Goal: Transaction & Acquisition: Purchase product/service

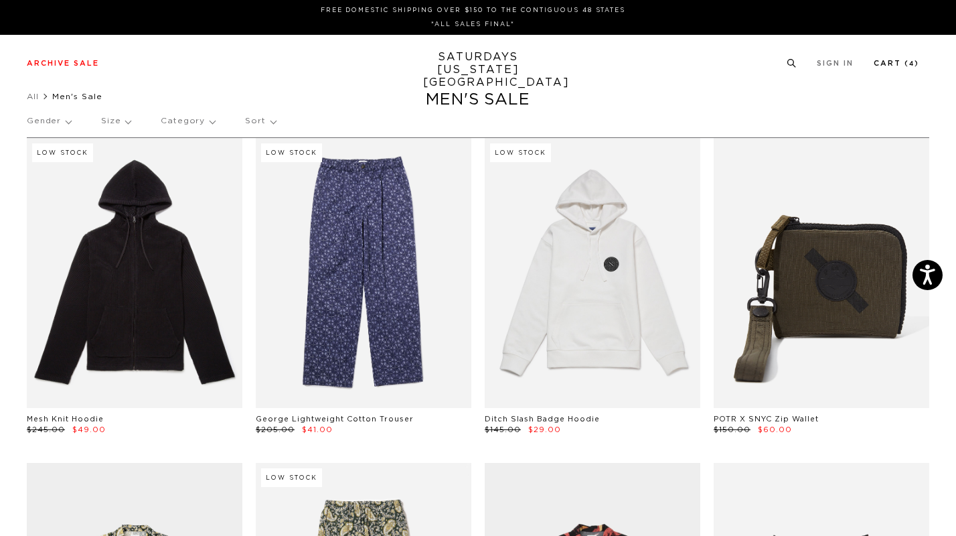
click at [902, 64] on link "Cart ( 4 )" at bounding box center [897, 63] width 46 height 7
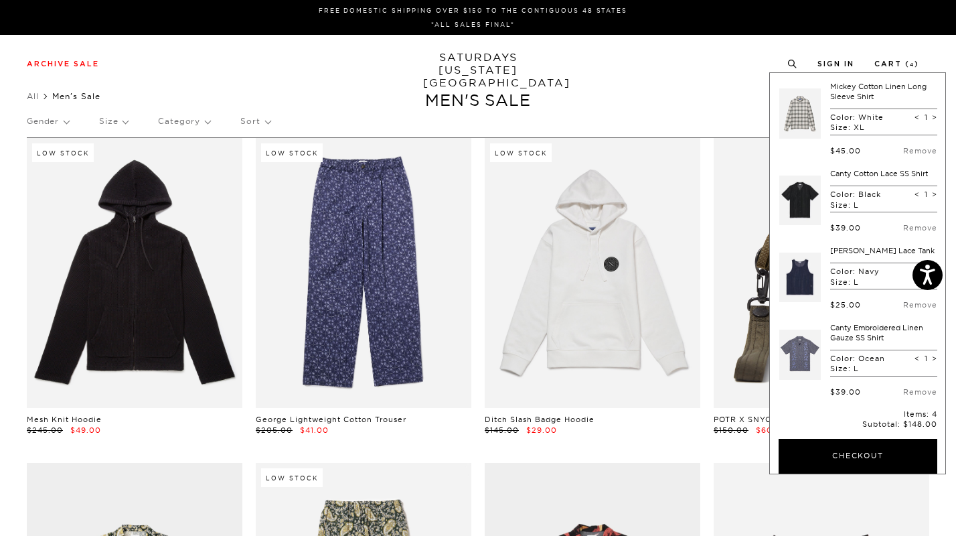
click at [671, 85] on div "Archive Sale Men's Tees Shirts Shorts Swim Knitwear Pants Sweats Women's" at bounding box center [478, 63] width 956 height 57
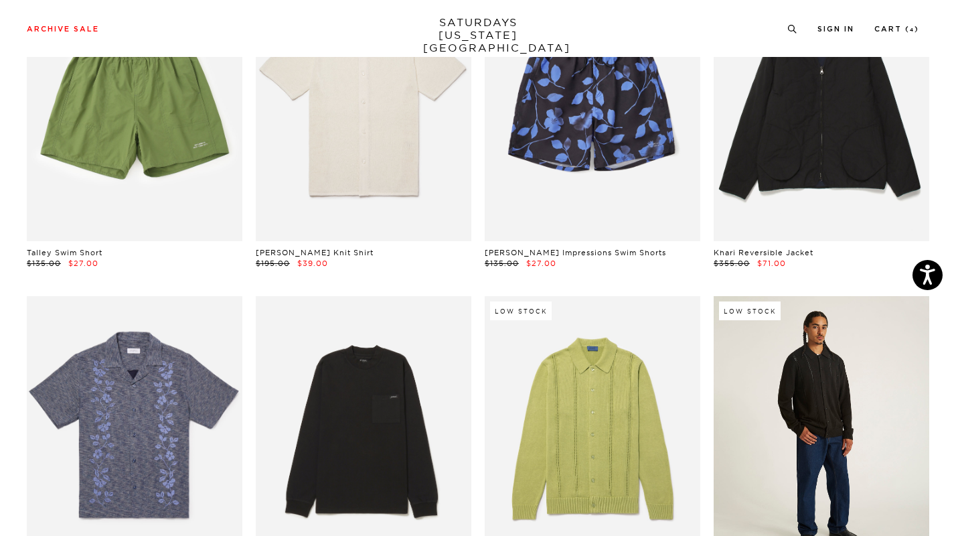
scroll to position [2644, 0]
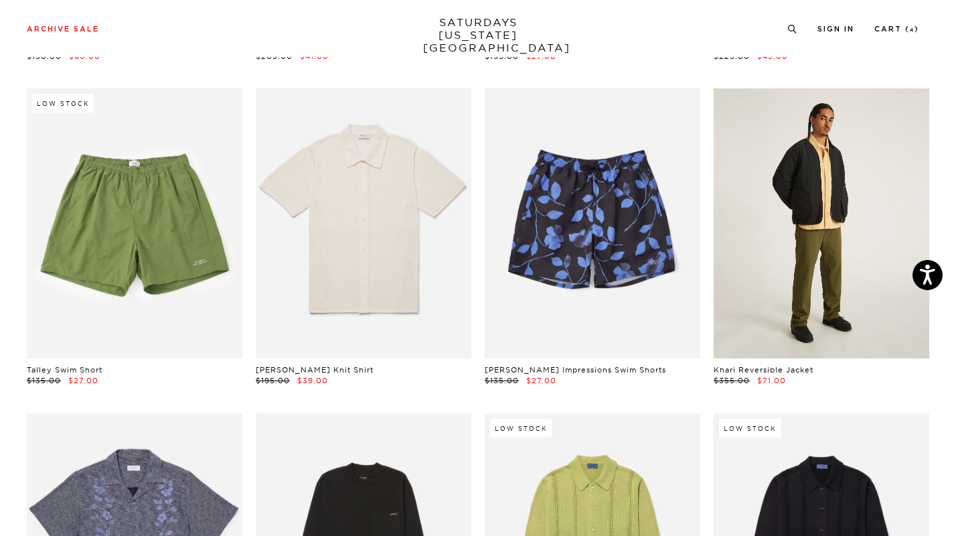
click at [750, 249] on link at bounding box center [822, 223] width 216 height 270
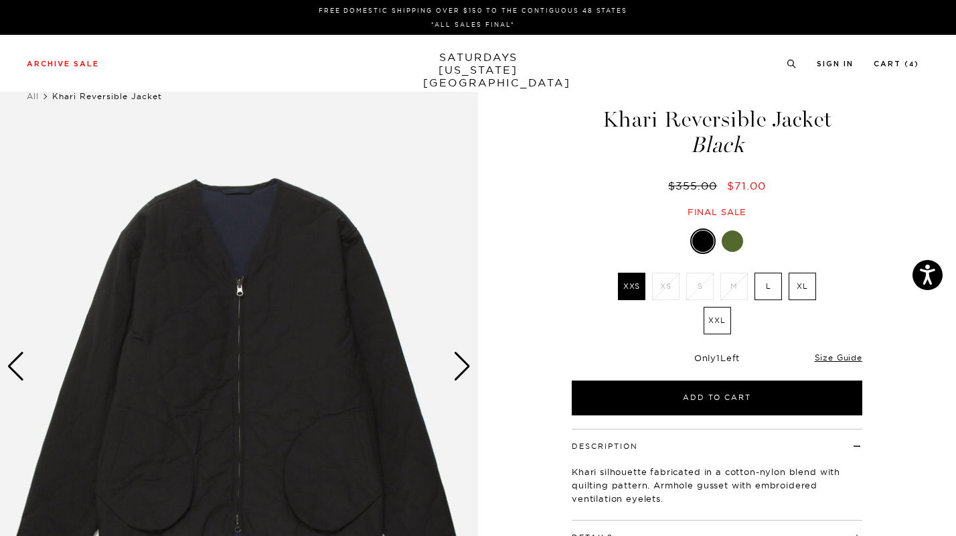
click at [738, 245] on div at bounding box center [732, 240] width 21 height 21
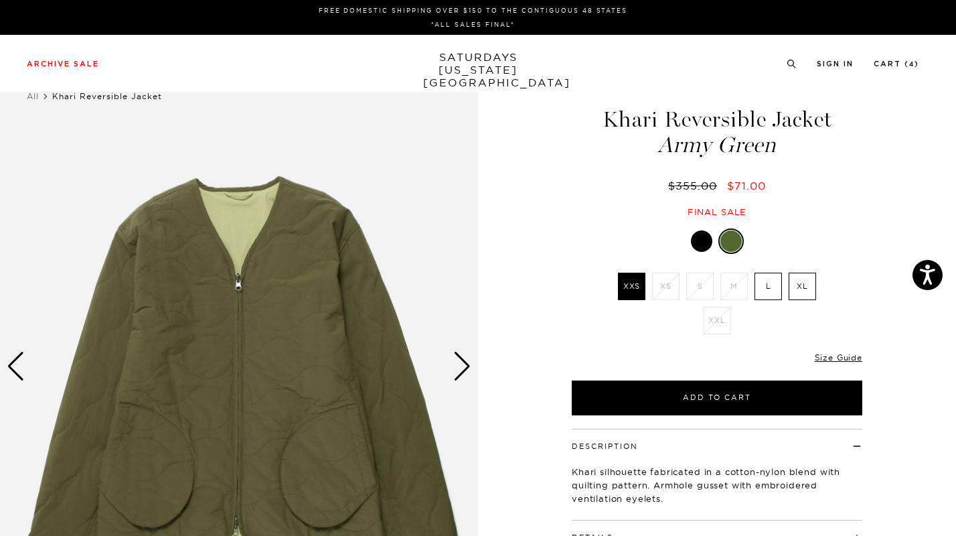
click at [462, 360] on div "Next slide" at bounding box center [462, 365] width 18 height 29
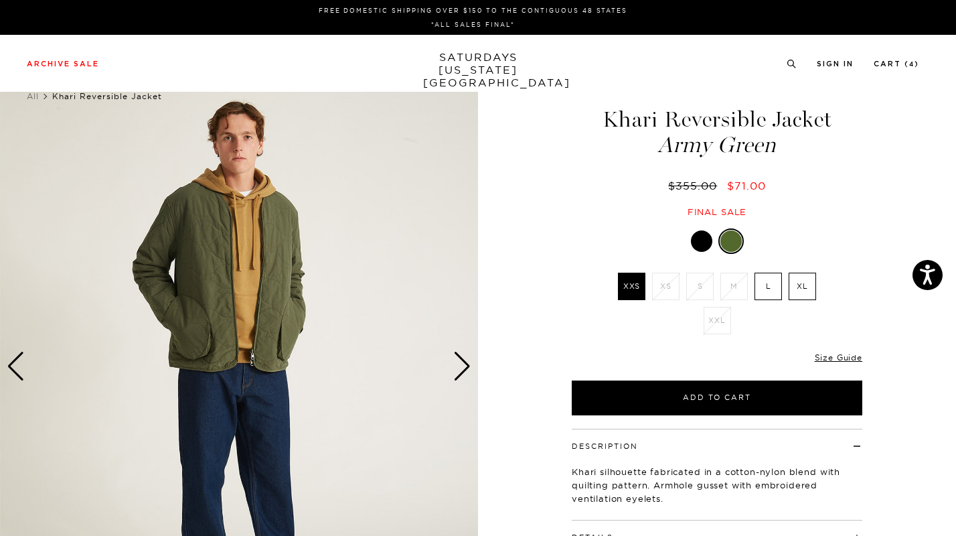
click at [462, 360] on div "Next slide" at bounding box center [462, 365] width 18 height 29
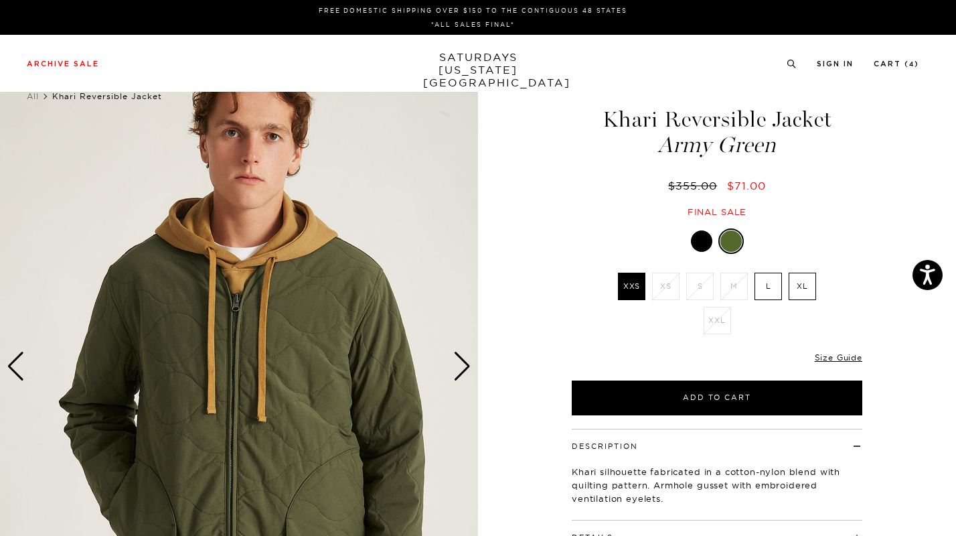
click at [462, 360] on div "Next slide" at bounding box center [462, 365] width 18 height 29
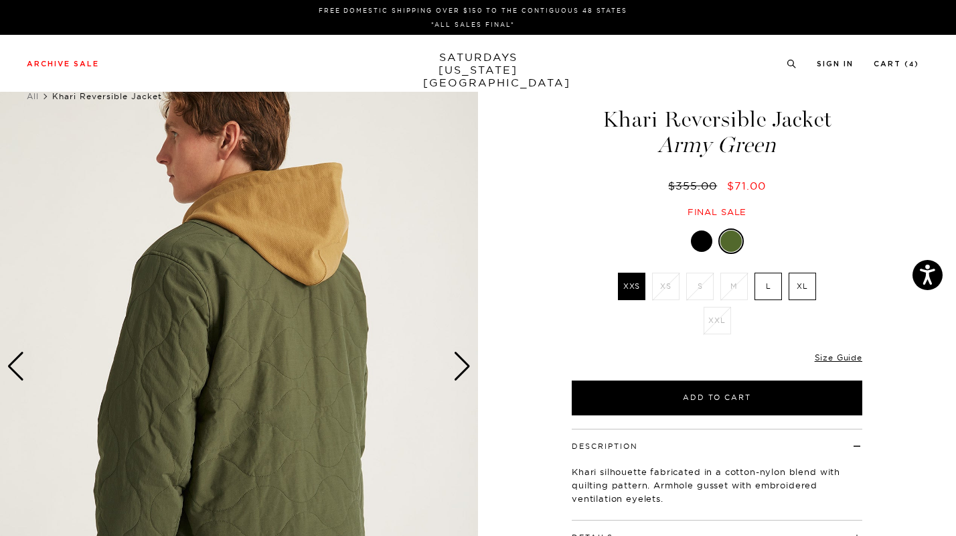
click at [462, 360] on div "Next slide" at bounding box center [462, 365] width 18 height 29
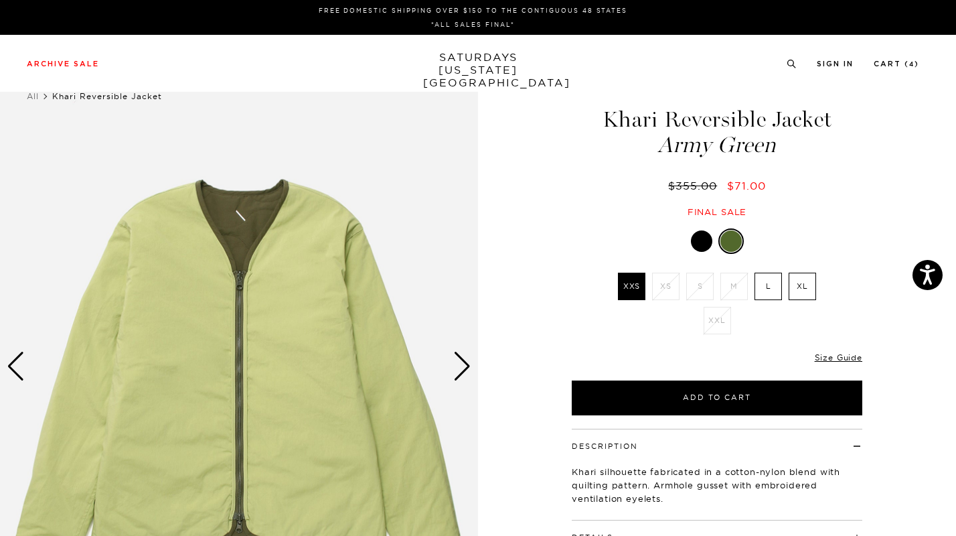
click at [462, 360] on div "Next slide" at bounding box center [462, 365] width 18 height 29
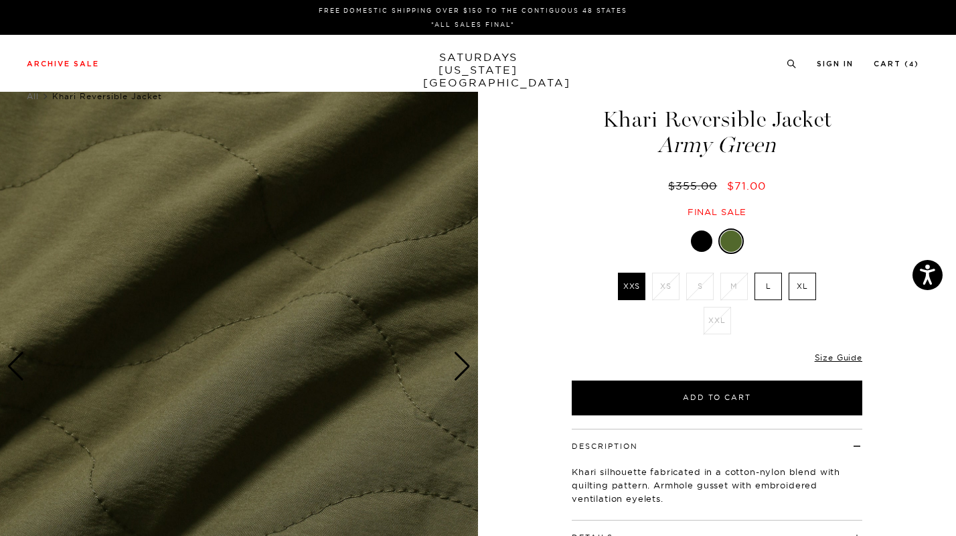
click at [701, 236] on div at bounding box center [701, 240] width 21 height 21
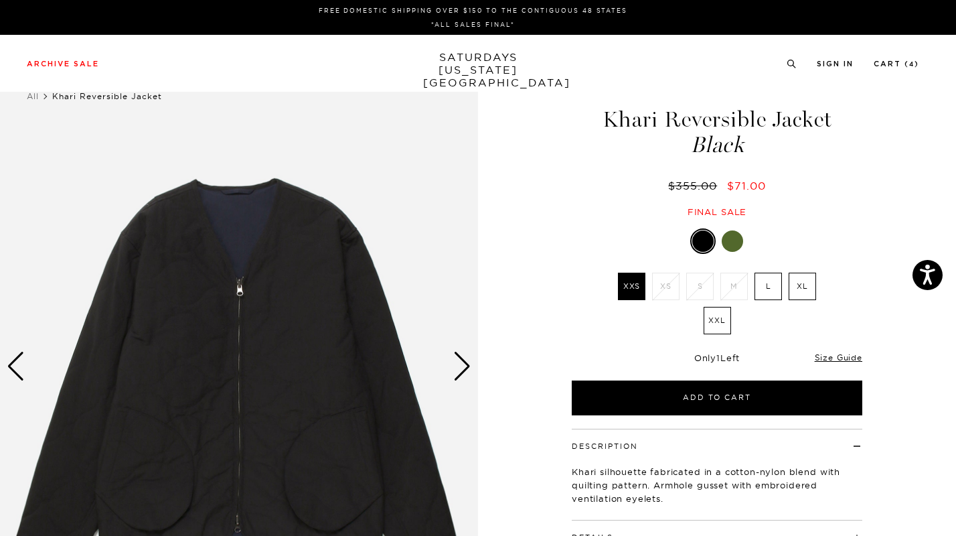
click at [466, 355] on div "Next slide" at bounding box center [462, 365] width 18 height 29
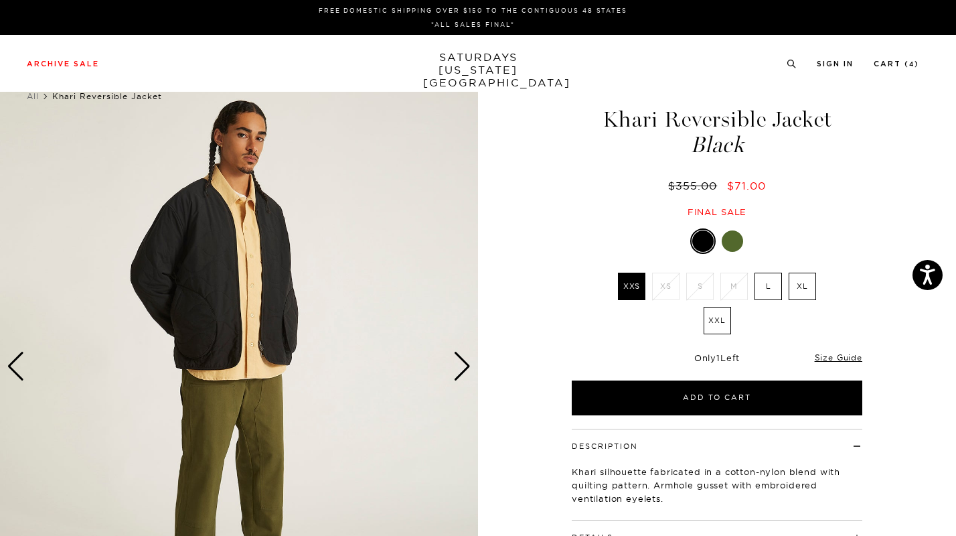
click at [466, 355] on div "Next slide" at bounding box center [462, 365] width 18 height 29
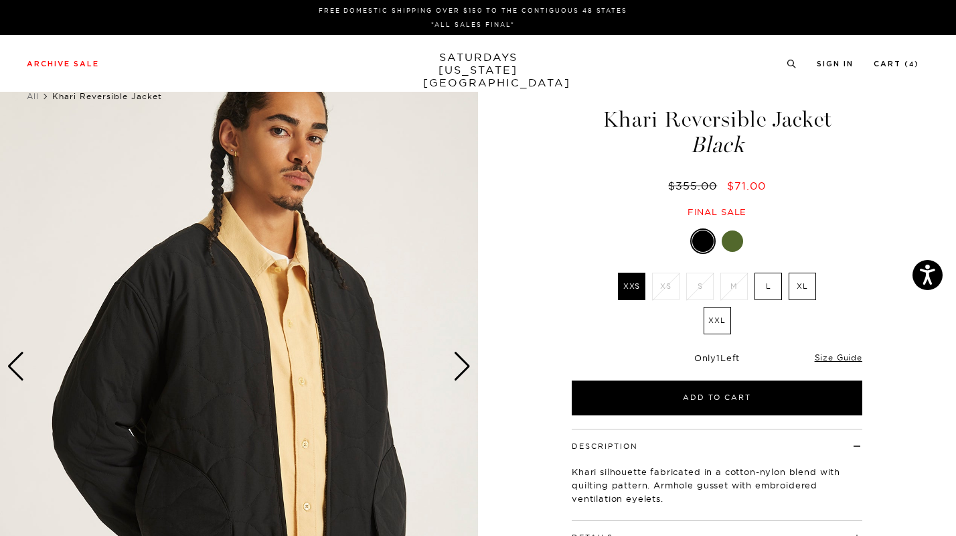
click at [466, 355] on div "Next slide" at bounding box center [462, 365] width 18 height 29
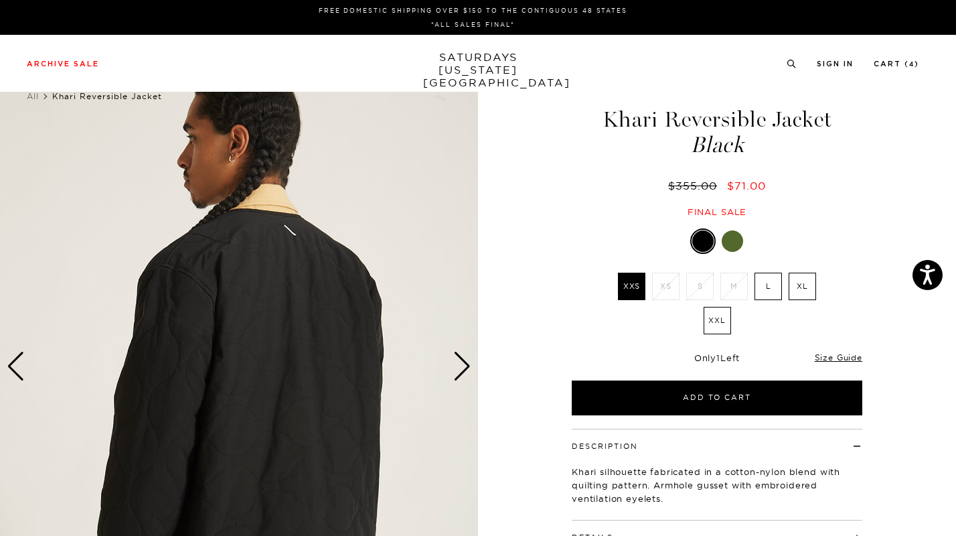
click at [466, 355] on div "Next slide" at bounding box center [462, 365] width 18 height 29
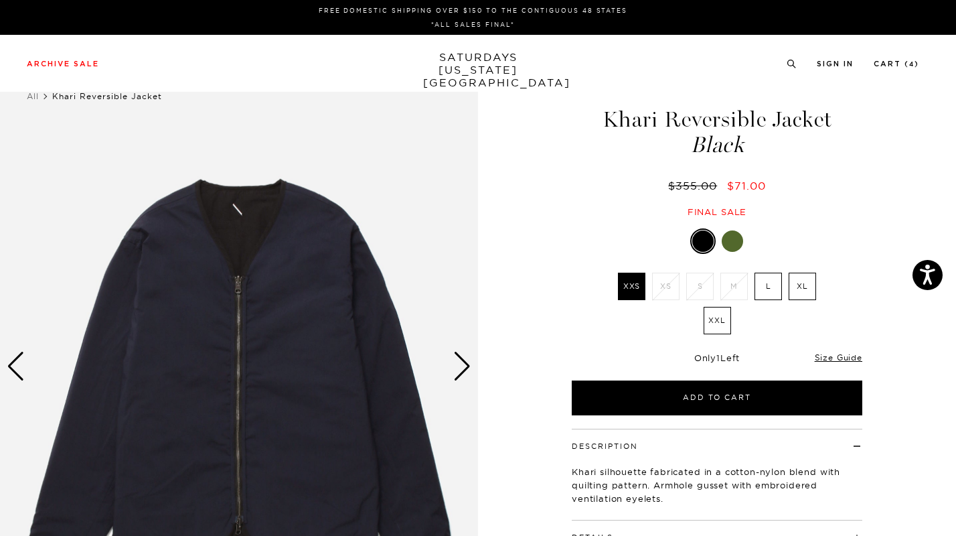
click at [466, 355] on div "Next slide" at bounding box center [462, 365] width 18 height 29
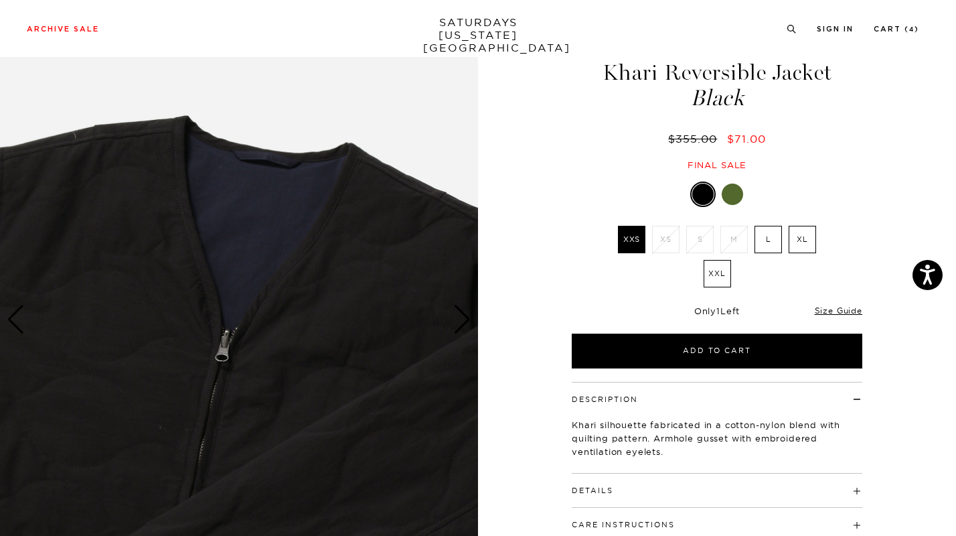
scroll to position [116, 0]
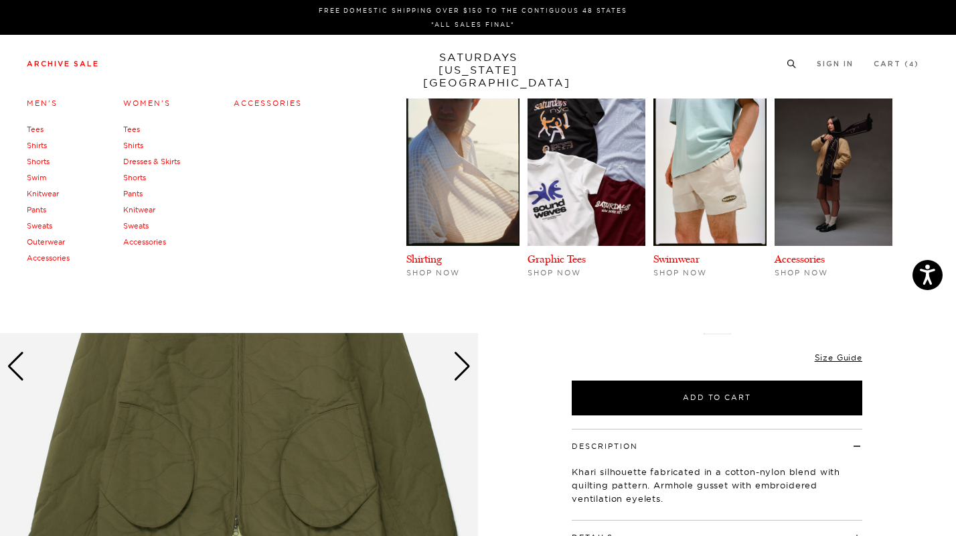
click at [44, 102] on link "Men's" at bounding box center [42, 102] width 31 height 9
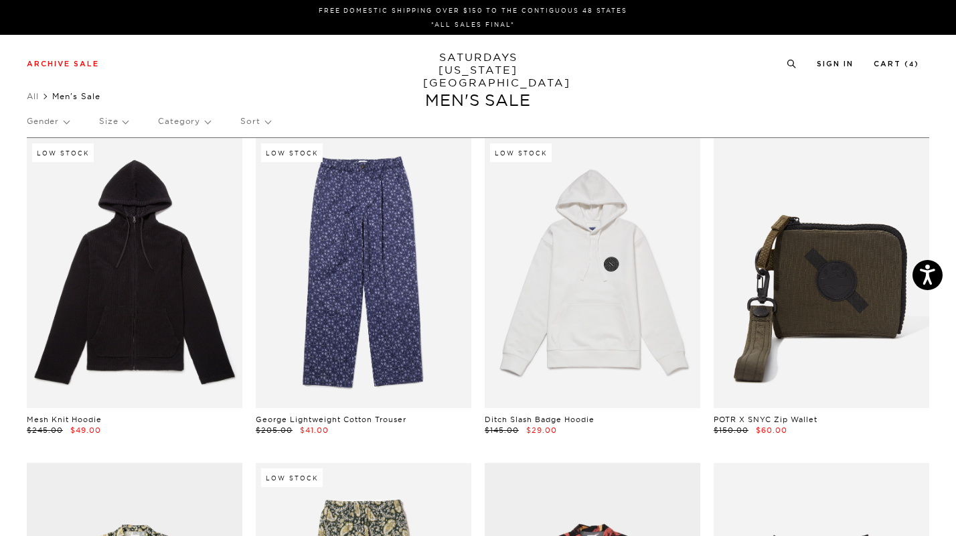
click at [56, 121] on p "Gender" at bounding box center [48, 121] width 42 height 31
click at [122, 123] on p "Size" at bounding box center [113, 121] width 29 height 31
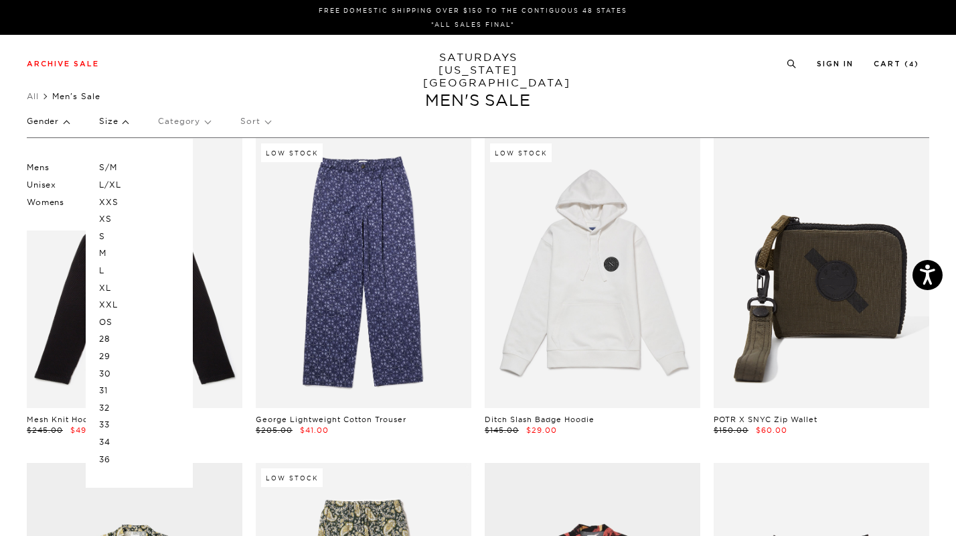
click at [114, 185] on p "L/XL" at bounding box center [139, 184] width 80 height 17
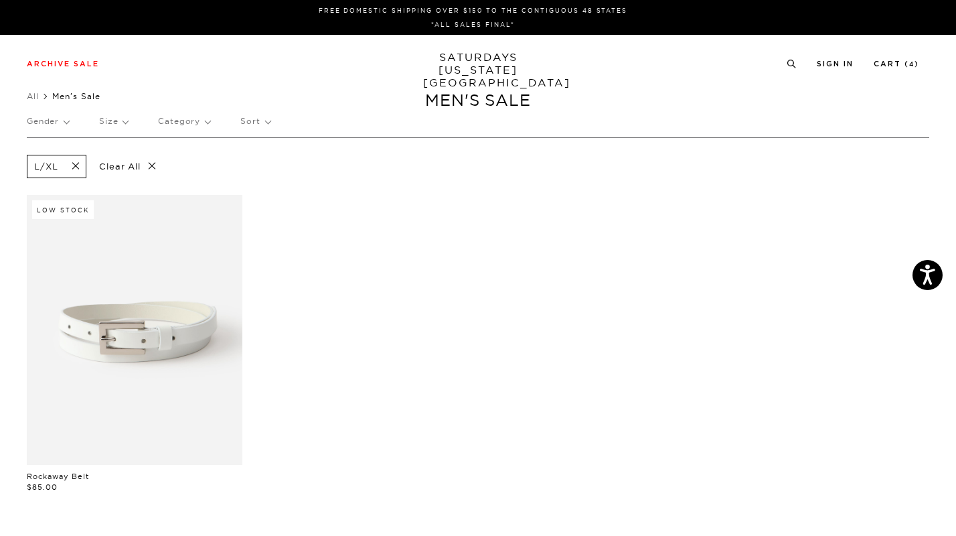
click at [116, 123] on p "Size" at bounding box center [113, 121] width 29 height 31
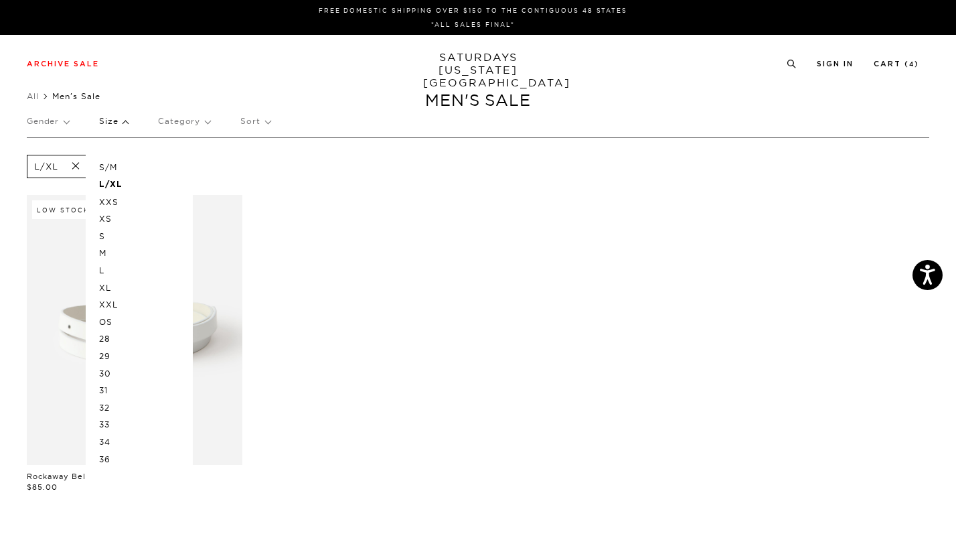
click at [105, 288] on p "XL" at bounding box center [139, 287] width 80 height 17
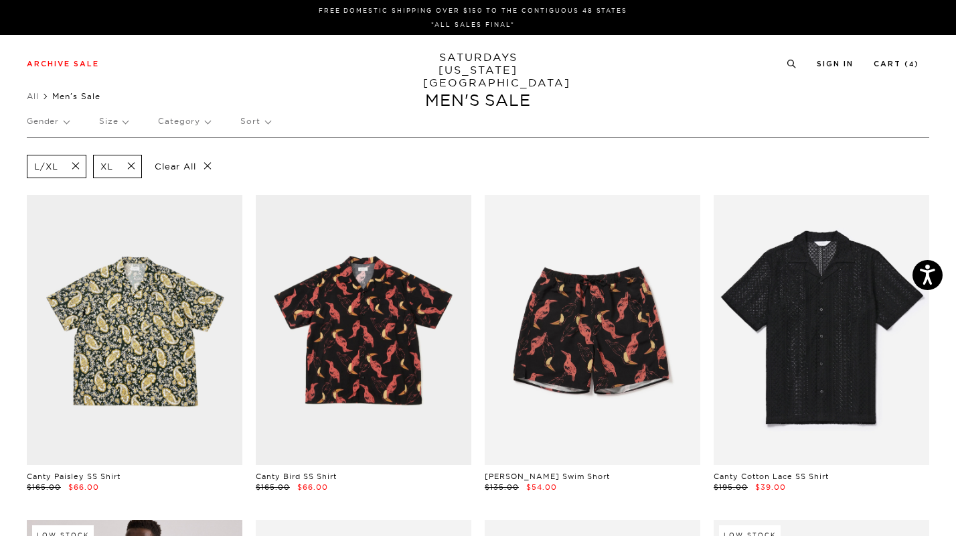
click at [82, 161] on span at bounding box center [72, 166] width 28 height 13
click at [118, 123] on p "Size" at bounding box center [113, 121] width 29 height 31
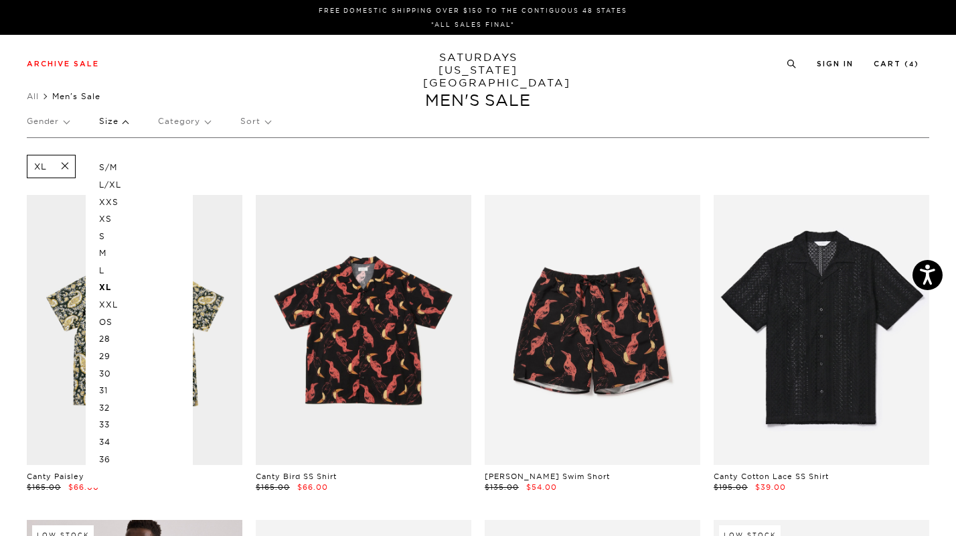
click at [105, 457] on p "36" at bounding box center [139, 459] width 80 height 17
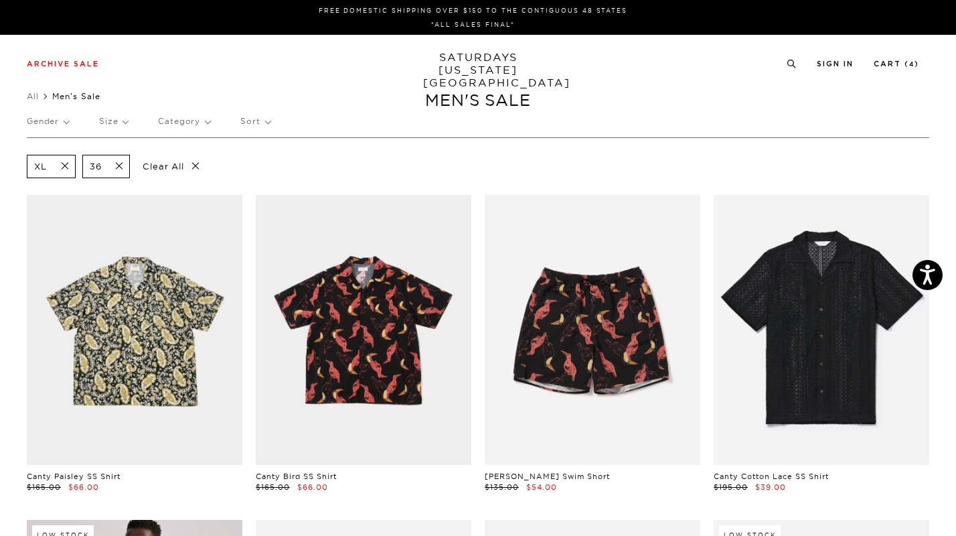
click at [259, 126] on p "Sort" at bounding box center [254, 121] width 29 height 31
click at [275, 182] on p "Price (Highest-lowest)" at bounding box center [291, 184] width 102 height 17
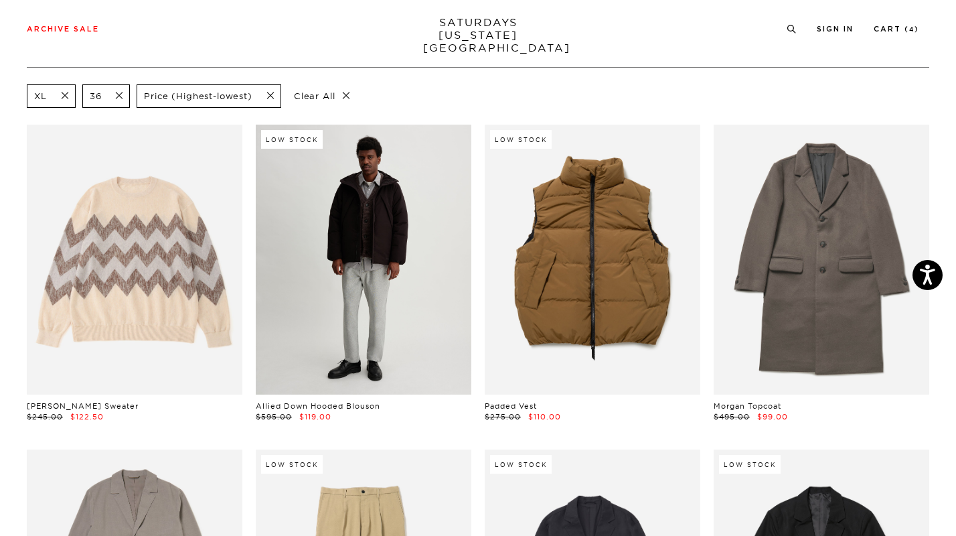
scroll to position [70, 0]
click at [442, 321] on link at bounding box center [364, 260] width 216 height 270
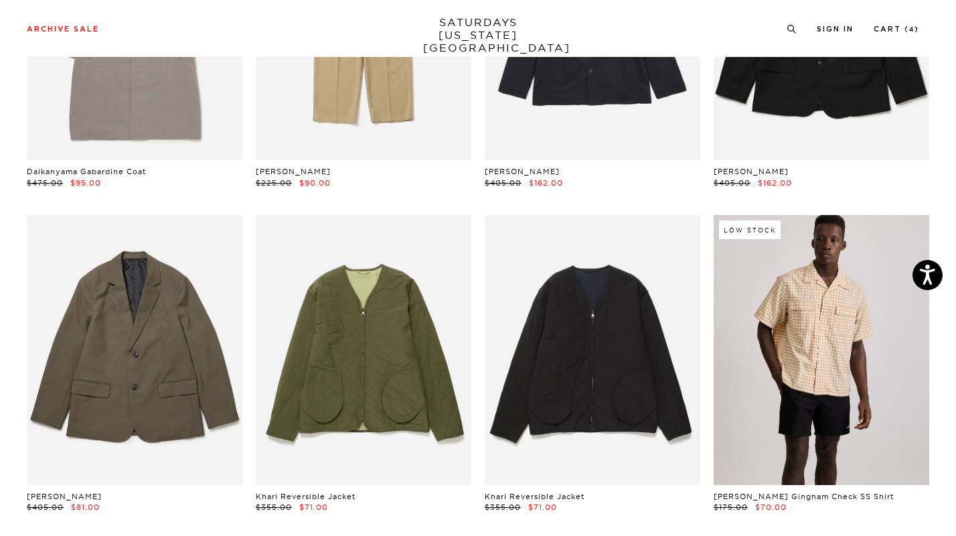
scroll to position [734, 0]
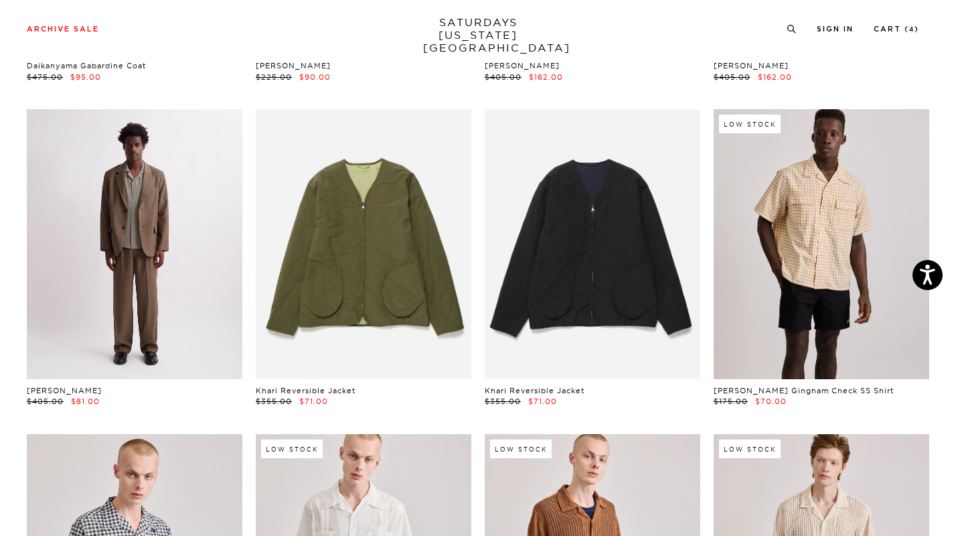
click at [169, 280] on link at bounding box center [135, 244] width 216 height 270
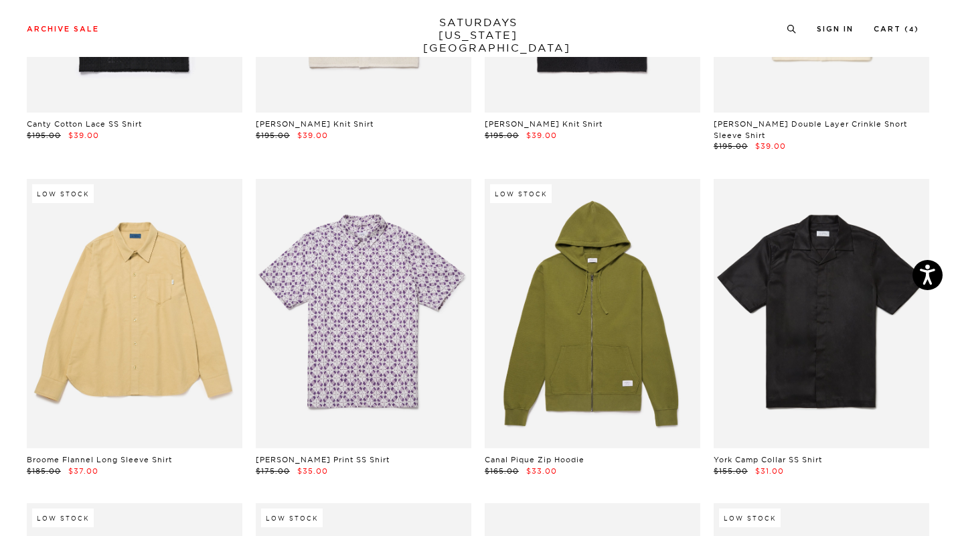
scroll to position [4606, 0]
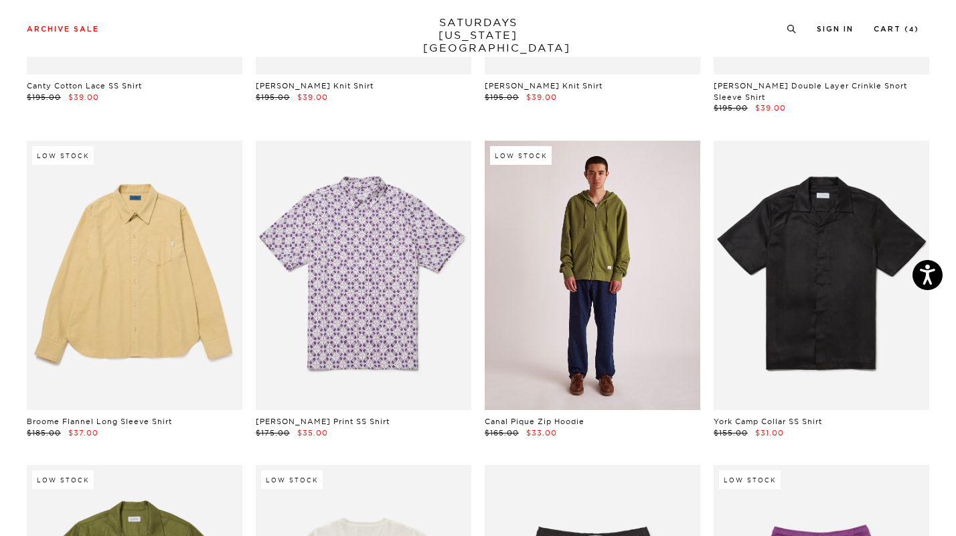
click at [553, 297] on link at bounding box center [593, 276] width 216 height 270
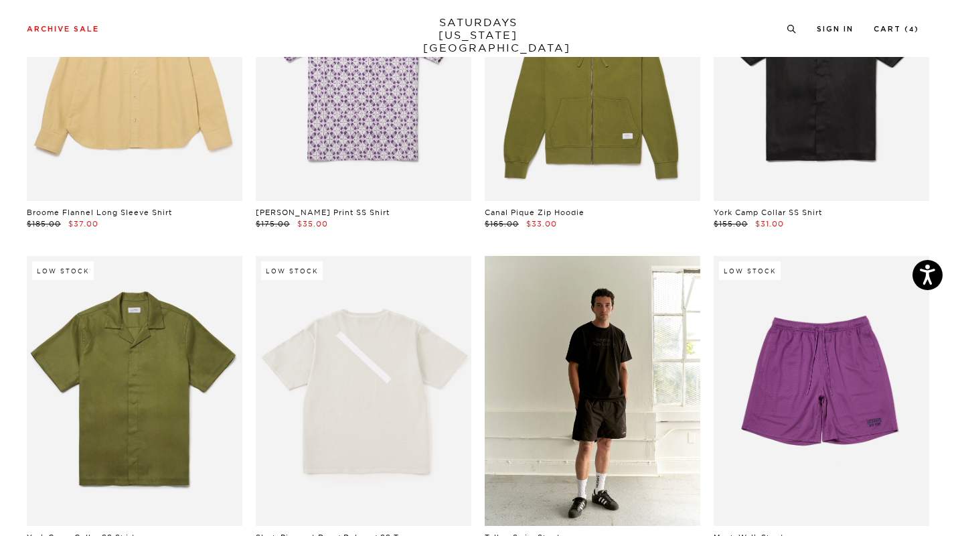
scroll to position [4817, 0]
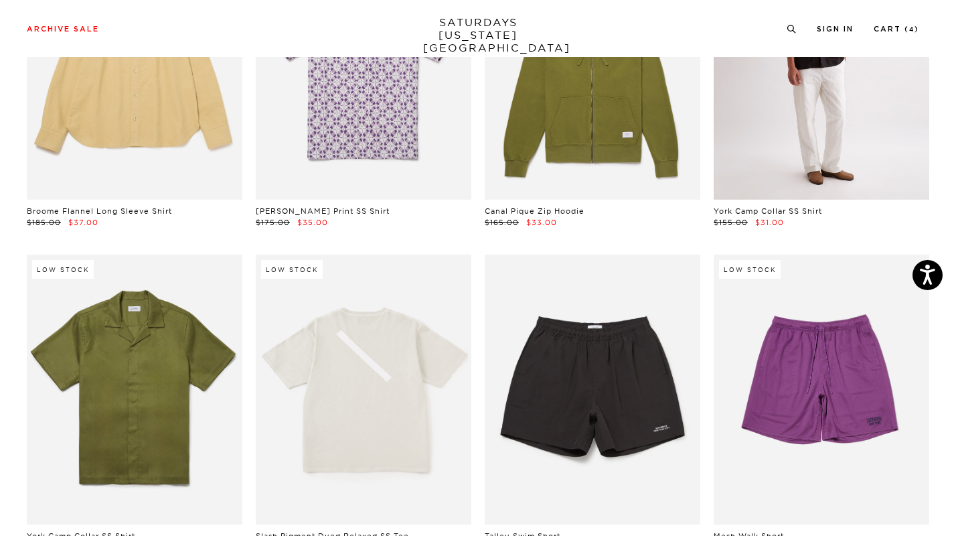
click at [781, 138] on link at bounding box center [822, 65] width 216 height 270
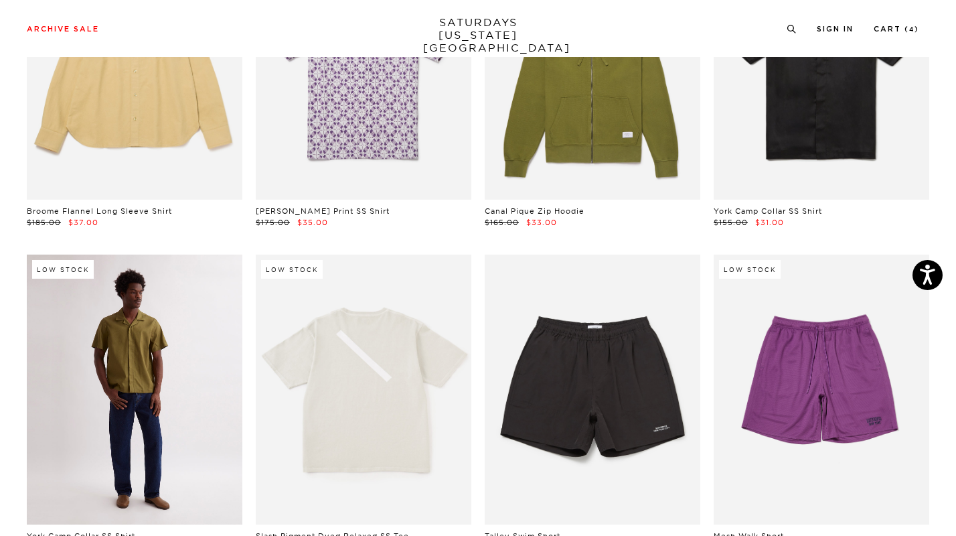
click at [186, 349] on link at bounding box center [135, 389] width 216 height 270
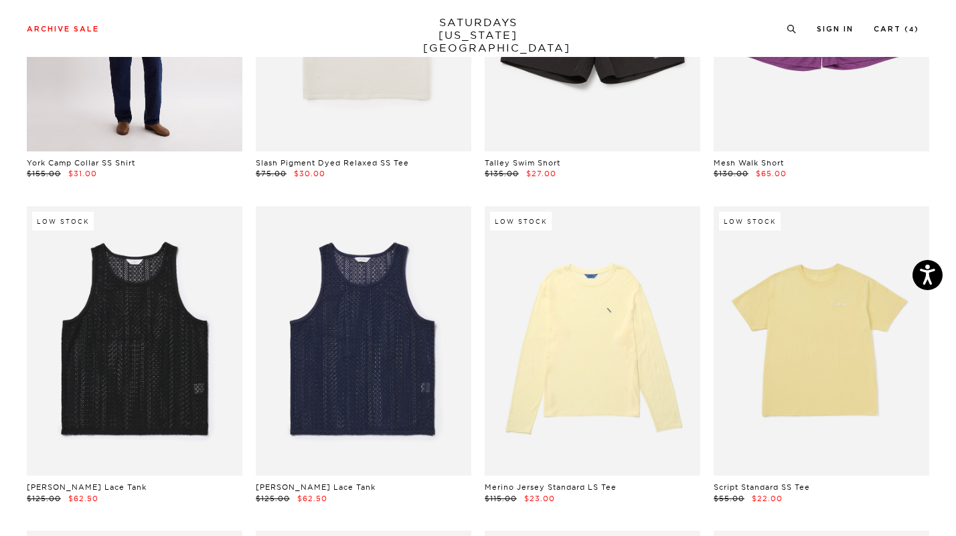
scroll to position [5257, 0]
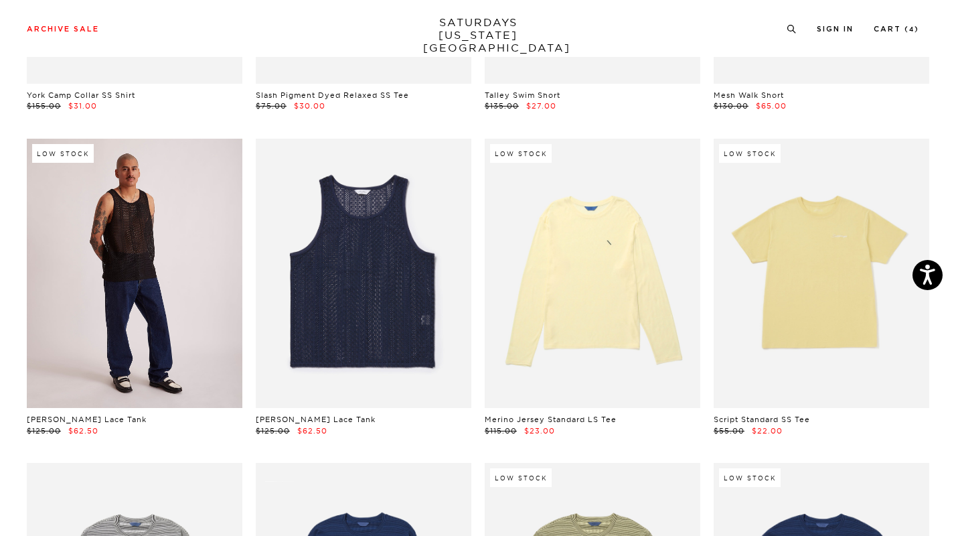
click at [186, 331] on link at bounding box center [135, 274] width 216 height 270
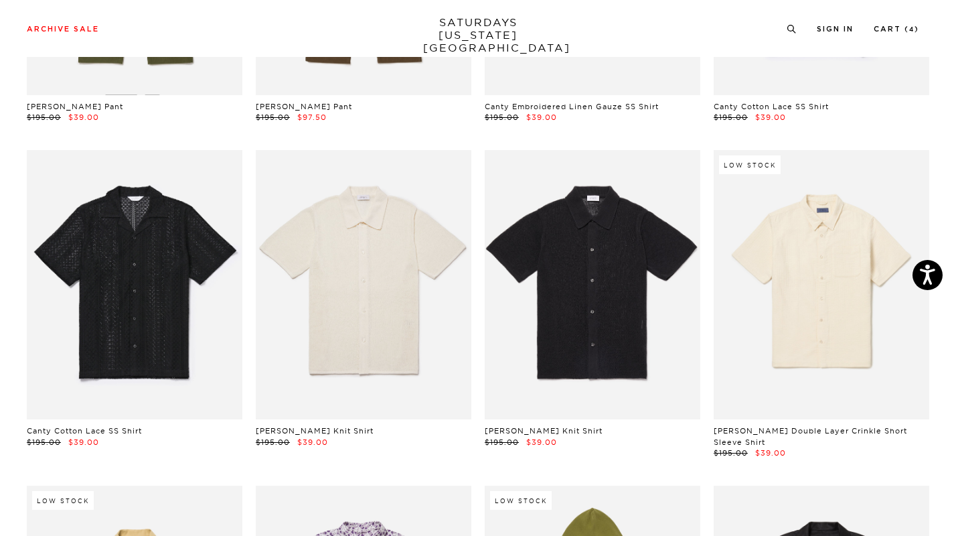
scroll to position [4264, 0]
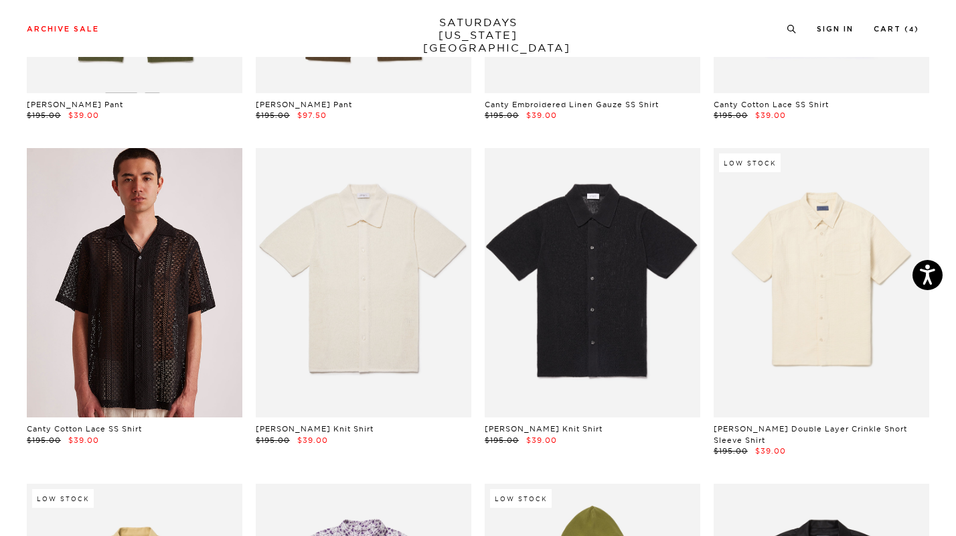
click at [170, 325] on link at bounding box center [135, 283] width 216 height 270
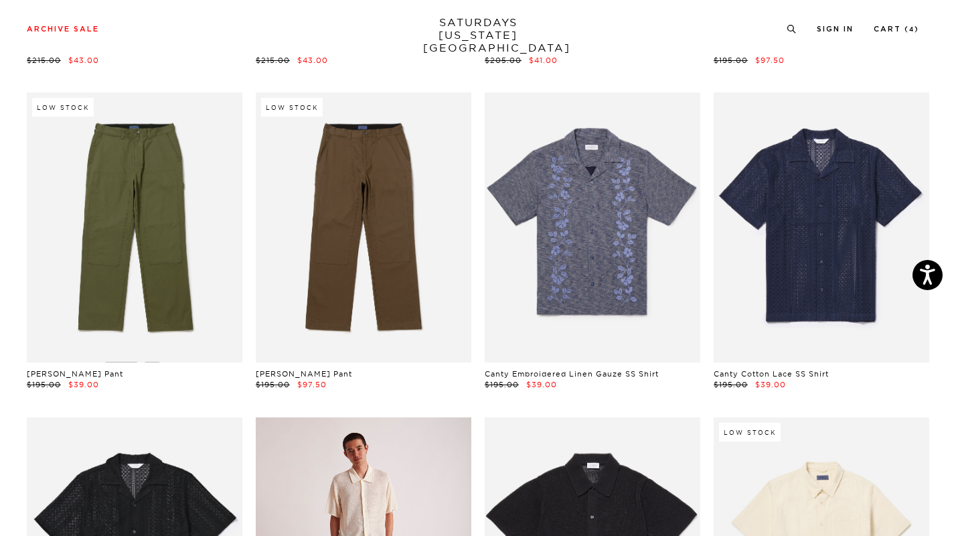
scroll to position [3932, 0]
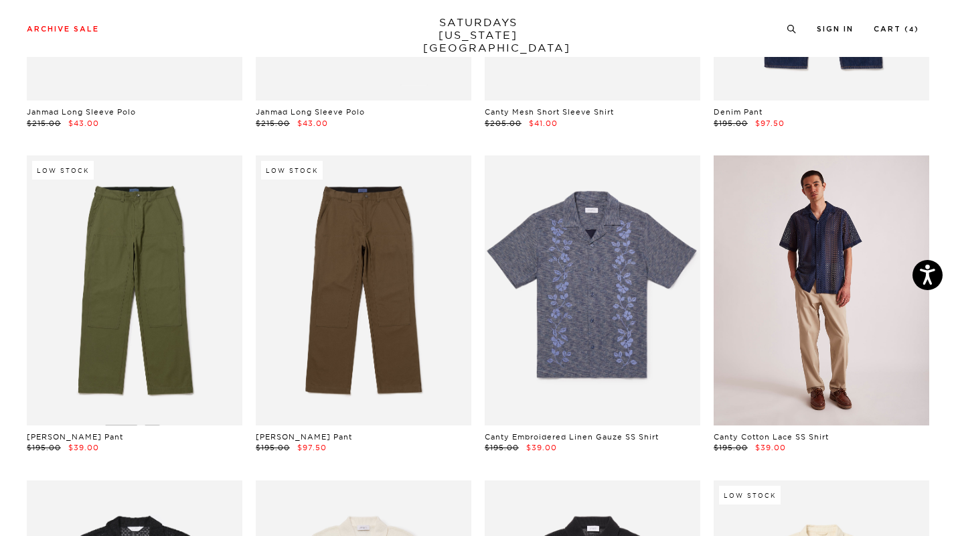
click at [764, 248] on link at bounding box center [822, 290] width 216 height 270
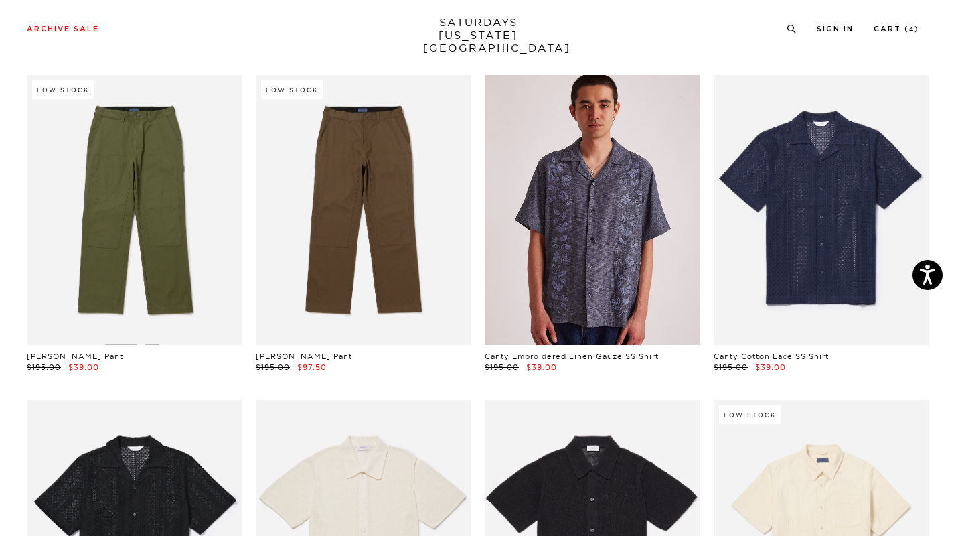
scroll to position [4158, 0]
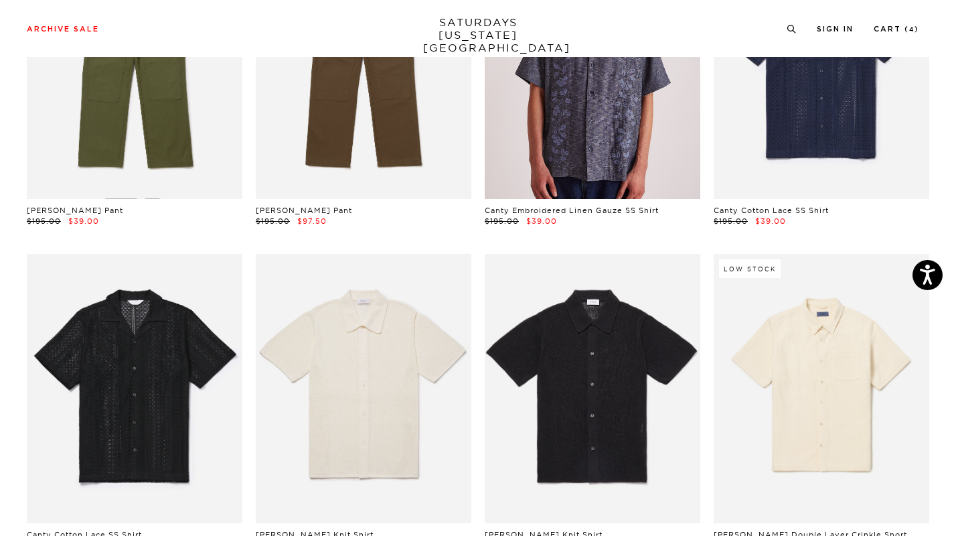
click at [550, 121] on link at bounding box center [593, 64] width 216 height 270
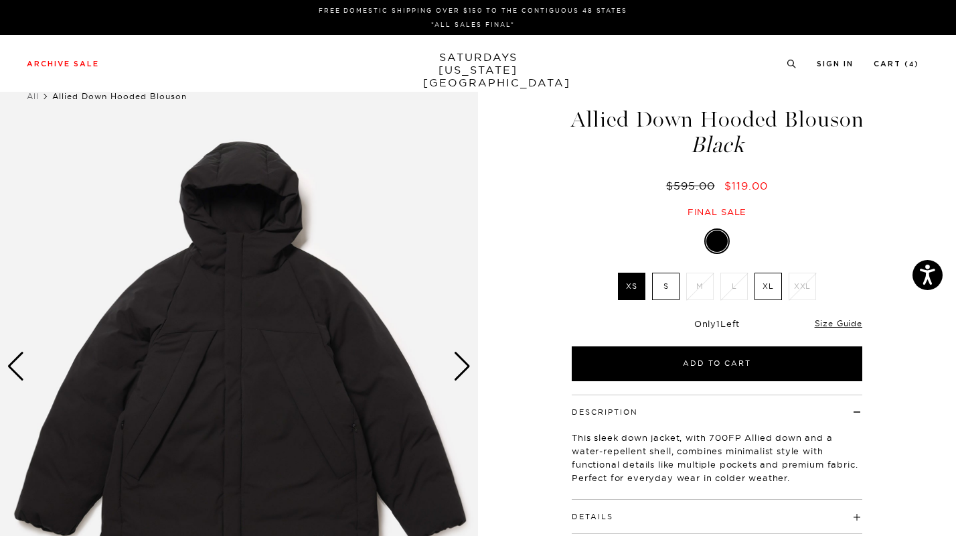
click at [463, 367] on div "Next slide" at bounding box center [462, 365] width 18 height 29
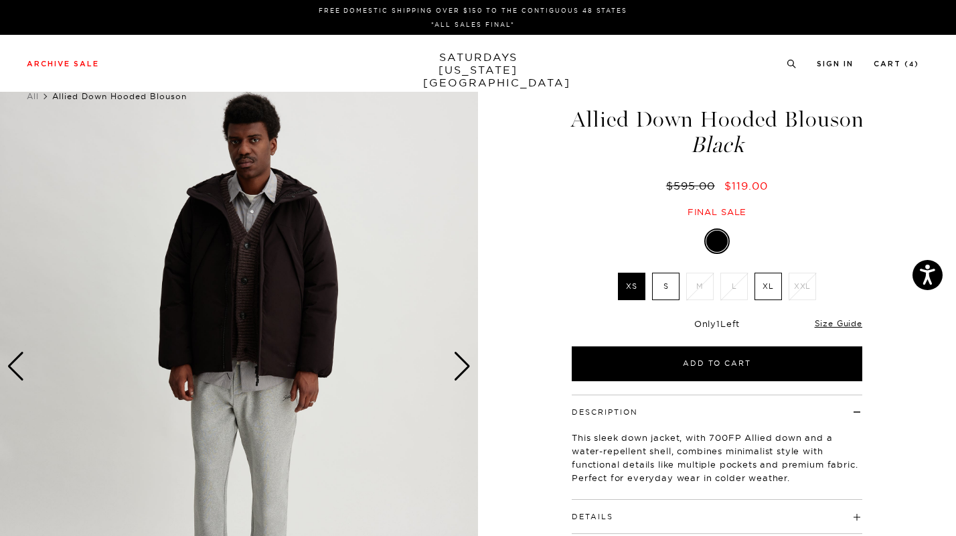
click at [463, 367] on div "Next slide" at bounding box center [462, 365] width 18 height 29
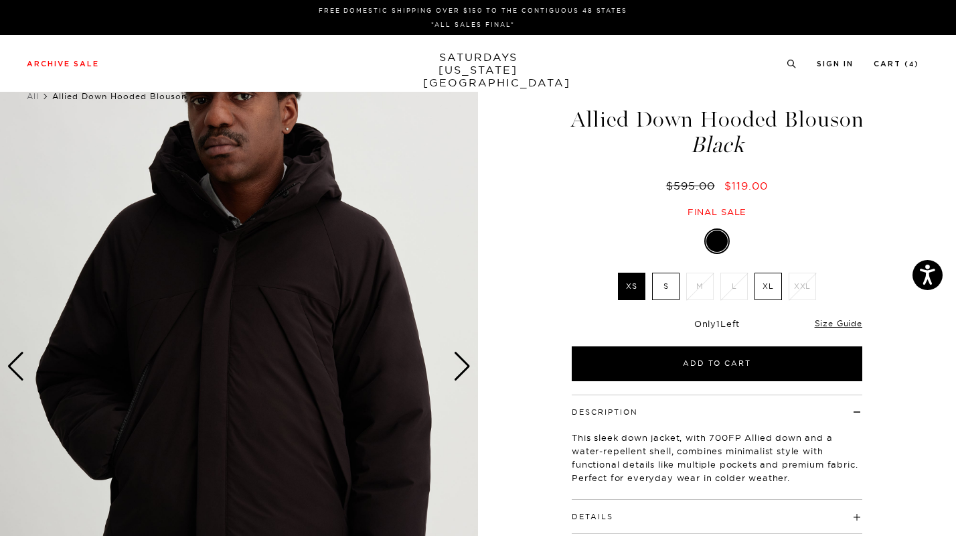
click at [463, 367] on div "Next slide" at bounding box center [462, 365] width 18 height 29
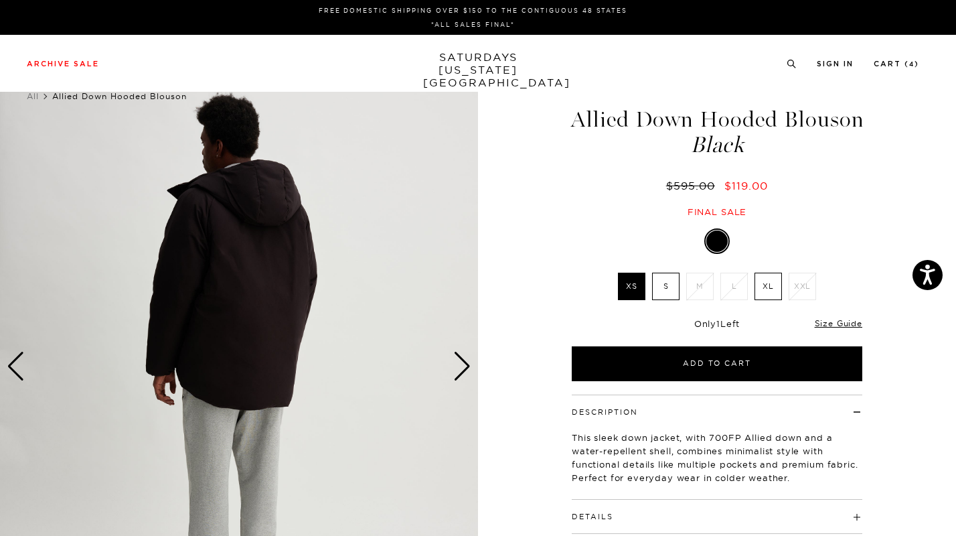
click at [463, 367] on div "Next slide" at bounding box center [462, 365] width 18 height 29
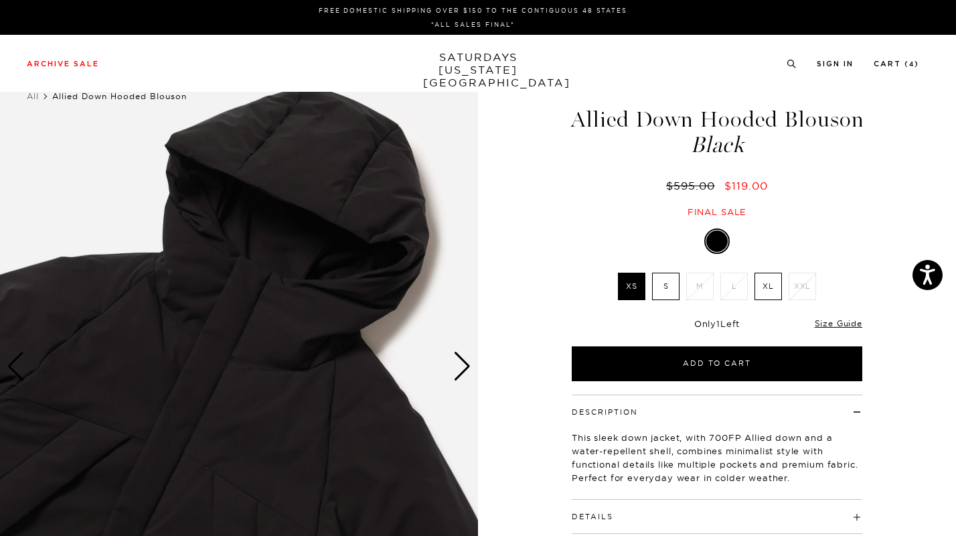
click at [465, 380] on div "Next slide" at bounding box center [462, 365] width 18 height 29
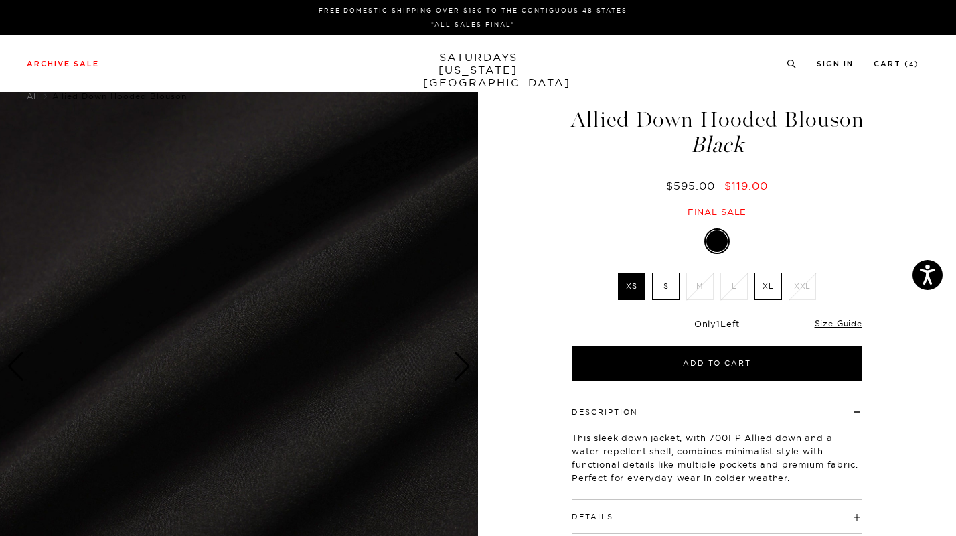
click at [465, 380] on div "Next slide" at bounding box center [462, 365] width 18 height 29
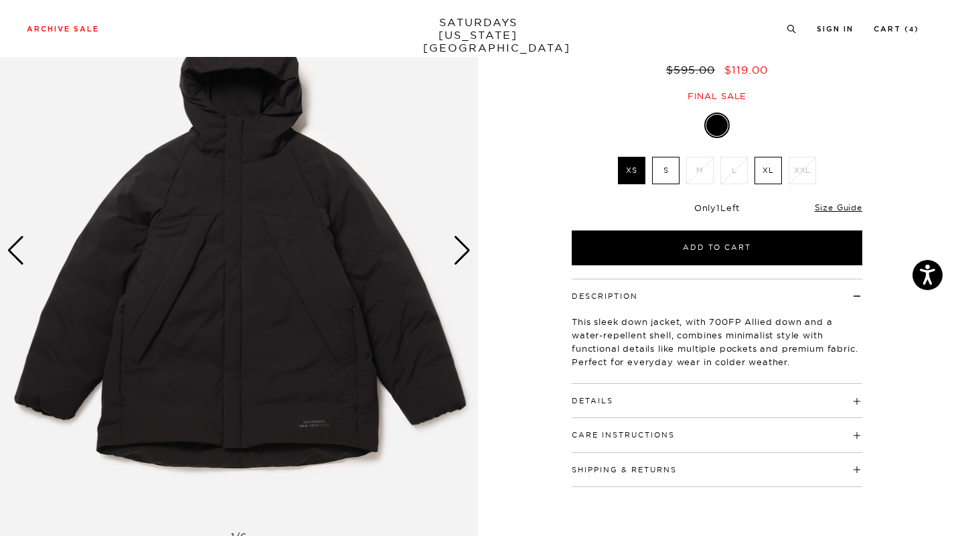
scroll to position [118, 0]
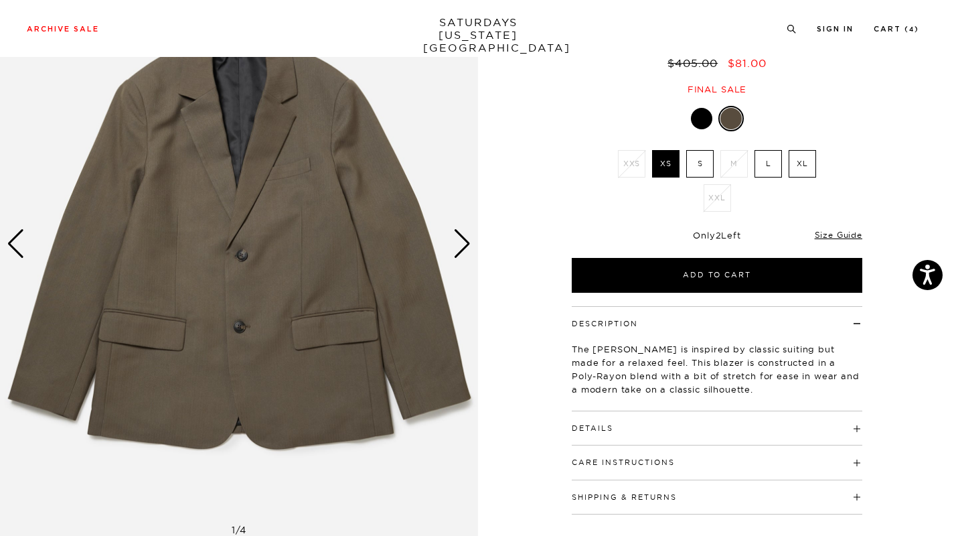
scroll to position [89, 0]
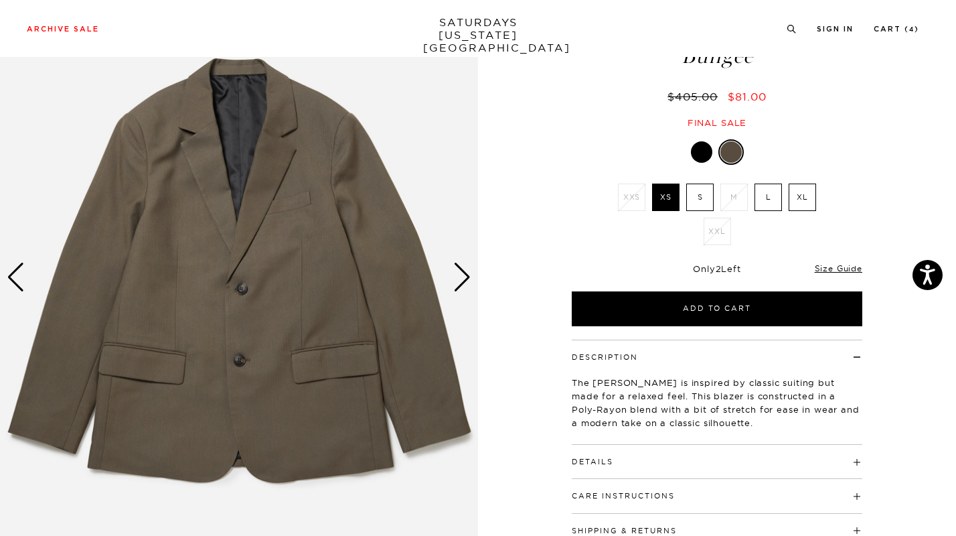
click at [797, 198] on label "XL" at bounding box center [802, 196] width 27 height 27
click at [0, 0] on input "XL" at bounding box center [0, 0] width 0 height 0
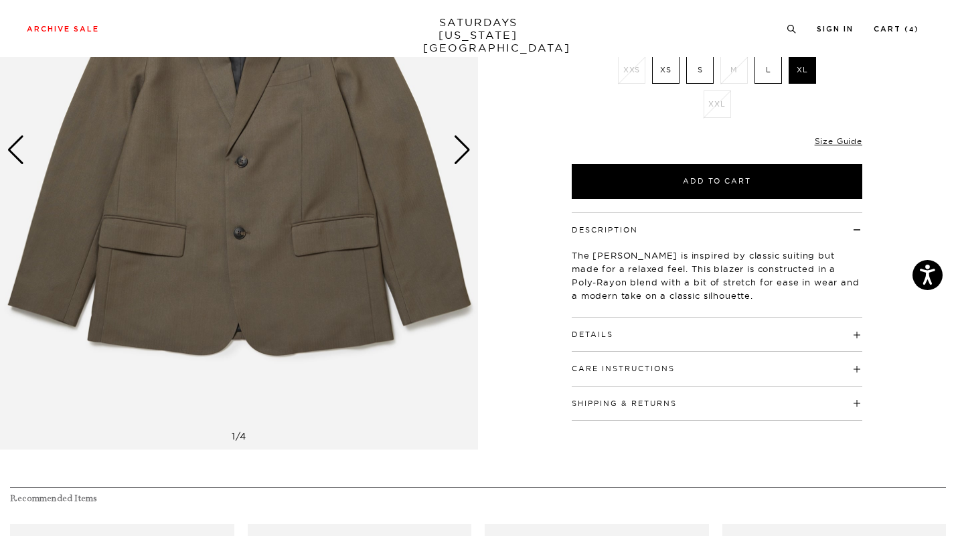
scroll to position [190, 0]
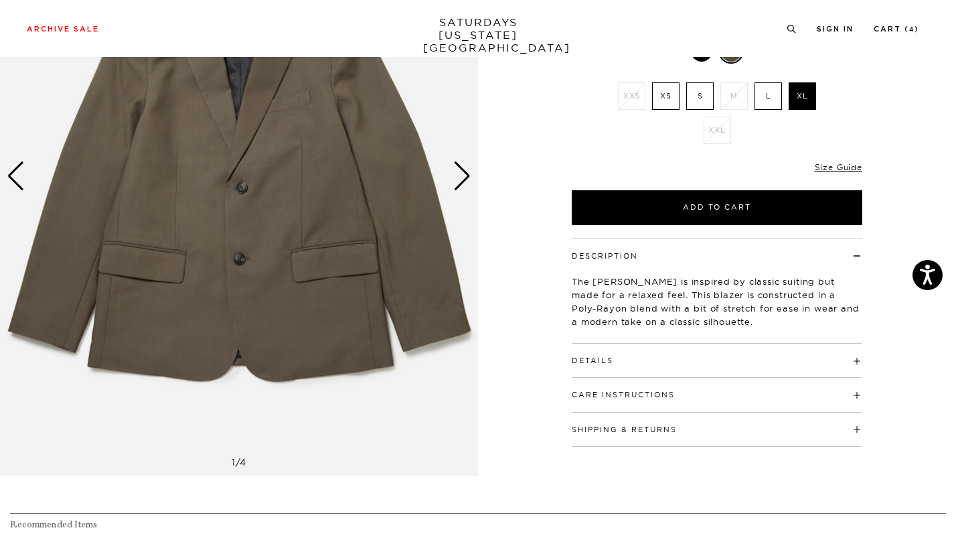
click at [825, 172] on div "Size Guide" at bounding box center [839, 167] width 48 height 12
click at [826, 170] on link "Size Guide" at bounding box center [839, 167] width 48 height 10
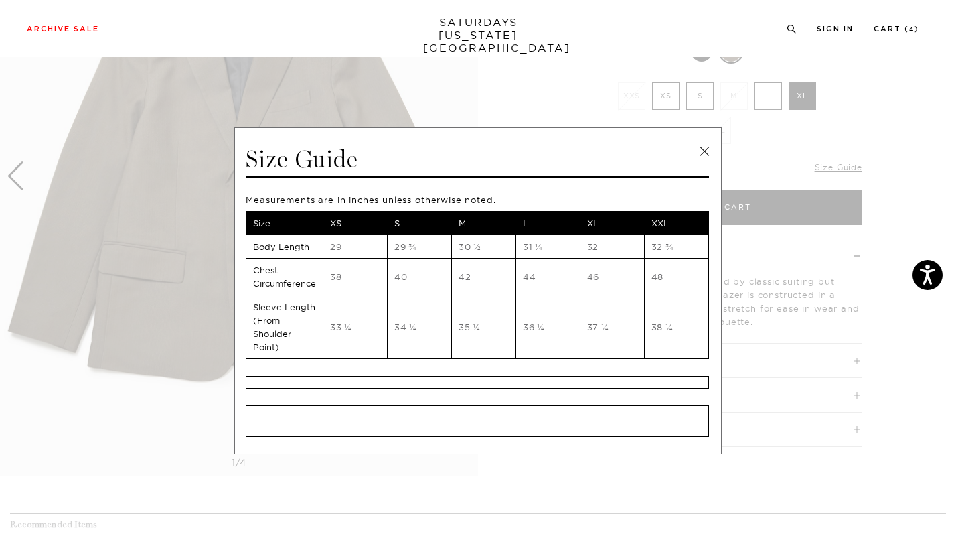
click at [699, 147] on link at bounding box center [704, 151] width 20 height 20
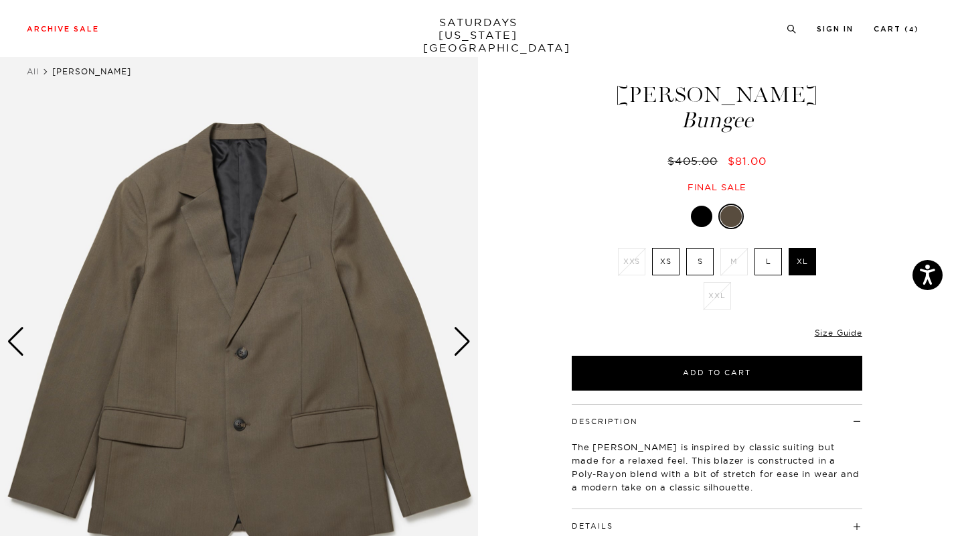
scroll to position [0, 0]
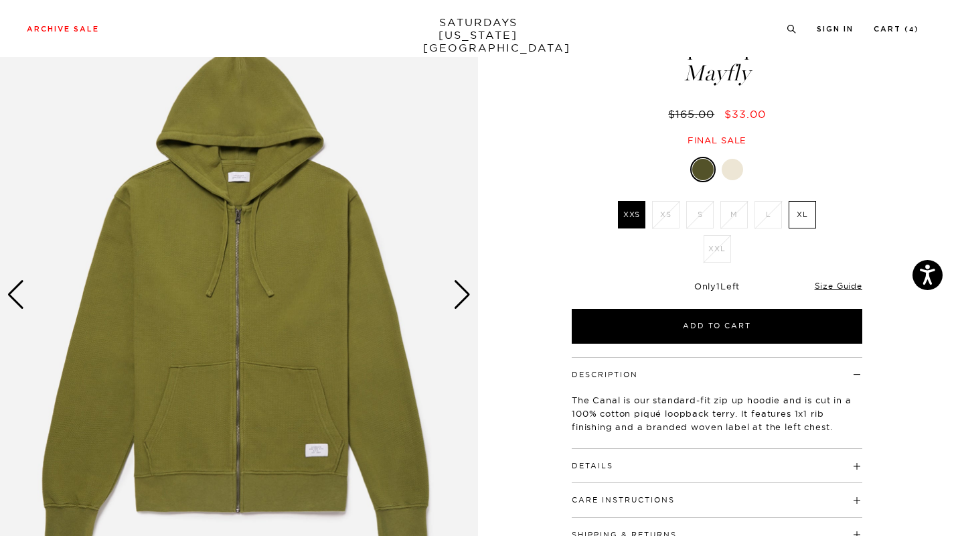
scroll to position [116, 0]
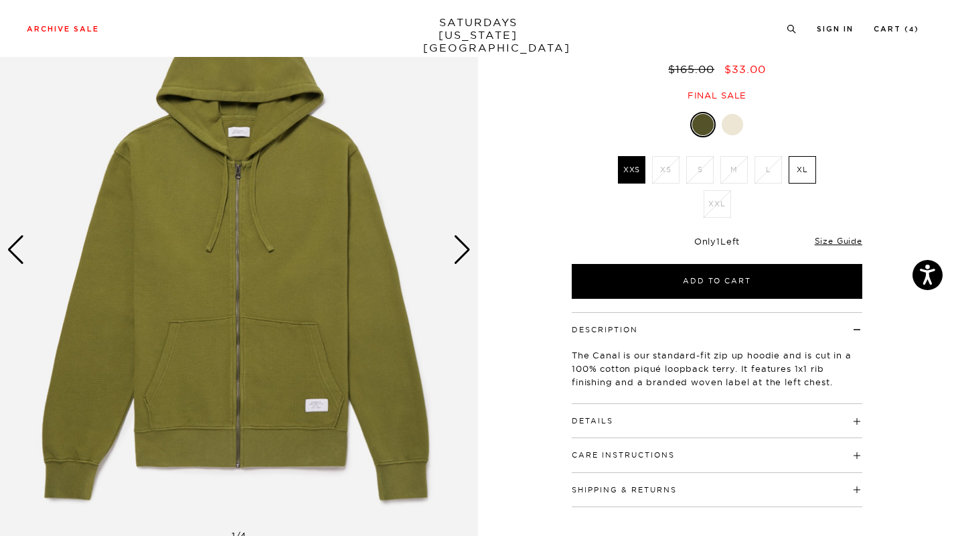
click at [732, 130] on div at bounding box center [732, 124] width 21 height 21
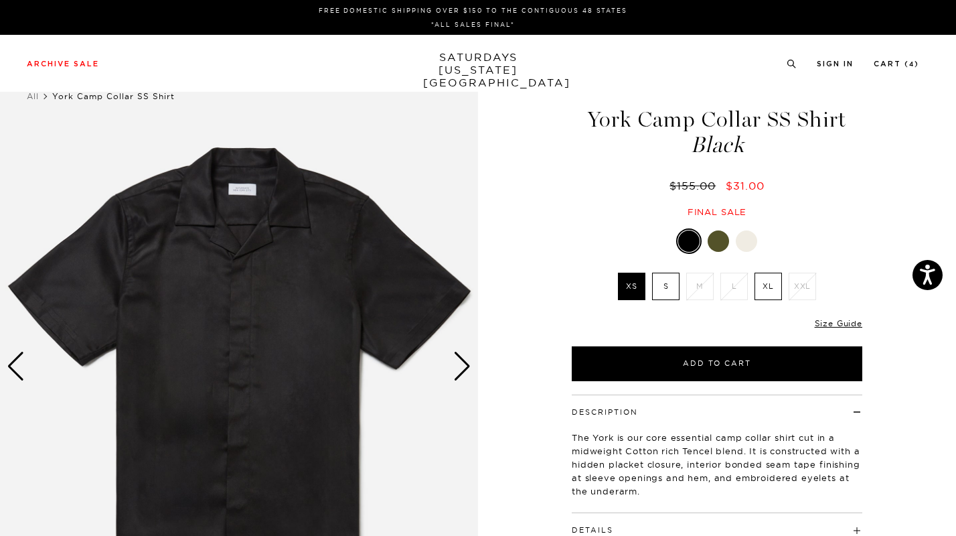
click at [721, 243] on div at bounding box center [718, 240] width 21 height 21
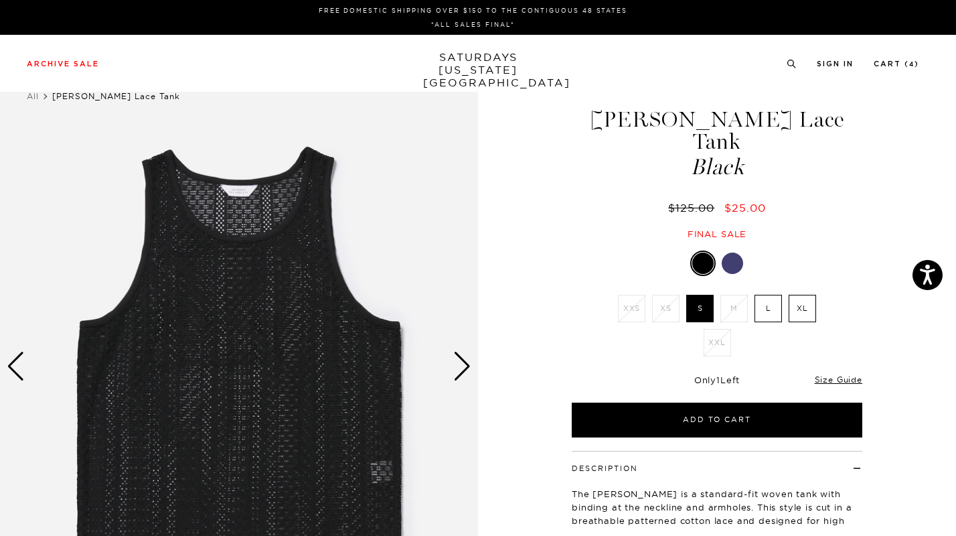
click at [728, 252] on div at bounding box center [732, 262] width 21 height 21
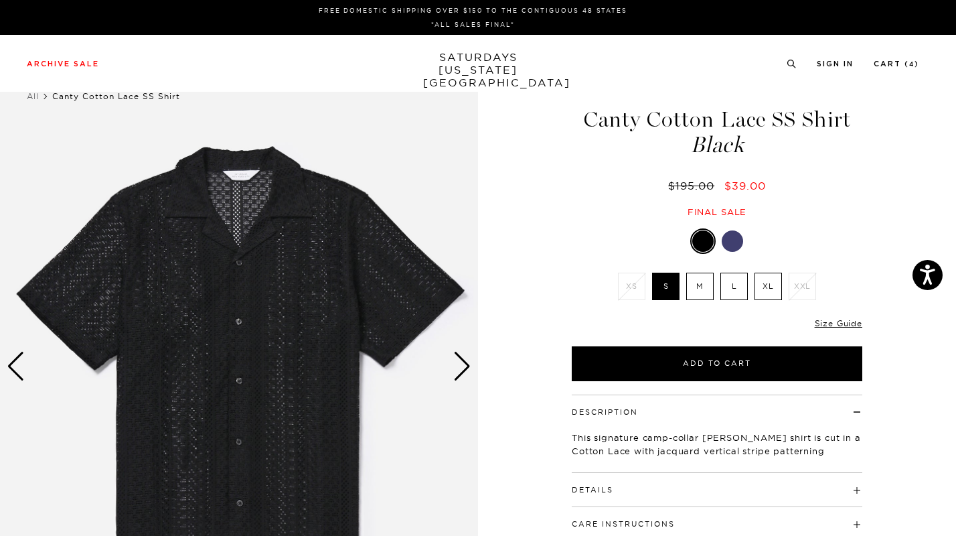
click at [463, 369] on div "Next slide" at bounding box center [462, 365] width 18 height 29
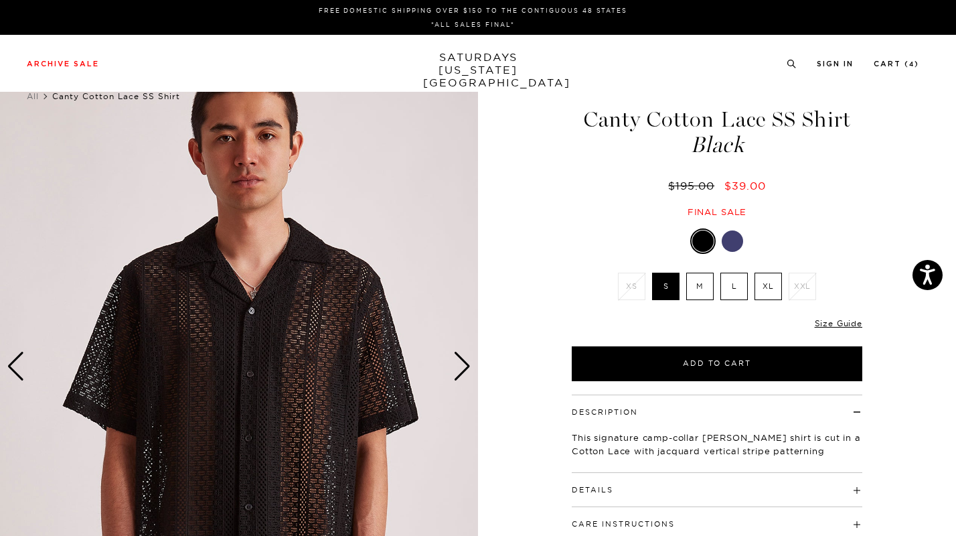
click at [463, 369] on div "Next slide" at bounding box center [462, 365] width 18 height 29
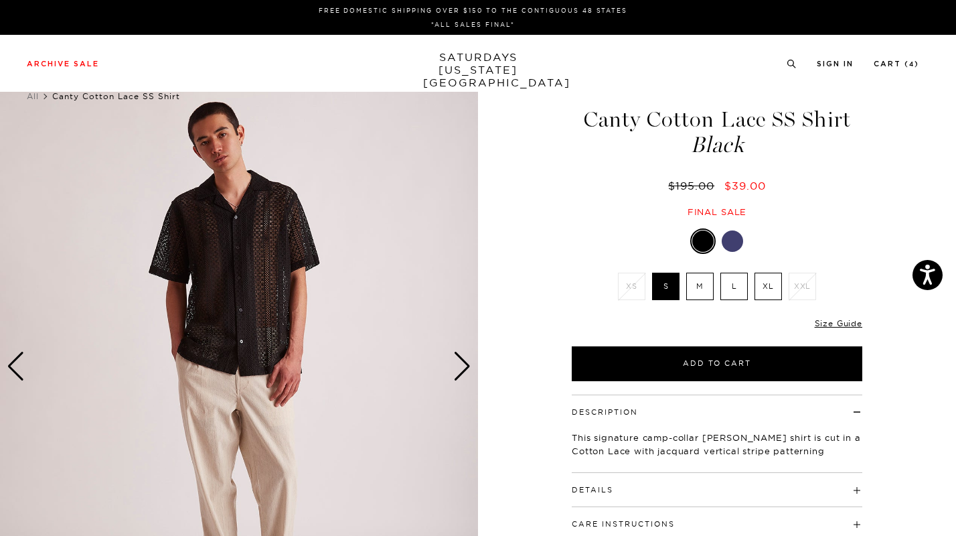
click at [463, 369] on div "Next slide" at bounding box center [462, 365] width 18 height 29
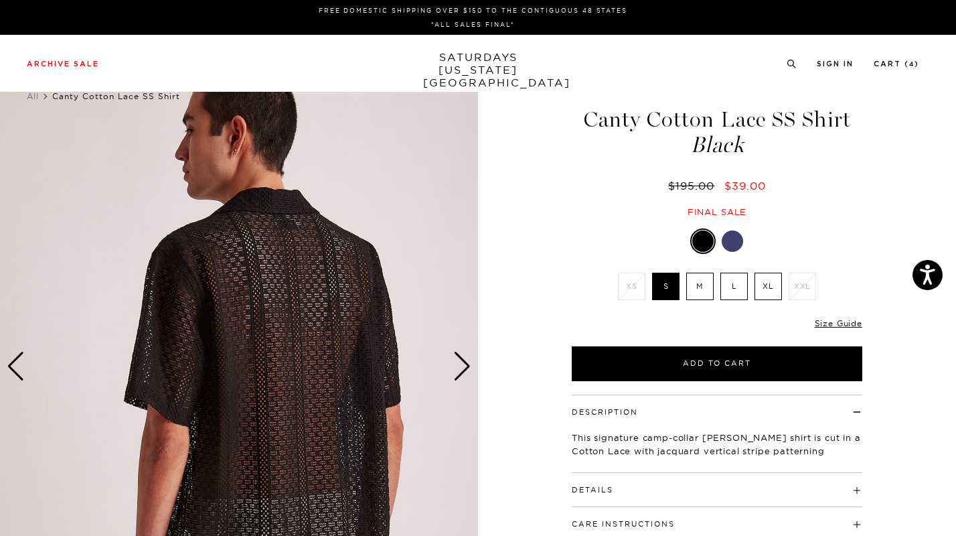
click at [463, 369] on div "Next slide" at bounding box center [462, 365] width 18 height 29
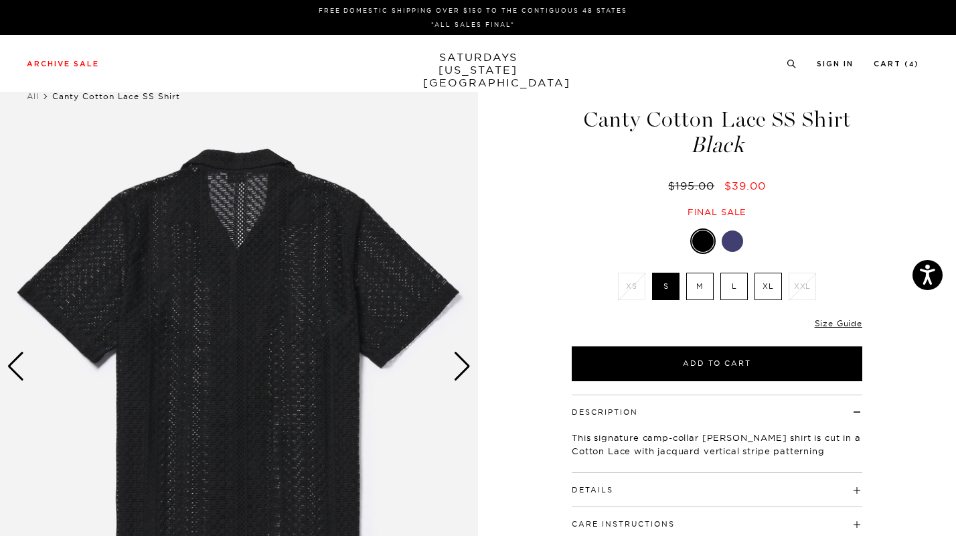
click at [463, 369] on div "Next slide" at bounding box center [462, 365] width 18 height 29
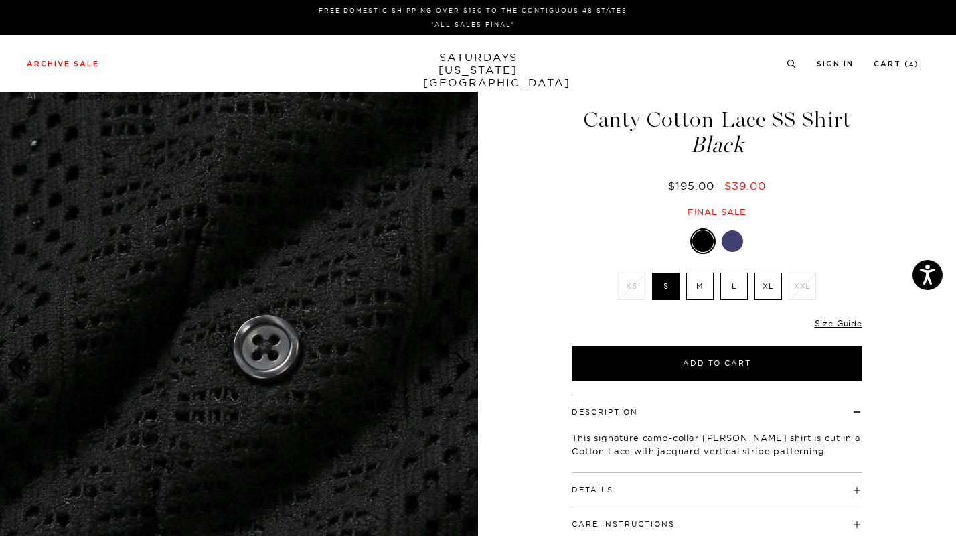
click at [463, 369] on div "Next slide" at bounding box center [462, 365] width 18 height 29
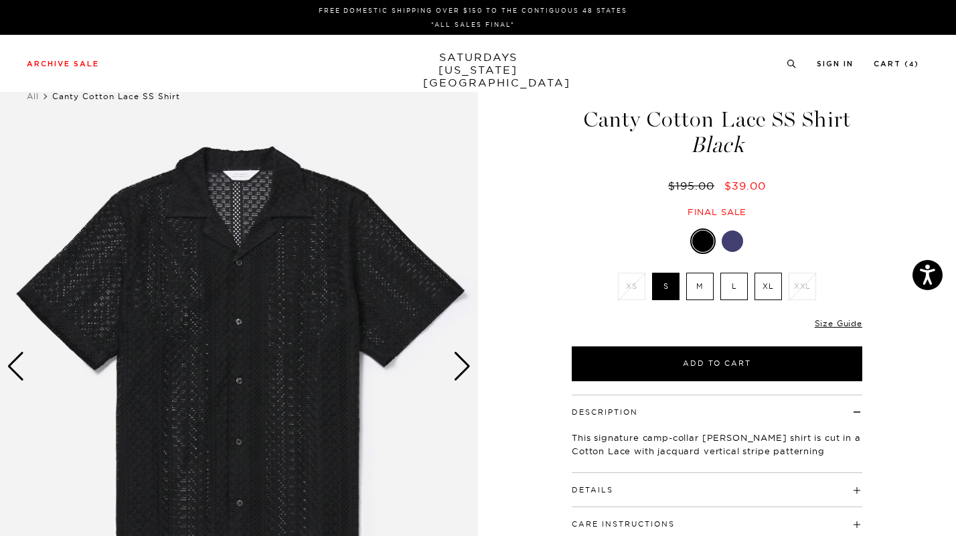
click at [736, 238] on div at bounding box center [732, 240] width 21 height 21
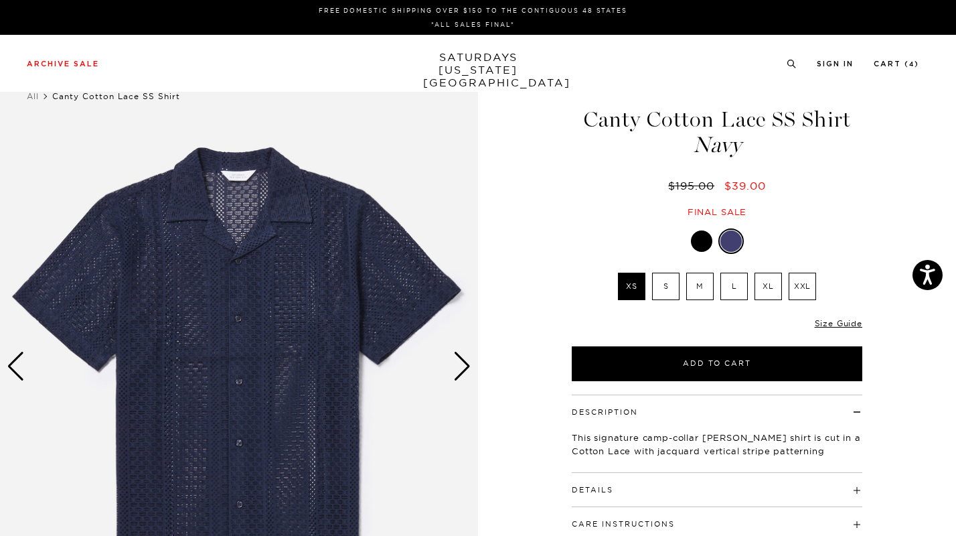
click at [455, 362] on div "Next slide" at bounding box center [462, 365] width 18 height 29
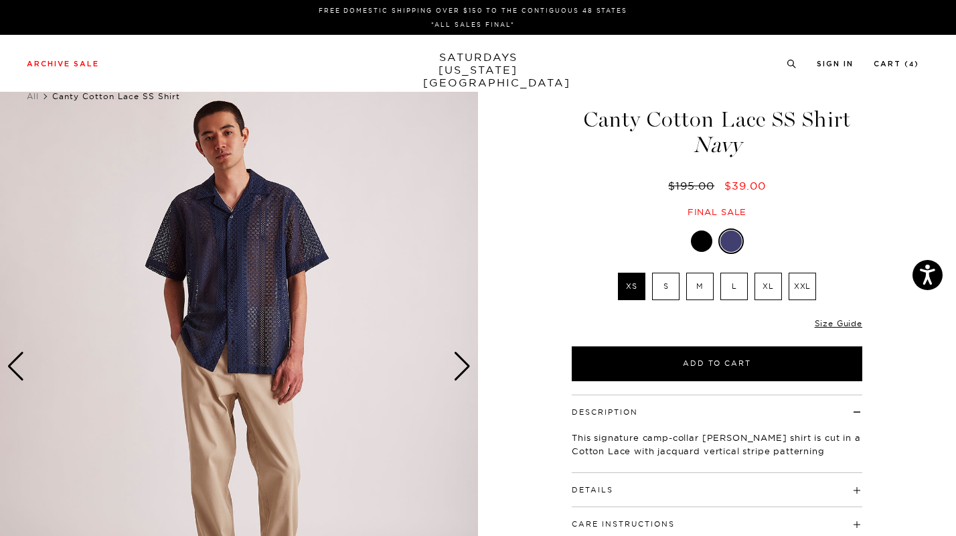
click at [455, 362] on div "Next slide" at bounding box center [462, 365] width 18 height 29
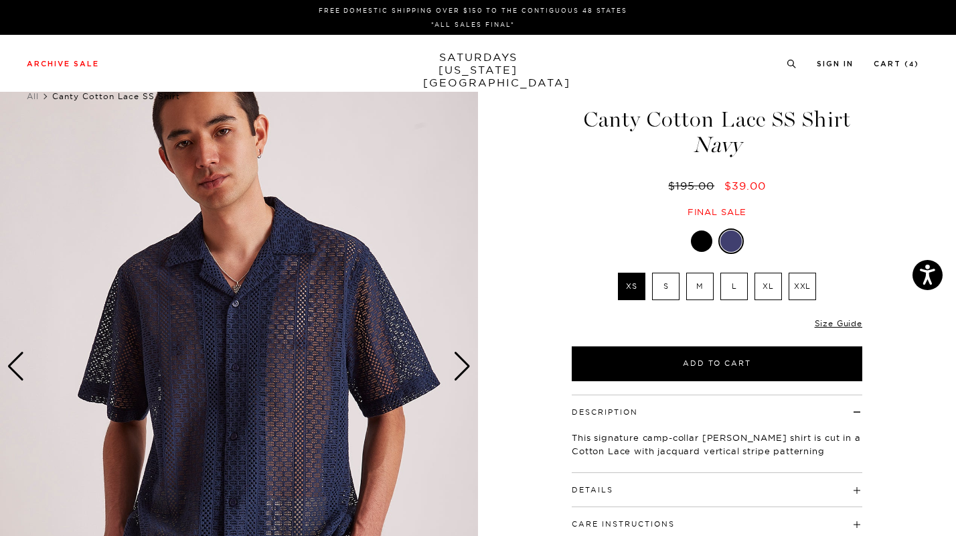
click at [760, 283] on label "XL" at bounding box center [767, 285] width 27 height 27
click at [0, 0] on input "XL" at bounding box center [0, 0] width 0 height 0
click at [732, 248] on div at bounding box center [730, 240] width 21 height 21
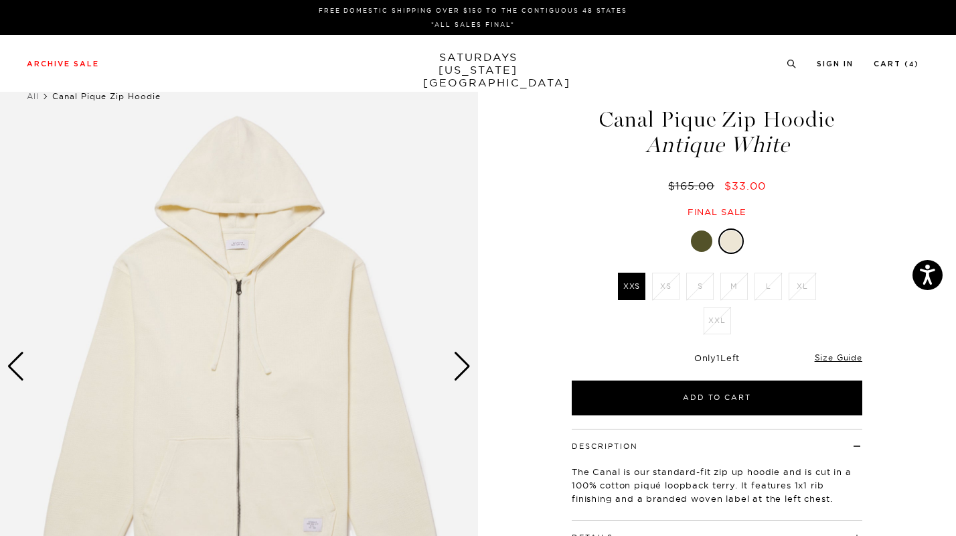
click at [700, 242] on div at bounding box center [701, 240] width 21 height 21
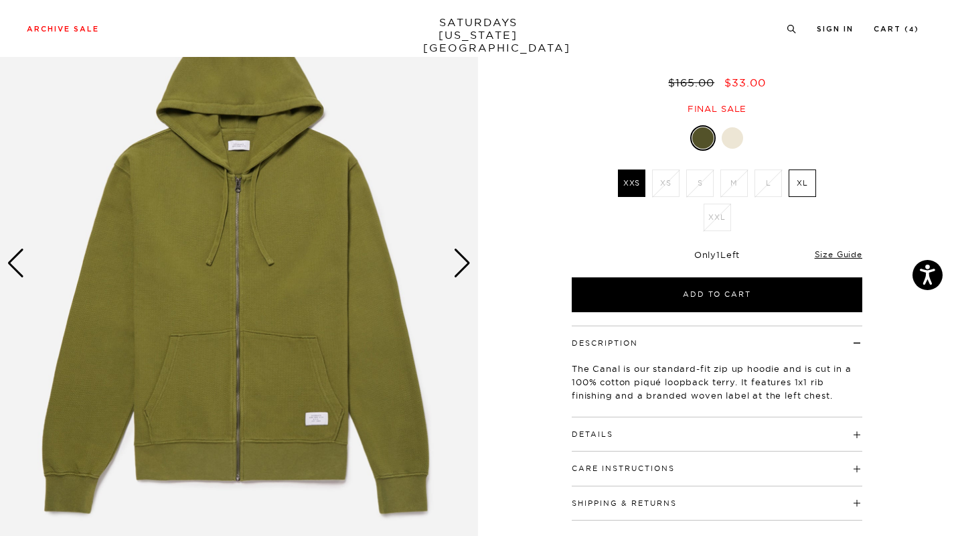
scroll to position [102, 0]
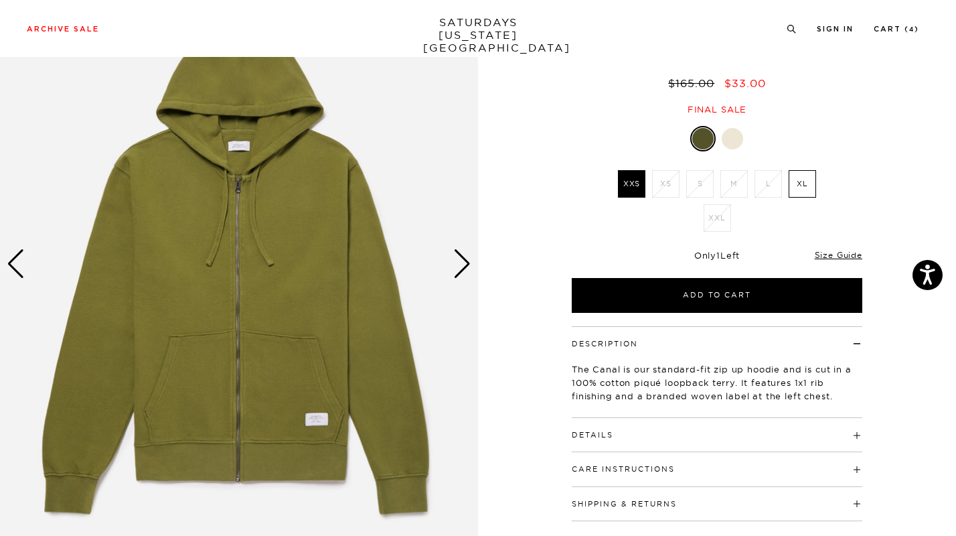
click at [249, 250] on img at bounding box center [239, 264] width 478 height 598
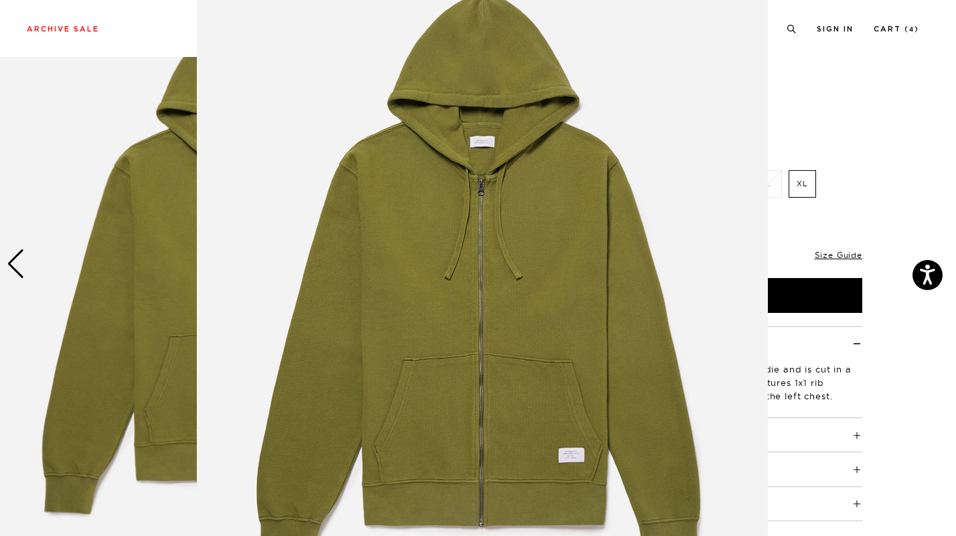
scroll to position [66, 0]
click at [666, 261] on img at bounding box center [482, 276] width 571 height 685
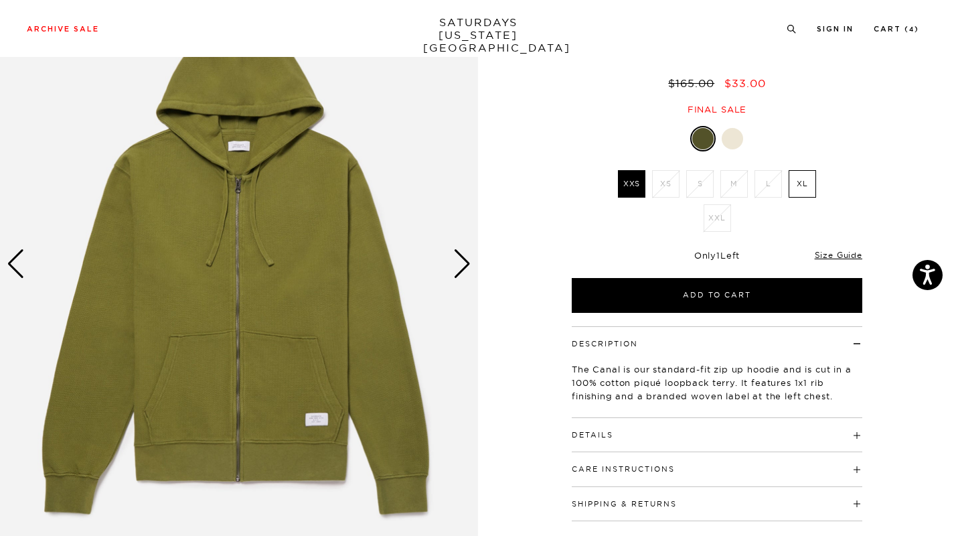
scroll to position [0, 0]
click at [445, 260] on img at bounding box center [239, 264] width 478 height 598
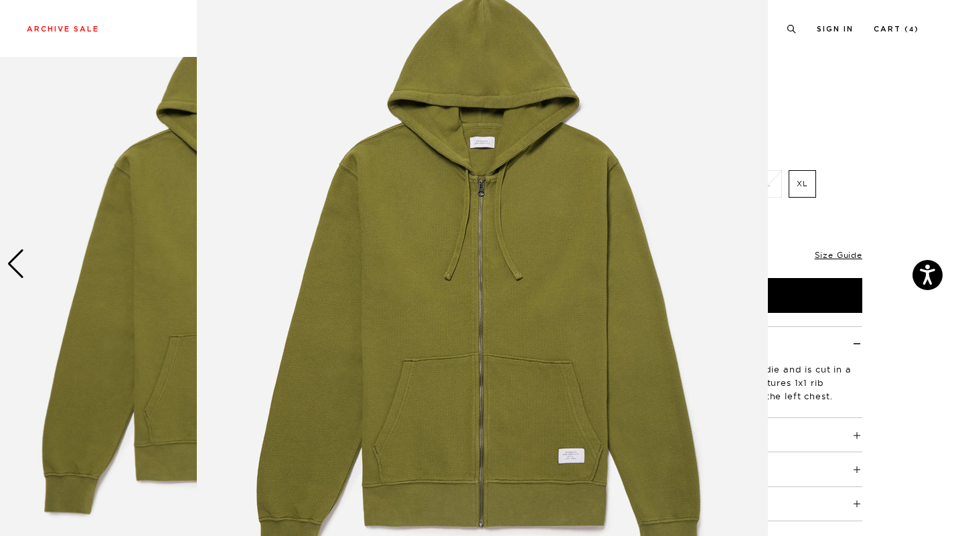
click at [738, 289] on img at bounding box center [482, 277] width 571 height 685
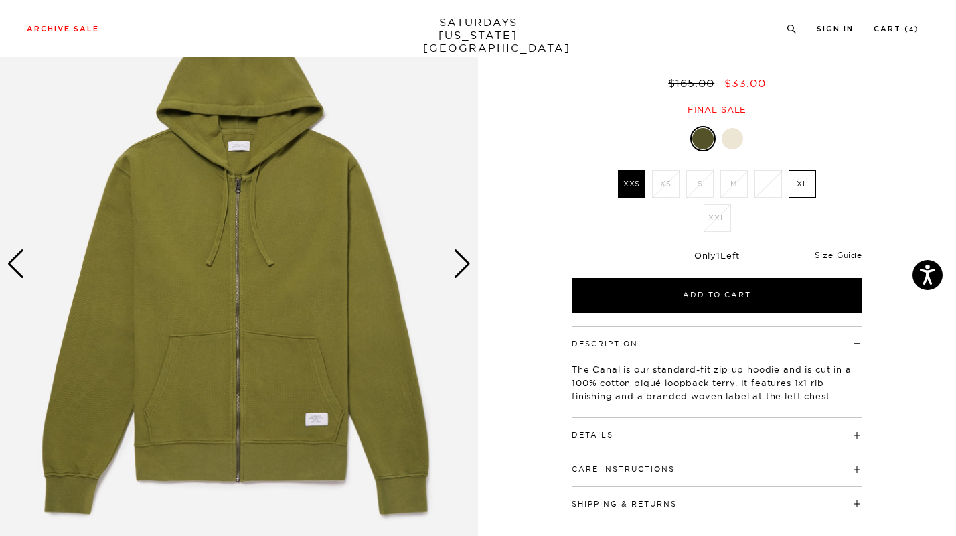
click at [465, 263] on div "Next slide" at bounding box center [462, 263] width 18 height 29
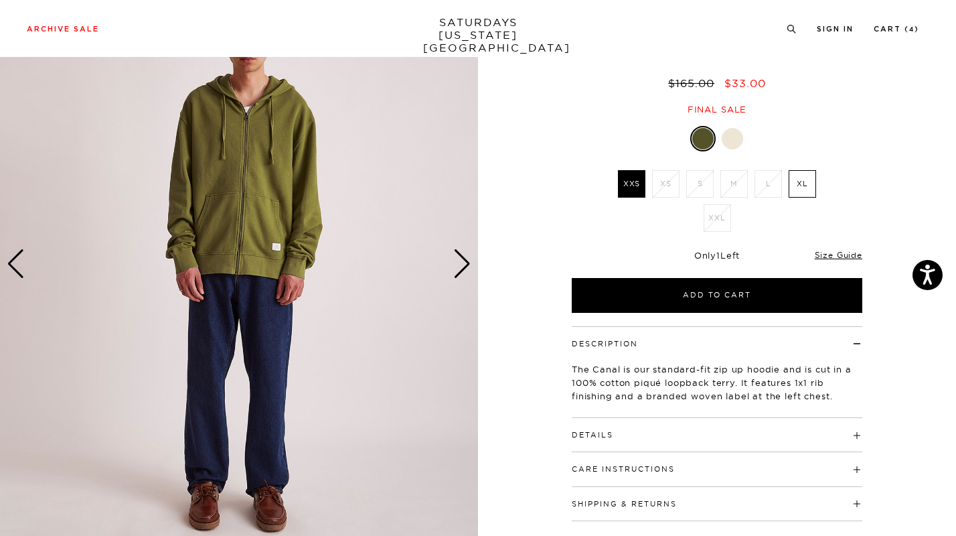
click at [465, 263] on div "Next slide" at bounding box center [462, 263] width 18 height 29
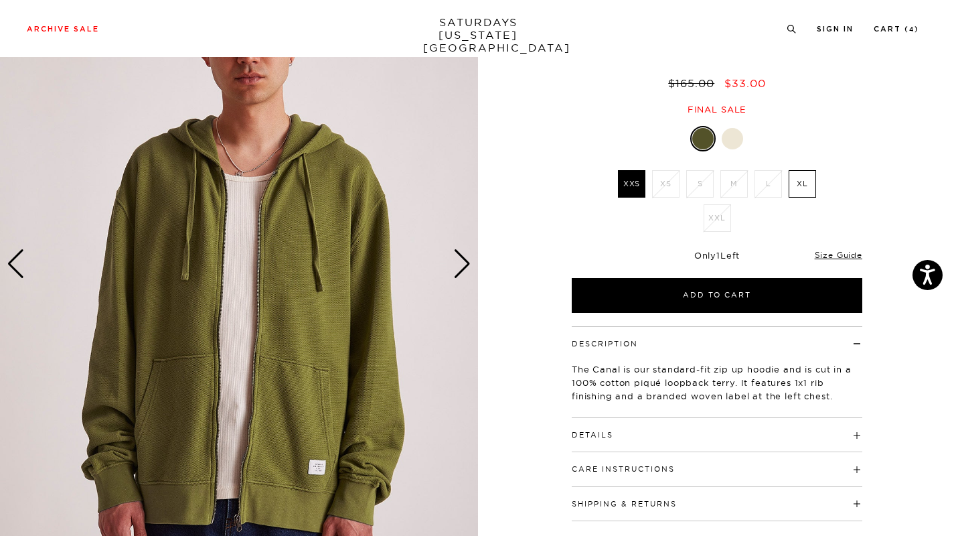
click at [465, 263] on div "Next slide" at bounding box center [462, 263] width 18 height 29
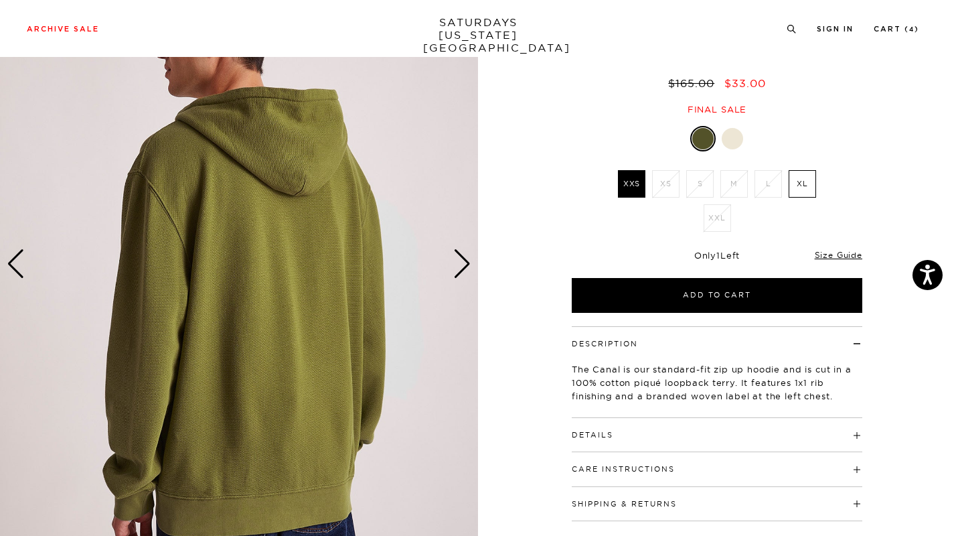
click at [465, 263] on div "Next slide" at bounding box center [462, 263] width 18 height 29
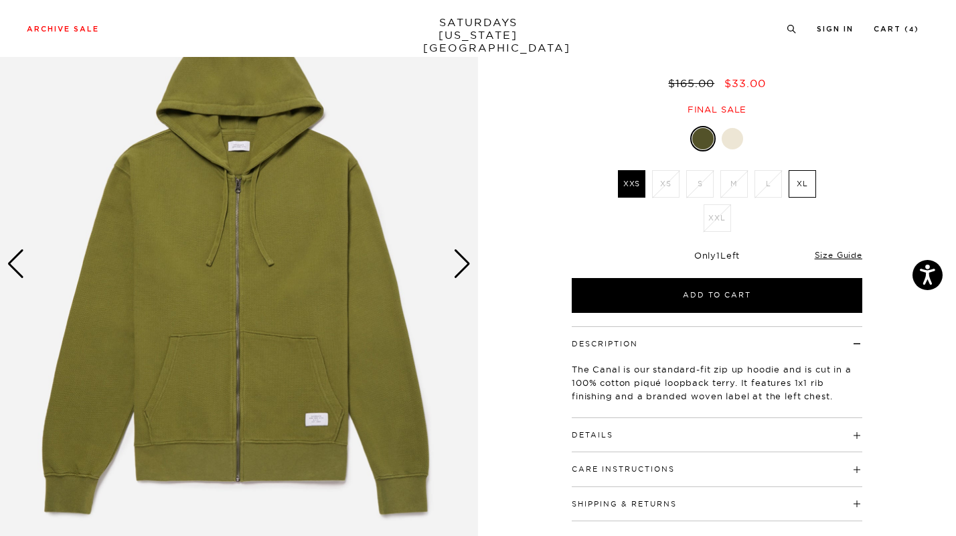
click at [465, 263] on div "Next slide" at bounding box center [462, 263] width 18 height 29
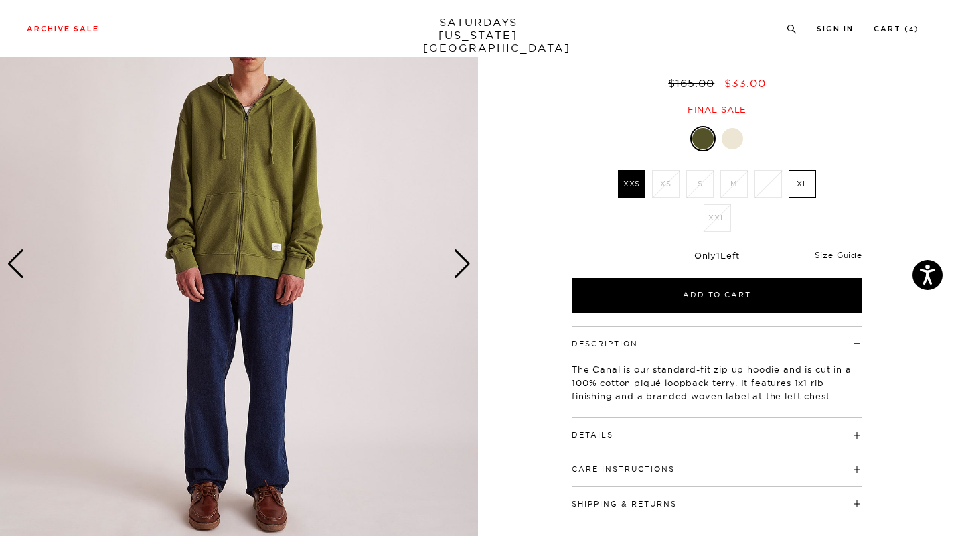
click at [465, 263] on div "Next slide" at bounding box center [462, 263] width 18 height 29
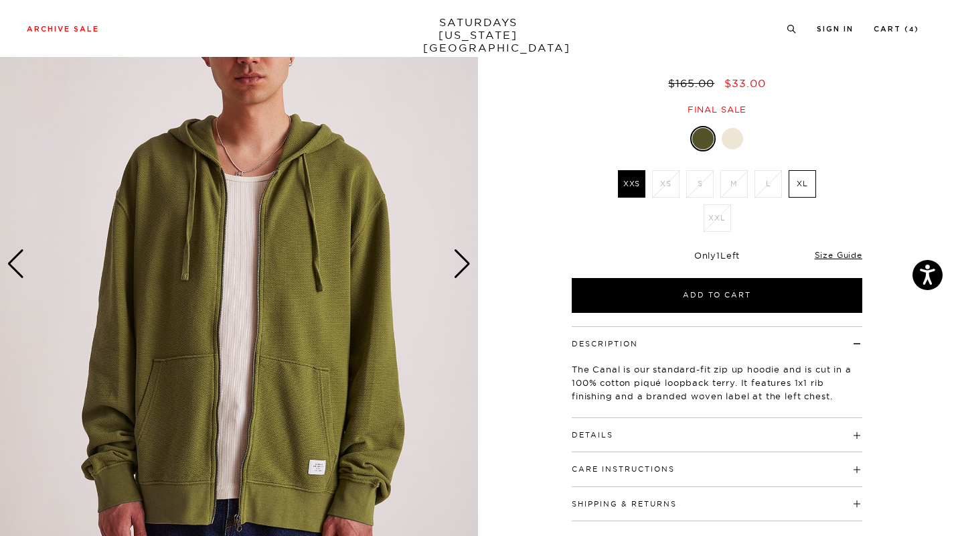
click at [465, 263] on div "Next slide" at bounding box center [462, 263] width 18 height 29
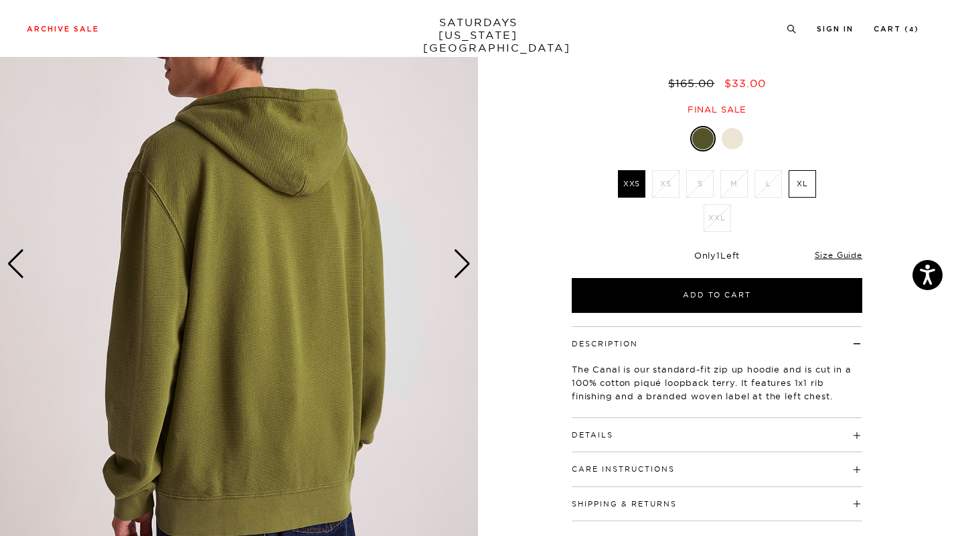
click at [343, 268] on img at bounding box center [239, 264] width 478 height 598
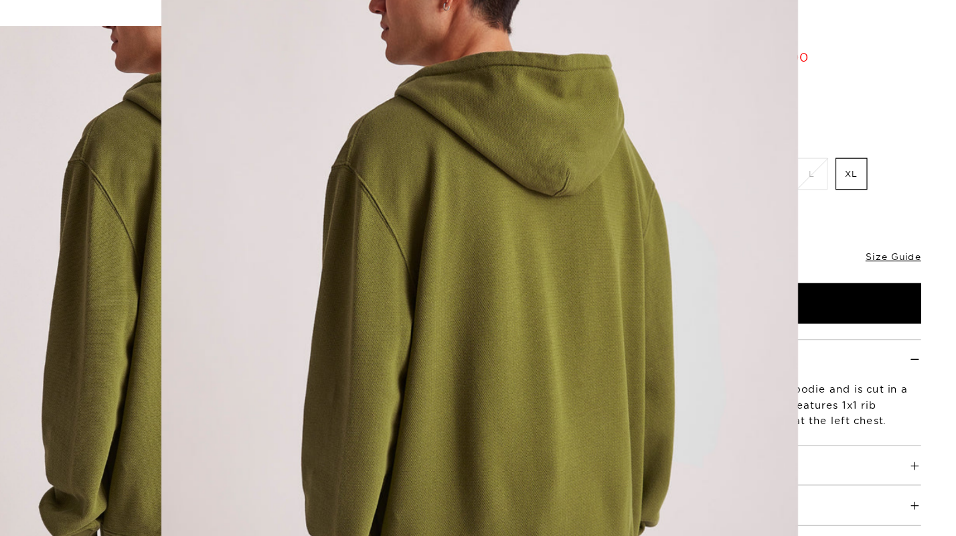
scroll to position [62, 0]
click at [493, 237] on img at bounding box center [482, 280] width 548 height 685
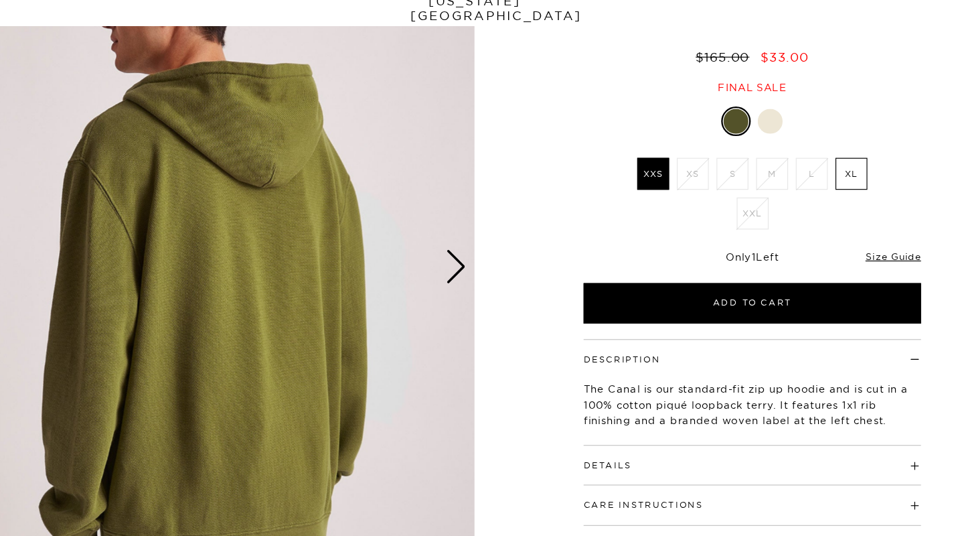
scroll to position [0, 0]
click at [467, 254] on div "Next slide" at bounding box center [462, 263] width 18 height 29
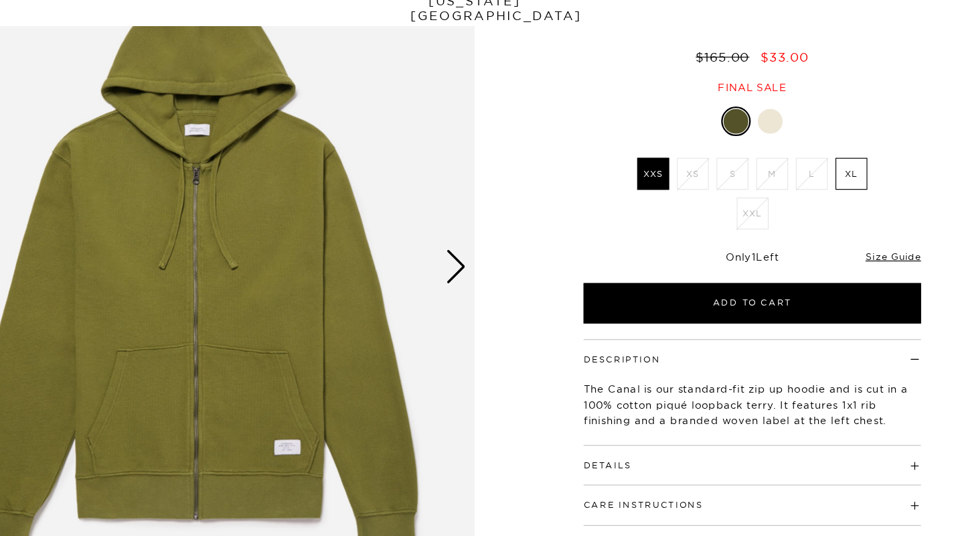
click at [592, 428] on h4 "Details" at bounding box center [717, 429] width 291 height 22
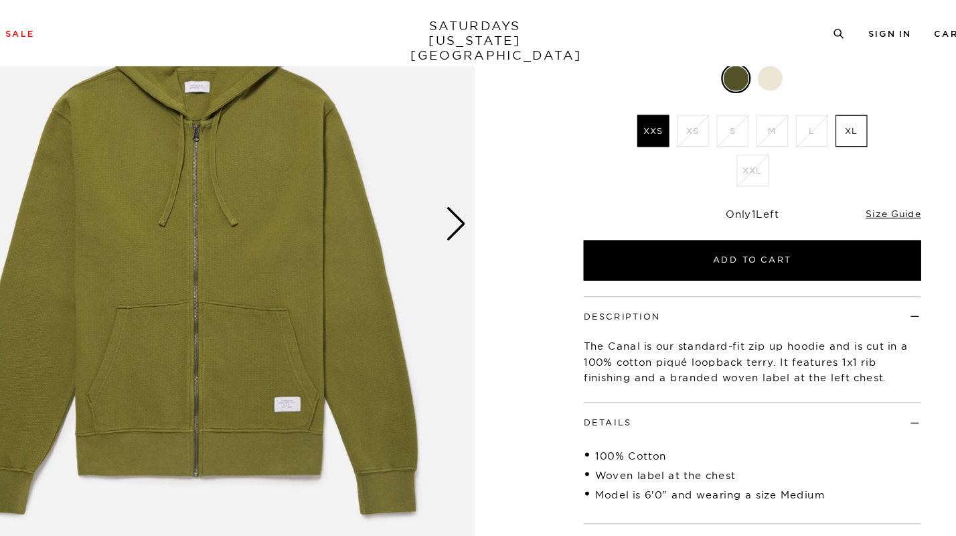
scroll to position [131, 0]
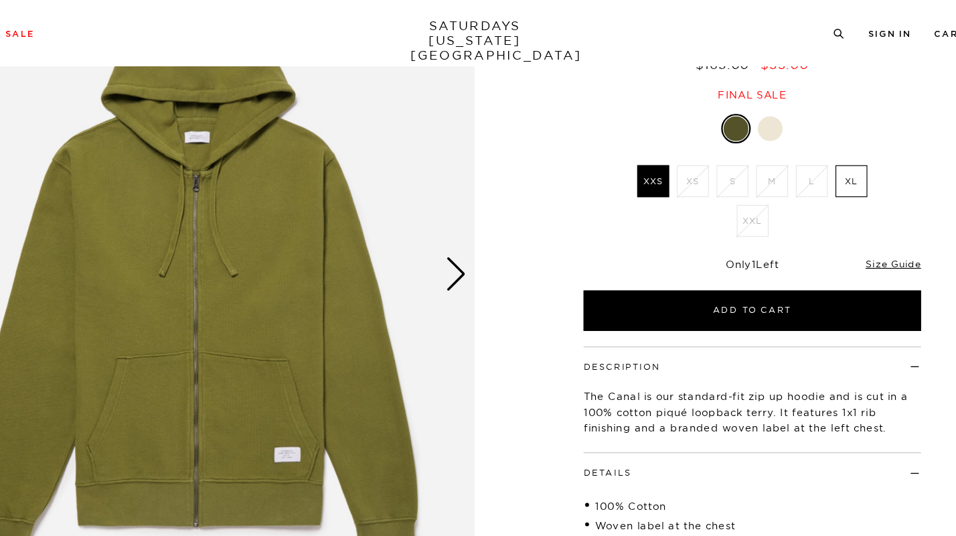
click at [301, 196] on img at bounding box center [239, 236] width 478 height 598
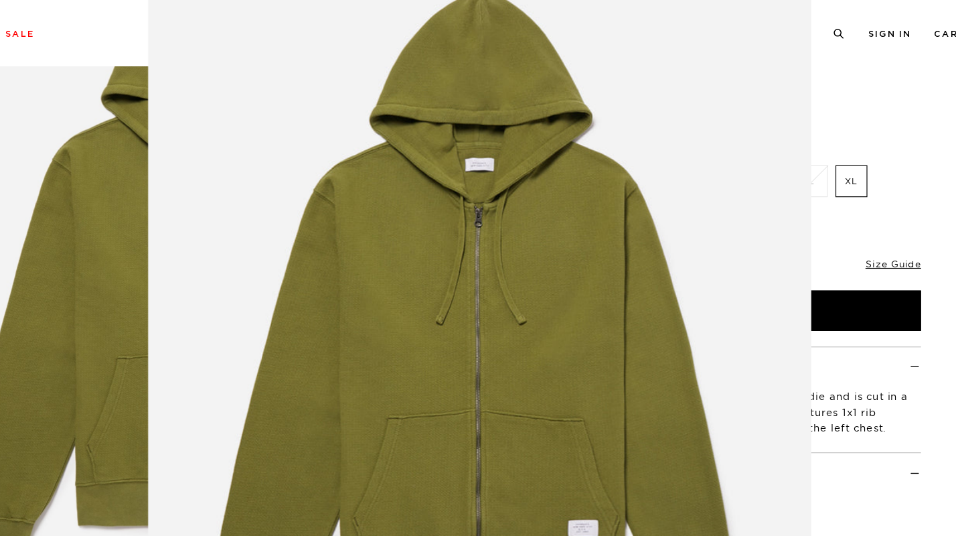
scroll to position [66, 0]
click at [501, 253] on img at bounding box center [482, 276] width 571 height 685
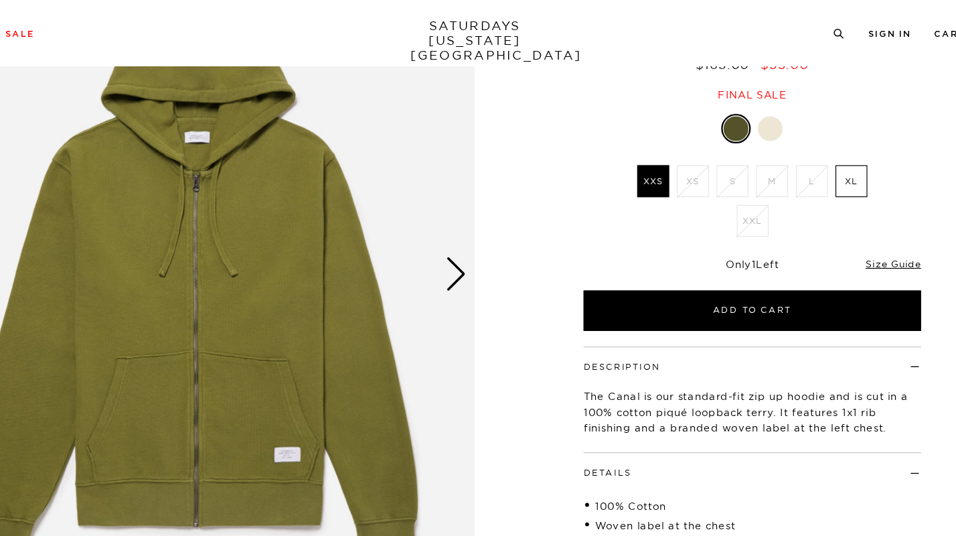
click at [455, 233] on div "Next slide" at bounding box center [462, 235] width 18 height 29
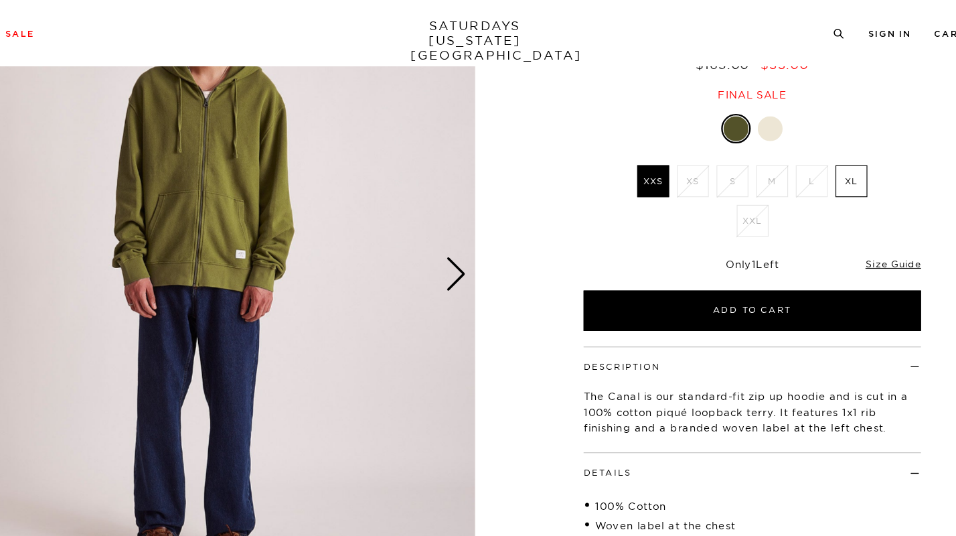
click at [455, 233] on div "Next slide" at bounding box center [462, 235] width 18 height 29
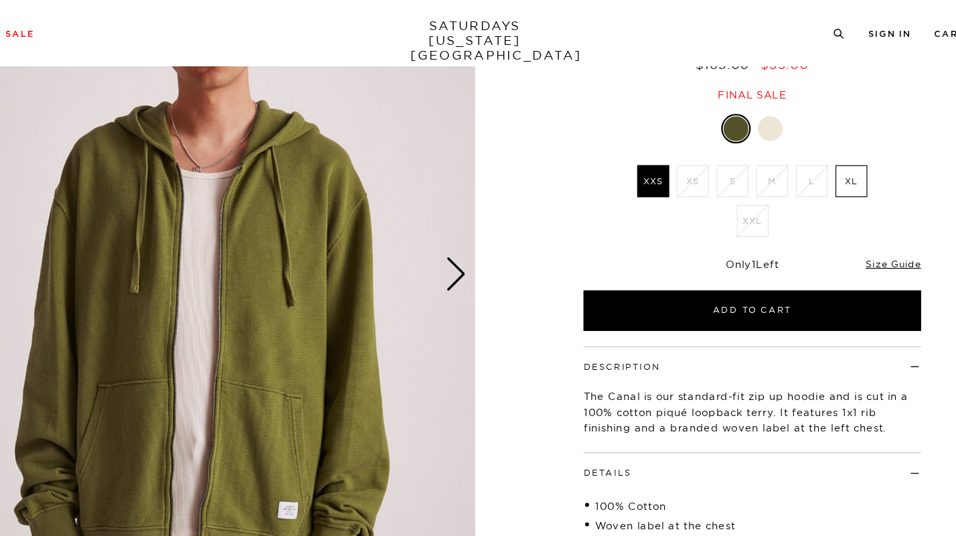
click at [455, 233] on div "Next slide" at bounding box center [462, 235] width 18 height 29
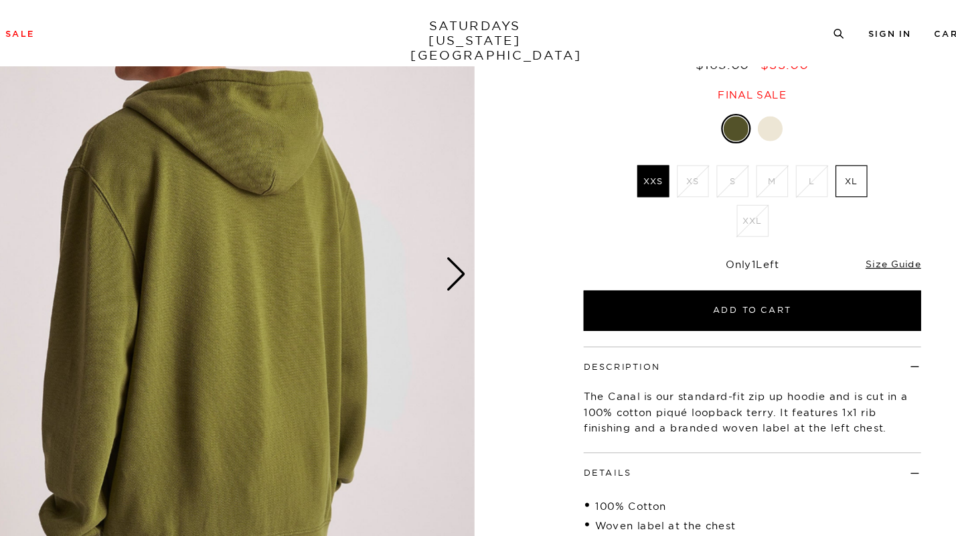
click at [455, 233] on div "Next slide" at bounding box center [462, 235] width 18 height 29
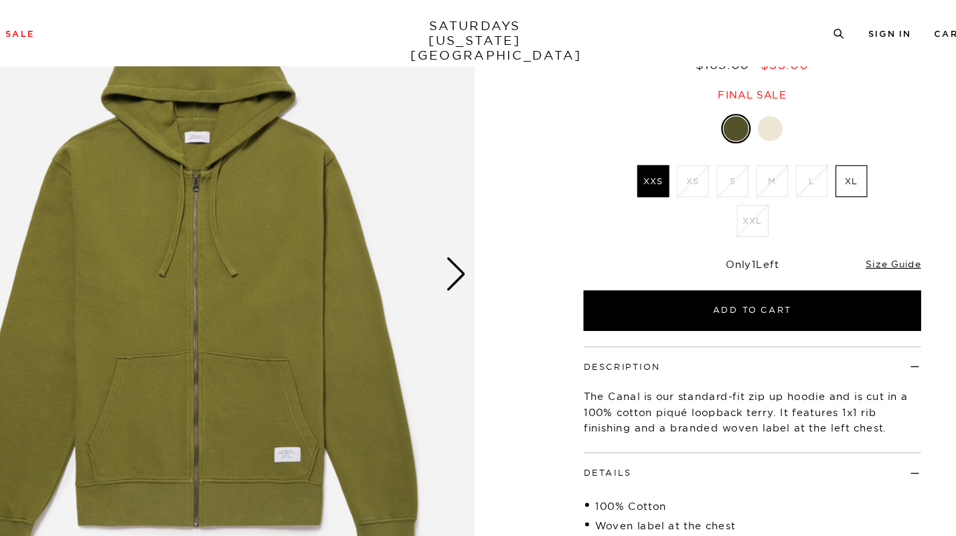
click at [455, 233] on div "Next slide" at bounding box center [462, 235] width 18 height 29
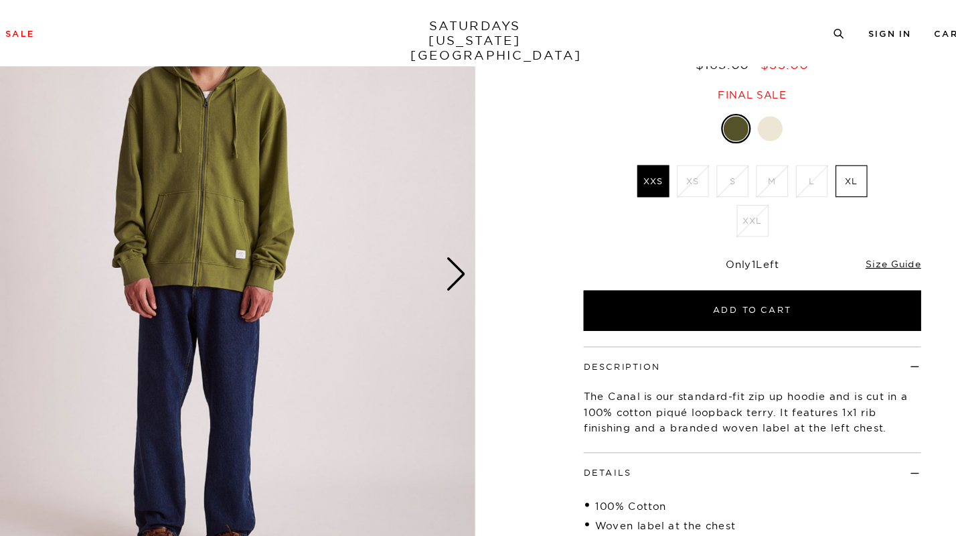
click at [455, 233] on div "Next slide" at bounding box center [462, 235] width 18 height 29
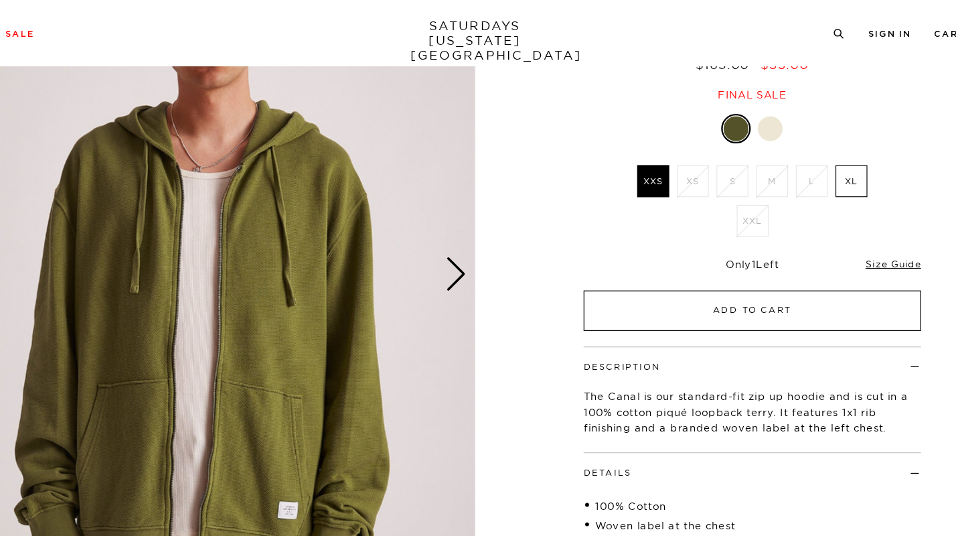
click at [624, 280] on button "Add to Cart" at bounding box center [717, 267] width 291 height 35
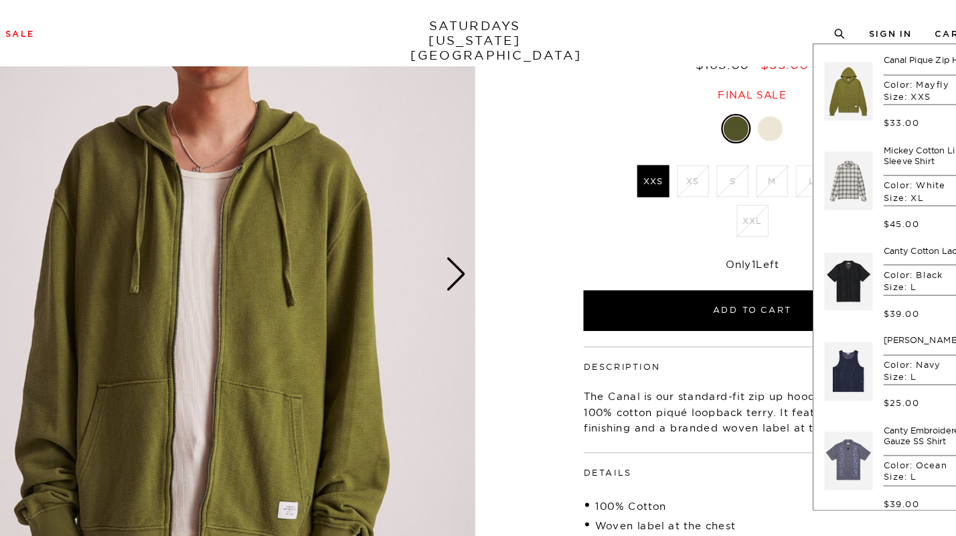
click at [556, 216] on div "Mayfly XXS XS S M L XL XXL XXS" at bounding box center [717, 191] width 335 height 187
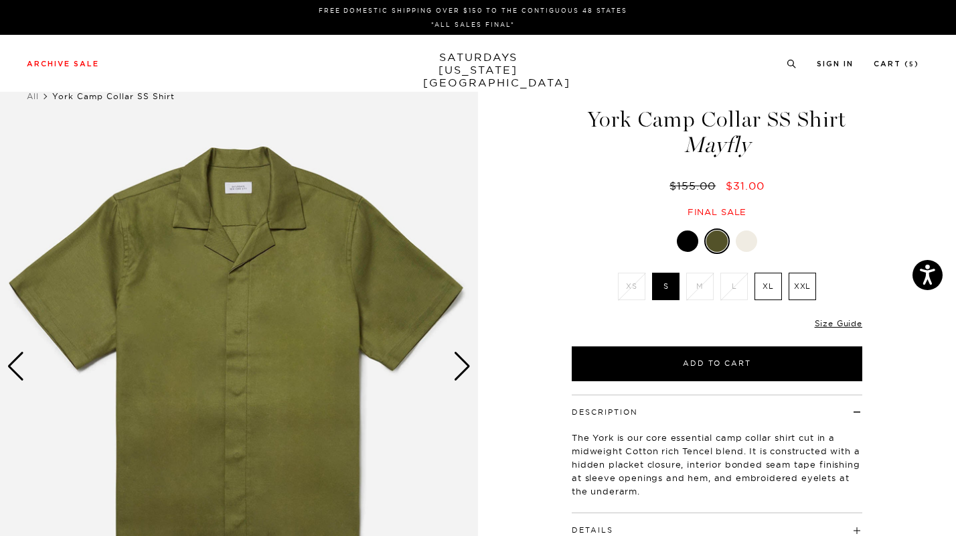
click at [742, 239] on div at bounding box center [746, 240] width 21 height 21
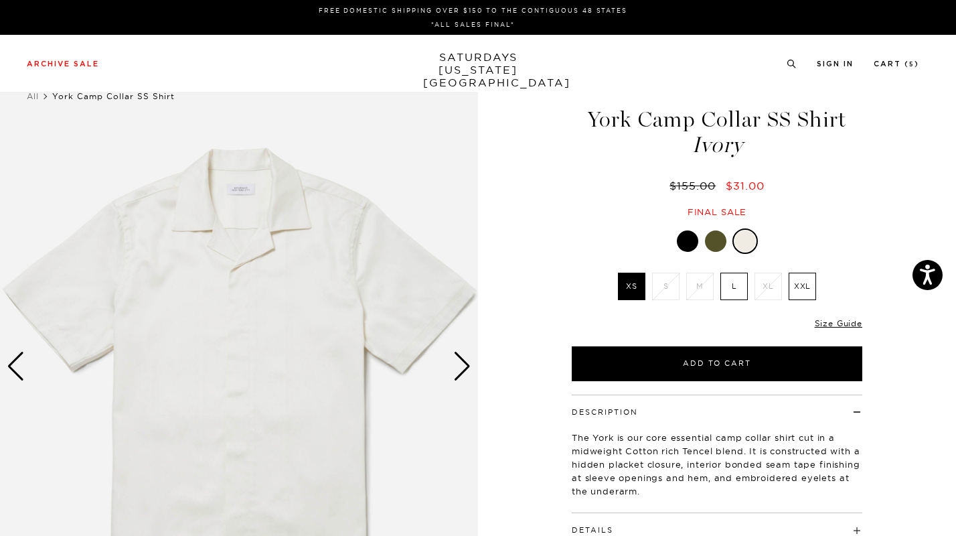
click at [717, 242] on div at bounding box center [715, 240] width 21 height 21
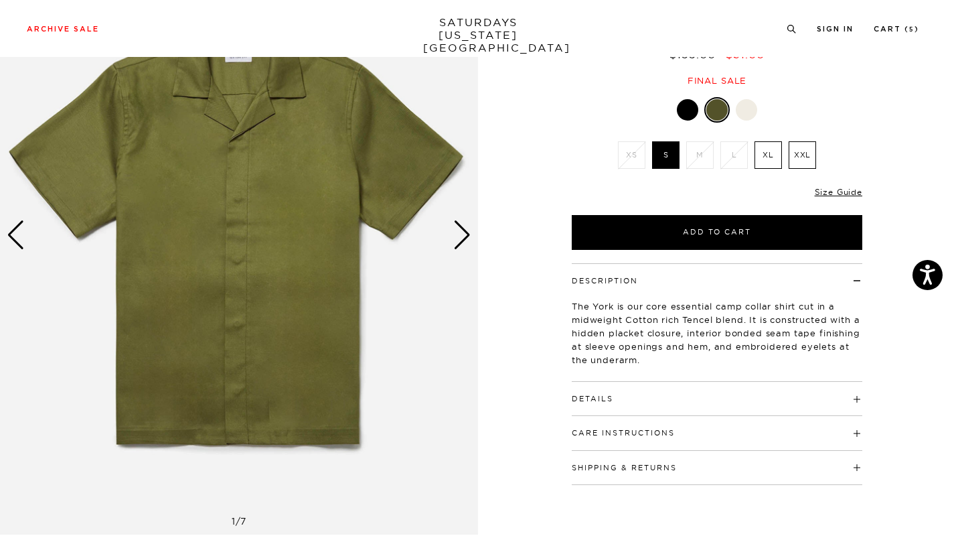
scroll to position [133, 0]
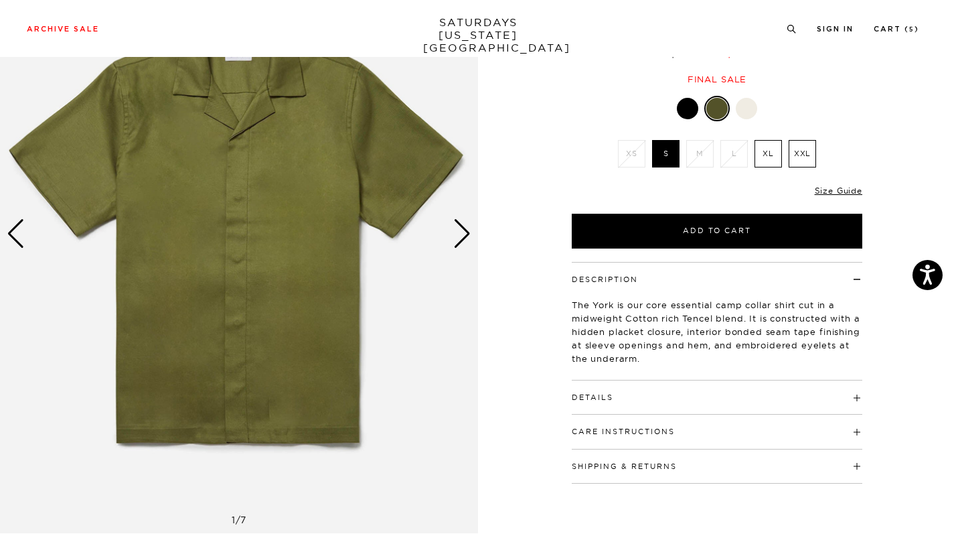
click at [456, 228] on div "Next slide" at bounding box center [462, 233] width 18 height 29
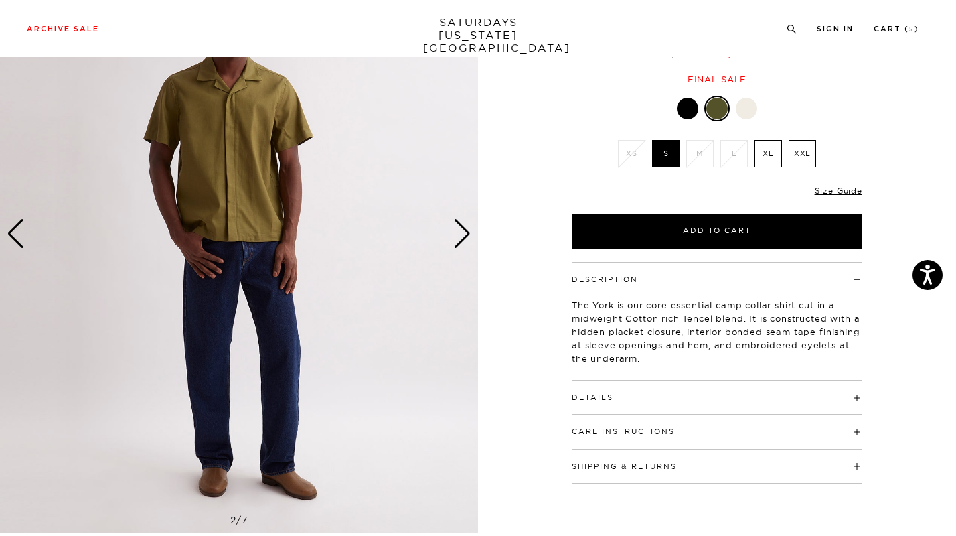
click at [456, 228] on div "Next slide" at bounding box center [462, 233] width 18 height 29
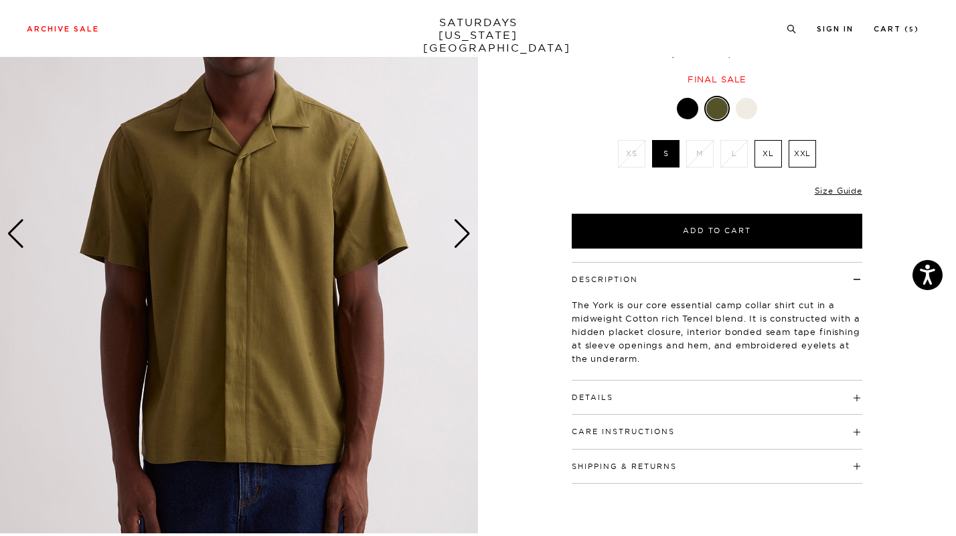
click at [456, 228] on div "Next slide" at bounding box center [462, 233] width 18 height 29
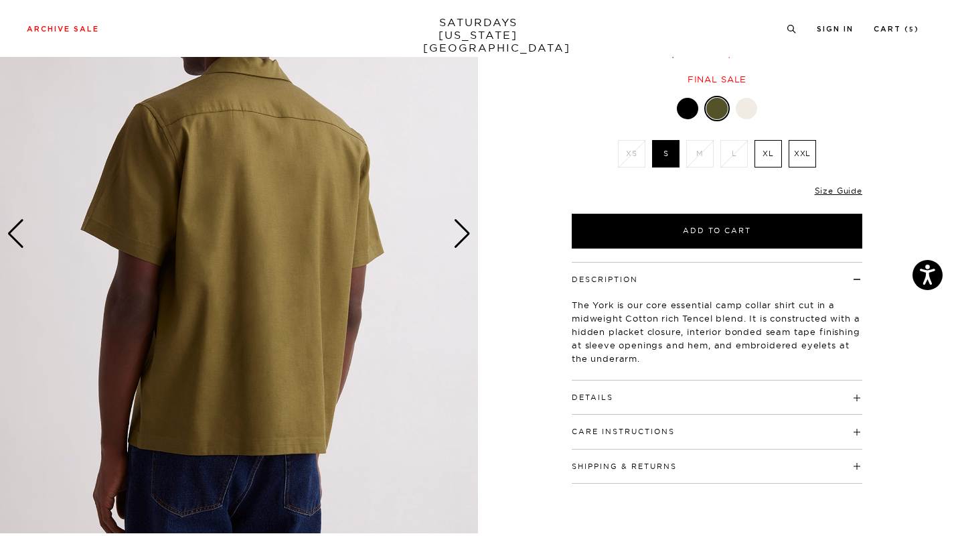
click at [455, 228] on div "Next slide" at bounding box center [462, 233] width 18 height 29
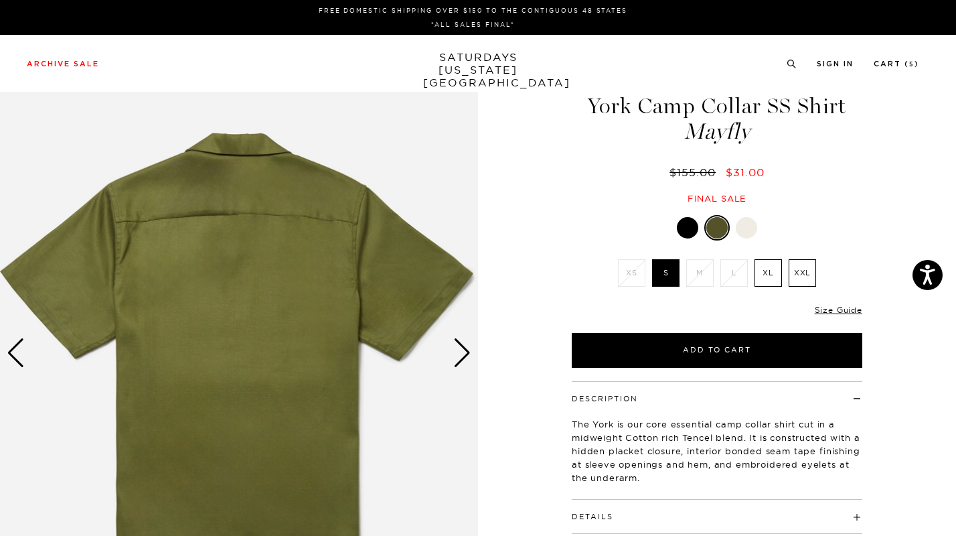
scroll to position [0, 0]
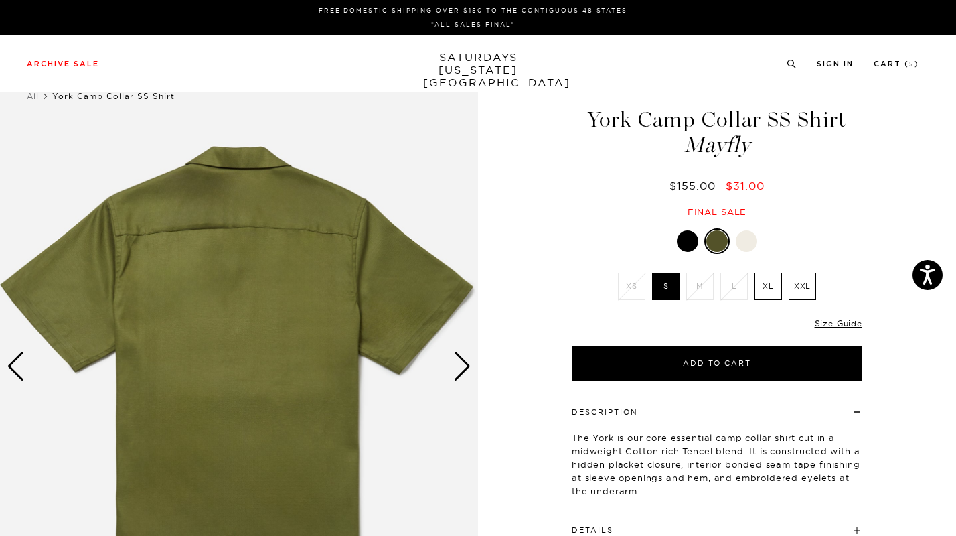
click at [465, 374] on div "Next slide" at bounding box center [462, 365] width 18 height 29
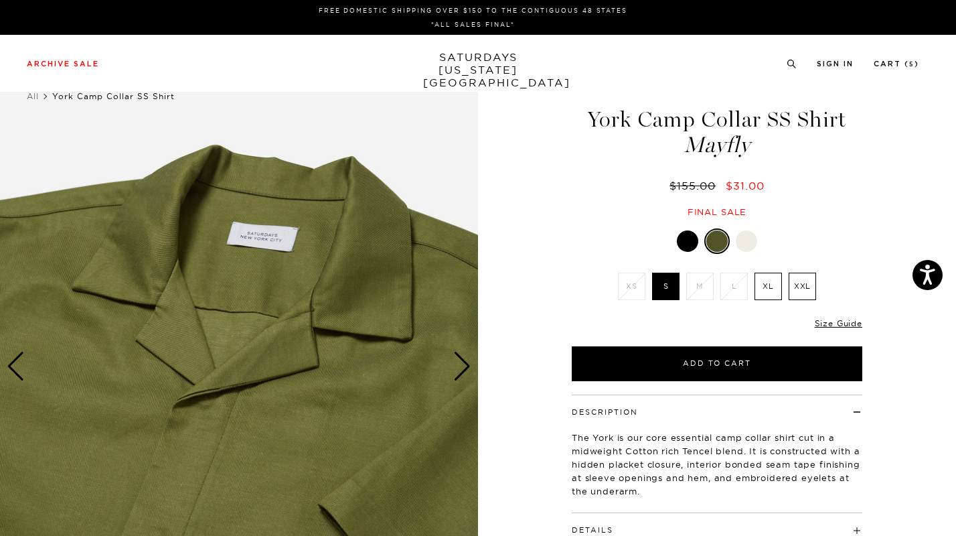
click at [465, 375] on div "Next slide" at bounding box center [462, 365] width 18 height 29
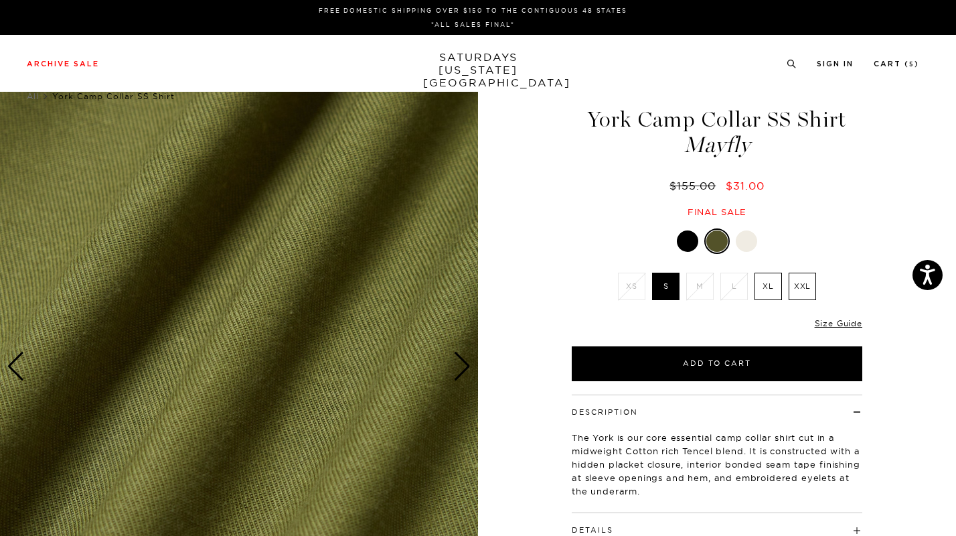
click at [465, 376] on div "Next slide" at bounding box center [462, 365] width 18 height 29
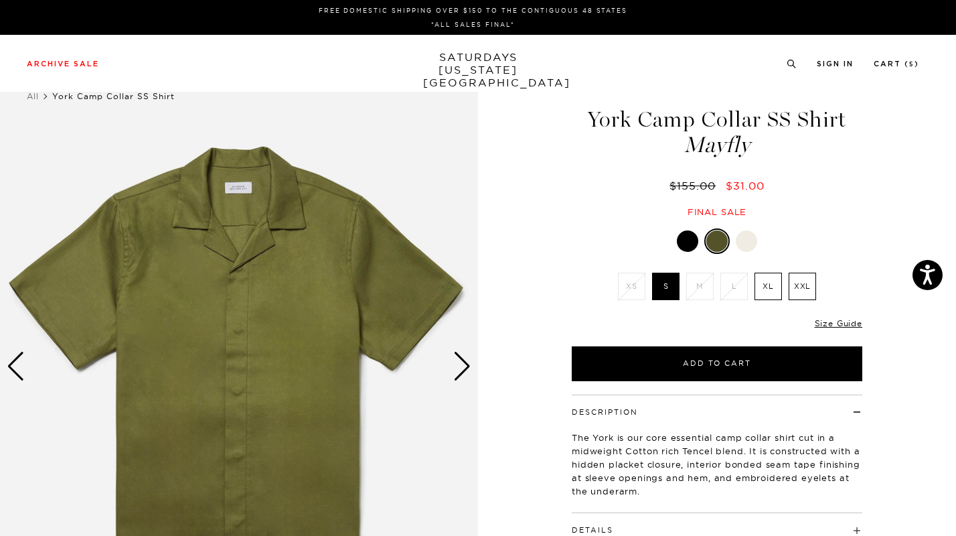
click at [688, 249] on div at bounding box center [687, 240] width 21 height 21
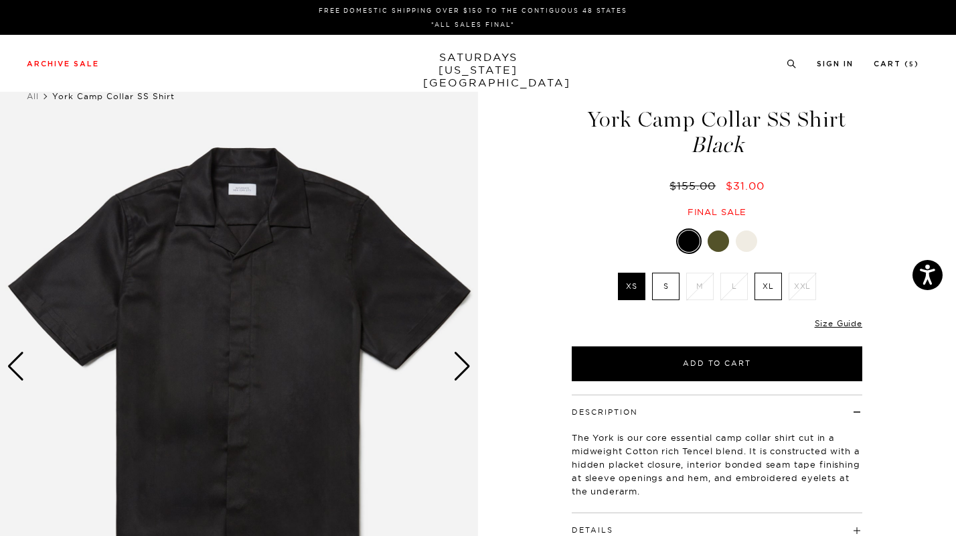
click at [748, 249] on div at bounding box center [746, 240] width 21 height 21
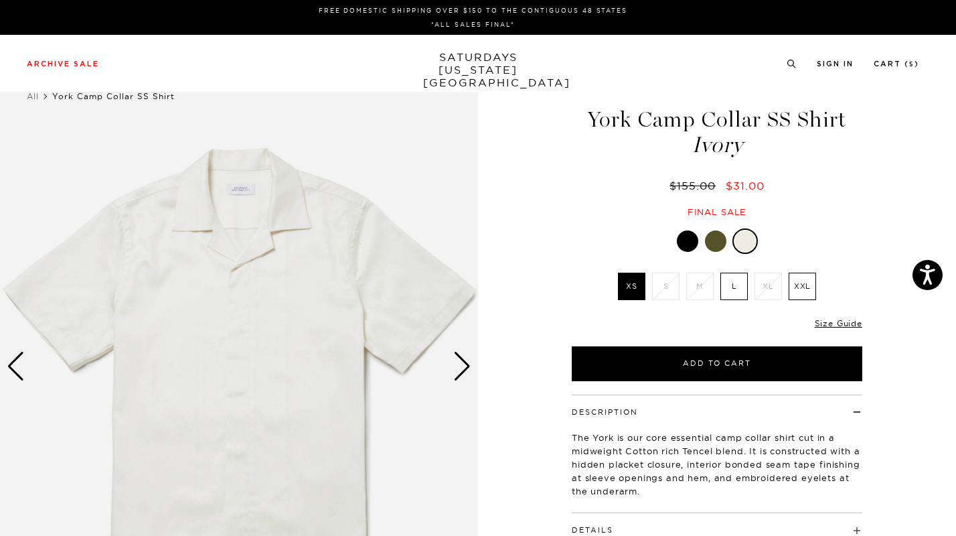
click at [716, 246] on div at bounding box center [715, 240] width 21 height 21
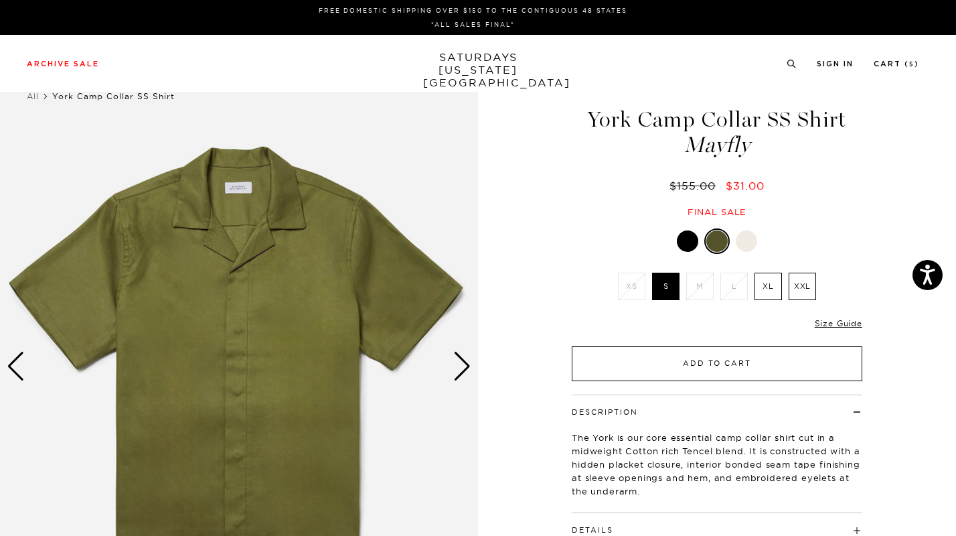
click at [716, 355] on button "Add to Cart" at bounding box center [717, 363] width 291 height 35
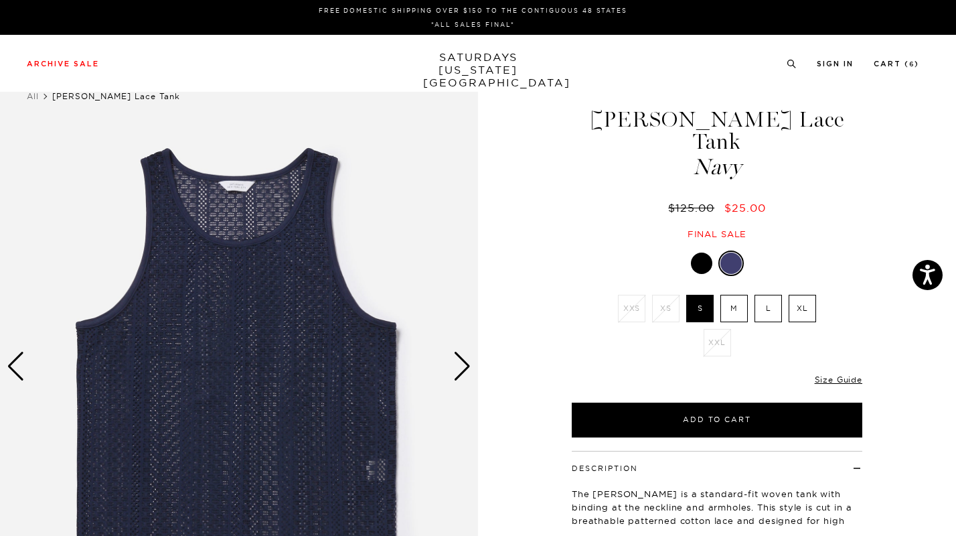
click at [699, 252] on div at bounding box center [701, 262] width 21 height 21
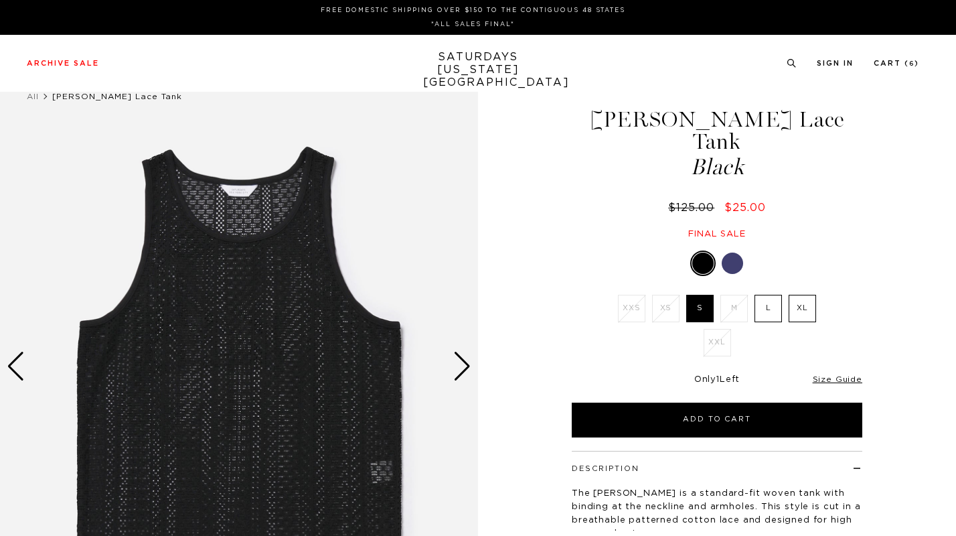
click at [448, 364] on img at bounding box center [239, 367] width 478 height 598
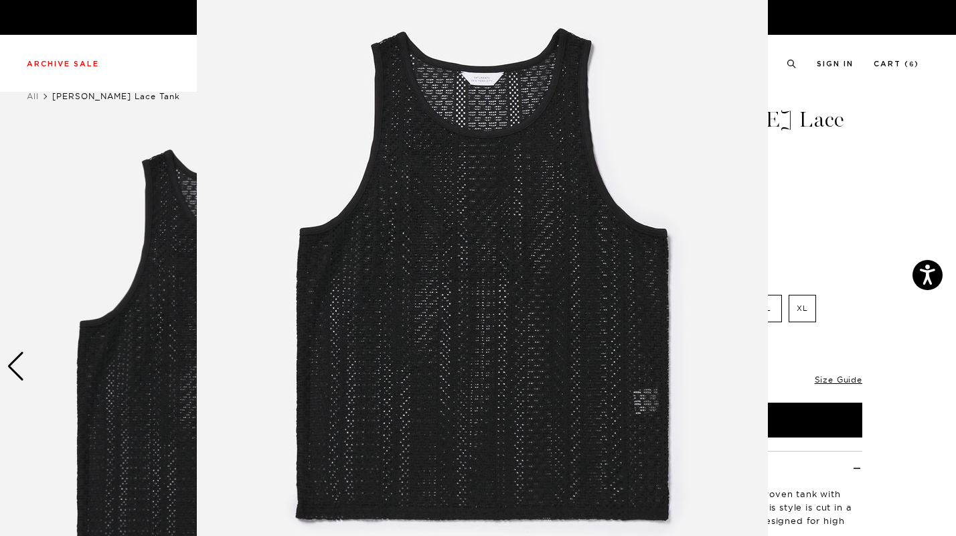
scroll to position [63, 0]
click at [673, 244] on img at bounding box center [482, 279] width 571 height 685
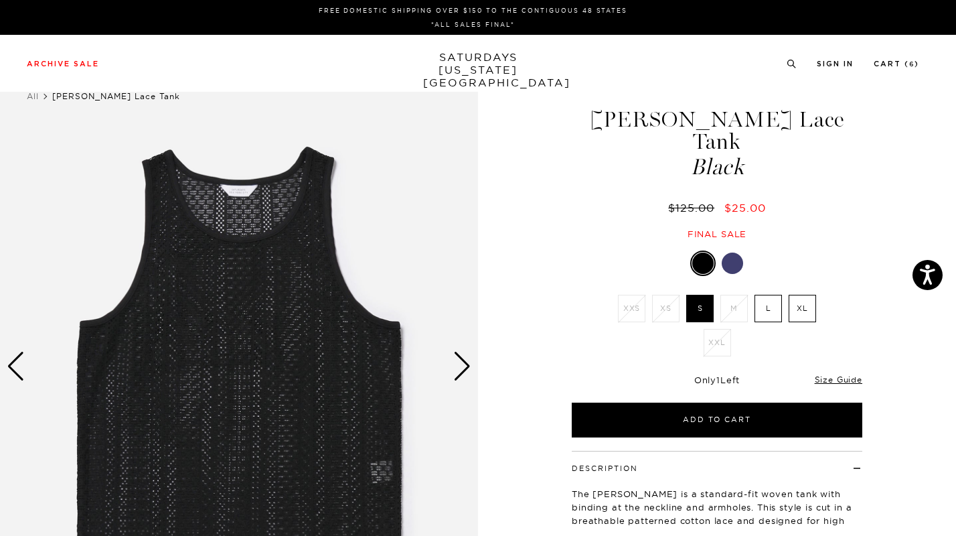
click at [465, 370] on div "Next slide" at bounding box center [462, 365] width 18 height 29
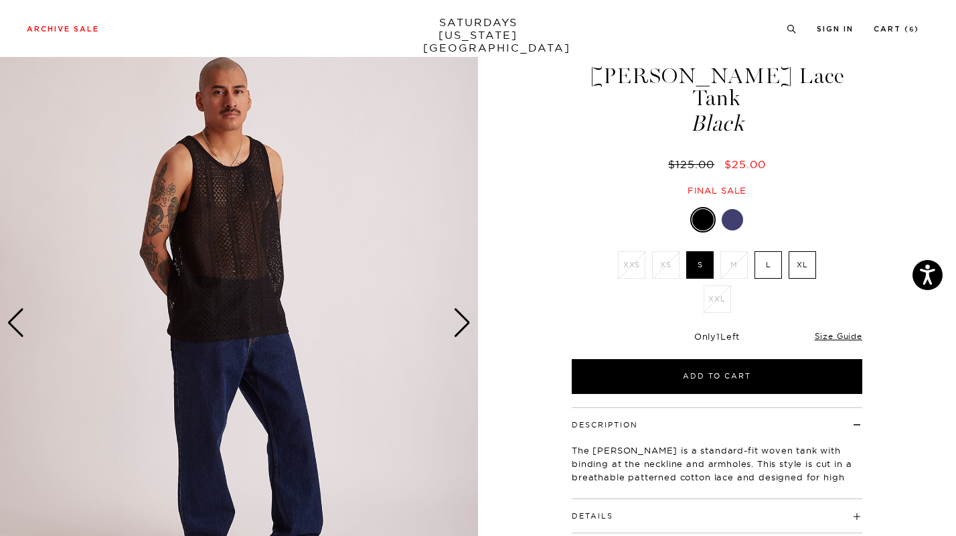
scroll to position [41, 0]
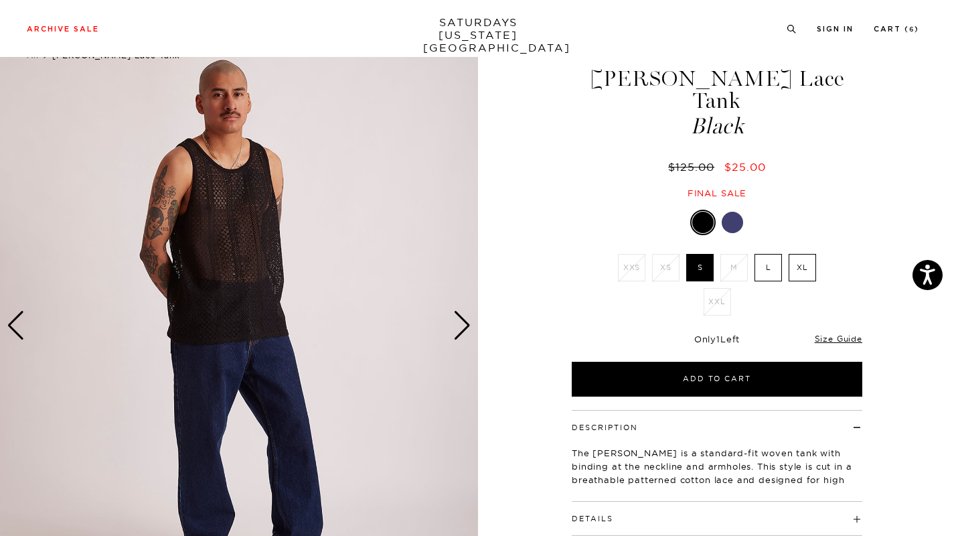
click at [463, 319] on div "Next slide" at bounding box center [462, 325] width 18 height 29
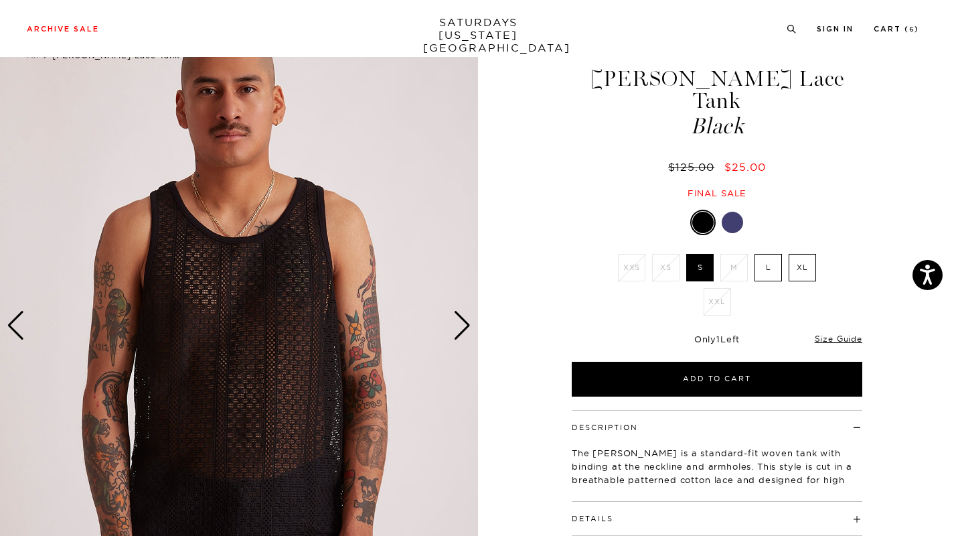
click at [463, 319] on div "Next slide" at bounding box center [462, 325] width 18 height 29
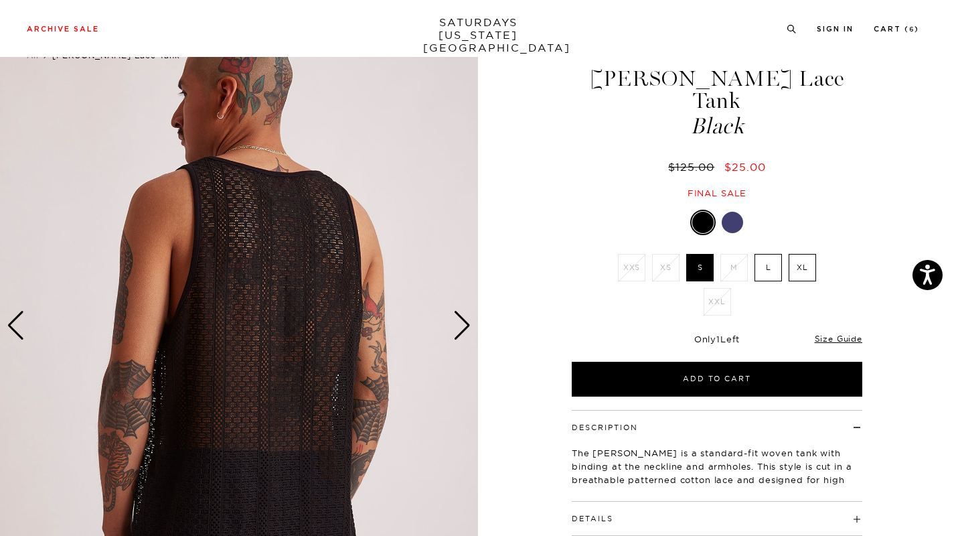
click at [463, 319] on div "Next slide" at bounding box center [462, 325] width 18 height 29
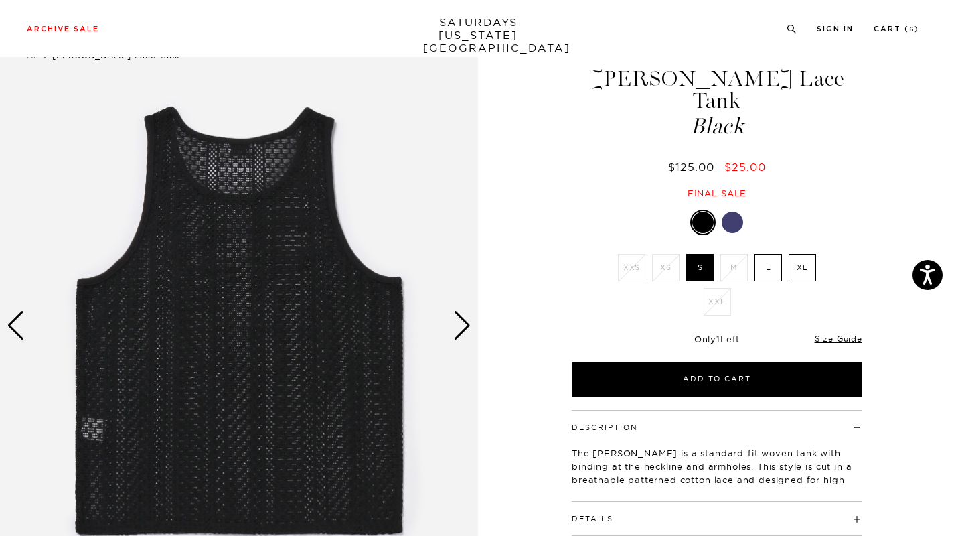
click at [463, 319] on div "Next slide" at bounding box center [462, 325] width 18 height 29
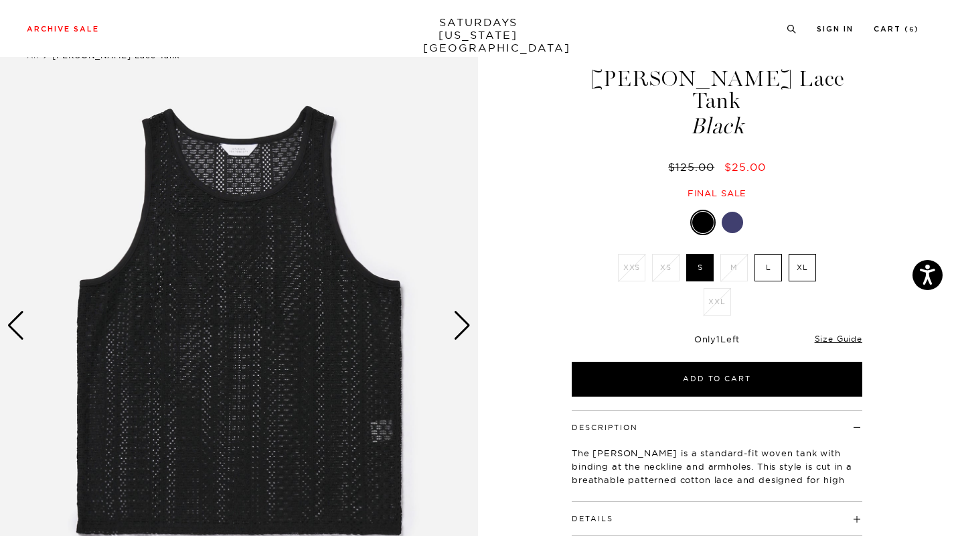
click at [463, 320] on div "Next slide" at bounding box center [462, 325] width 18 height 29
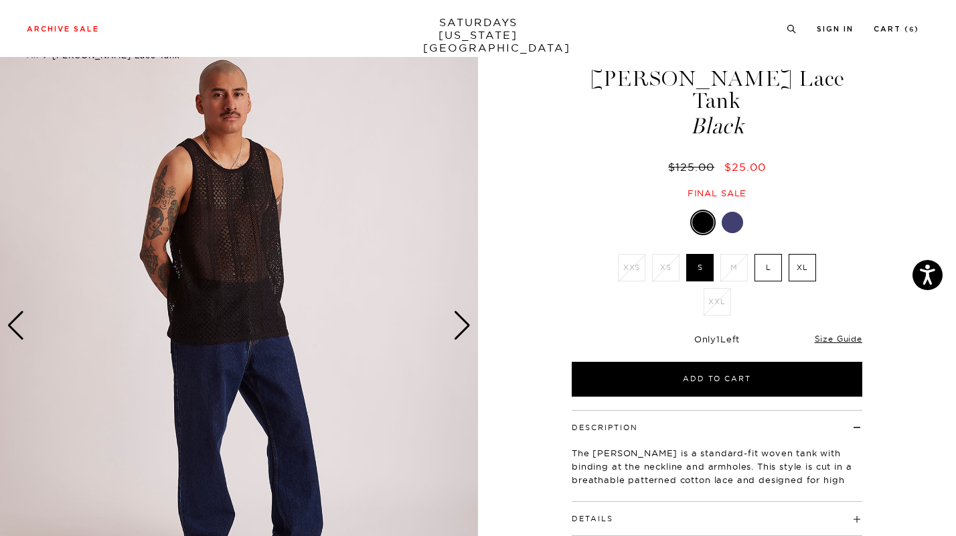
click at [463, 320] on div "Next slide" at bounding box center [462, 325] width 18 height 29
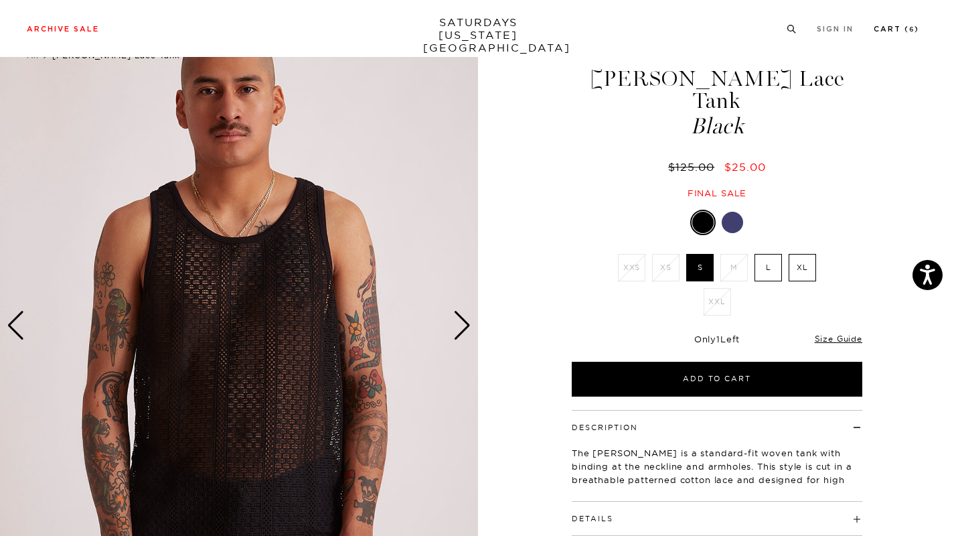
click at [902, 33] on link "Cart ( 6 )" at bounding box center [897, 28] width 46 height 7
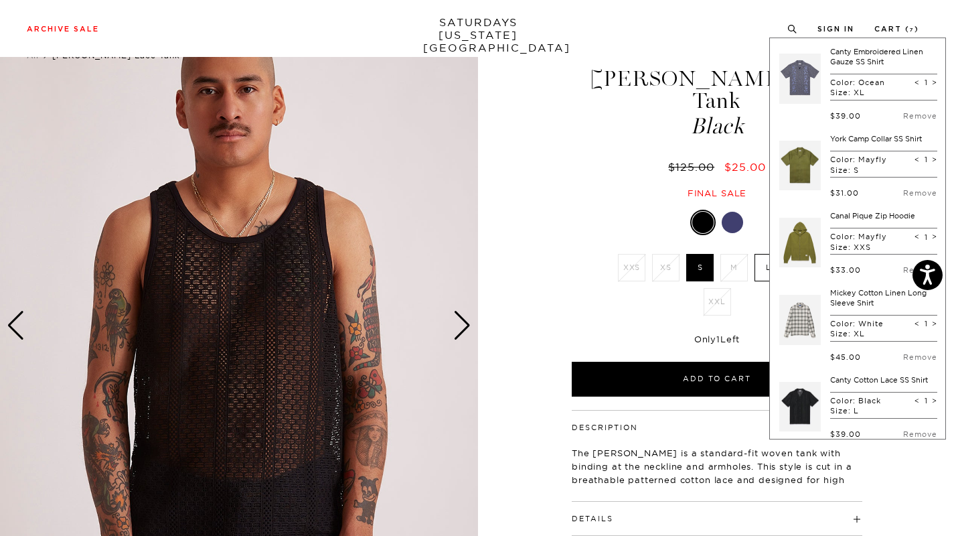
click at [797, 167] on link at bounding box center [800, 165] width 42 height 63
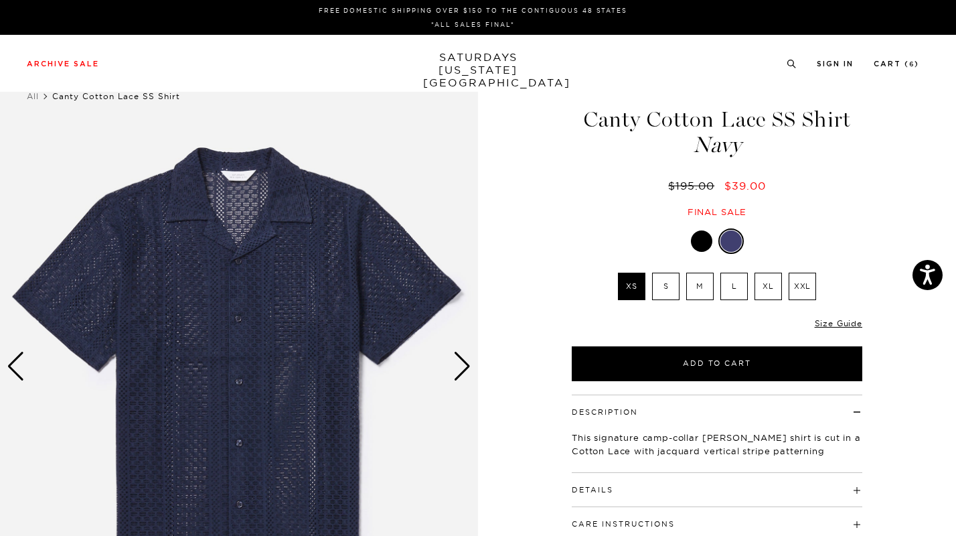
click at [264, 298] on img at bounding box center [239, 367] width 478 height 598
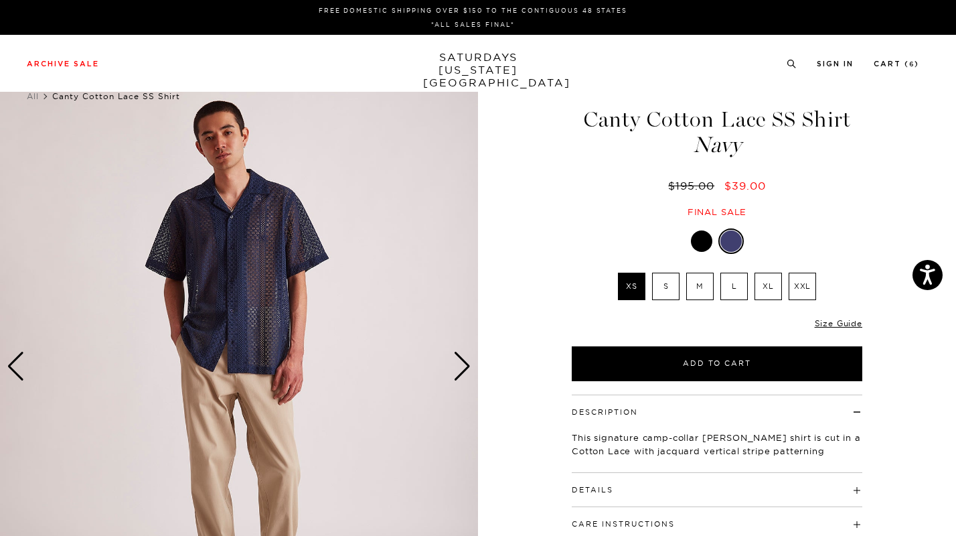
click at [260, 297] on img at bounding box center [239, 367] width 478 height 598
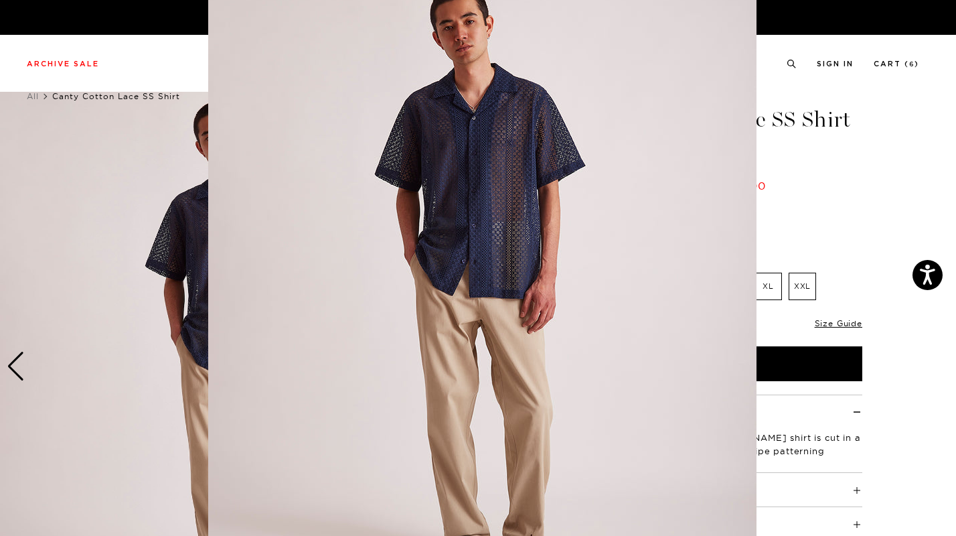
scroll to position [50, 0]
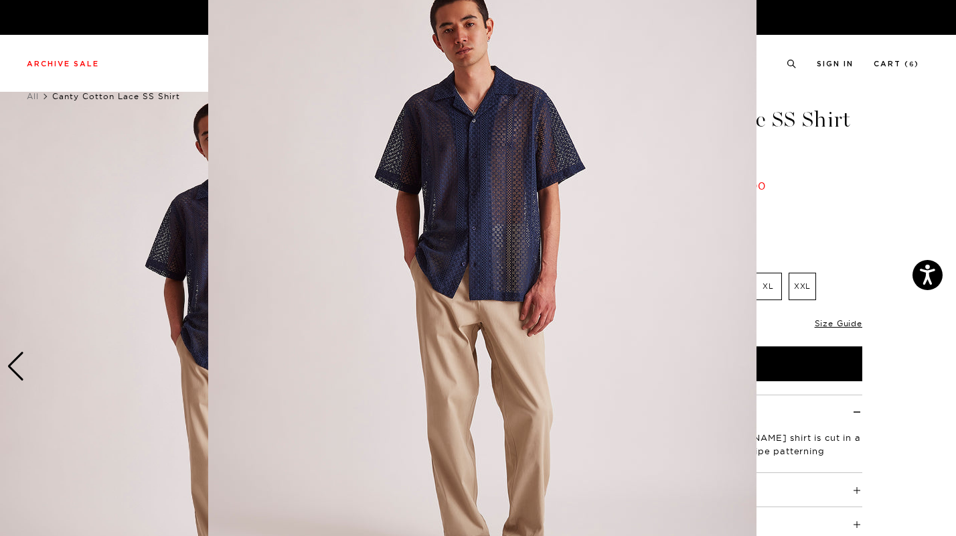
click at [505, 166] on img at bounding box center [482, 292] width 548 height 685
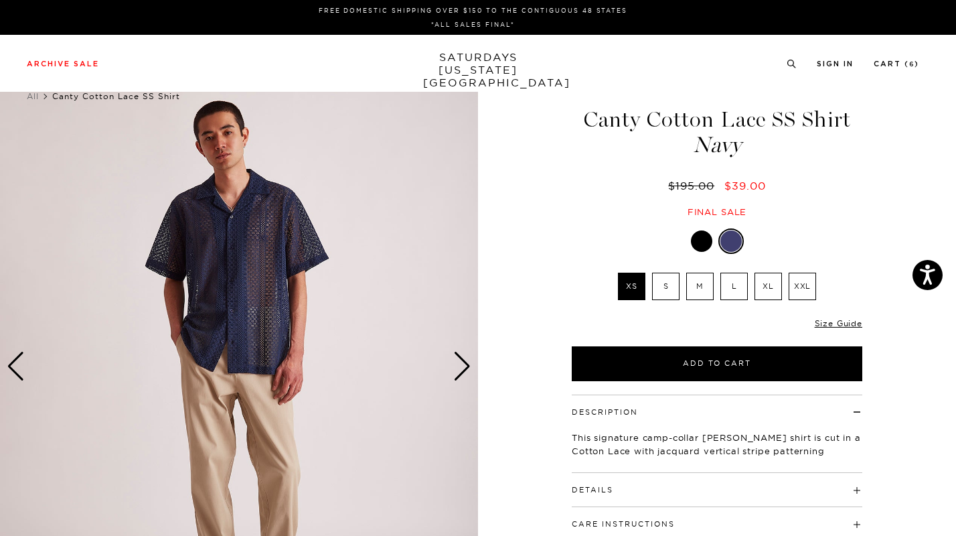
scroll to position [0, 0]
click at [260, 264] on img at bounding box center [239, 367] width 478 height 598
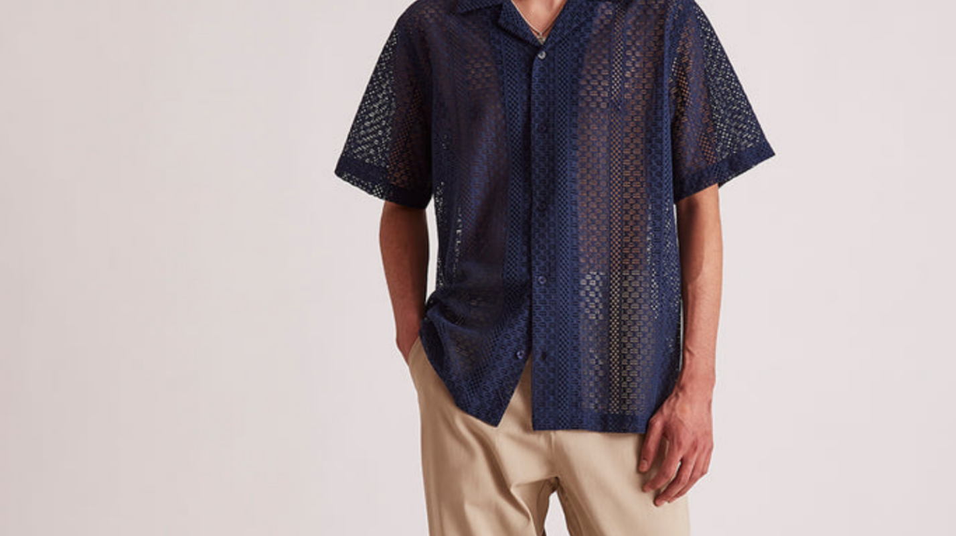
scroll to position [48, 0]
click at [457, 181] on img at bounding box center [482, 294] width 548 height 685
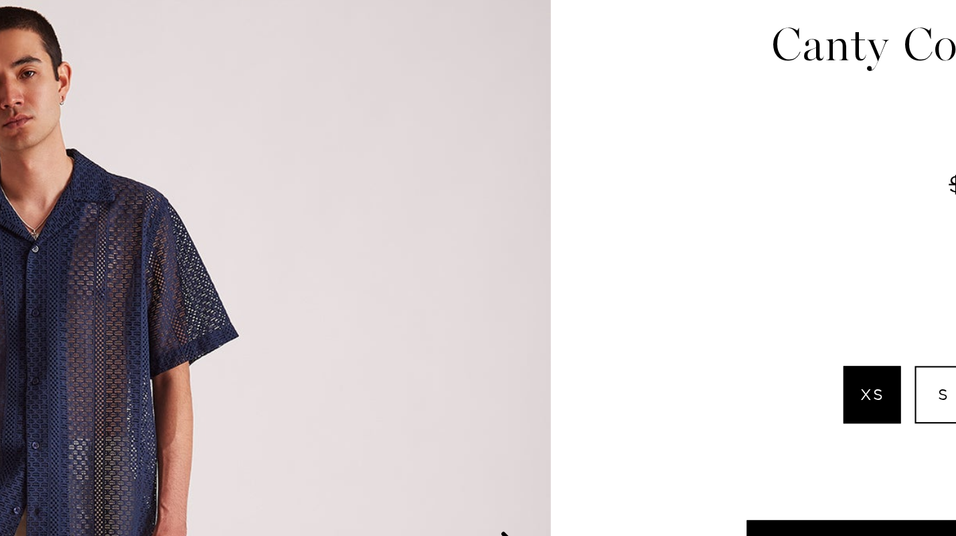
scroll to position [0, 0]
click at [426, 190] on img at bounding box center [239, 367] width 478 height 598
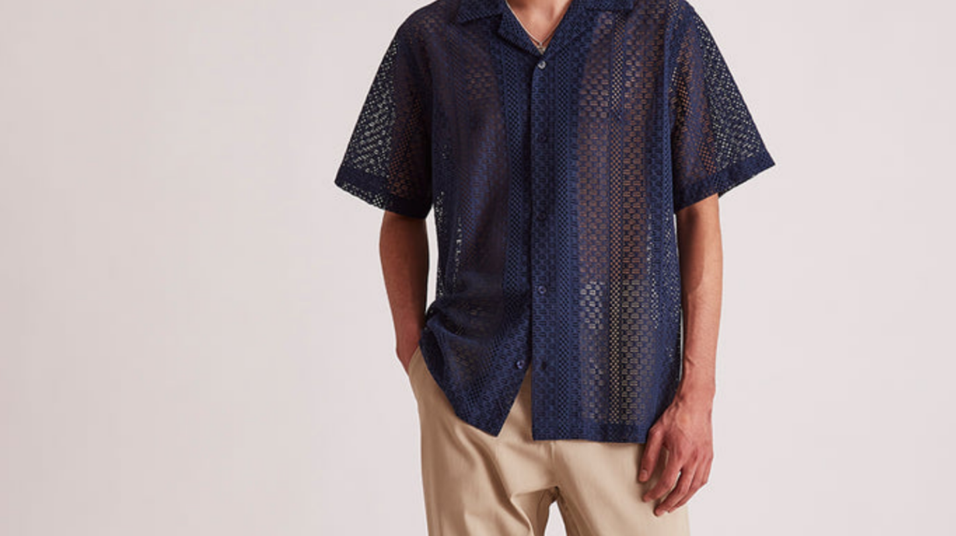
scroll to position [41, 0]
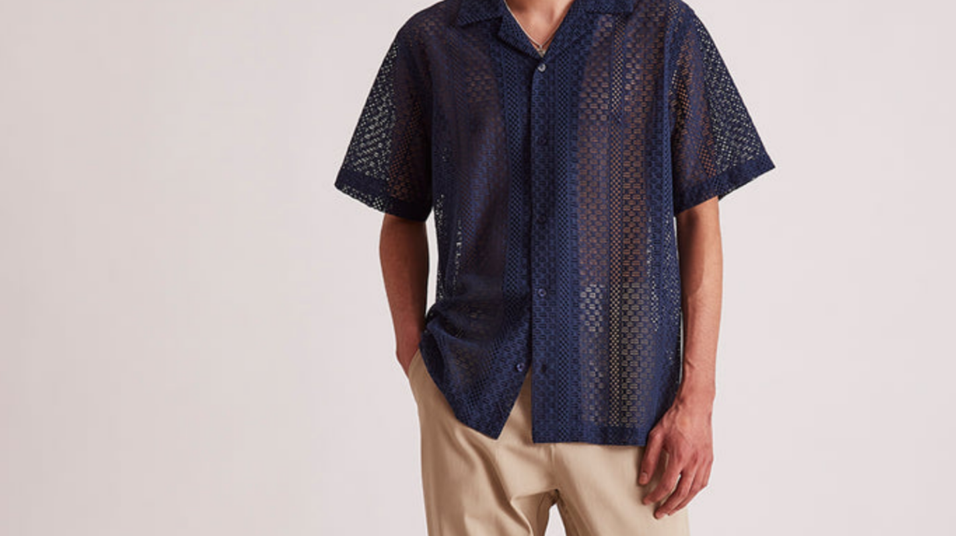
click at [595, 149] on img at bounding box center [482, 301] width 548 height 685
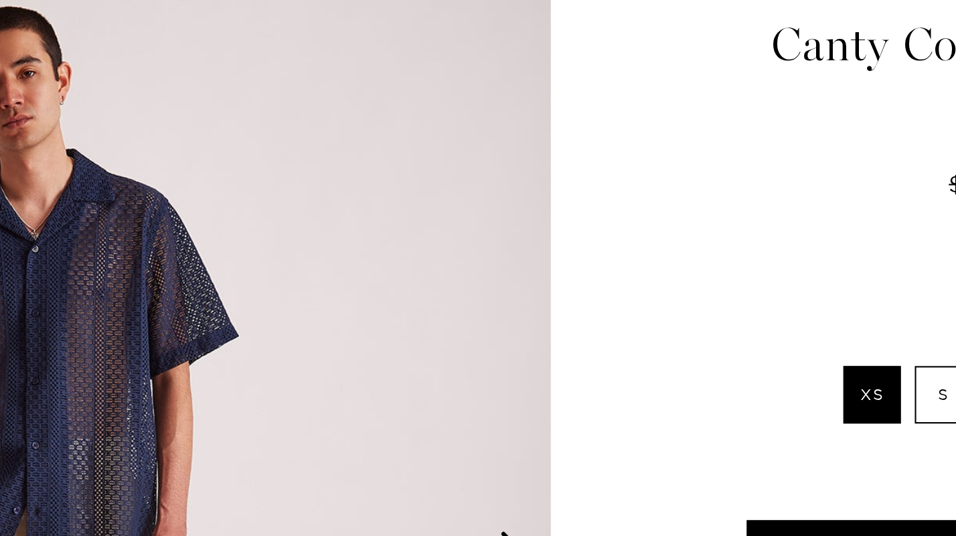
click at [376, 157] on img at bounding box center [239, 367] width 478 height 598
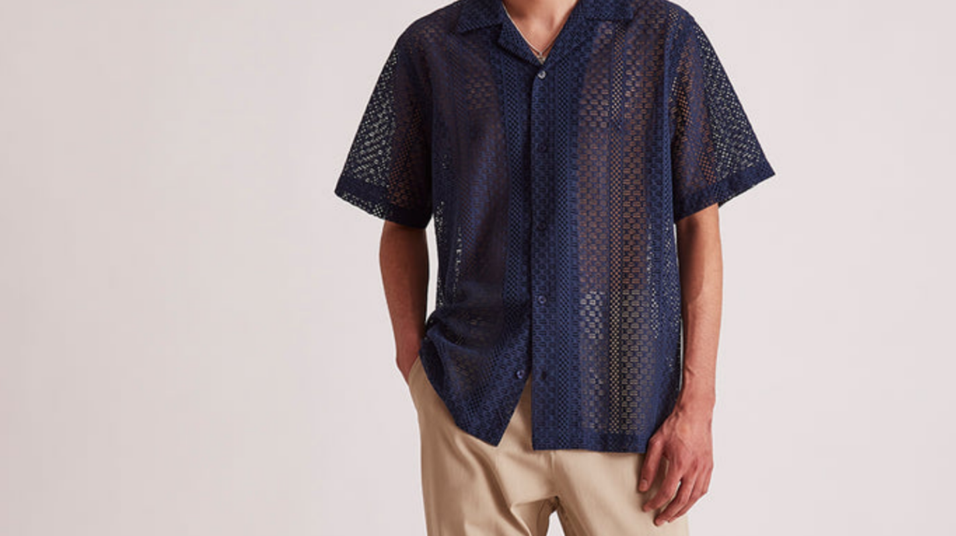
scroll to position [35, 0]
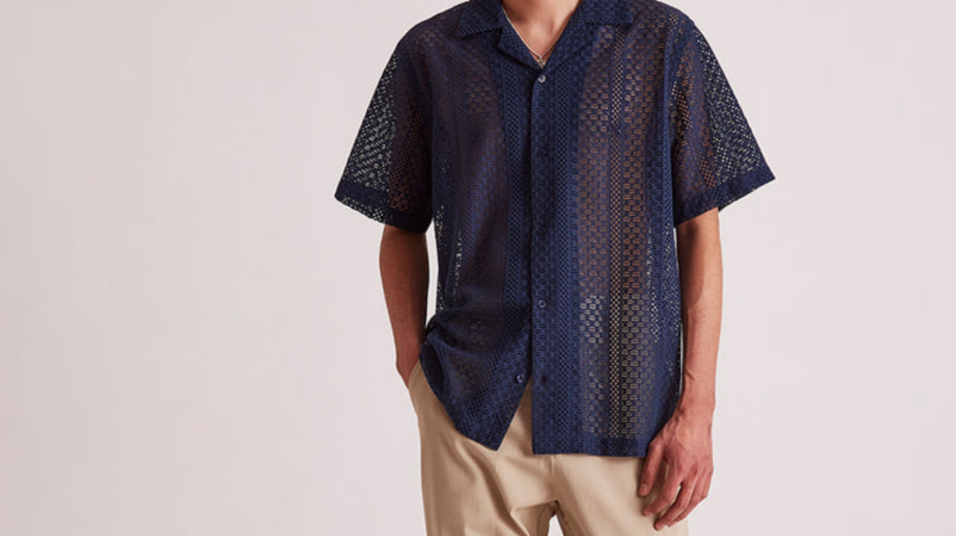
click at [260, 128] on img at bounding box center [482, 307] width 548 height 685
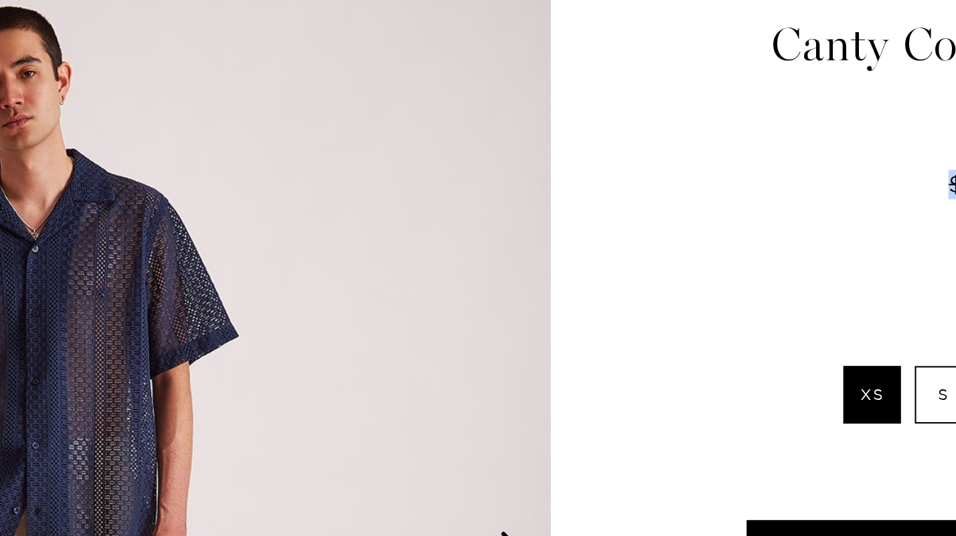
drag, startPoint x: 549, startPoint y: 192, endPoint x: 550, endPoint y: 218, distance: 25.5
click at [550, 216] on div "2 / 5 Navy" at bounding box center [478, 367] width 956 height 598
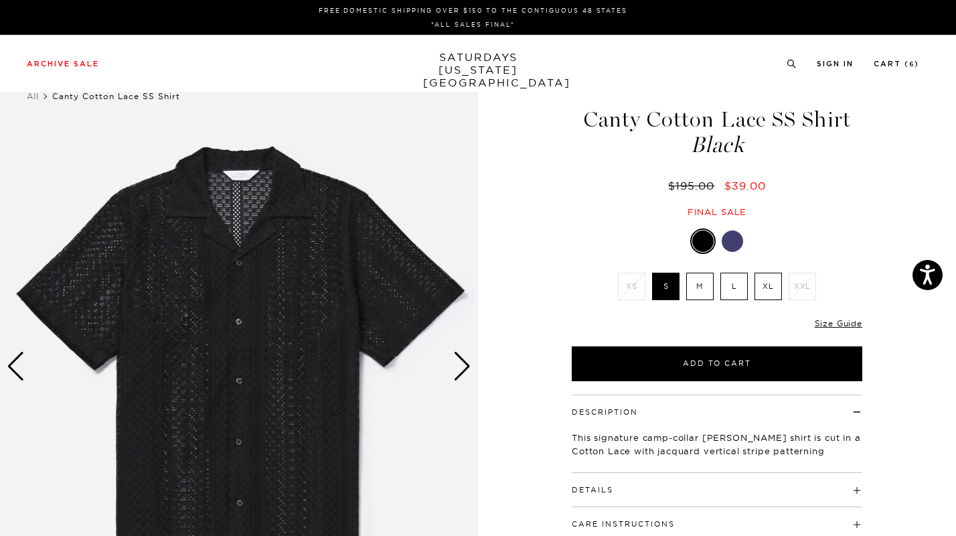
click at [465, 372] on div "Next slide" at bounding box center [462, 365] width 18 height 29
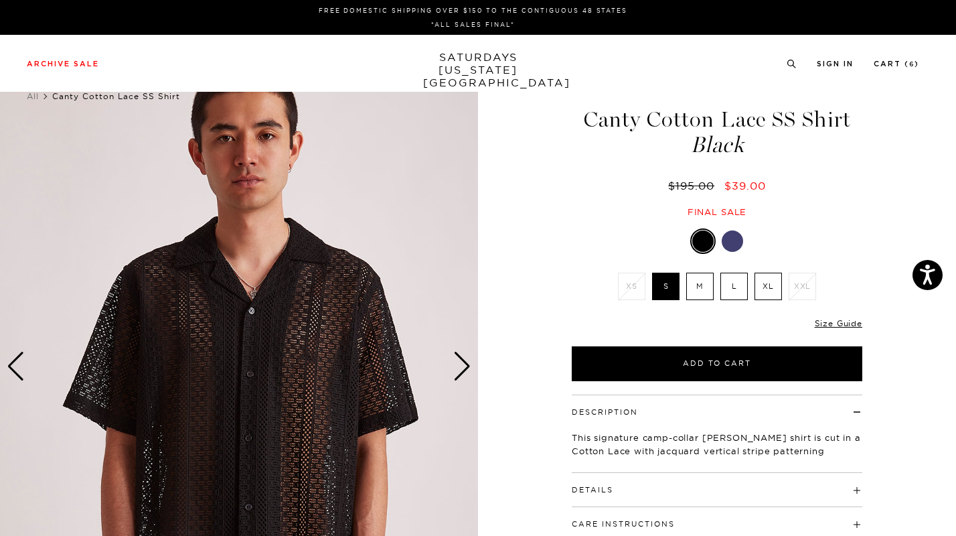
click at [465, 373] on div "Next slide" at bounding box center [462, 365] width 18 height 29
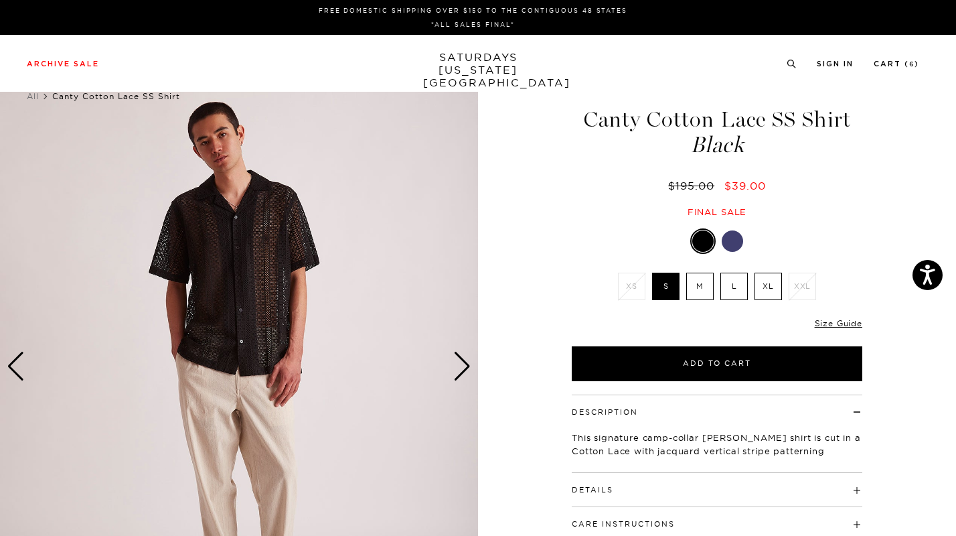
click at [465, 373] on div "Next slide" at bounding box center [462, 365] width 18 height 29
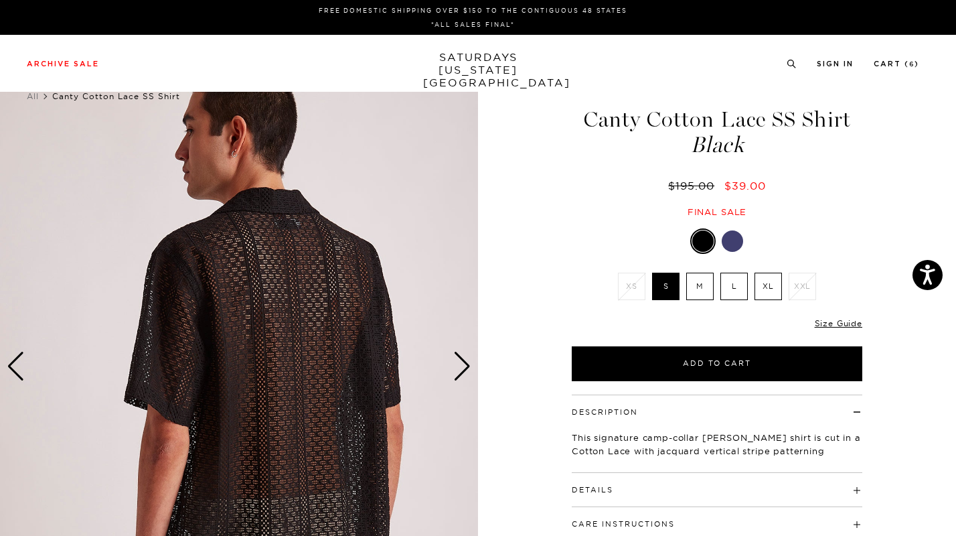
click at [465, 373] on div "Next slide" at bounding box center [462, 365] width 18 height 29
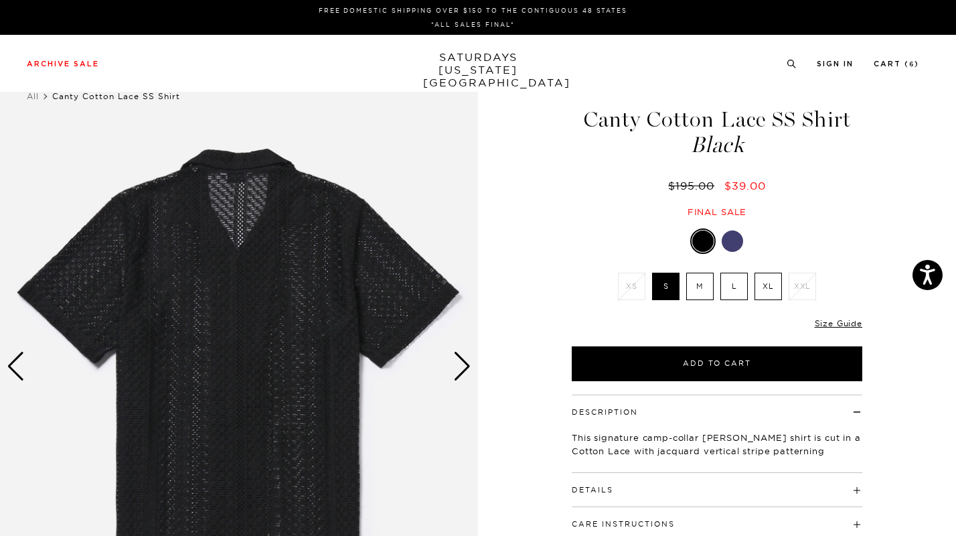
click at [465, 373] on div "Next slide" at bounding box center [462, 365] width 18 height 29
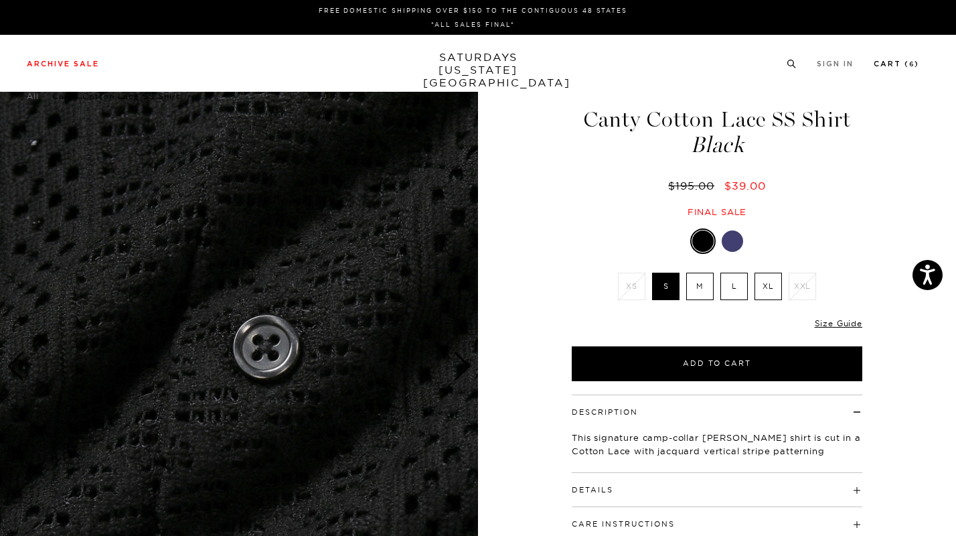
click at [899, 60] on link "Cart ( 6 )" at bounding box center [897, 63] width 46 height 7
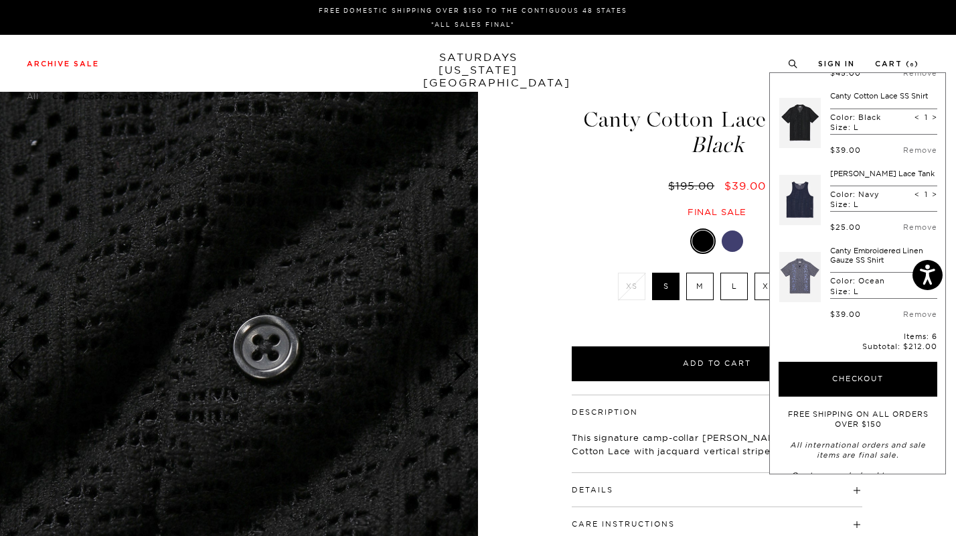
scroll to position [245, 0]
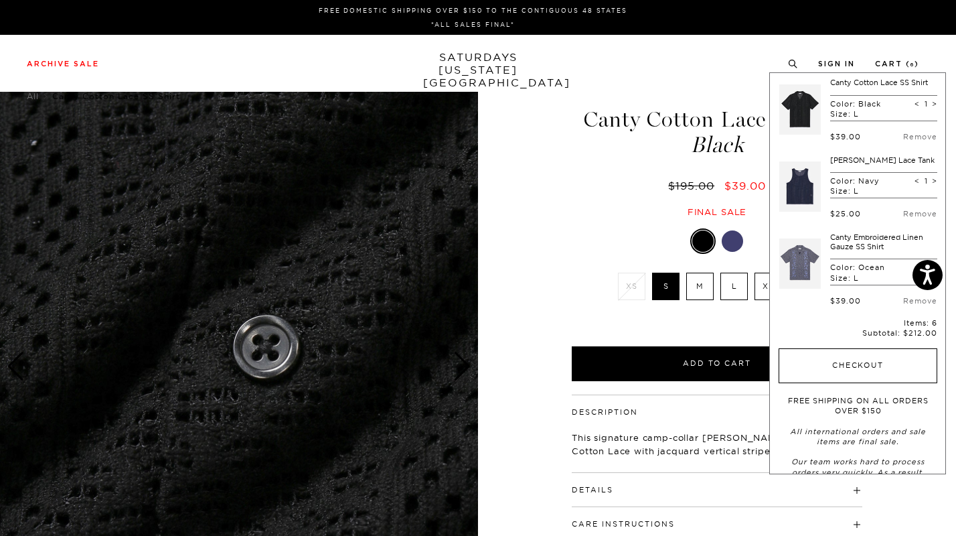
click at [866, 372] on button "Checkout" at bounding box center [858, 365] width 159 height 35
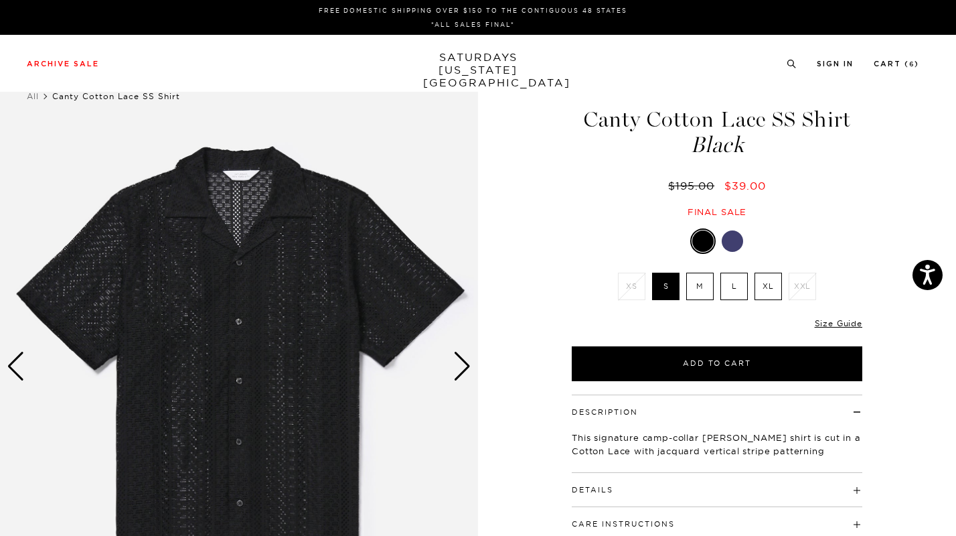
click at [767, 280] on label "XL" at bounding box center [767, 285] width 27 height 27
click at [0, 0] on input "XL" at bounding box center [0, 0] width 0 height 0
click at [897, 62] on link "Cart ( 6 )" at bounding box center [897, 63] width 46 height 7
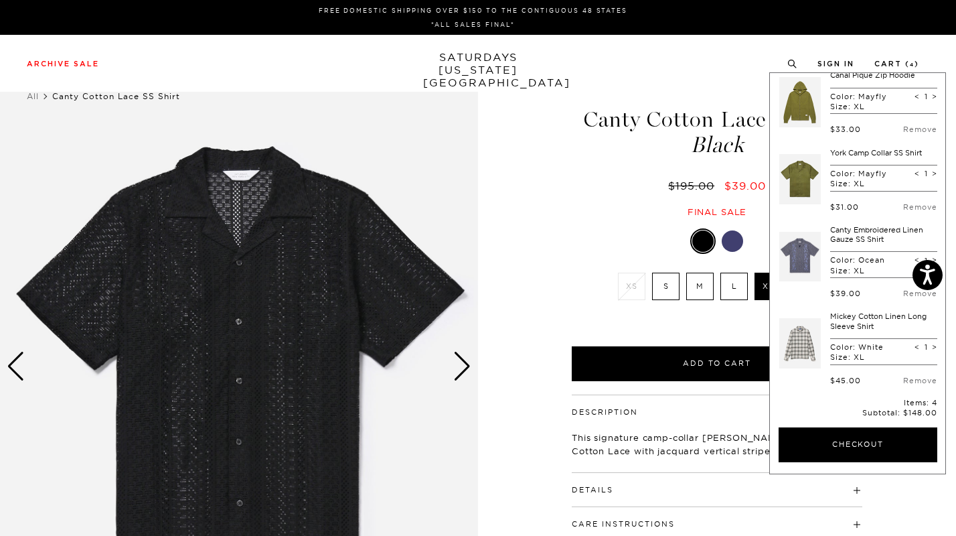
scroll to position [12, 0]
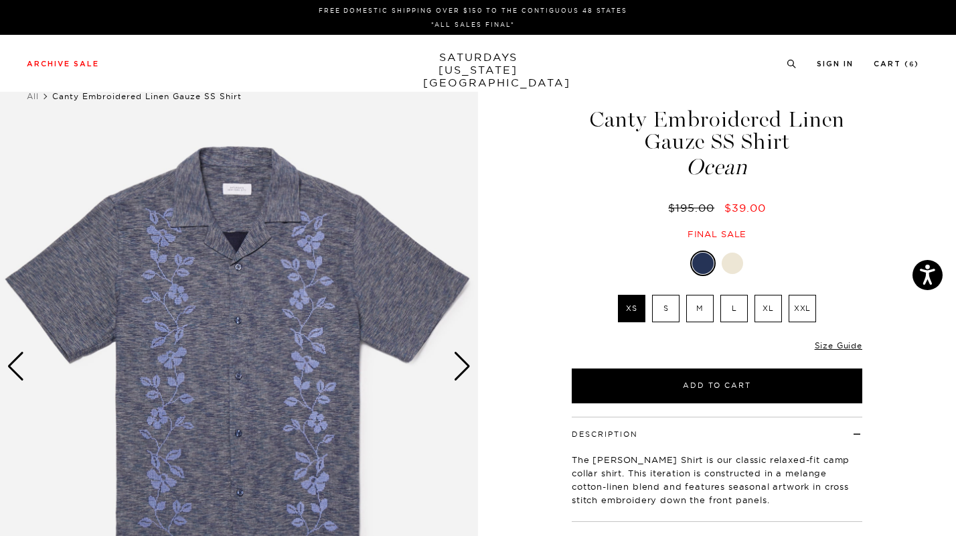
click at [379, 317] on img at bounding box center [239, 367] width 478 height 598
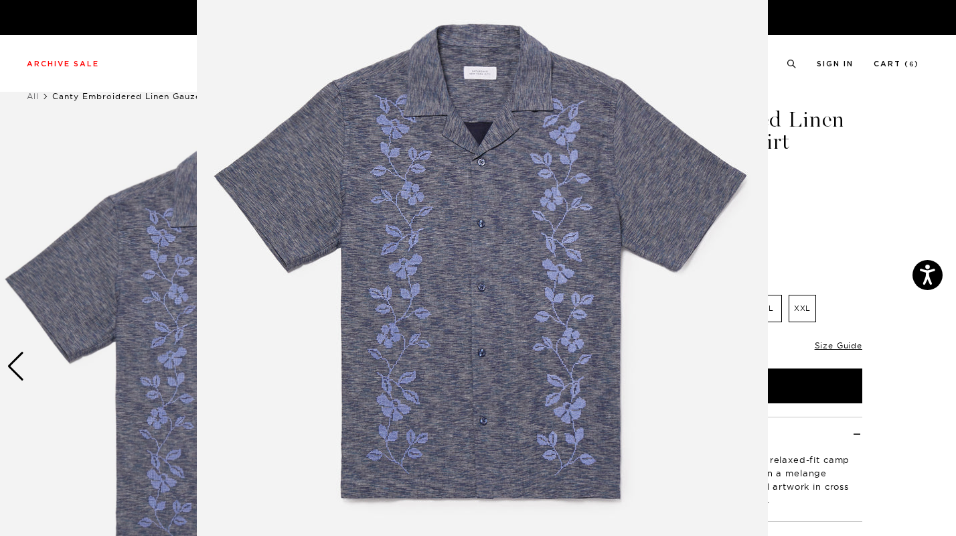
scroll to position [65, 0]
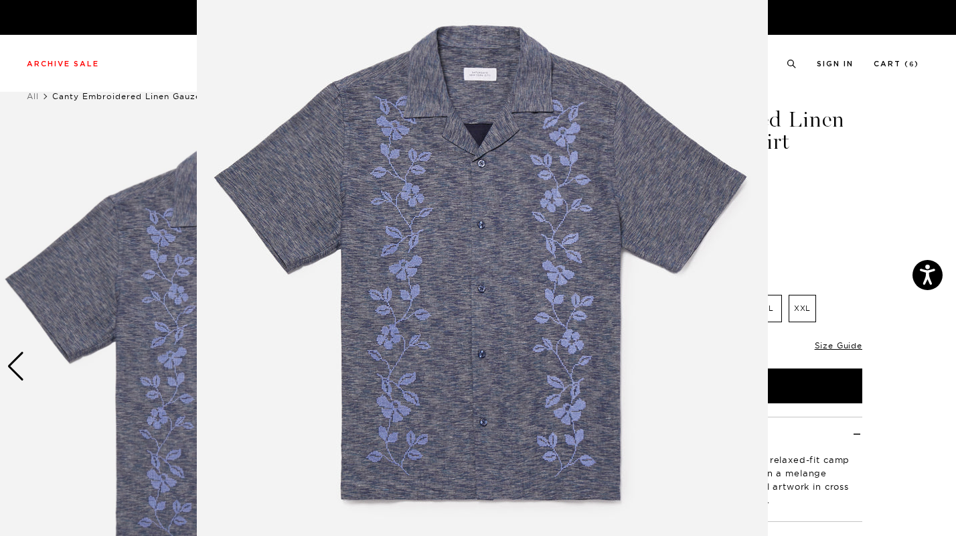
click at [562, 238] on img at bounding box center [482, 277] width 571 height 685
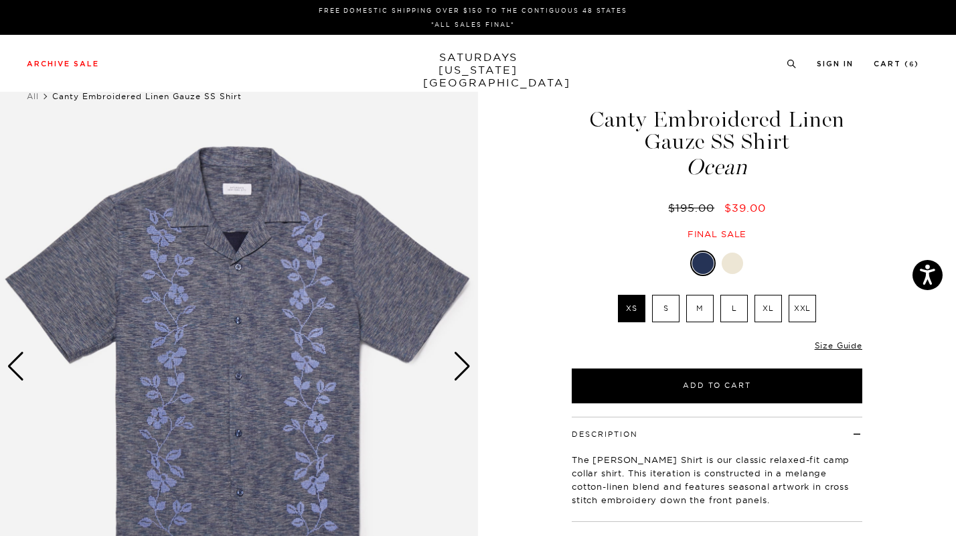
click at [254, 216] on img at bounding box center [239, 367] width 478 height 598
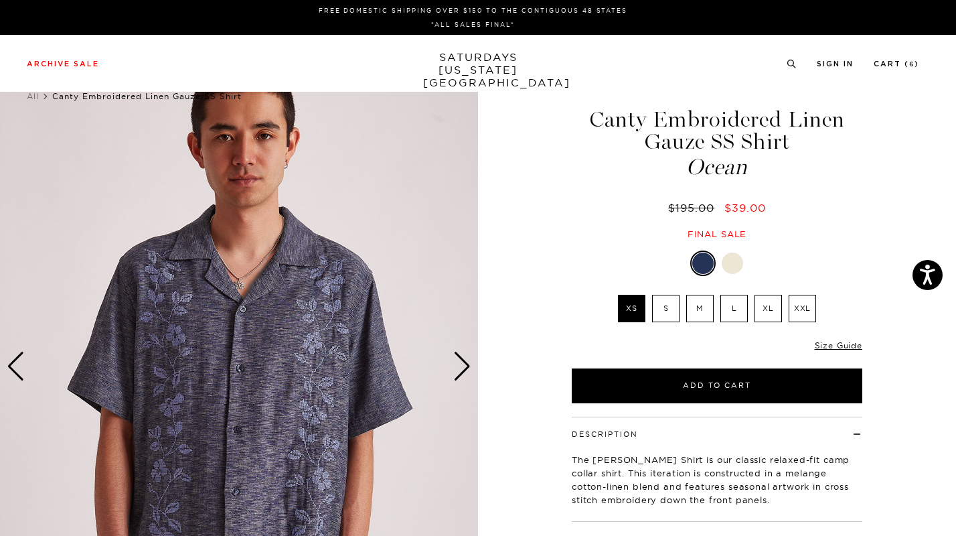
click at [258, 218] on img at bounding box center [239, 367] width 478 height 598
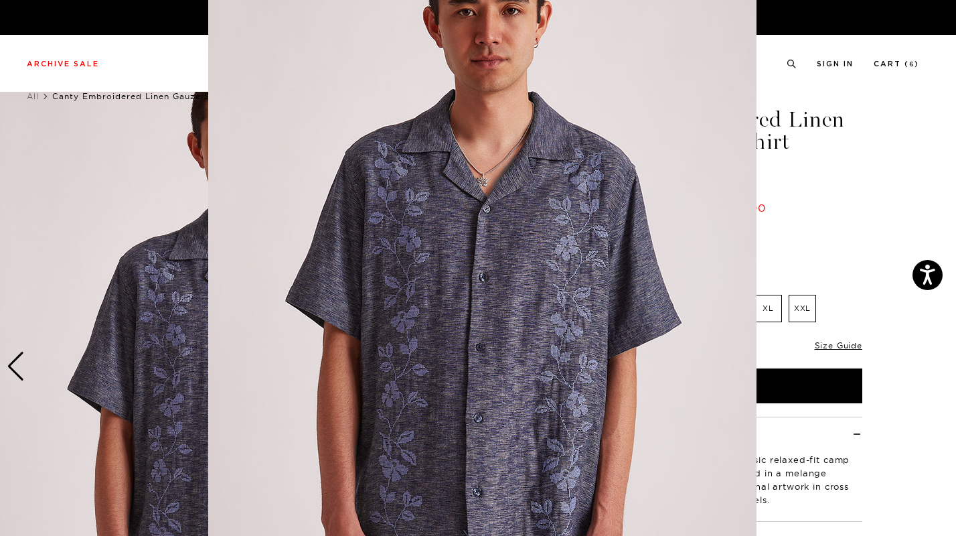
scroll to position [68, 0]
click at [503, 266] on img at bounding box center [482, 274] width 548 height 685
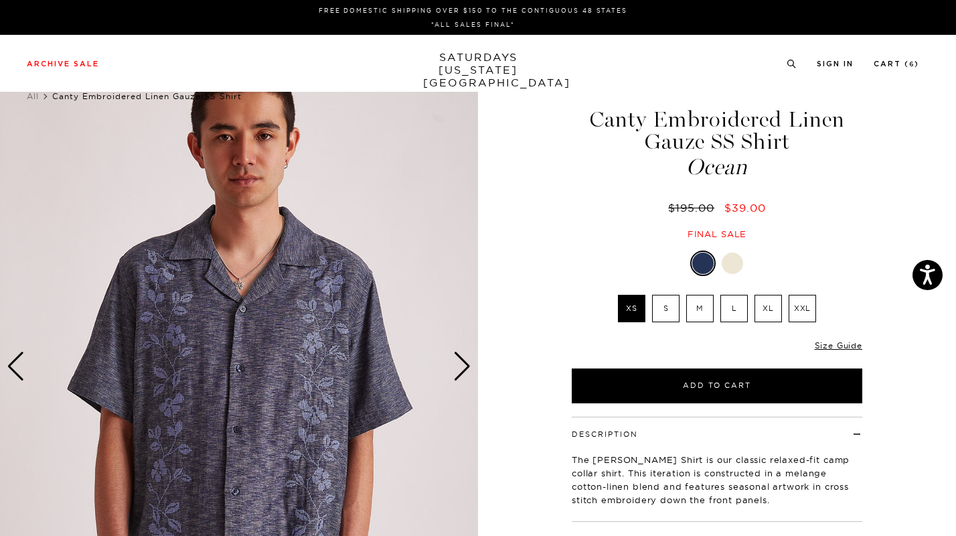
scroll to position [0, 0]
click at [464, 381] on img at bounding box center [239, 367] width 478 height 598
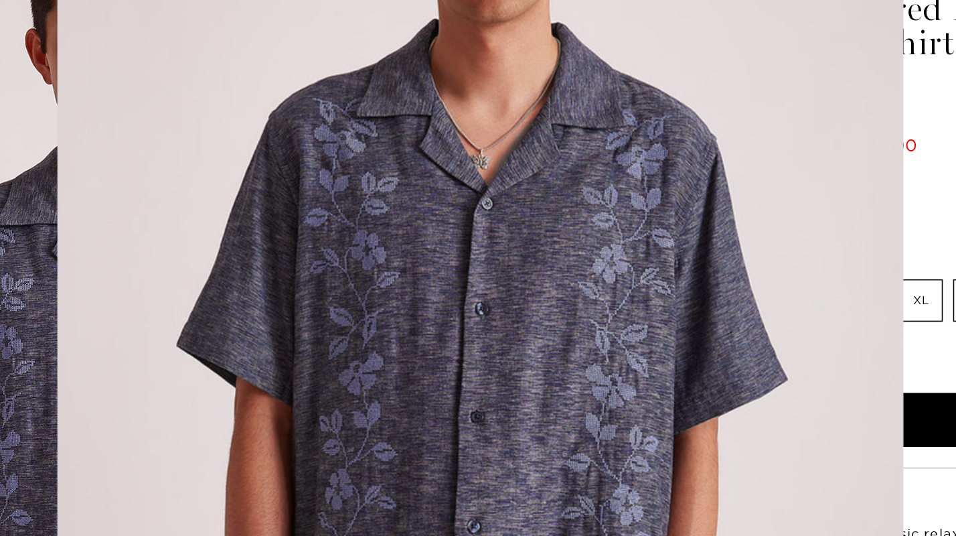
scroll to position [30, 0]
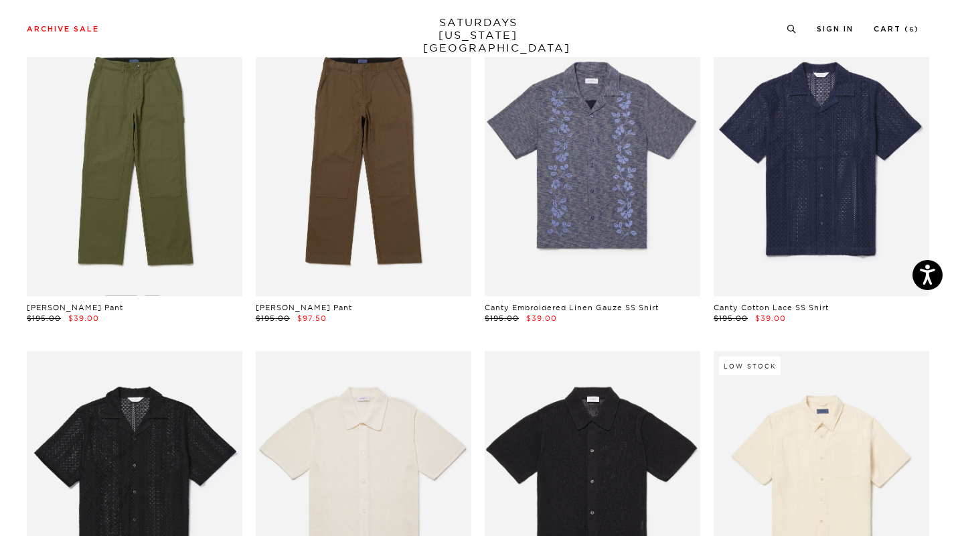
scroll to position [4058, 0]
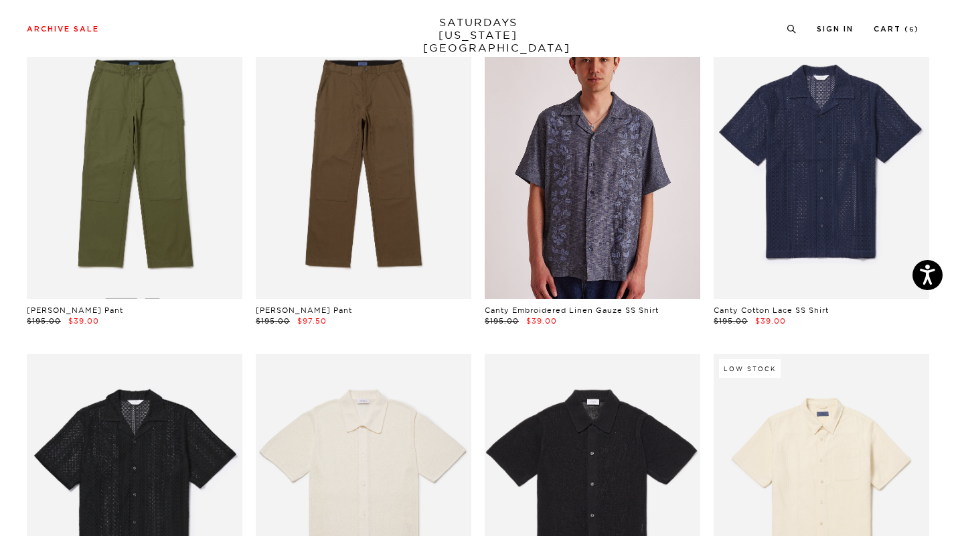
click at [564, 181] on link at bounding box center [593, 164] width 216 height 270
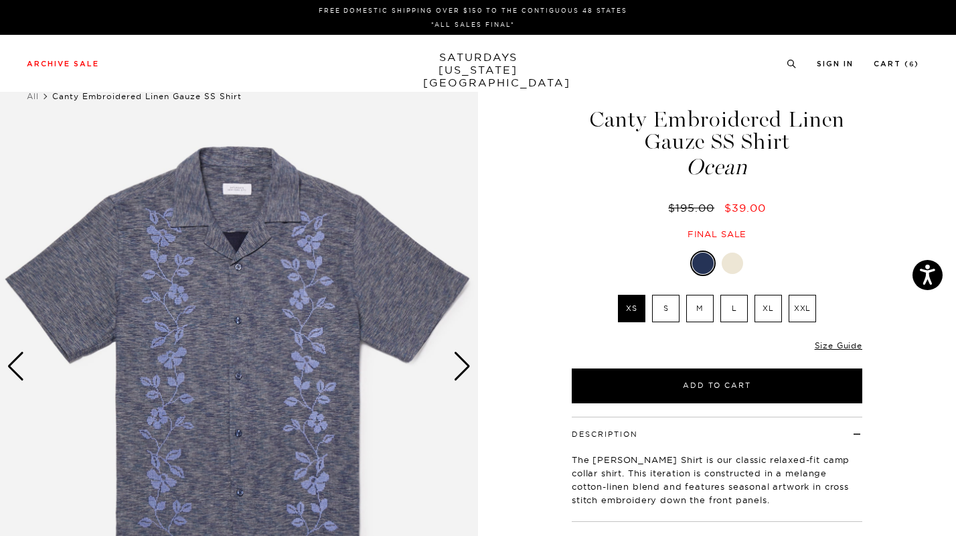
click at [734, 263] on div at bounding box center [732, 262] width 21 height 21
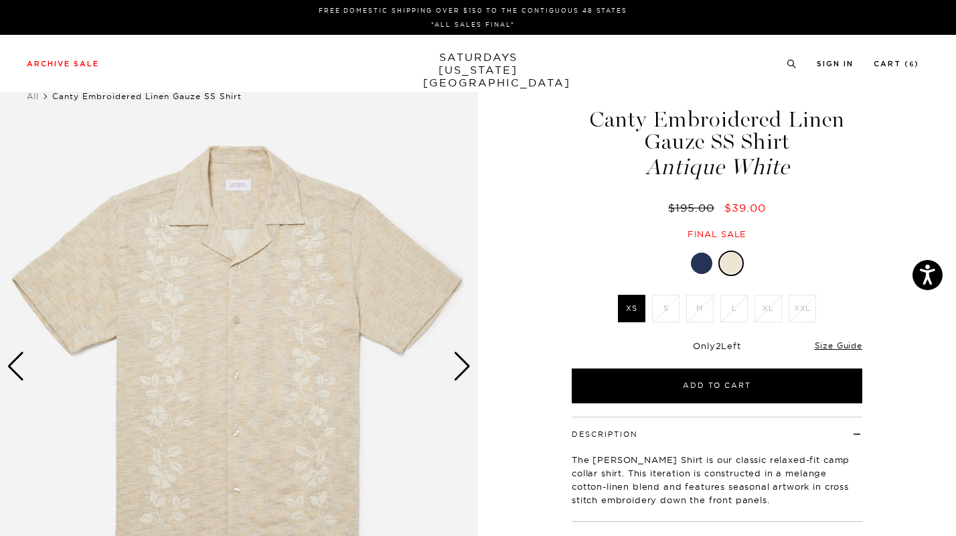
click at [698, 259] on div at bounding box center [701, 262] width 21 height 21
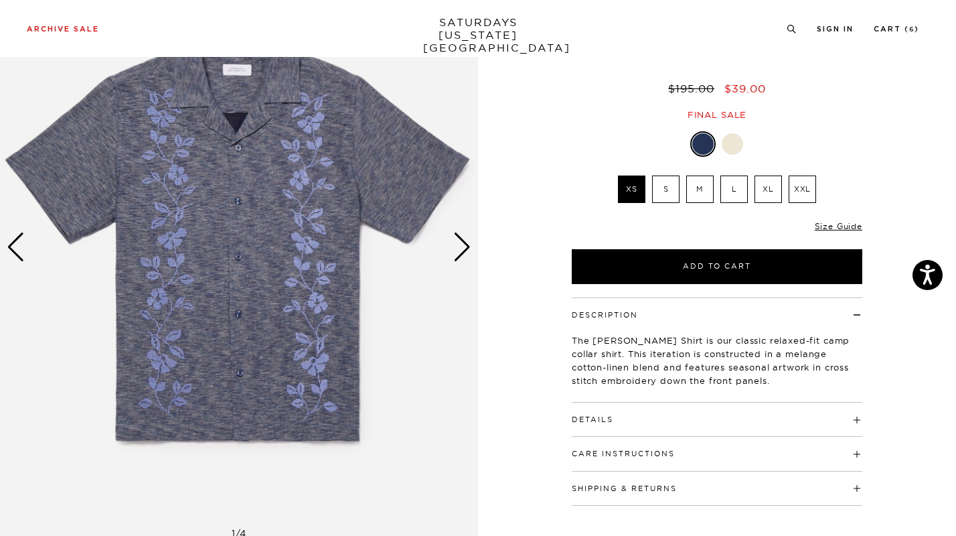
scroll to position [149, 0]
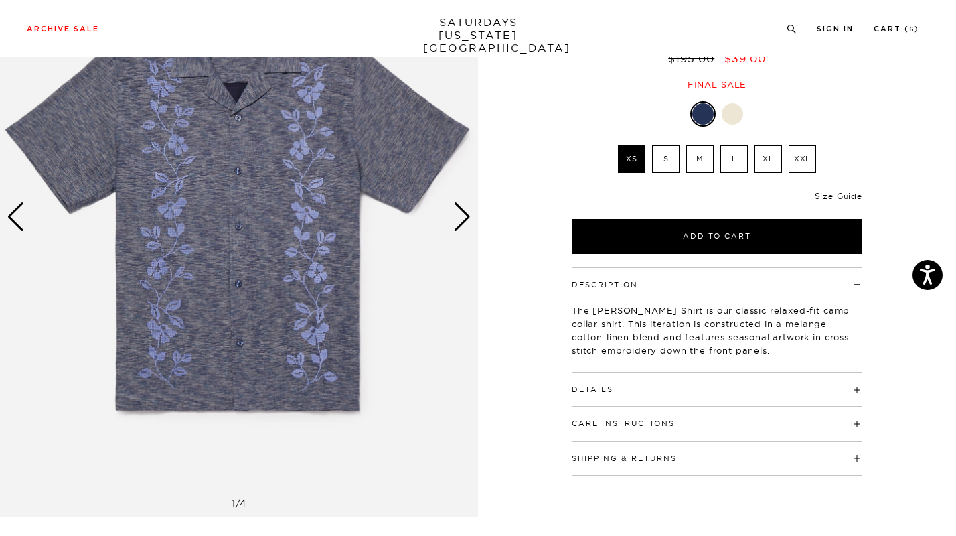
click at [459, 227] on div "Next slide" at bounding box center [462, 216] width 18 height 29
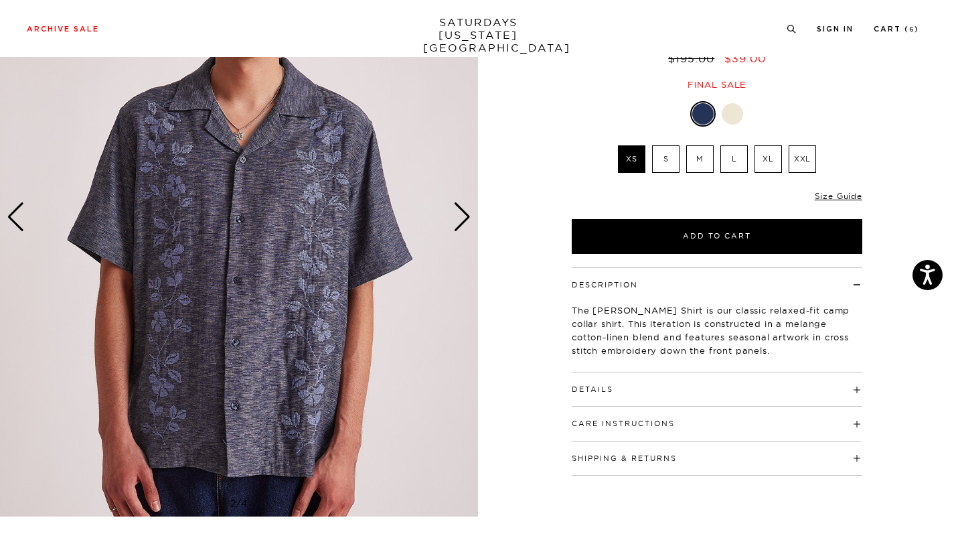
click at [459, 227] on div "Next slide" at bounding box center [462, 216] width 18 height 29
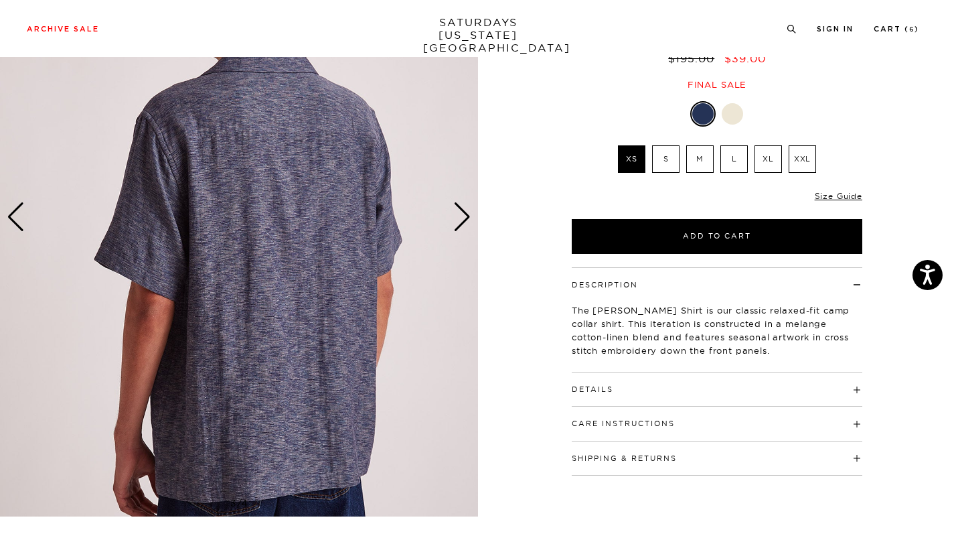
click at [459, 227] on div "Next slide" at bounding box center [462, 216] width 18 height 29
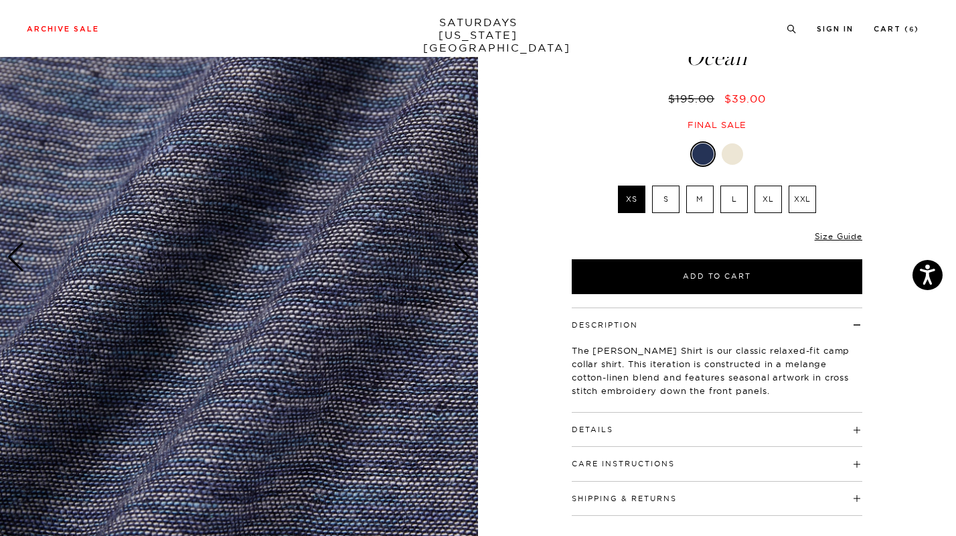
scroll to position [218, 0]
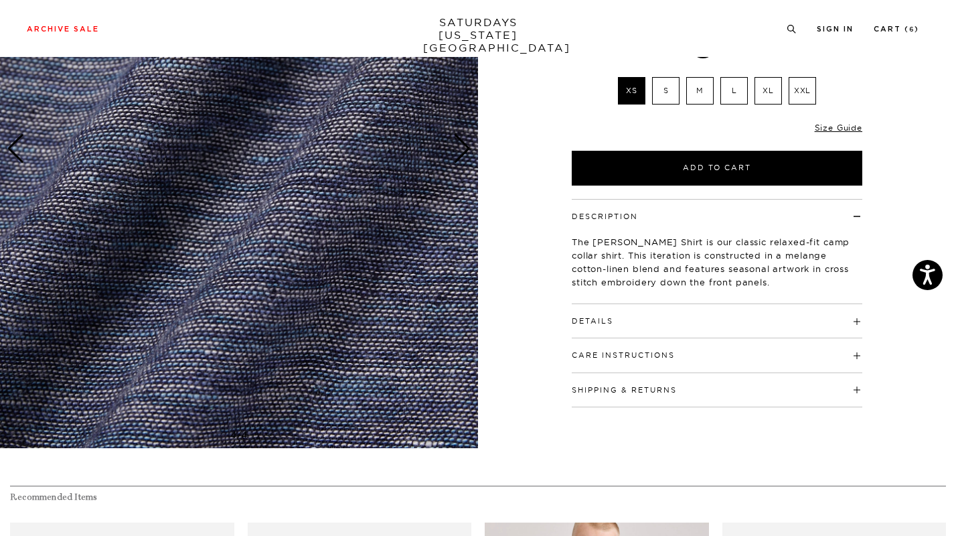
click at [664, 321] on h4 "Details" at bounding box center [717, 315] width 291 height 22
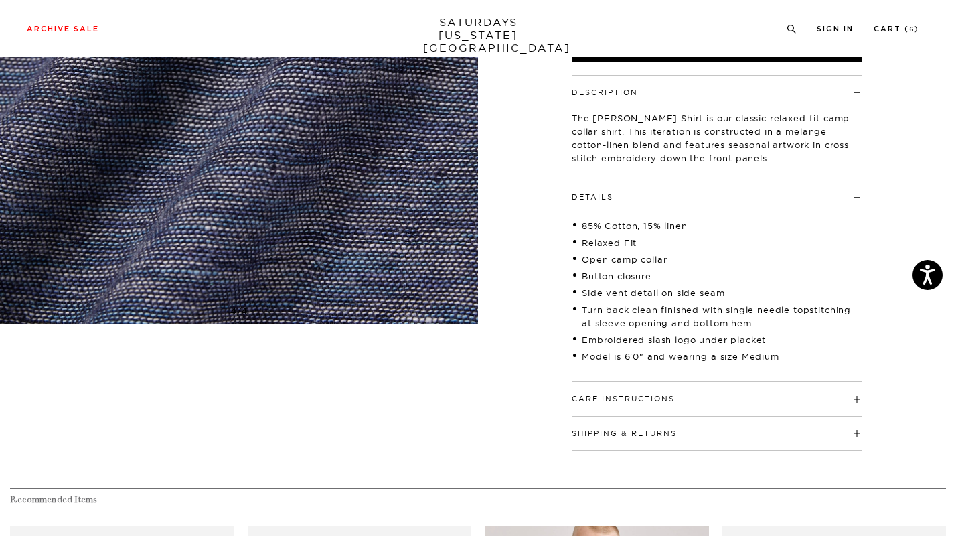
scroll to position [349, 0]
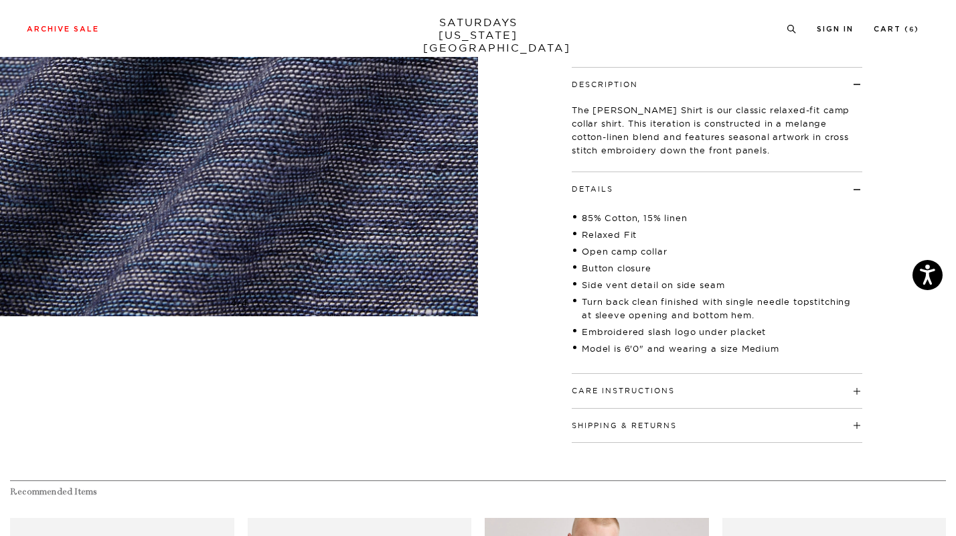
click at [664, 321] on ul "85% Cotton, 15% linen Relaxed Fit Open camp collar Button closure Side vent det…" at bounding box center [717, 283] width 291 height 151
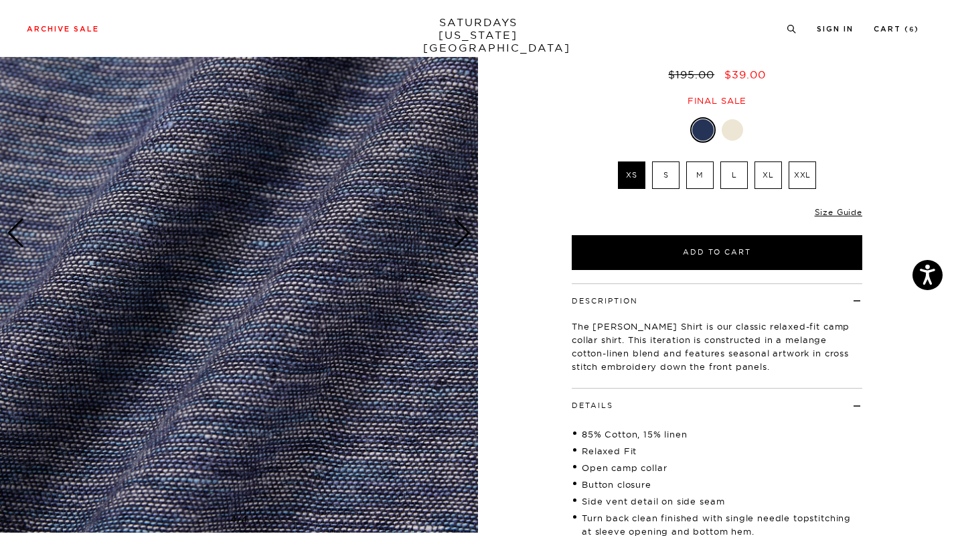
scroll to position [0, 0]
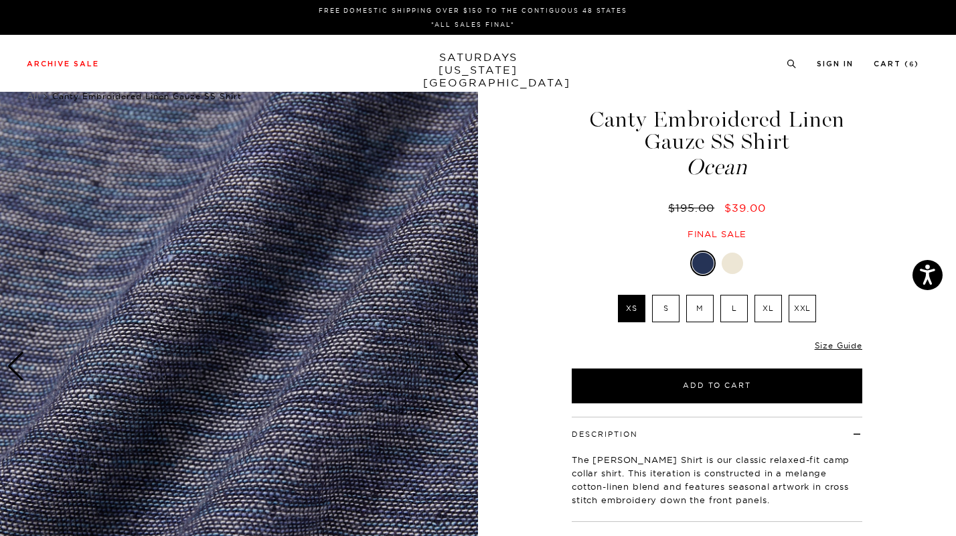
click at [785, 311] on li "XXL" at bounding box center [802, 308] width 34 height 27
click at [776, 313] on label "XL" at bounding box center [767, 308] width 27 height 27
click at [0, 0] on input "XL" at bounding box center [0, 0] width 0 height 0
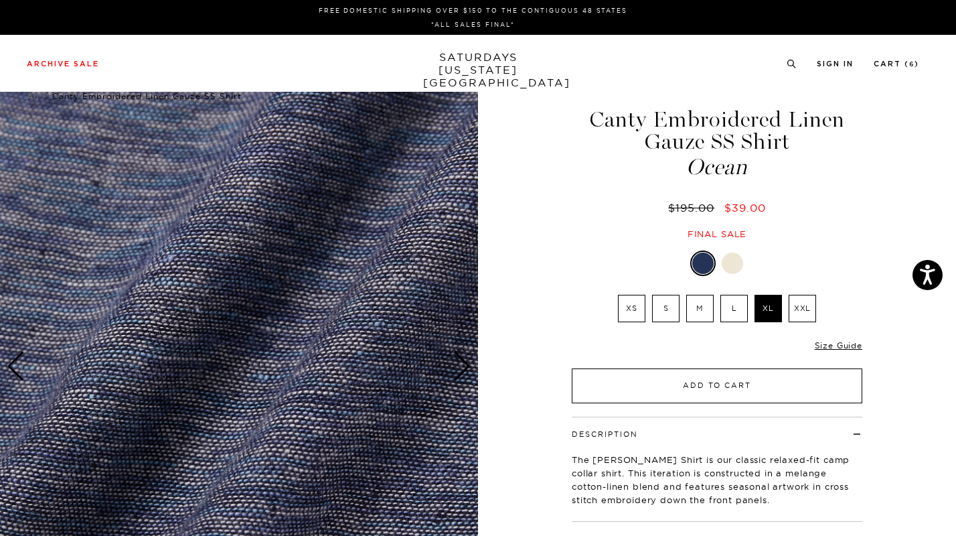
click at [772, 386] on button "Add to Cart" at bounding box center [717, 385] width 291 height 35
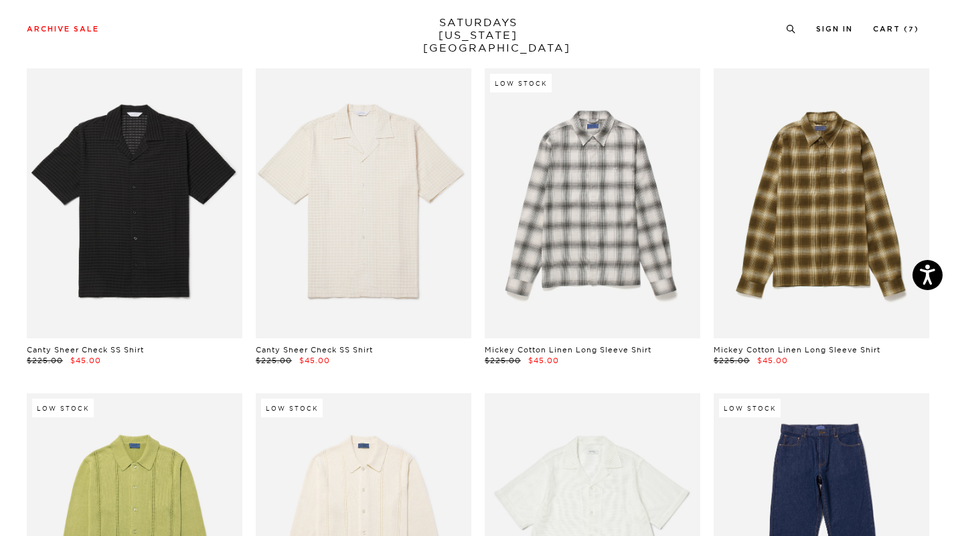
scroll to position [3383, 0]
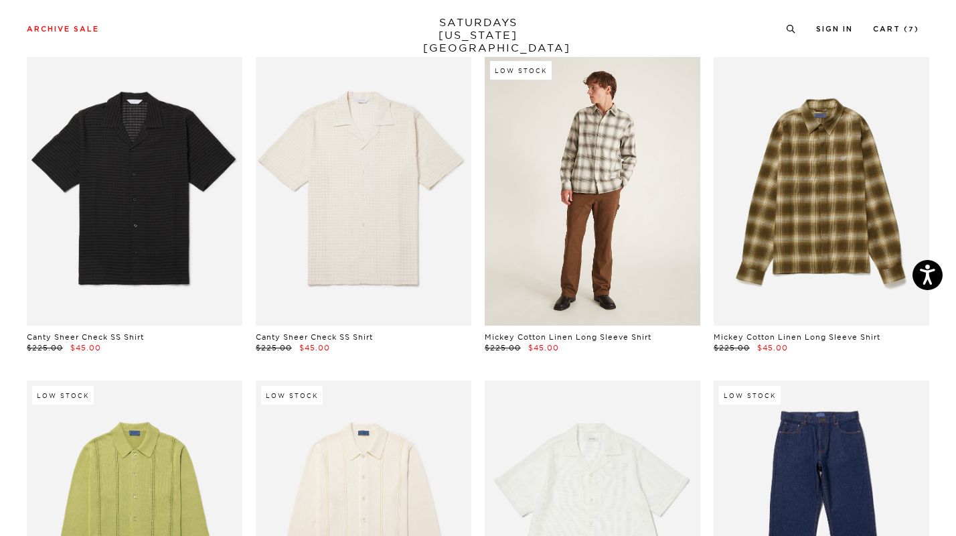
click at [566, 191] on link at bounding box center [593, 191] width 216 height 270
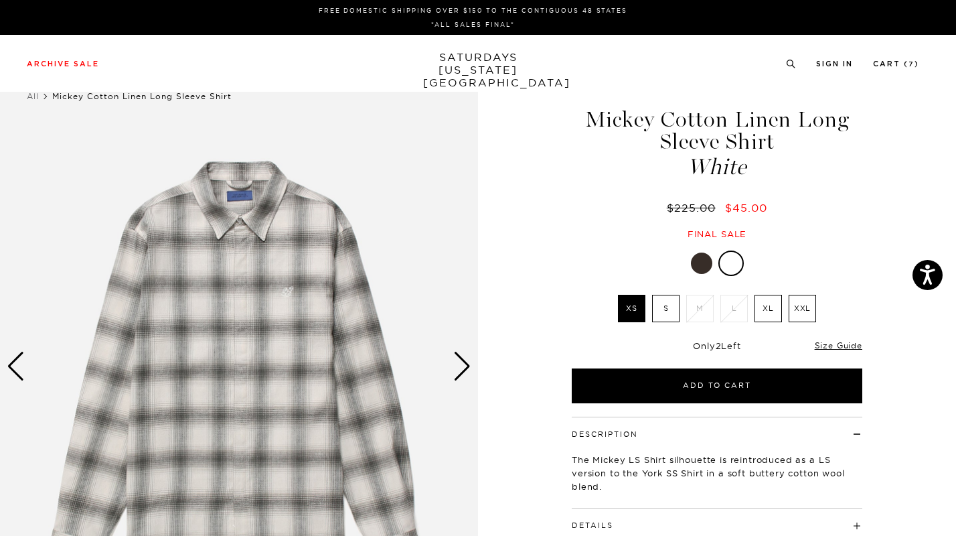
click at [258, 308] on img at bounding box center [239, 367] width 478 height 598
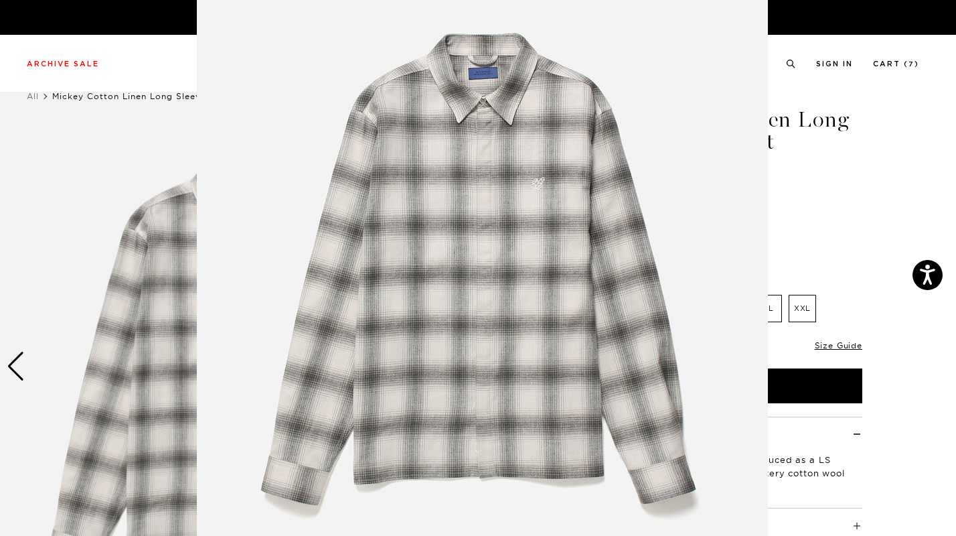
scroll to position [72, 0]
click at [612, 272] on img at bounding box center [482, 270] width 571 height 685
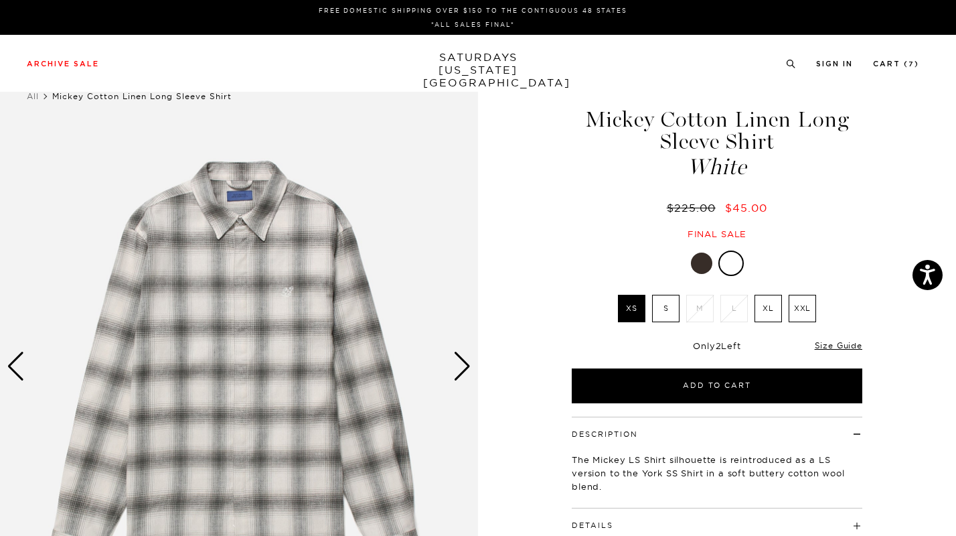
click at [463, 361] on div "Next slide" at bounding box center [462, 365] width 18 height 29
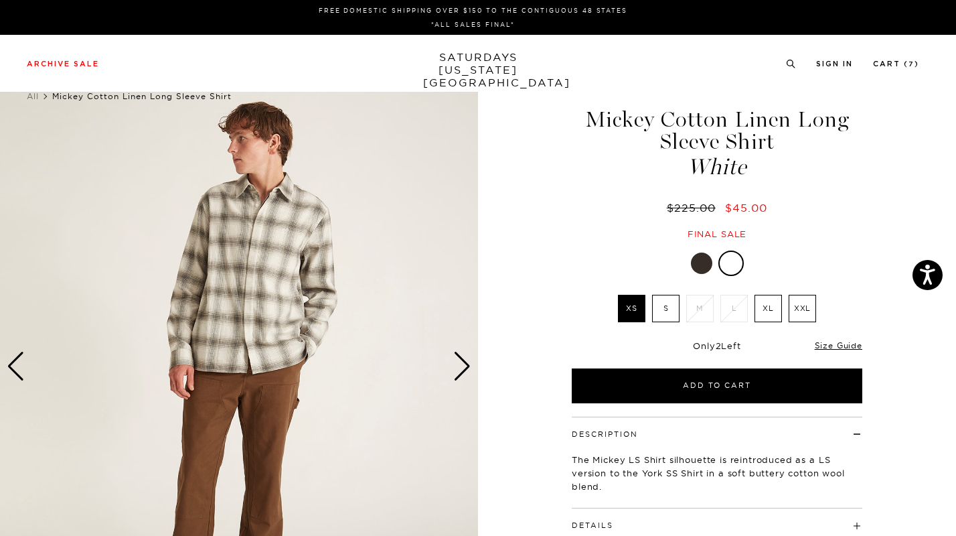
click at [463, 361] on div "Next slide" at bounding box center [462, 365] width 18 height 29
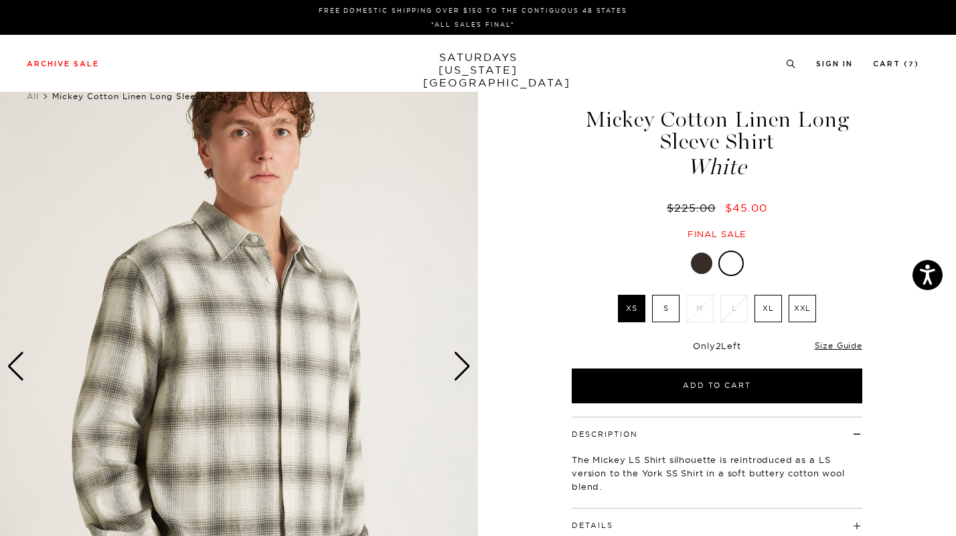
click at [463, 361] on div "Next slide" at bounding box center [462, 365] width 18 height 29
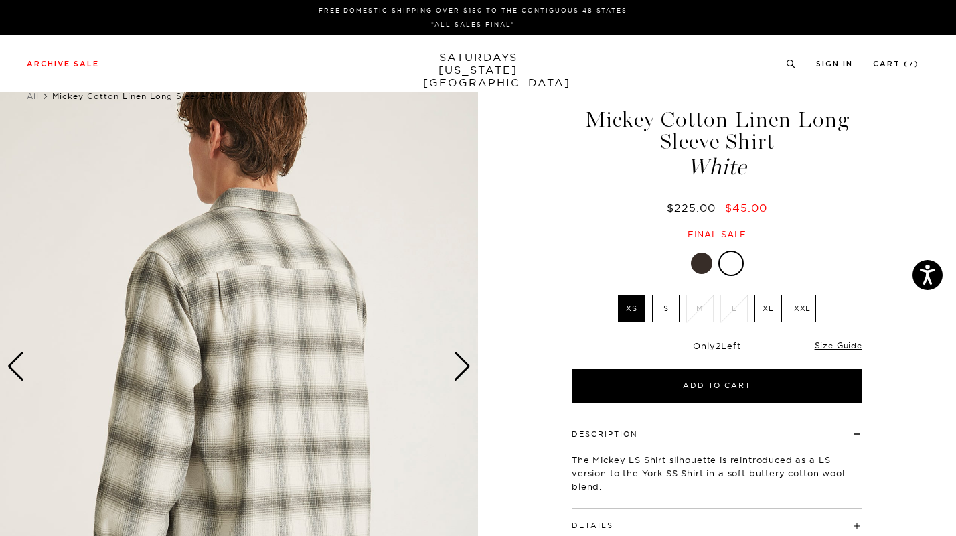
click at [463, 361] on div "Next slide" at bounding box center [462, 365] width 18 height 29
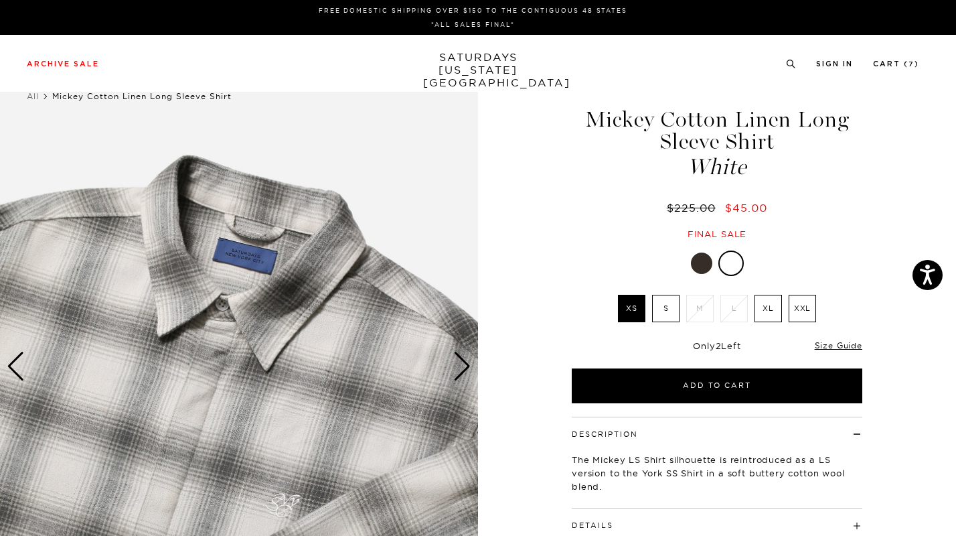
click at [346, 364] on img at bounding box center [239, 367] width 478 height 598
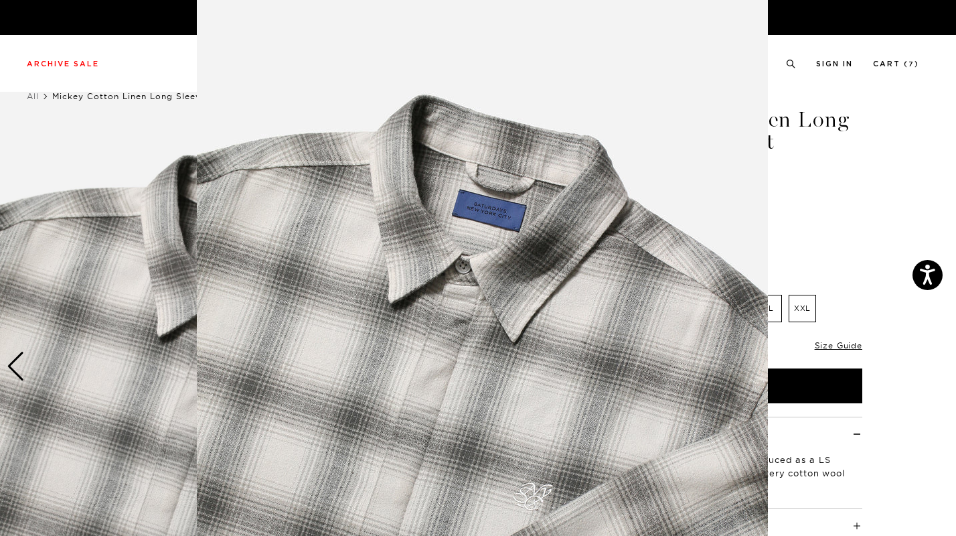
scroll to position [3, 0]
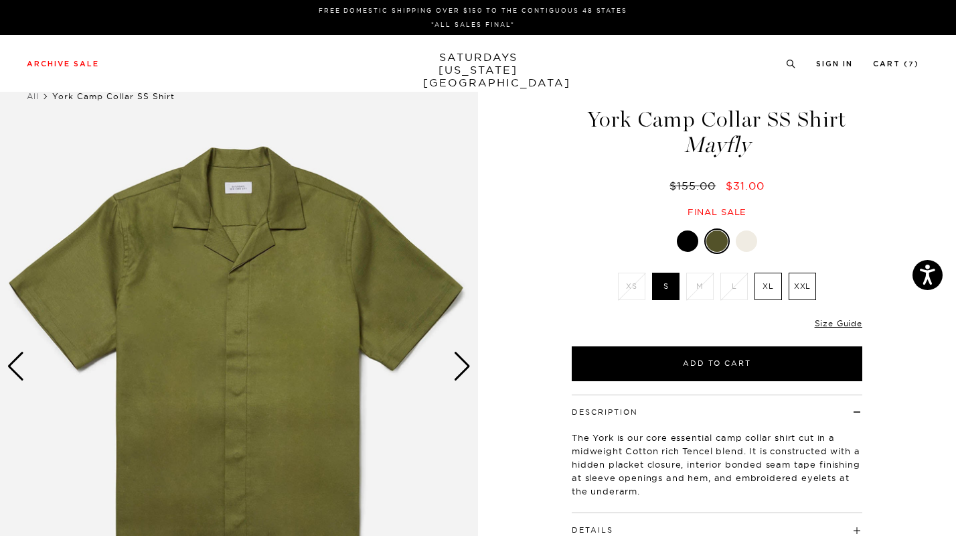
click at [773, 285] on label "XL" at bounding box center [767, 285] width 27 height 27
click at [0, 0] on input "XL" at bounding box center [0, 0] width 0 height 0
click at [465, 369] on div "Next slide" at bounding box center [462, 365] width 18 height 29
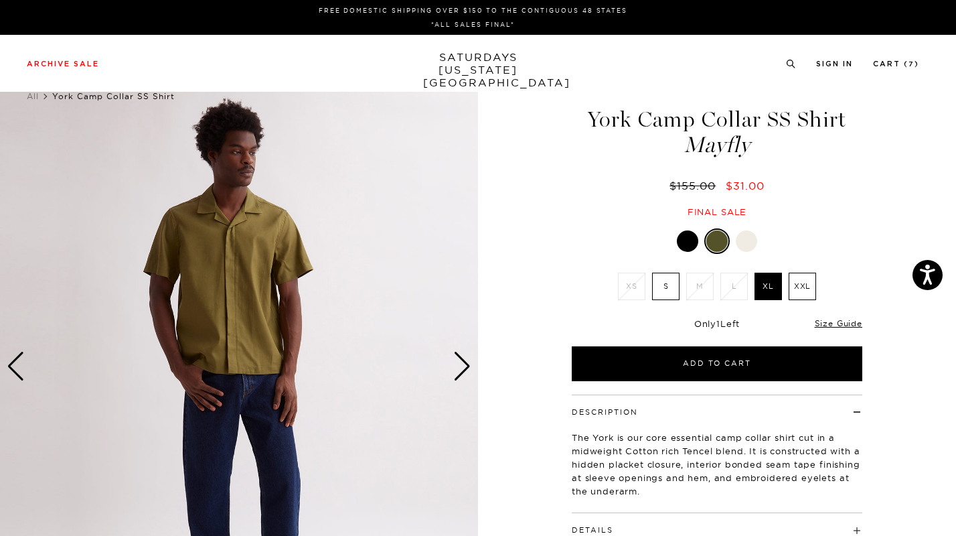
click at [465, 369] on div "Next slide" at bounding box center [462, 365] width 18 height 29
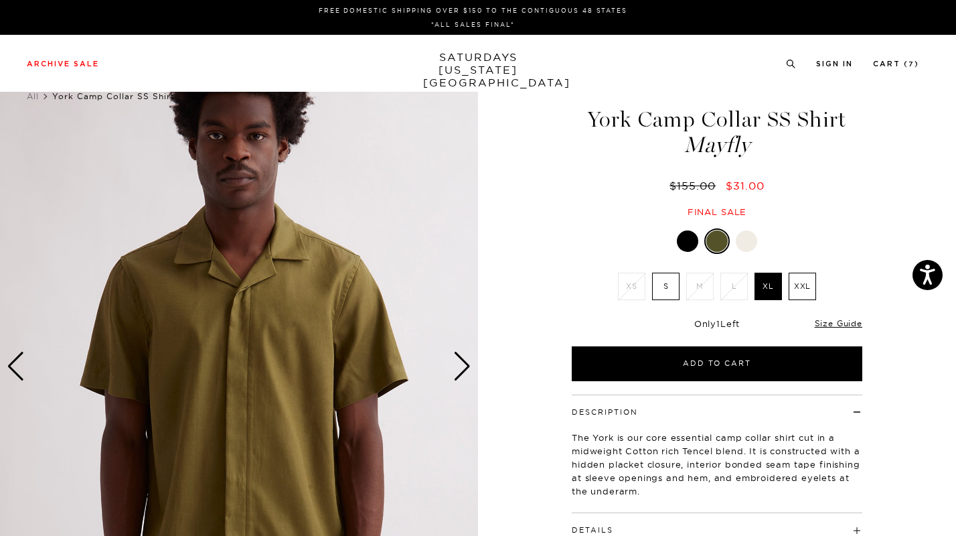
click at [465, 369] on div "Next slide" at bounding box center [462, 365] width 18 height 29
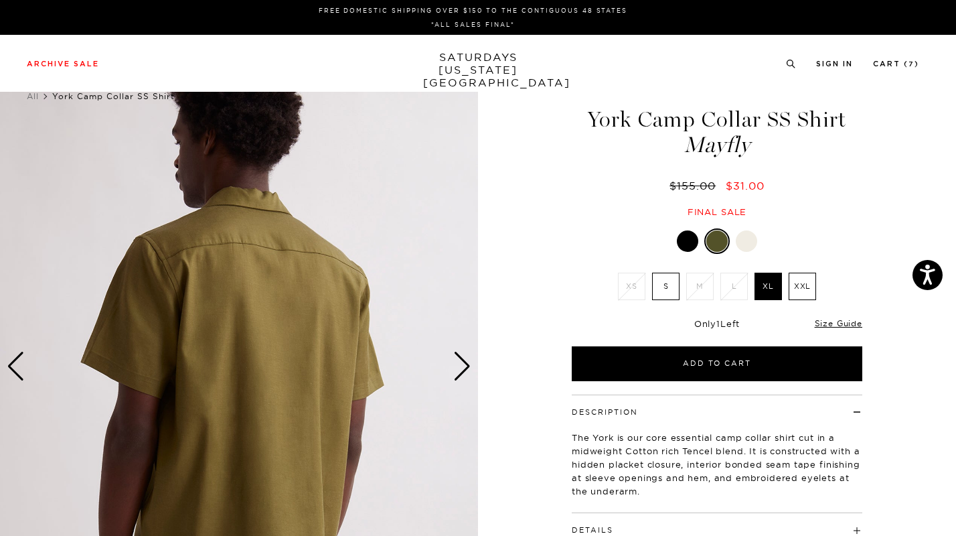
click at [465, 369] on div "Next slide" at bounding box center [462, 365] width 18 height 29
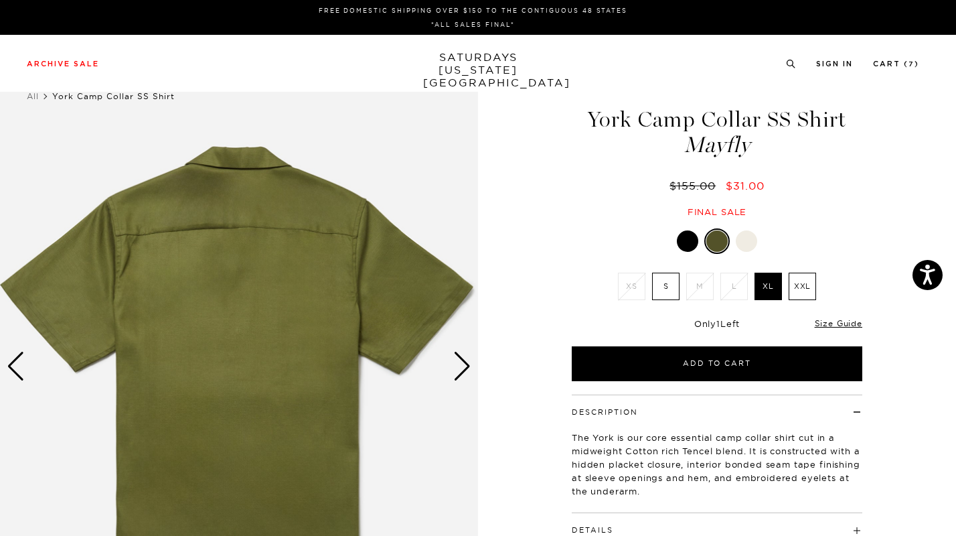
click at [465, 369] on div "Next slide" at bounding box center [462, 365] width 18 height 29
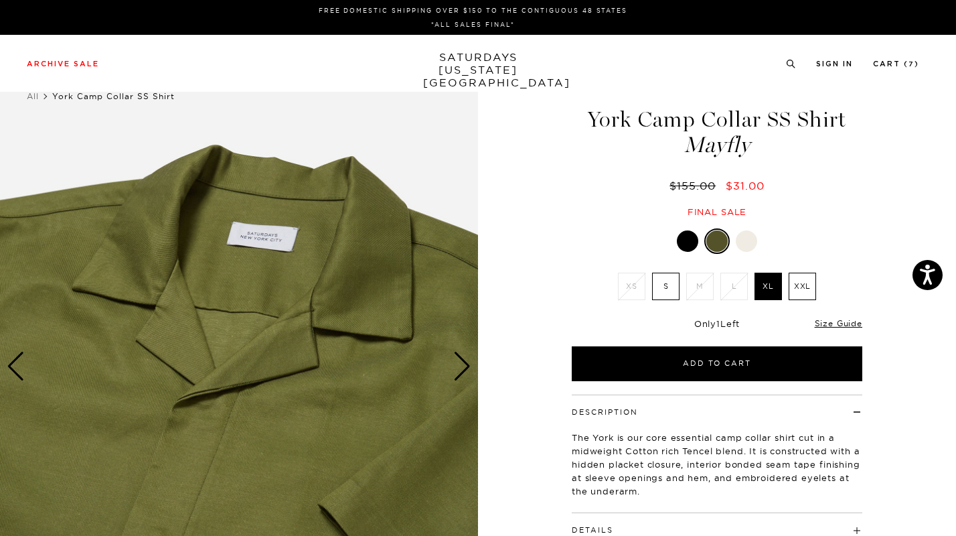
click at [465, 369] on div "Next slide" at bounding box center [462, 365] width 18 height 29
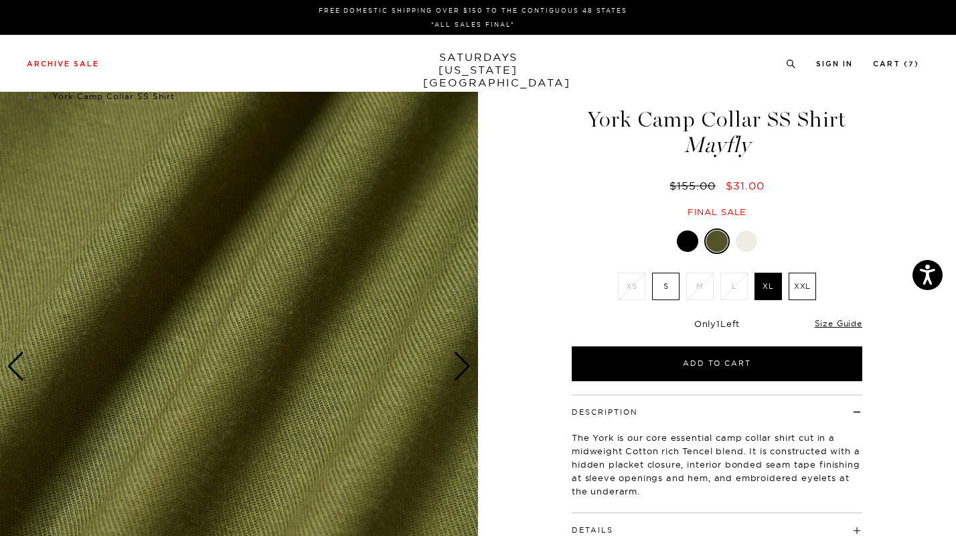
click at [465, 370] on div "Next slide" at bounding box center [462, 365] width 18 height 29
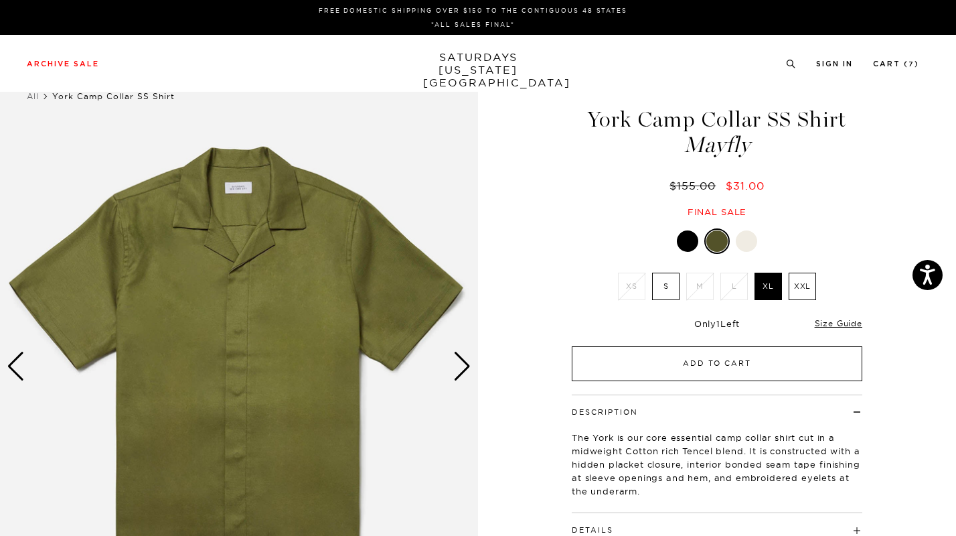
click at [750, 376] on button "Add to Cart" at bounding box center [717, 363] width 291 height 35
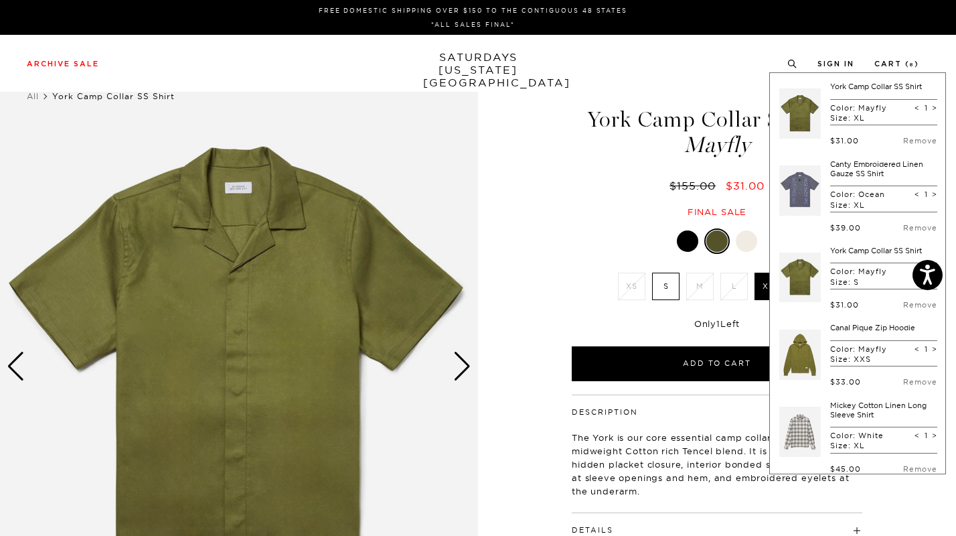
click at [581, 197] on div "York Camp Collar SS Shirt Mayfly $155.00 $31.00 Final sale" at bounding box center [717, 149] width 295 height 137
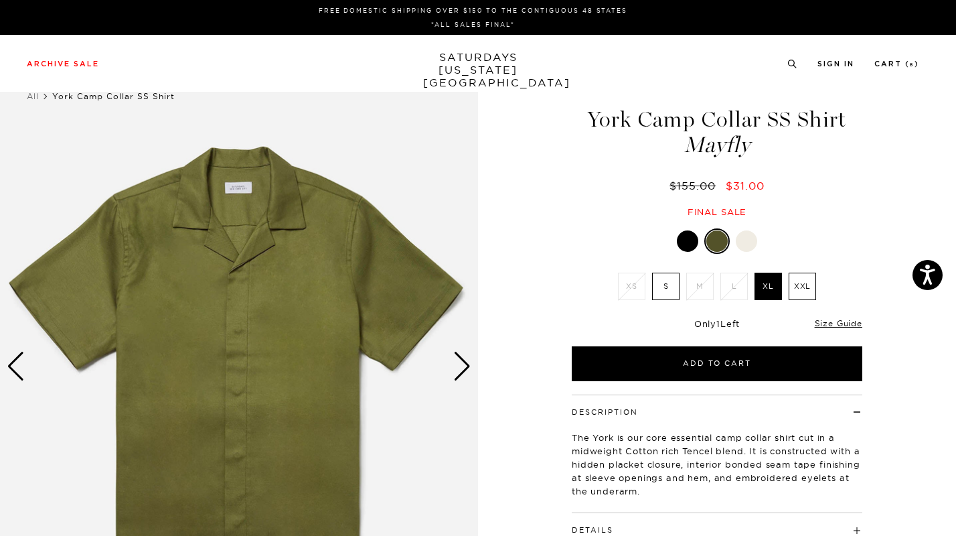
click at [280, 280] on img at bounding box center [239, 367] width 478 height 598
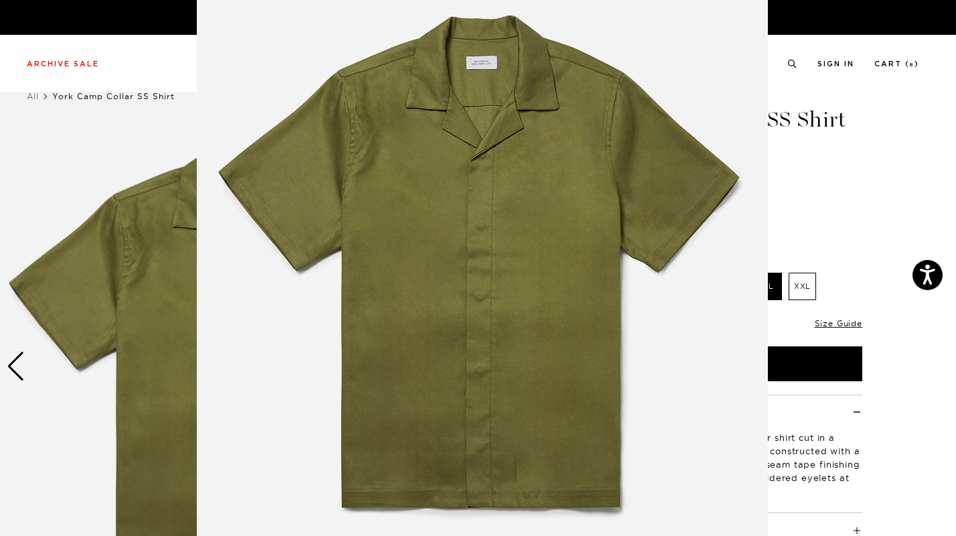
scroll to position [76, 0]
click at [349, 291] on img at bounding box center [482, 266] width 571 height 685
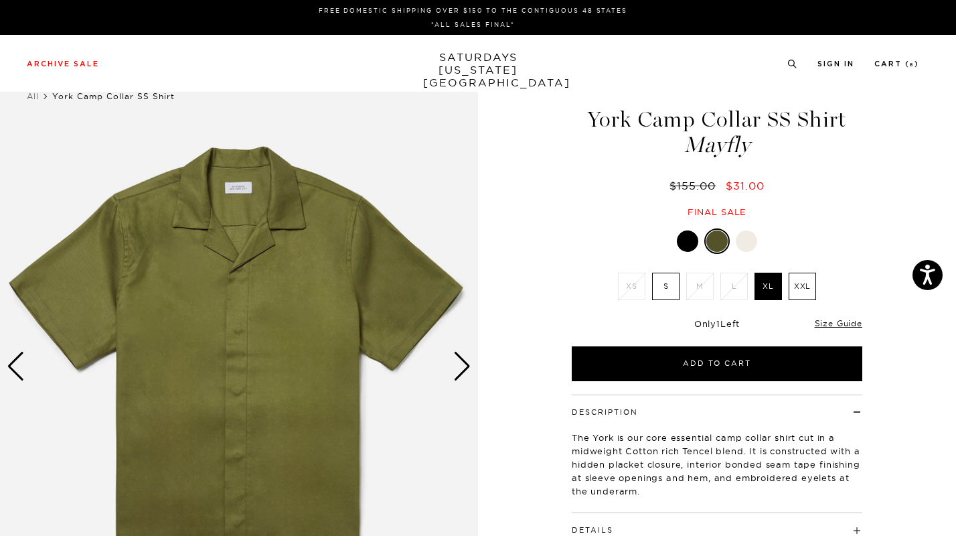
click at [460, 359] on div "Next slide" at bounding box center [462, 365] width 18 height 29
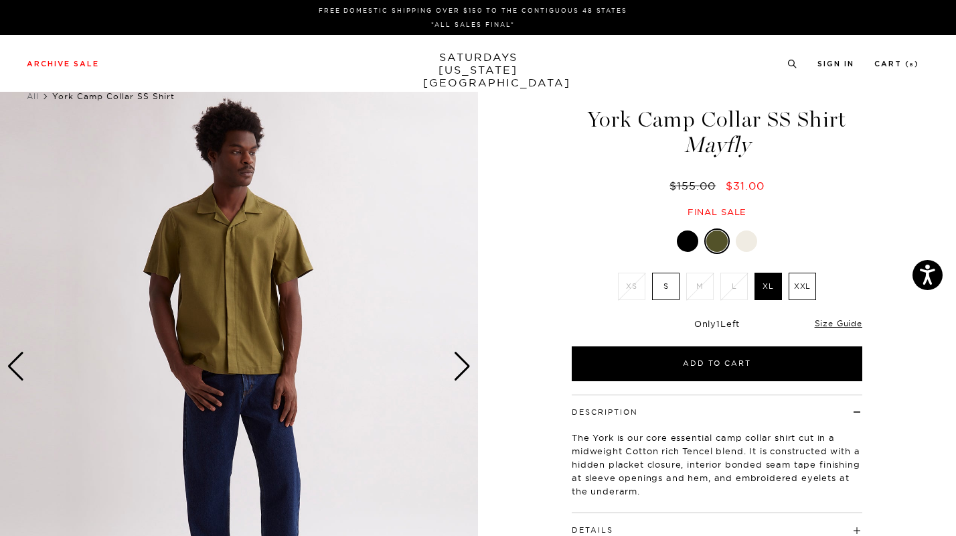
click at [460, 359] on div "Next slide" at bounding box center [462, 365] width 18 height 29
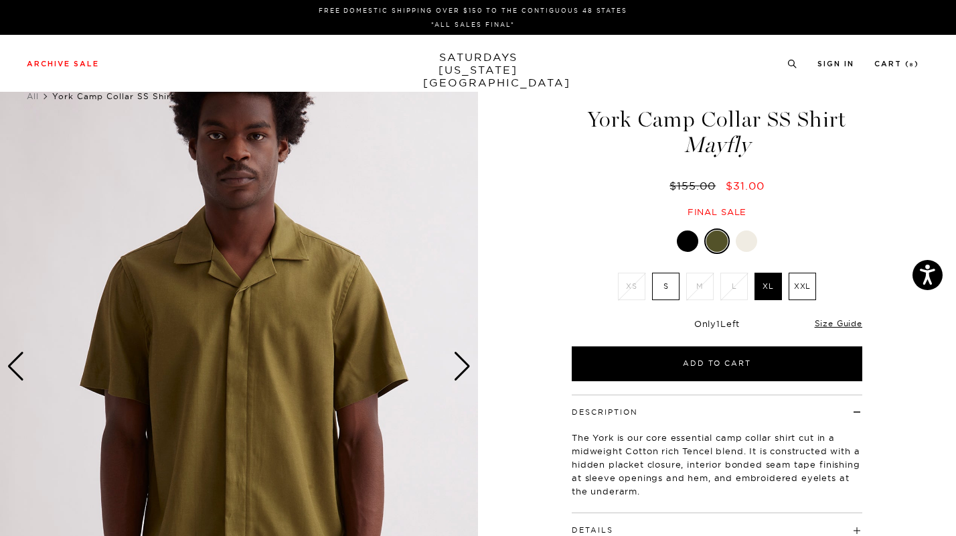
click at [460, 359] on div "Next slide" at bounding box center [462, 365] width 18 height 29
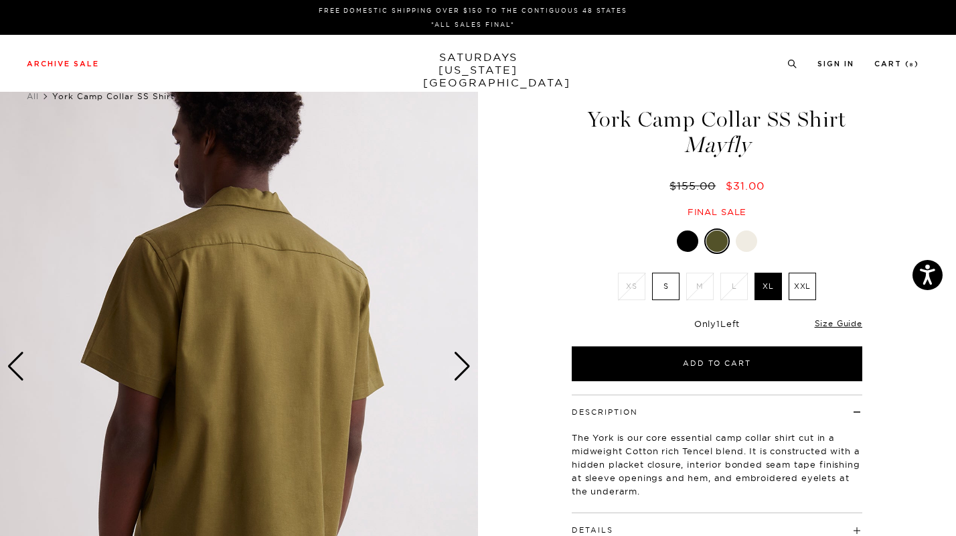
click at [460, 359] on div "Next slide" at bounding box center [462, 365] width 18 height 29
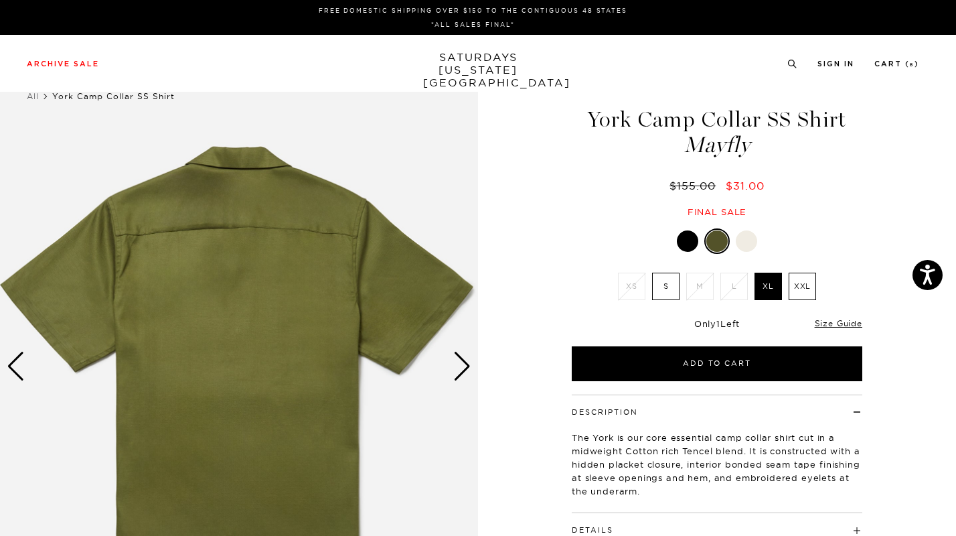
click at [460, 359] on div "Next slide" at bounding box center [462, 365] width 18 height 29
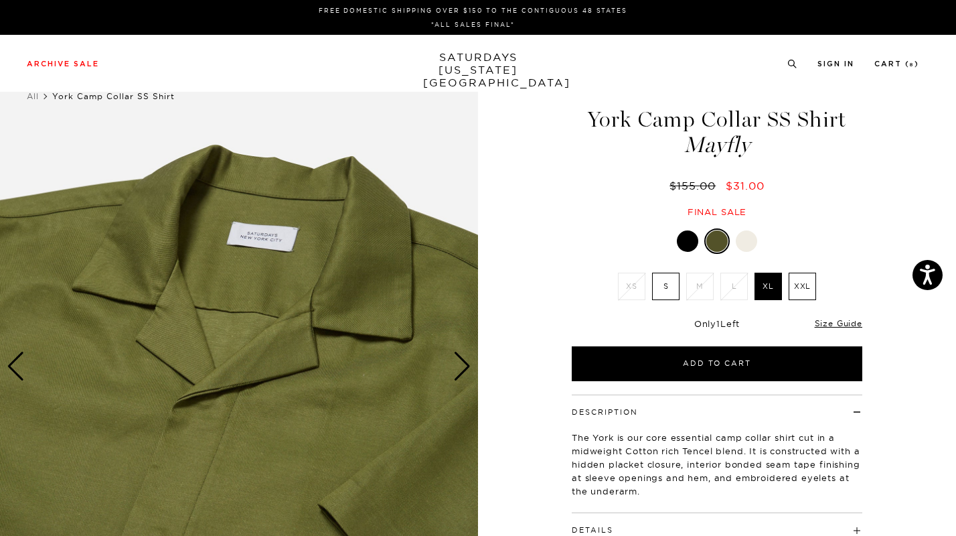
click at [460, 359] on div "Next slide" at bounding box center [462, 365] width 18 height 29
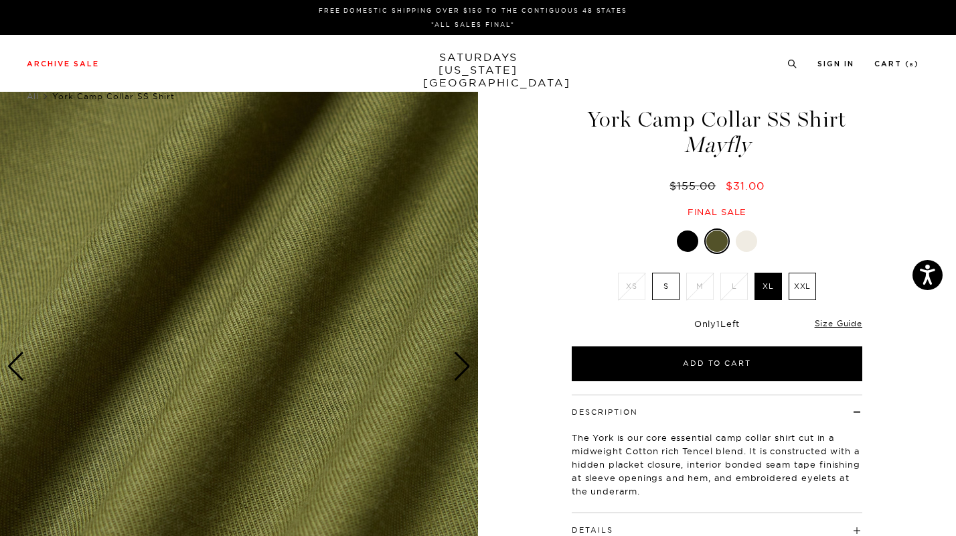
click at [460, 359] on div "Next slide" at bounding box center [462, 365] width 18 height 29
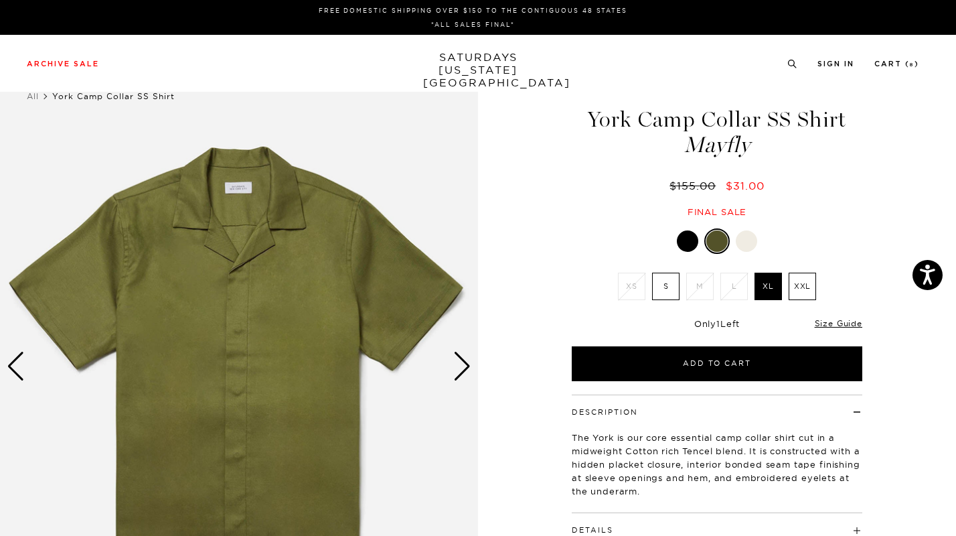
click at [748, 240] on div at bounding box center [746, 240] width 21 height 21
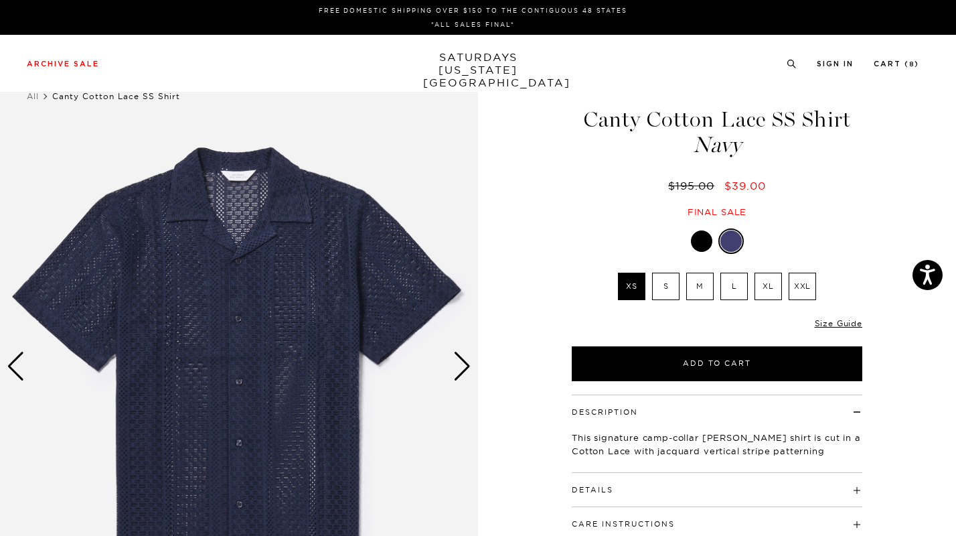
click at [768, 280] on label "XL" at bounding box center [767, 285] width 27 height 27
click at [0, 0] on input "XL" at bounding box center [0, 0] width 0 height 0
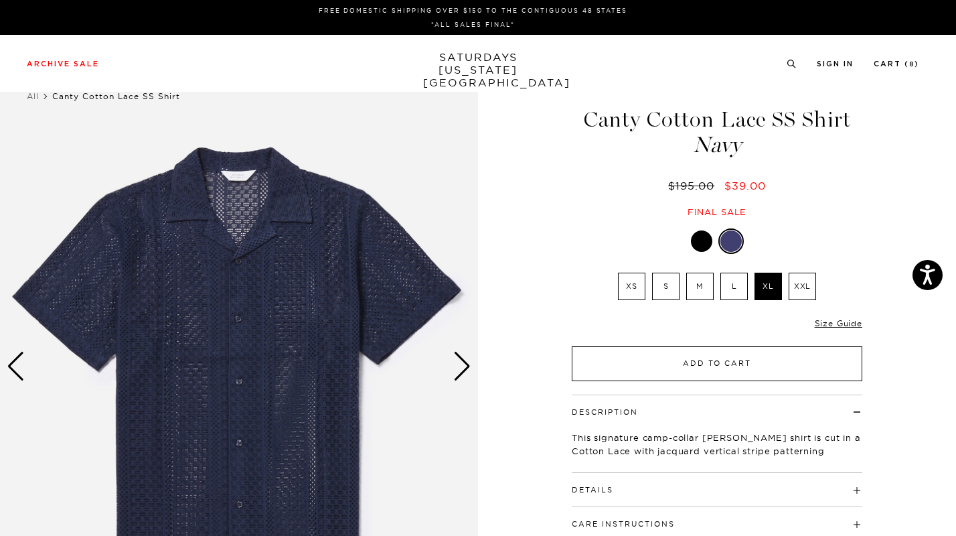
click at [757, 356] on button "Add to Cart" at bounding box center [717, 363] width 291 height 35
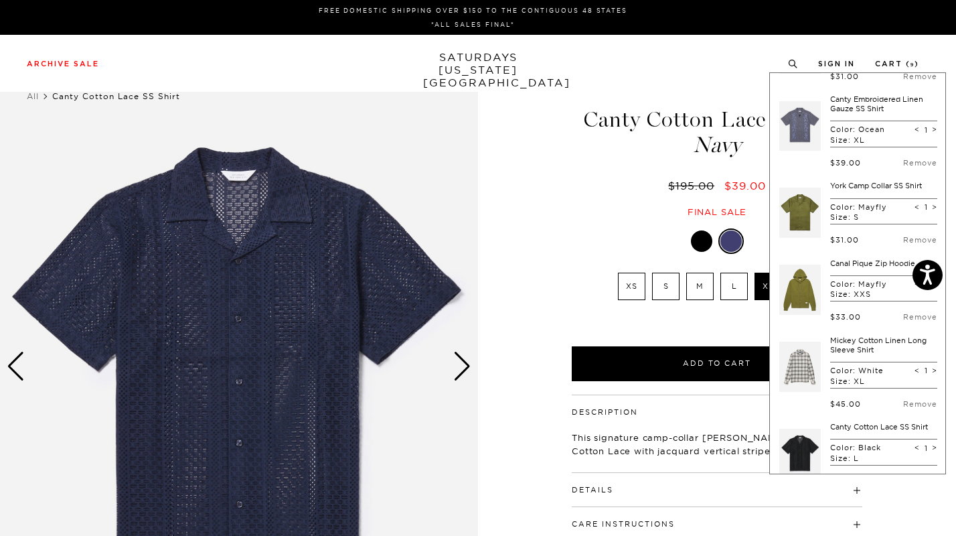
scroll to position [164, 0]
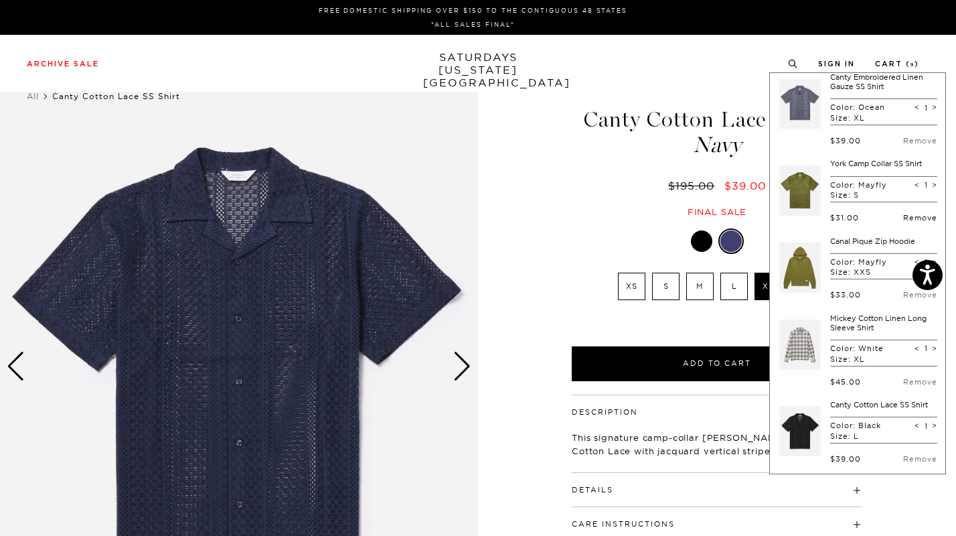
click at [903, 222] on link "Remove" at bounding box center [920, 217] width 34 height 9
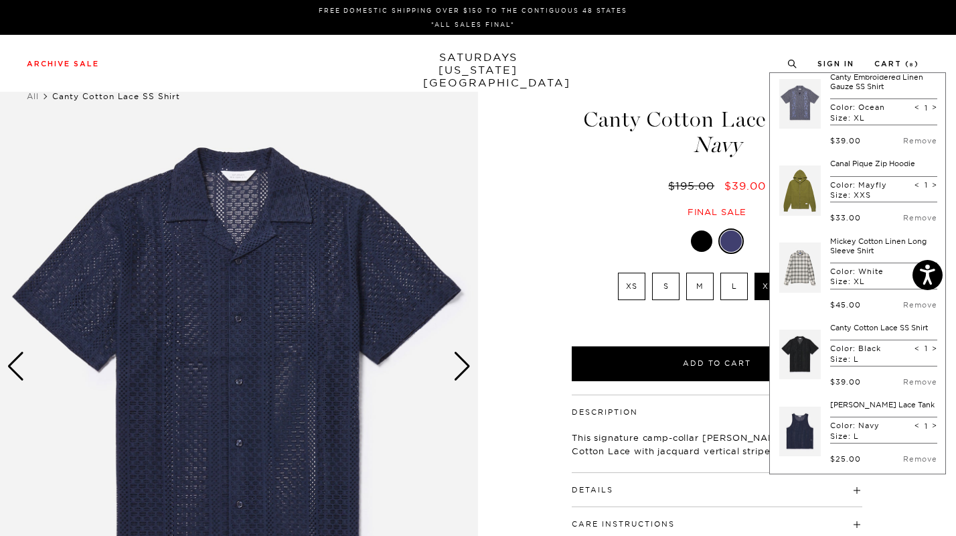
click at [787, 189] on link at bounding box center [800, 190] width 42 height 63
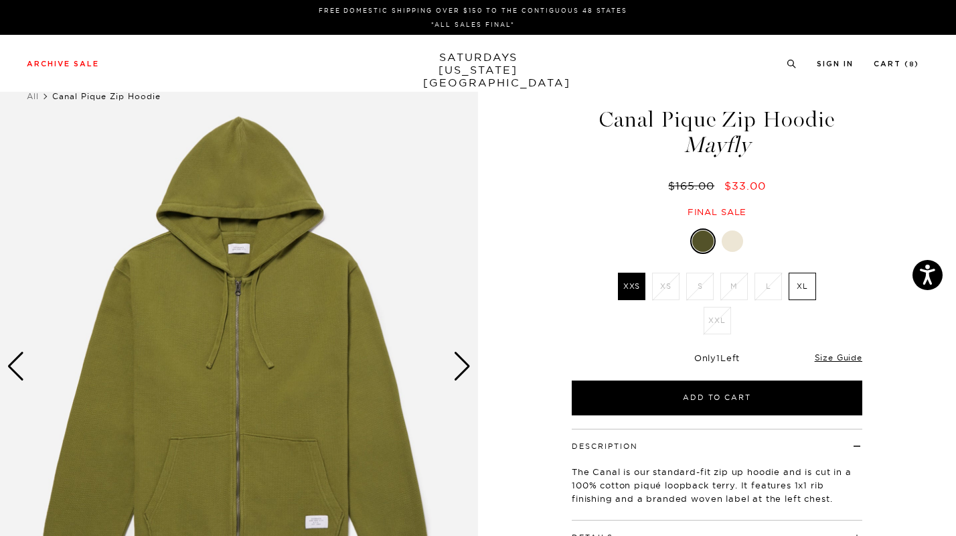
click at [806, 286] on label "XL" at bounding box center [802, 285] width 27 height 27
click at [0, 0] on input "XL" at bounding box center [0, 0] width 0 height 0
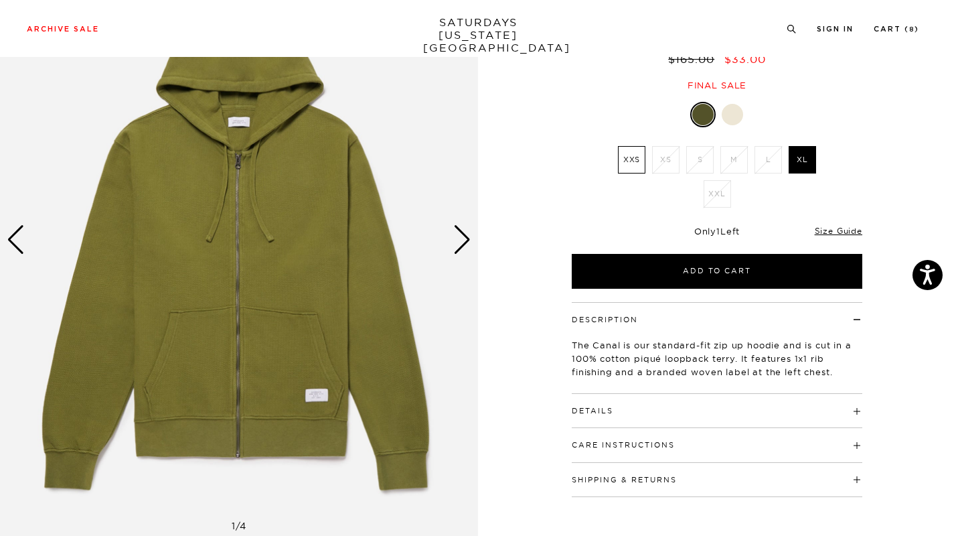
scroll to position [42, 0]
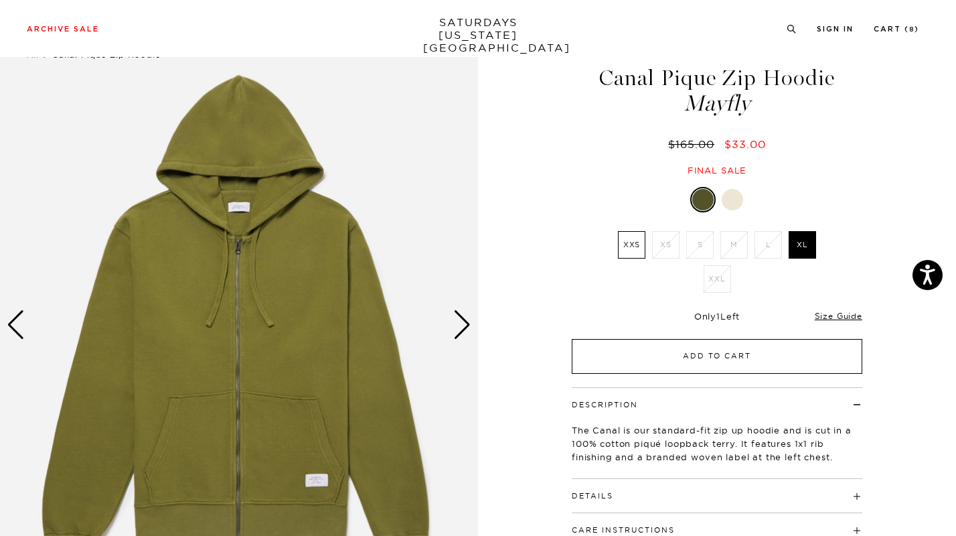
click at [739, 364] on button "Add to Cart" at bounding box center [717, 356] width 291 height 35
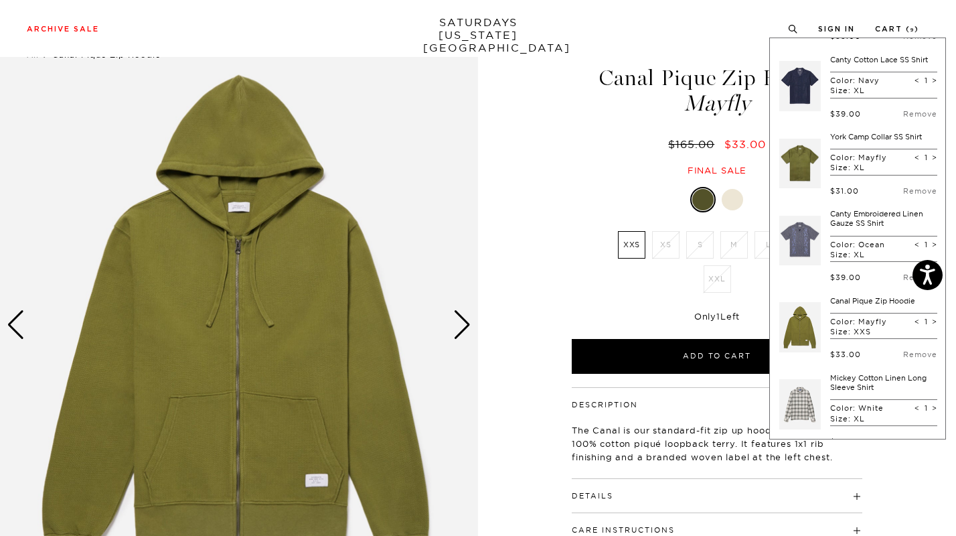
scroll to position [74, 0]
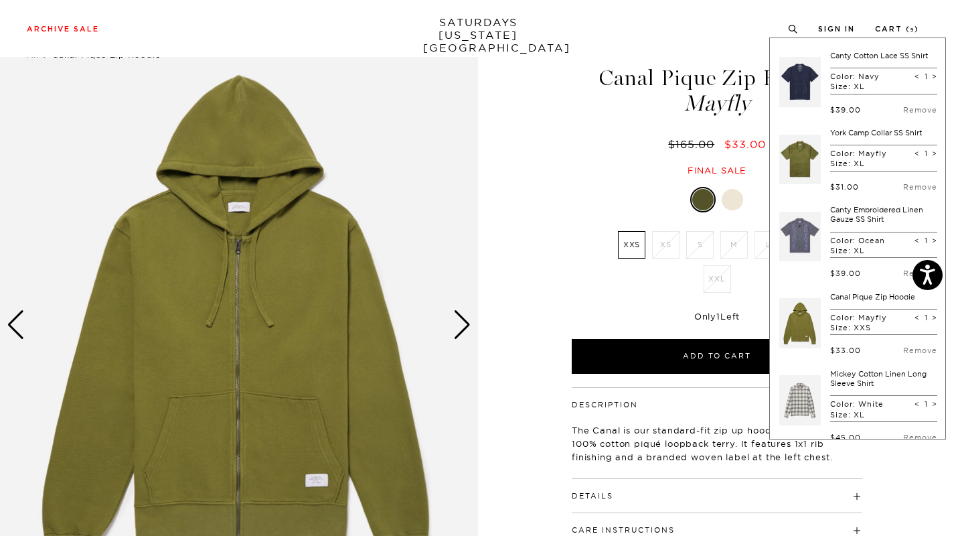
click at [896, 354] on div "$33.00 Remove" at bounding box center [883, 345] width 107 height 20
click at [903, 355] on link "Remove" at bounding box center [920, 349] width 34 height 9
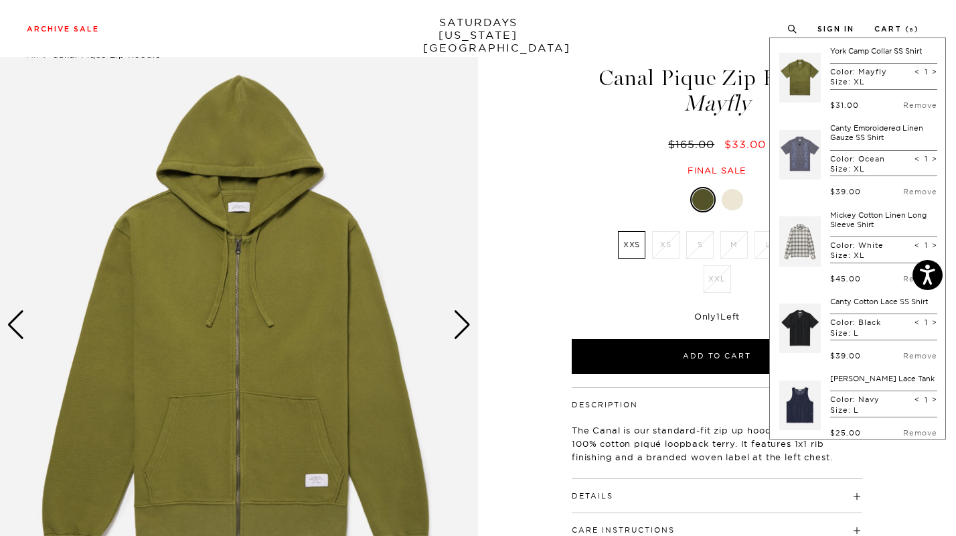
scroll to position [208, 0]
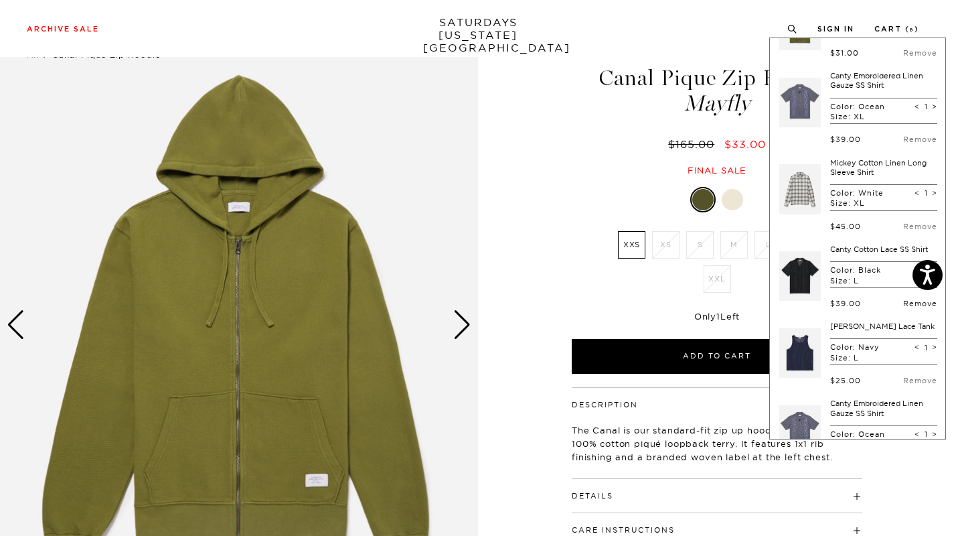
click at [903, 308] on link "Remove" at bounding box center [920, 303] width 34 height 9
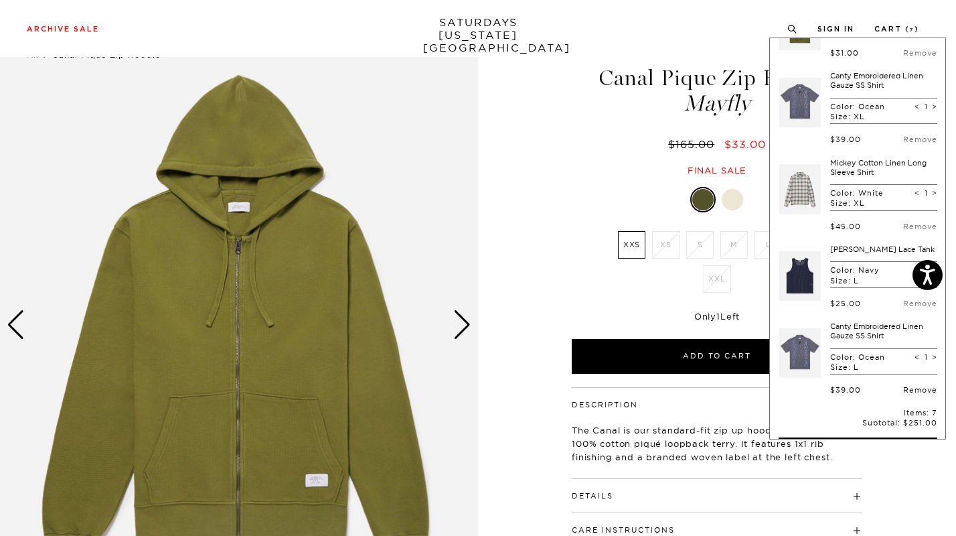
click at [903, 394] on link "Remove" at bounding box center [920, 389] width 34 height 9
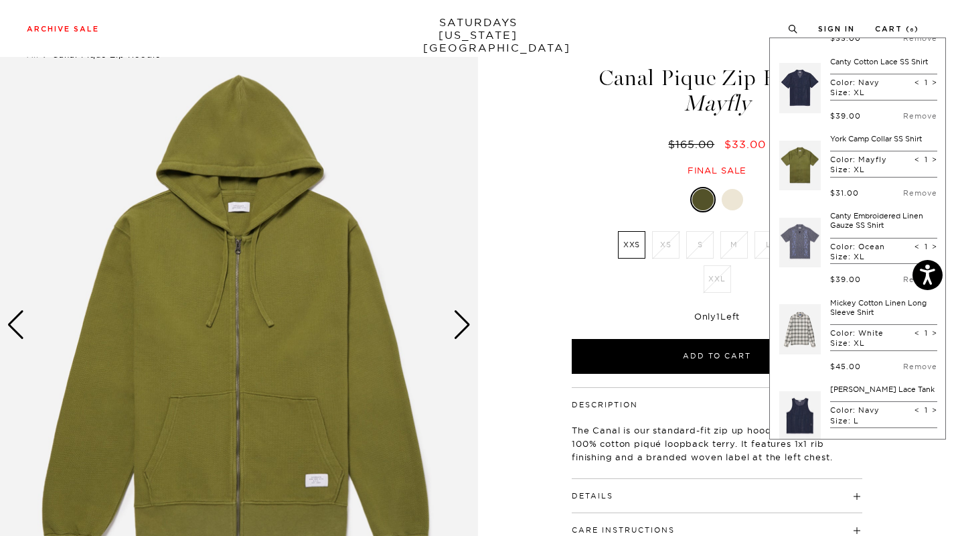
scroll to position [0, 0]
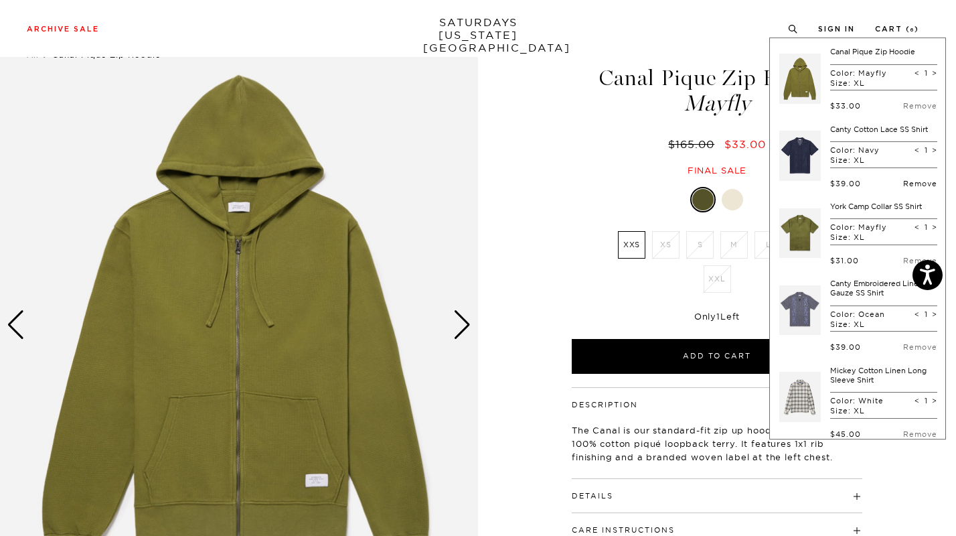
click at [903, 188] on link "Remove" at bounding box center [920, 183] width 34 height 9
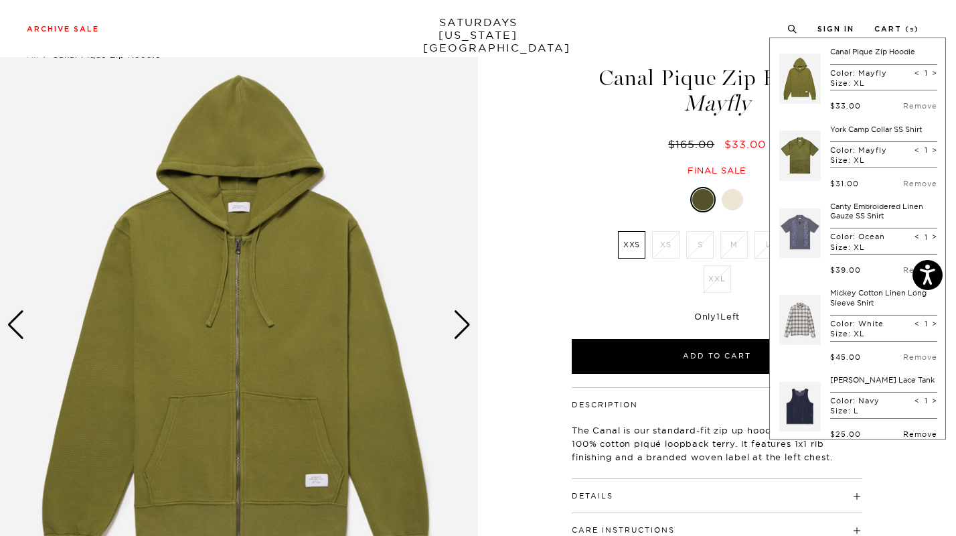
click at [903, 437] on link "Remove" at bounding box center [920, 433] width 34 height 9
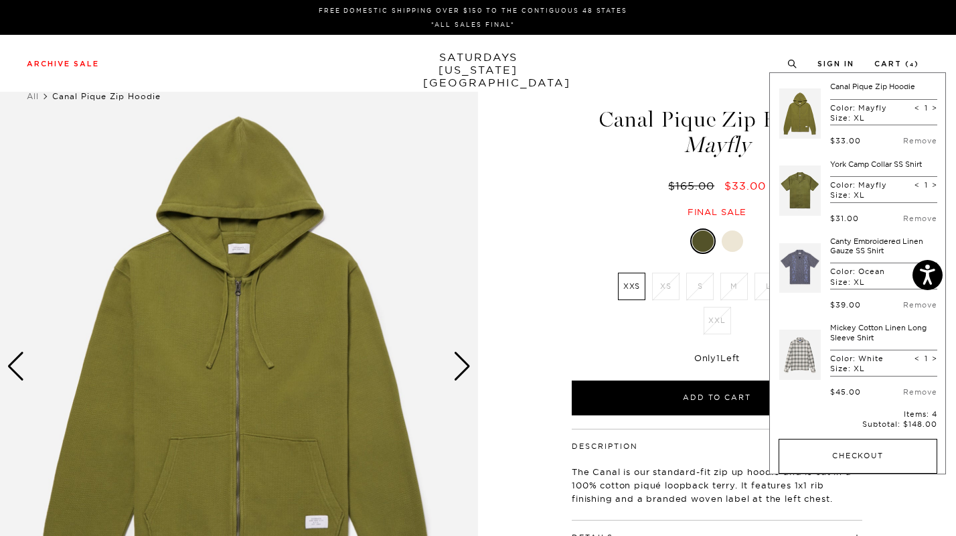
click at [887, 452] on button "Checkout" at bounding box center [858, 455] width 159 height 35
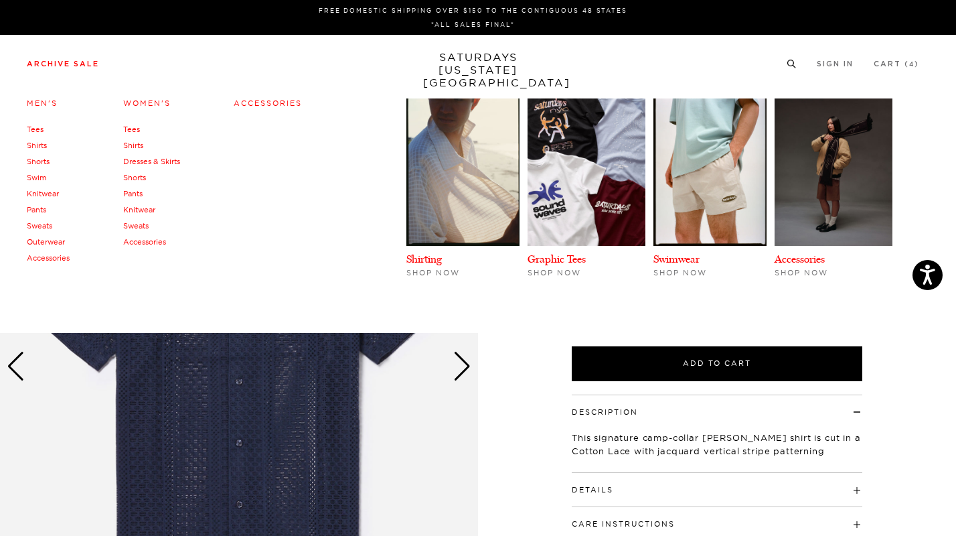
click at [41, 161] on link "Shorts" at bounding box center [38, 161] width 23 height 9
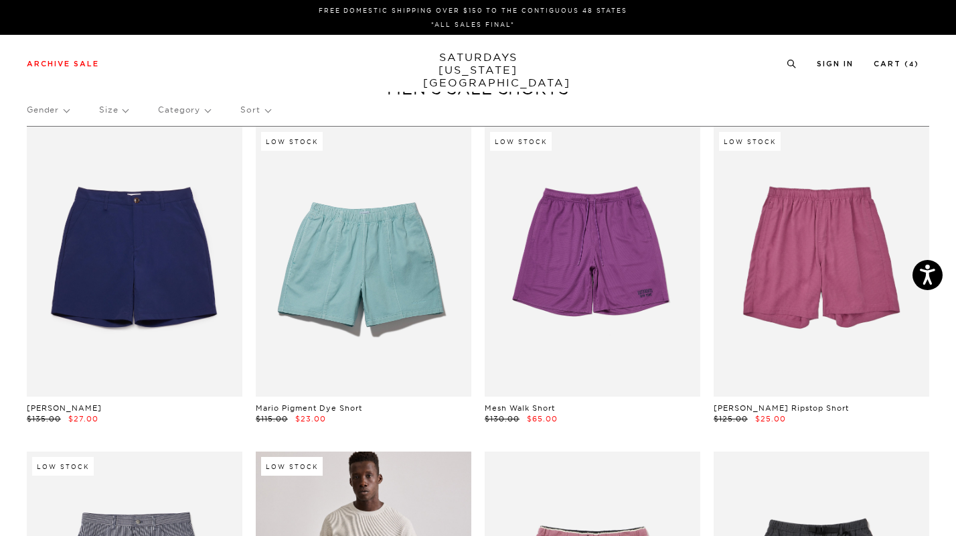
scroll to position [0, 1]
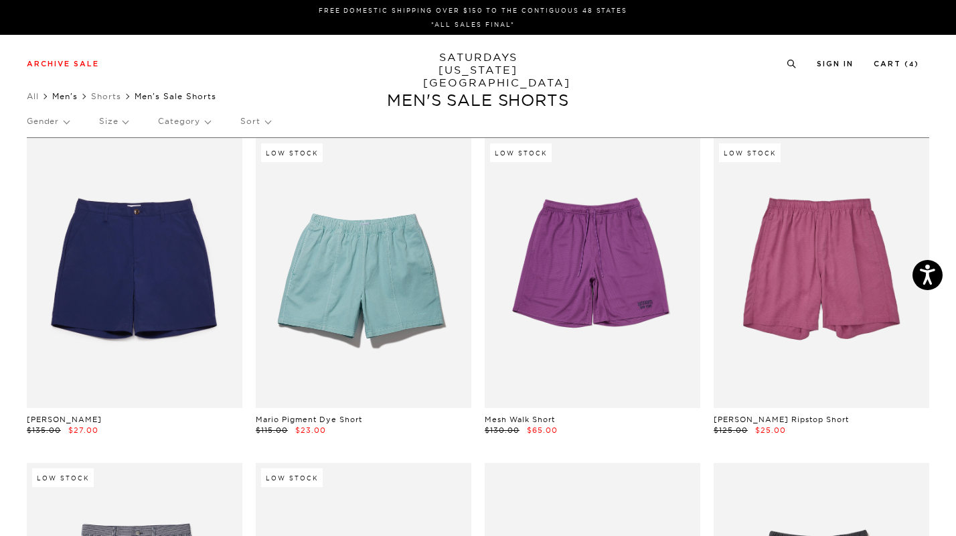
click at [75, 98] on link "Men's" at bounding box center [64, 96] width 25 height 10
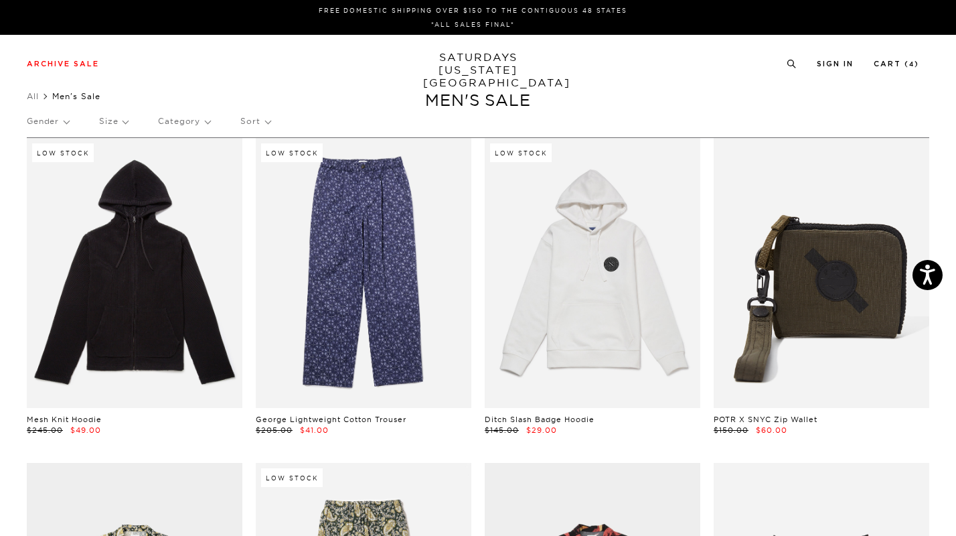
click at [185, 120] on p "Category" at bounding box center [184, 121] width 52 height 31
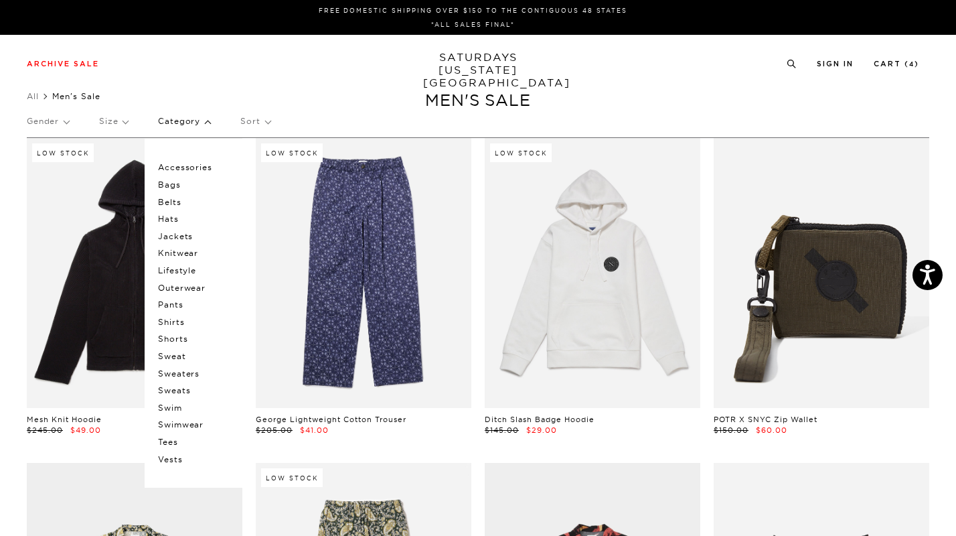
click at [171, 186] on p "Bags" at bounding box center [198, 184] width 80 height 17
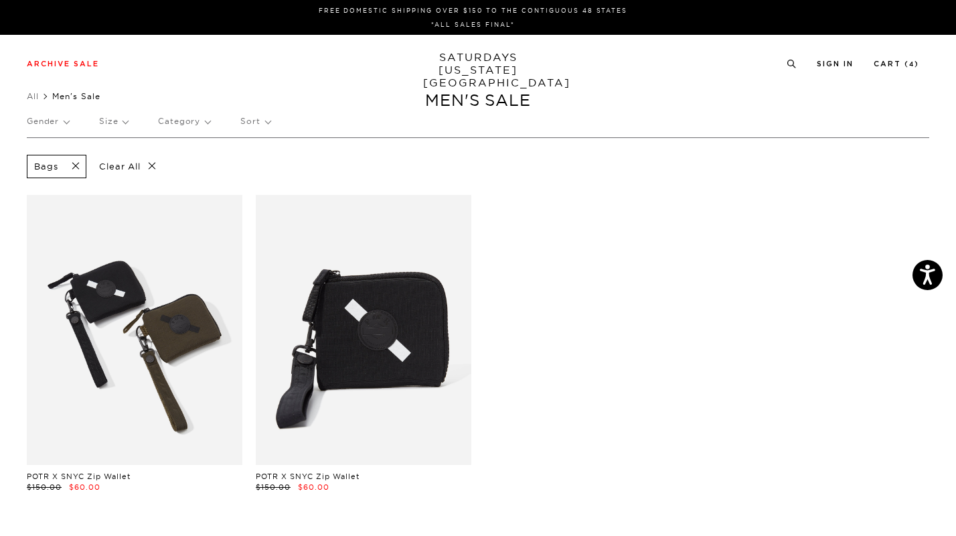
click at [184, 323] on link at bounding box center [135, 330] width 216 height 270
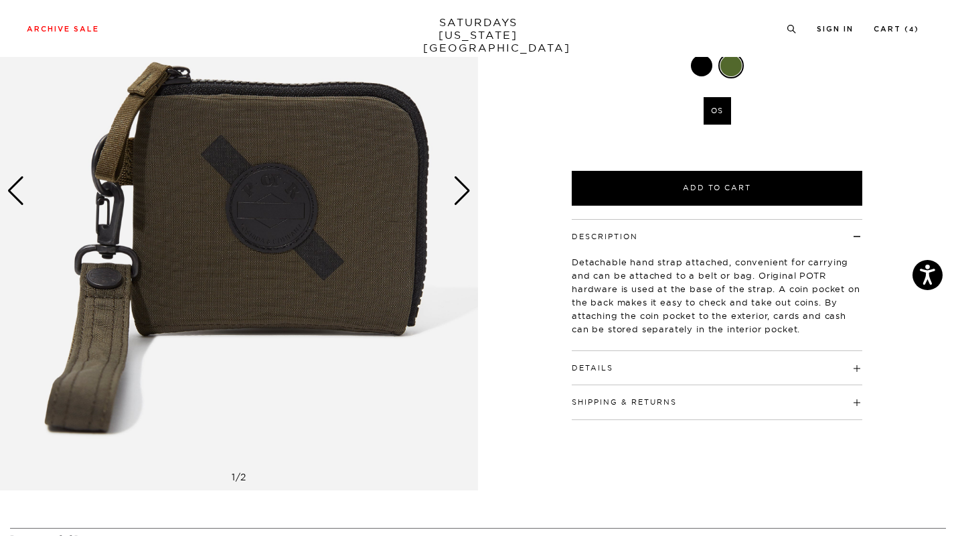
scroll to position [187, 0]
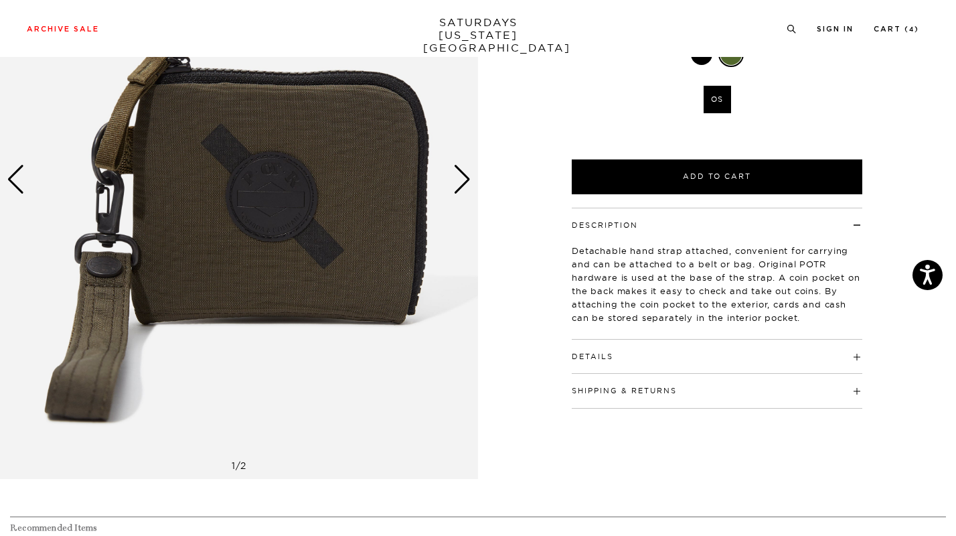
click at [733, 353] on h4 "Details" at bounding box center [717, 350] width 291 height 22
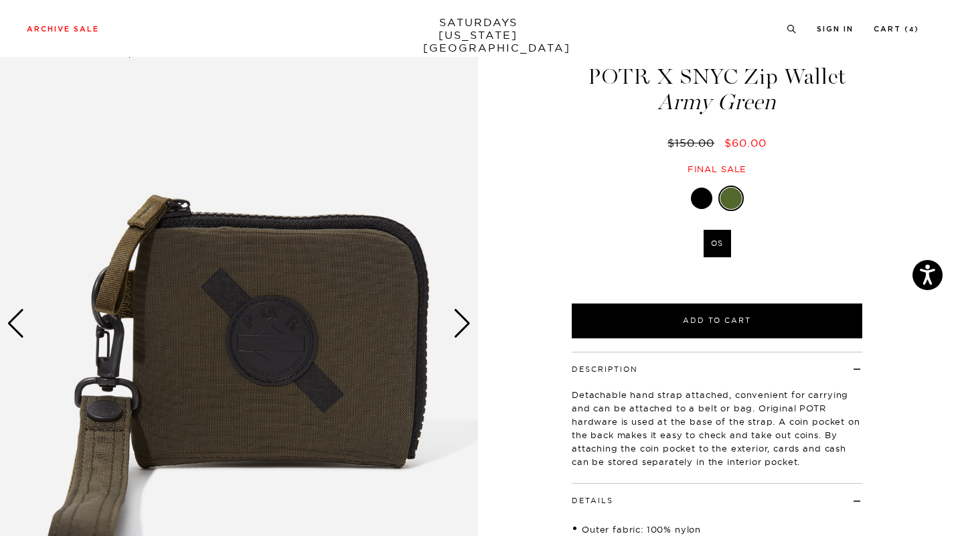
scroll to position [46, 0]
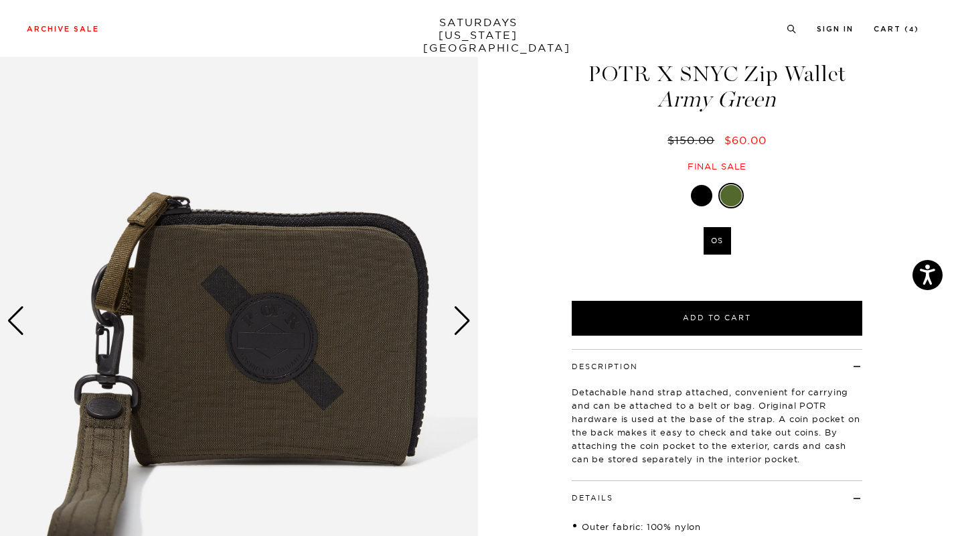
click at [309, 343] on img at bounding box center [239, 321] width 478 height 598
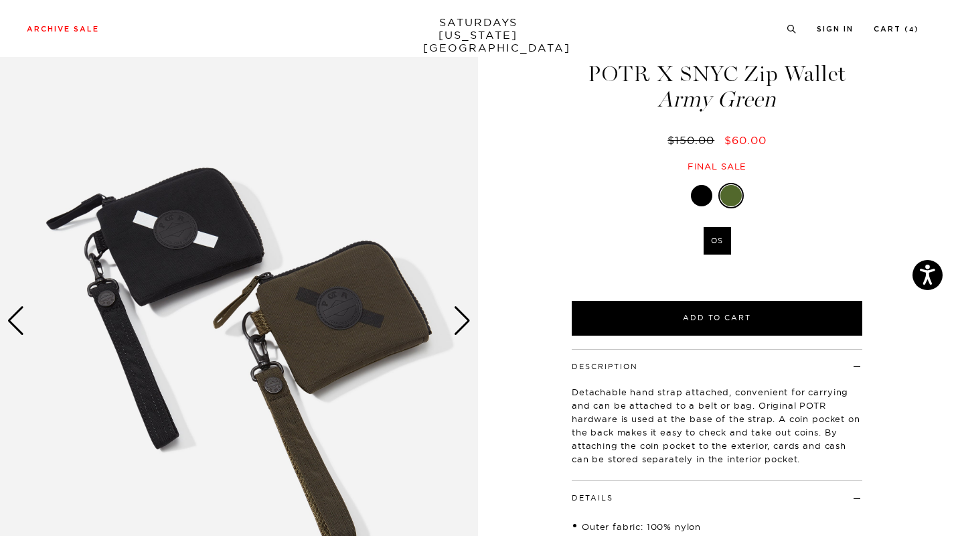
click at [309, 343] on img at bounding box center [239, 321] width 478 height 598
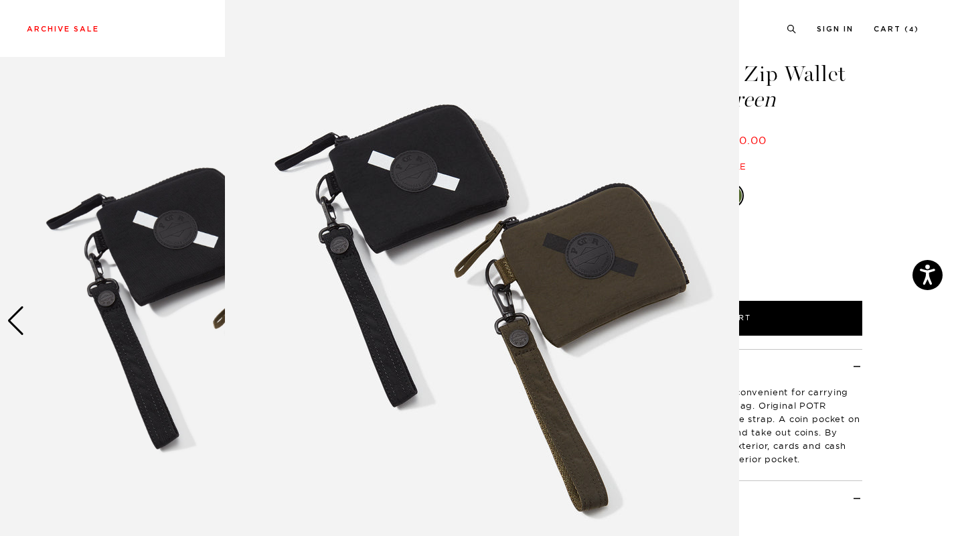
scroll to position [72, 0]
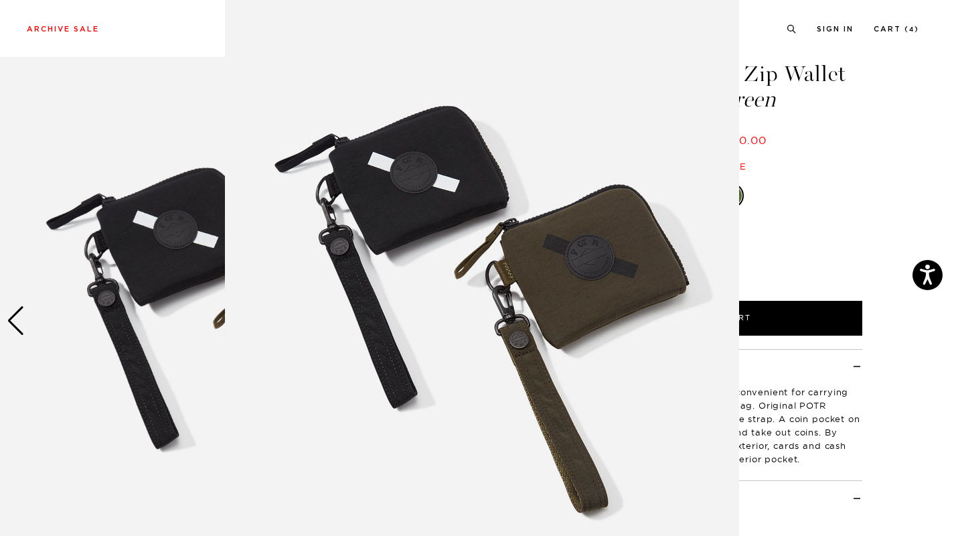
click at [521, 270] on img at bounding box center [482, 270] width 514 height 685
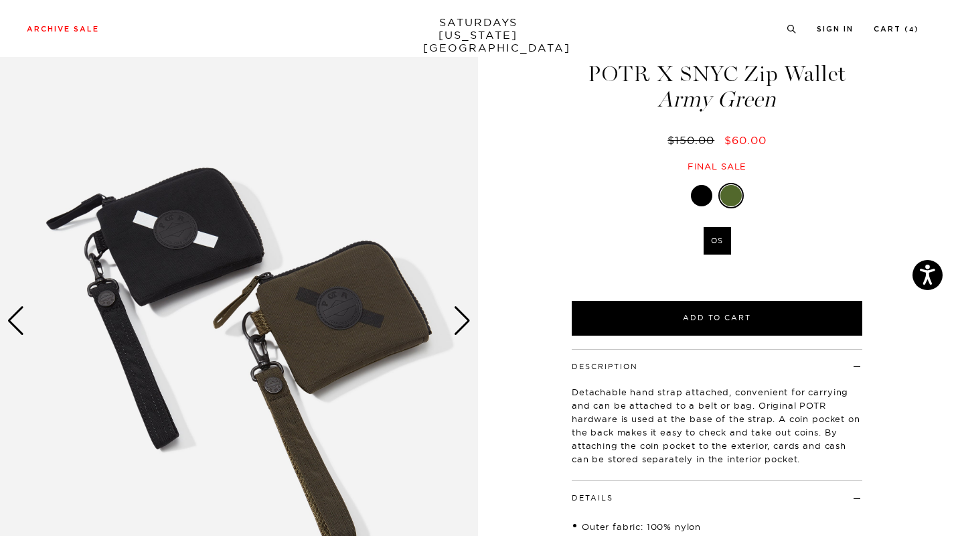
scroll to position [0, 0]
click at [385, 309] on img at bounding box center [239, 321] width 478 height 598
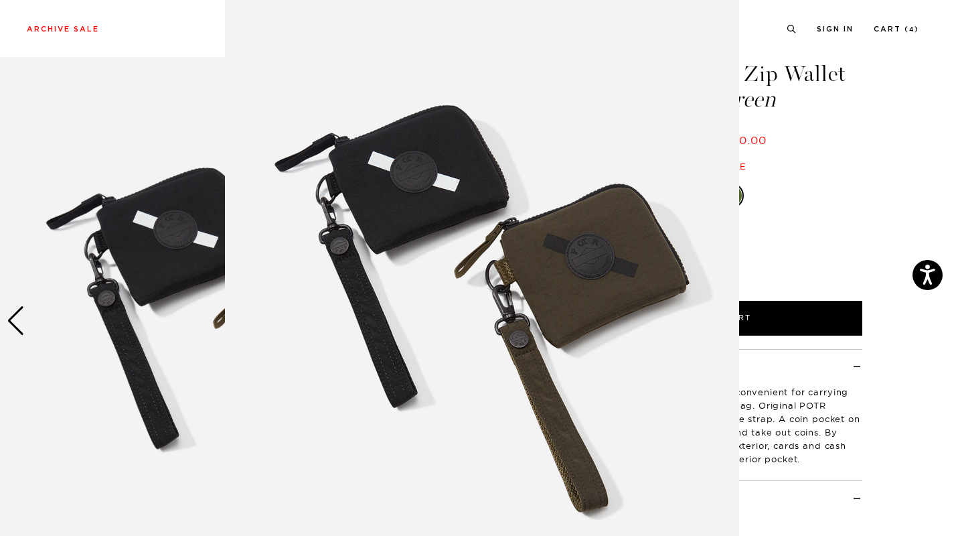
click at [15, 323] on figure at bounding box center [478, 268] width 956 height 536
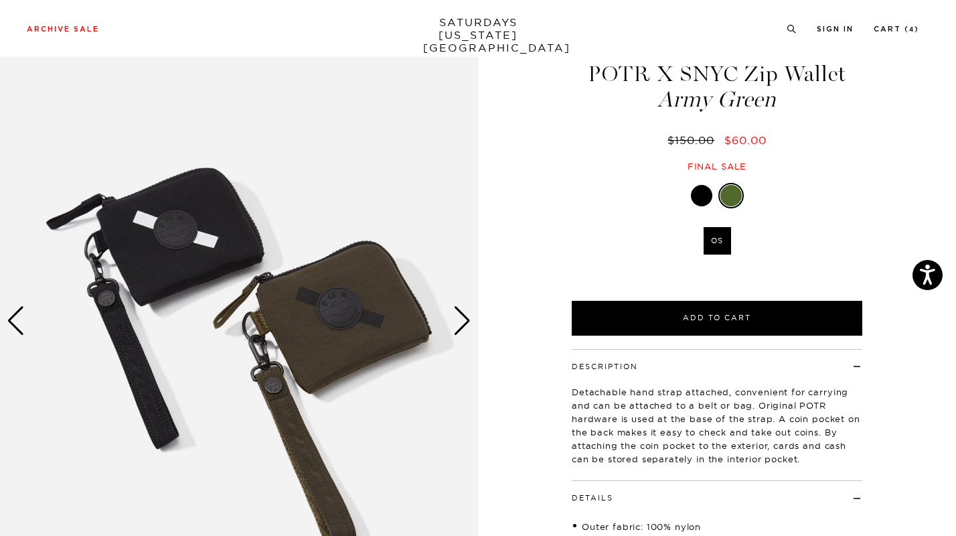
click at [15, 323] on div "Previous slide" at bounding box center [16, 320] width 18 height 29
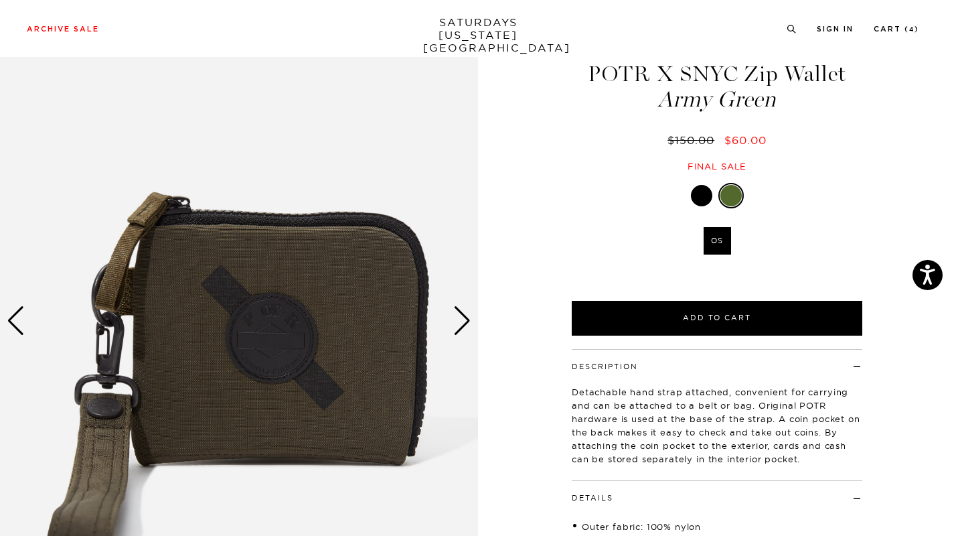
click at [15, 323] on div "Previous slide" at bounding box center [16, 320] width 18 height 29
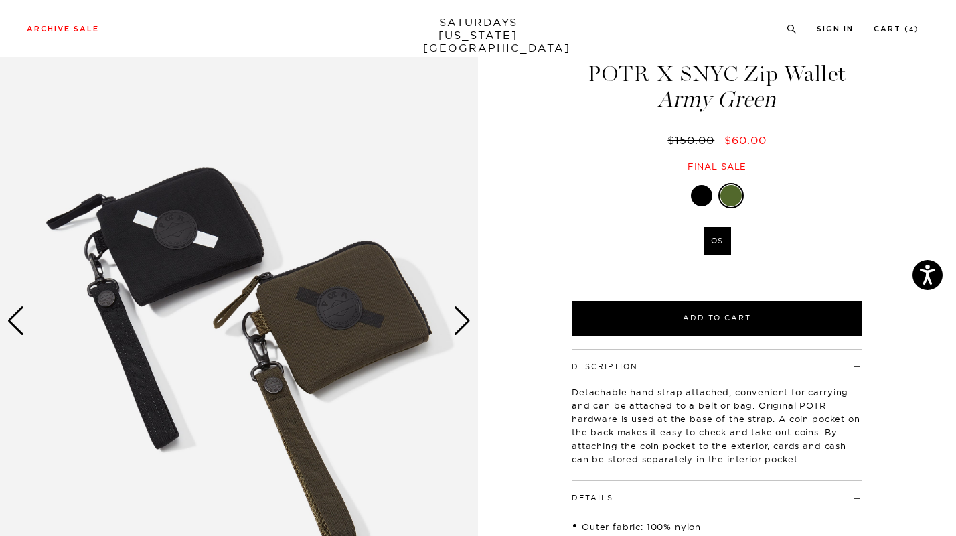
click at [15, 323] on div "Previous slide" at bounding box center [16, 320] width 18 height 29
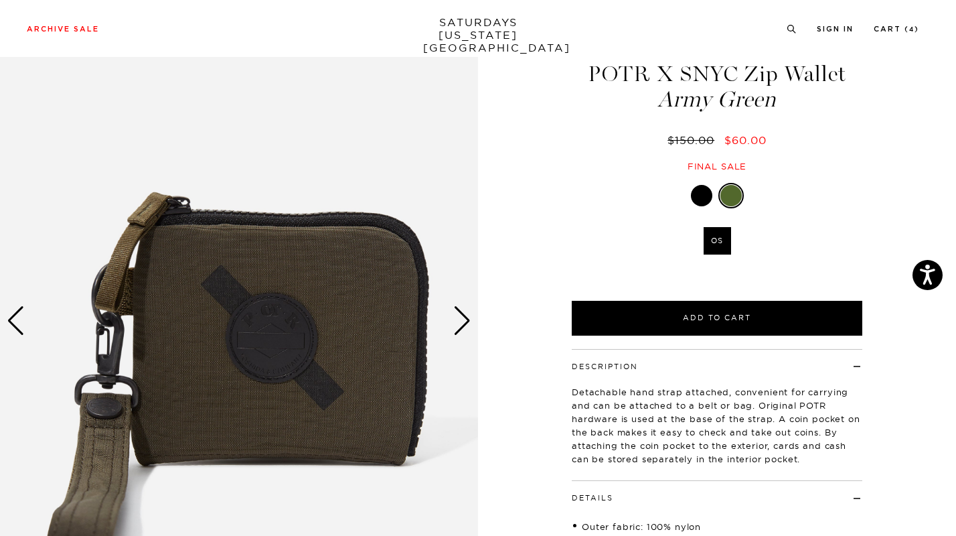
click at [242, 353] on img at bounding box center [239, 321] width 478 height 598
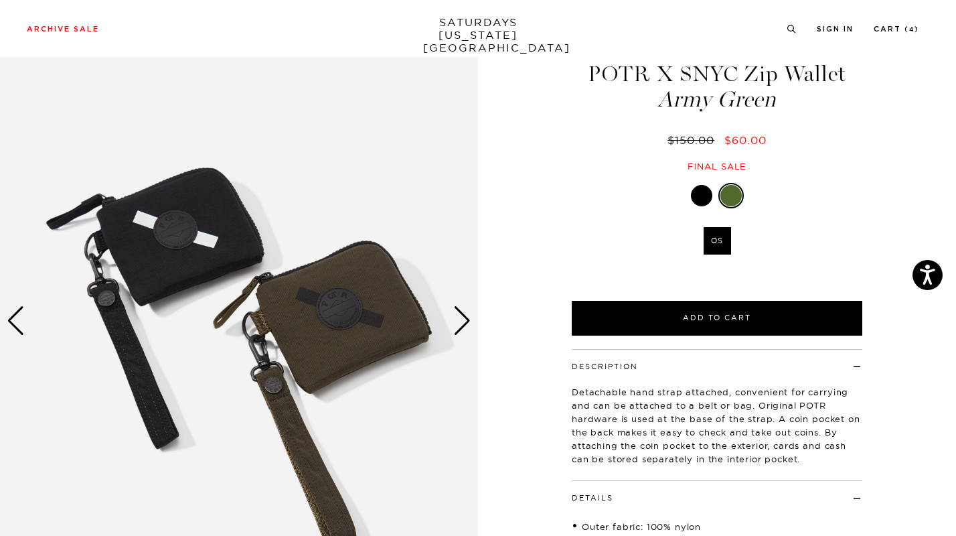
click at [236, 353] on img at bounding box center [239, 321] width 478 height 598
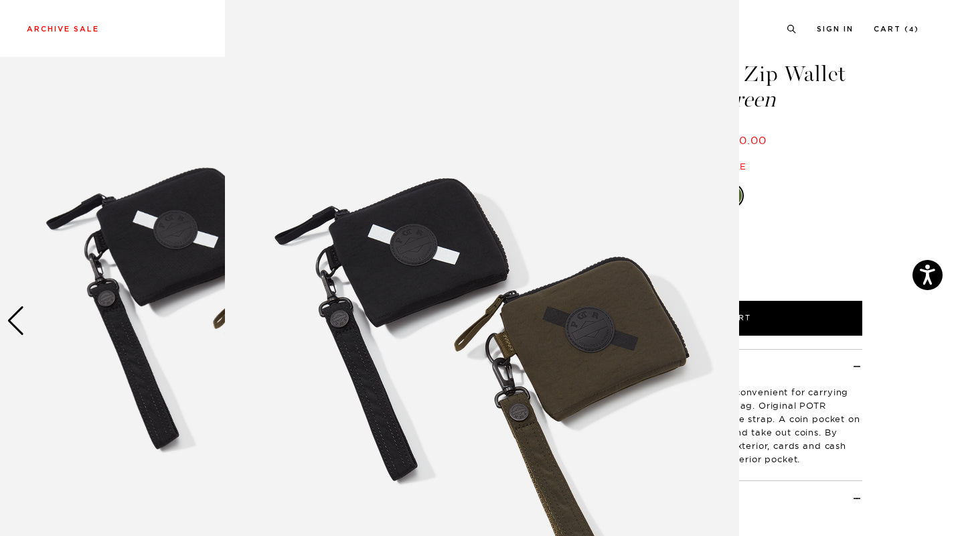
scroll to position [71, 0]
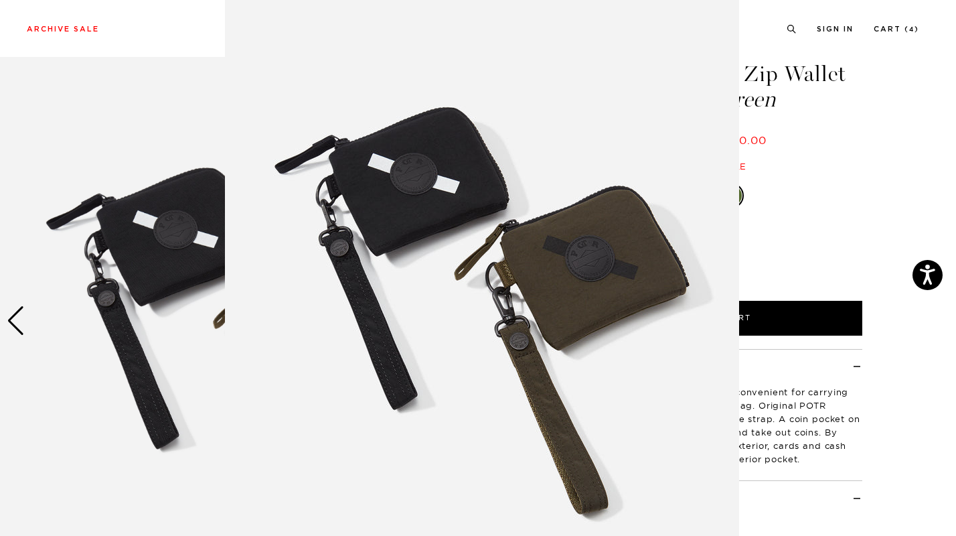
click at [236, 353] on img at bounding box center [482, 271] width 514 height 685
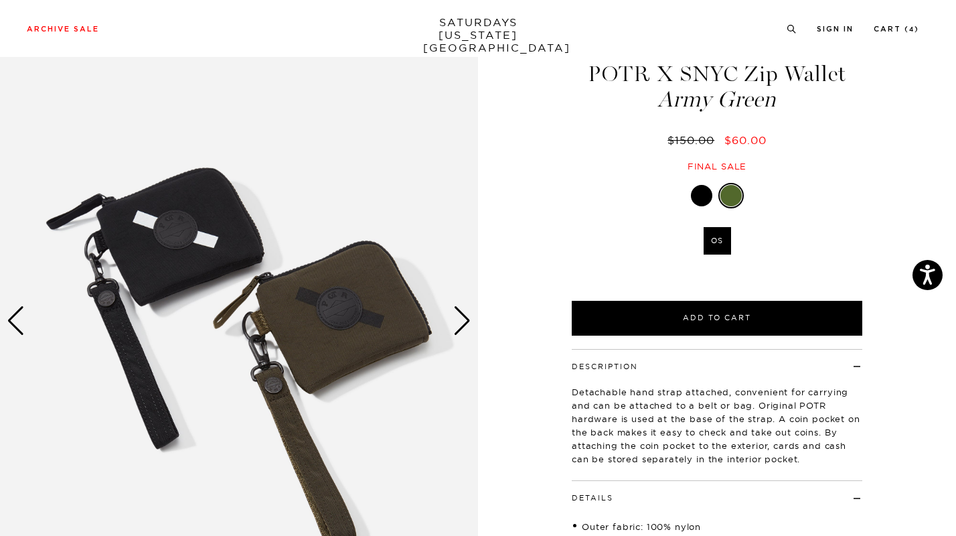
scroll to position [0, 0]
click at [34, 317] on div at bounding box center [239, 321] width 478 height 598
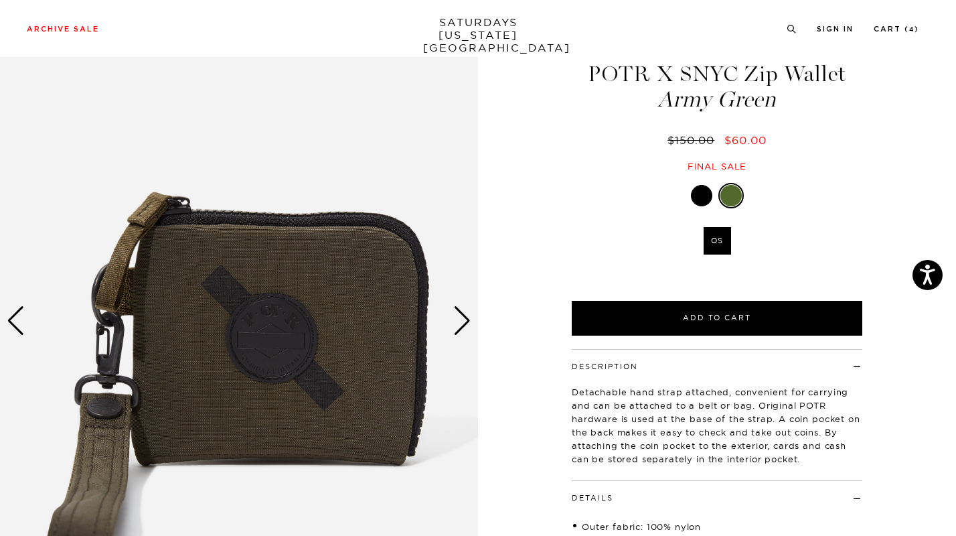
click at [158, 321] on img at bounding box center [239, 321] width 478 height 598
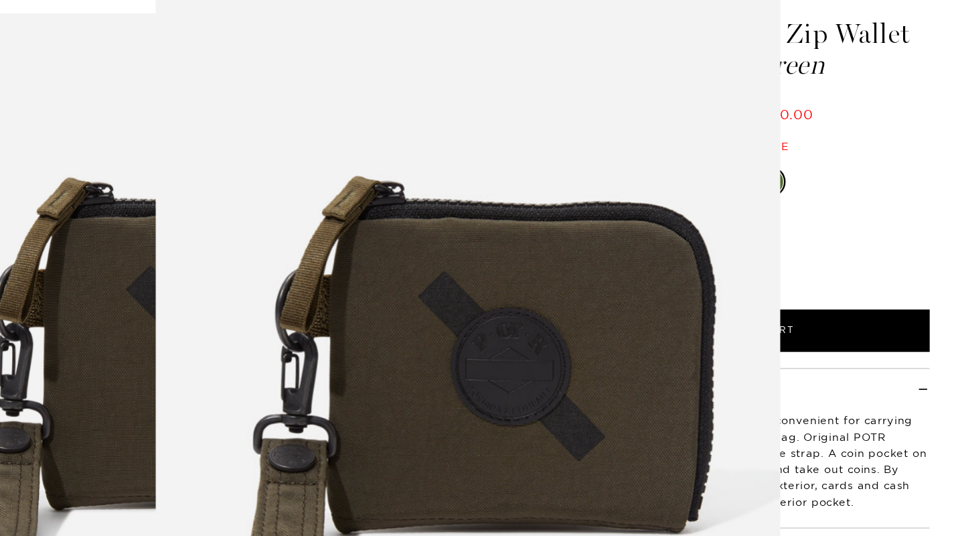
scroll to position [13, 0]
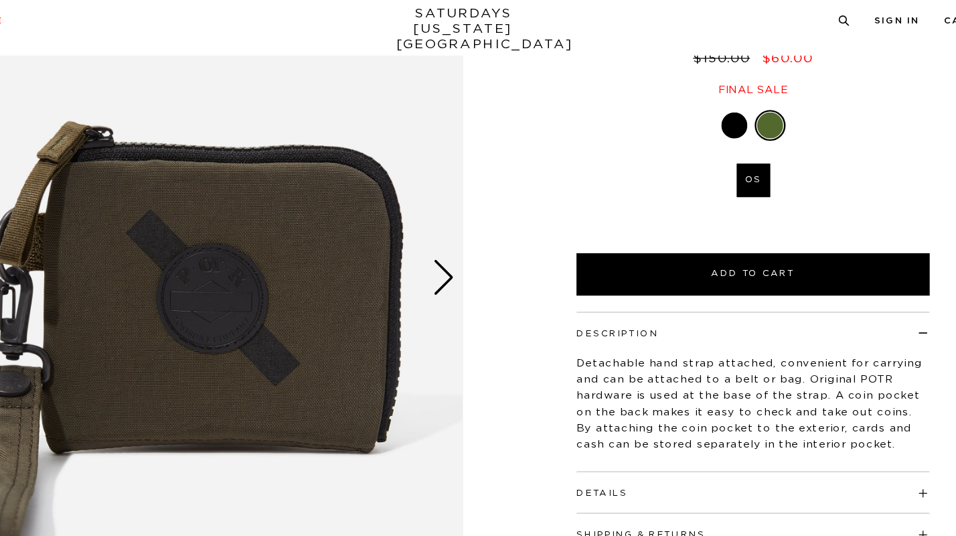
scroll to position [46, 0]
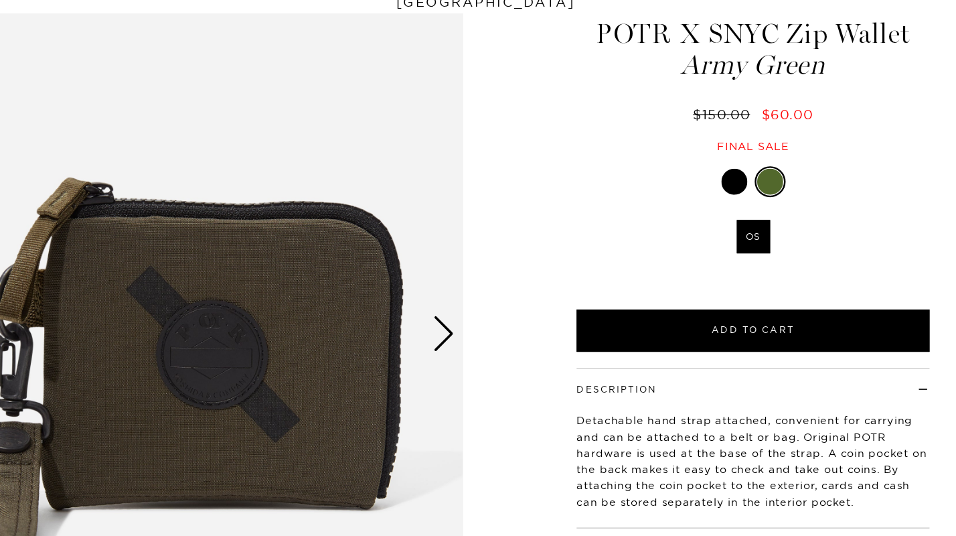
click at [465, 314] on div "Next slide" at bounding box center [462, 320] width 18 height 29
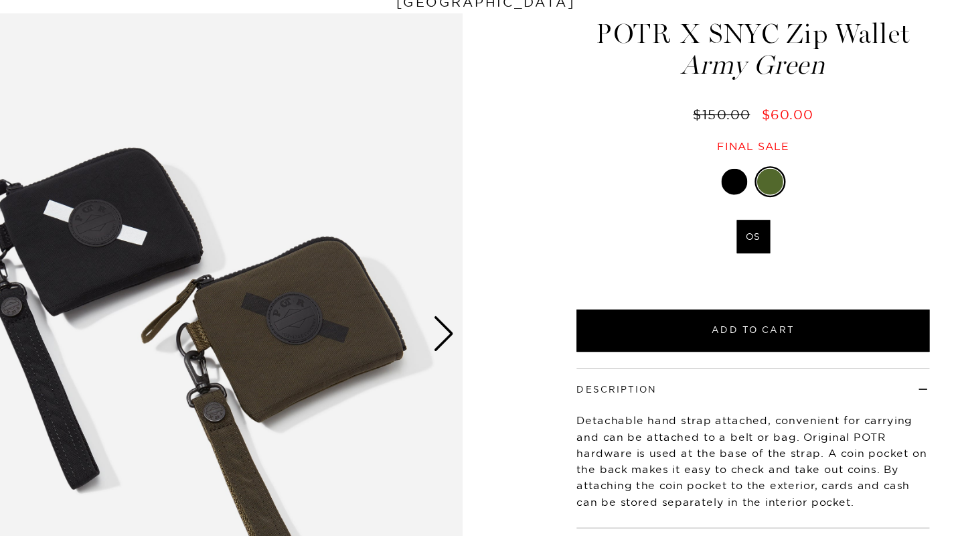
click at [465, 314] on div "Next slide" at bounding box center [462, 320] width 18 height 29
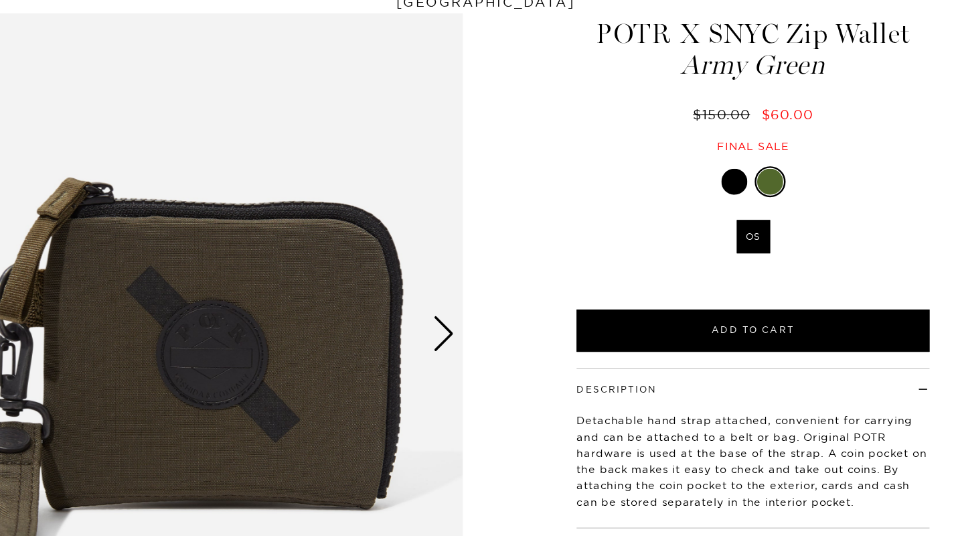
click at [465, 314] on div "Next slide" at bounding box center [462, 320] width 18 height 29
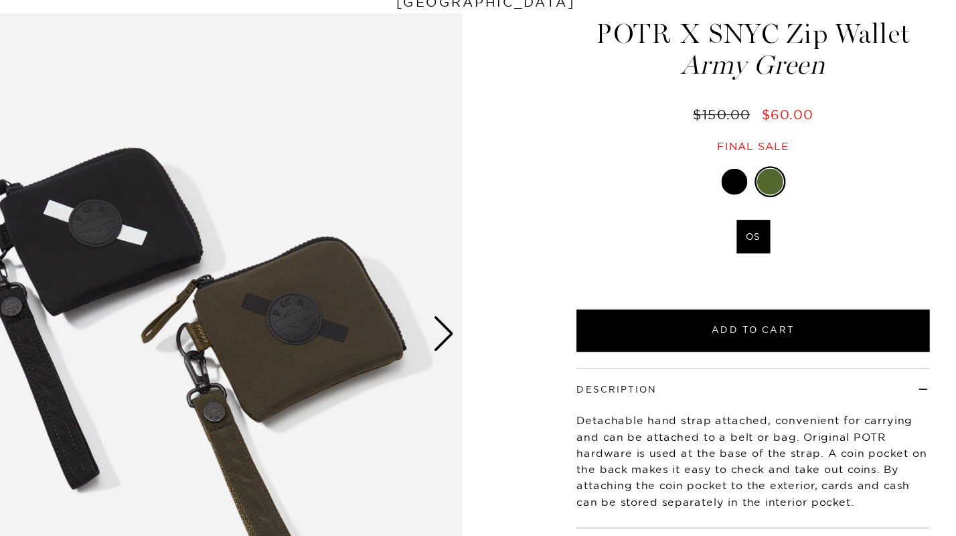
click at [702, 199] on div at bounding box center [701, 195] width 21 height 21
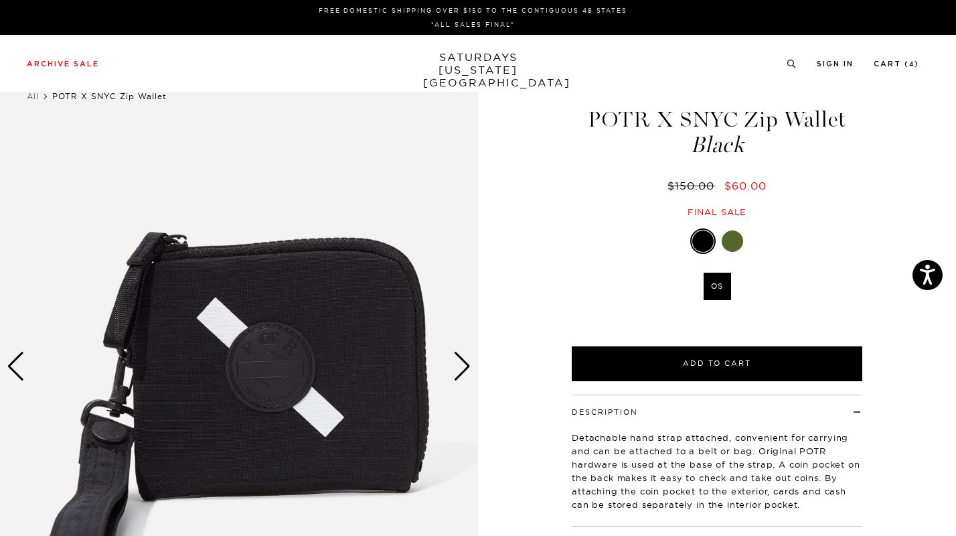
click at [464, 370] on div "Next slide" at bounding box center [462, 365] width 18 height 29
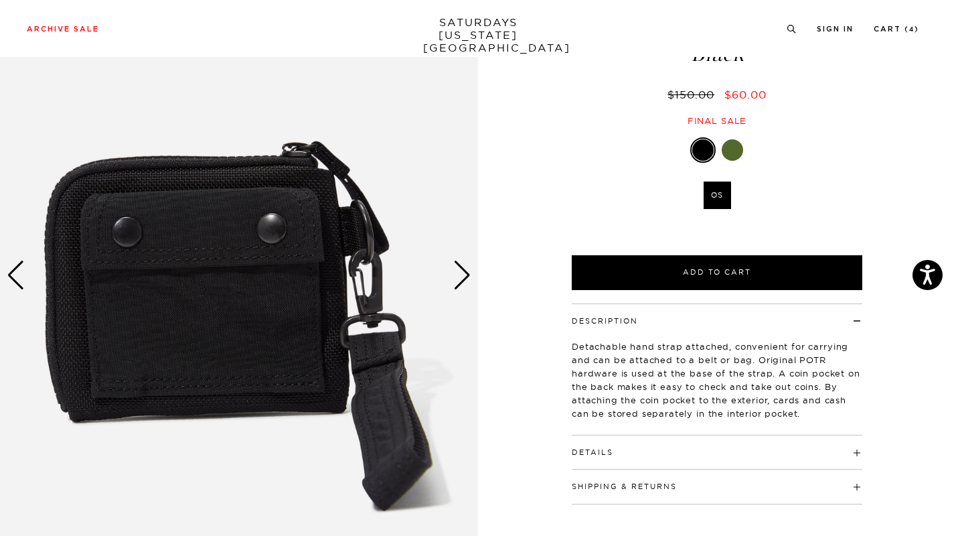
scroll to position [88, 0]
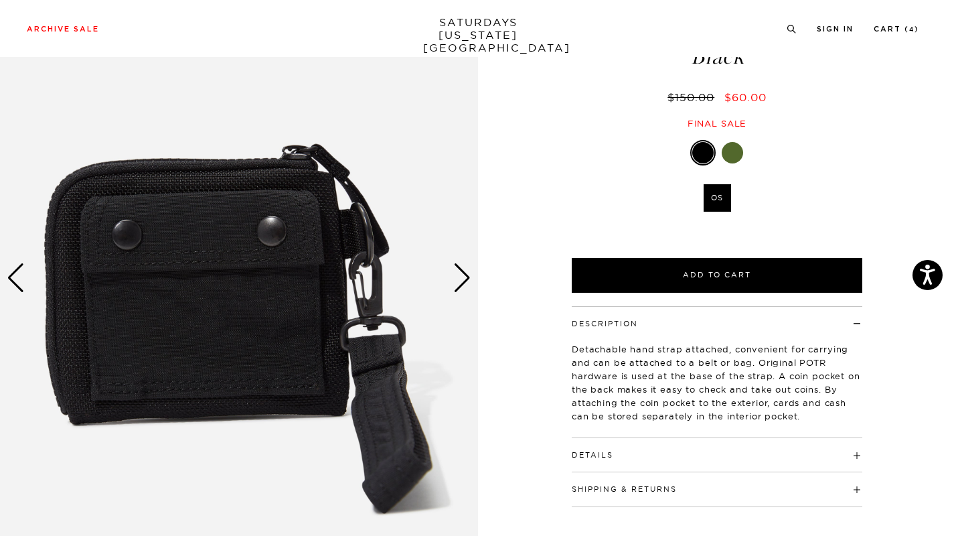
click at [463, 276] on div "Next slide" at bounding box center [462, 277] width 18 height 29
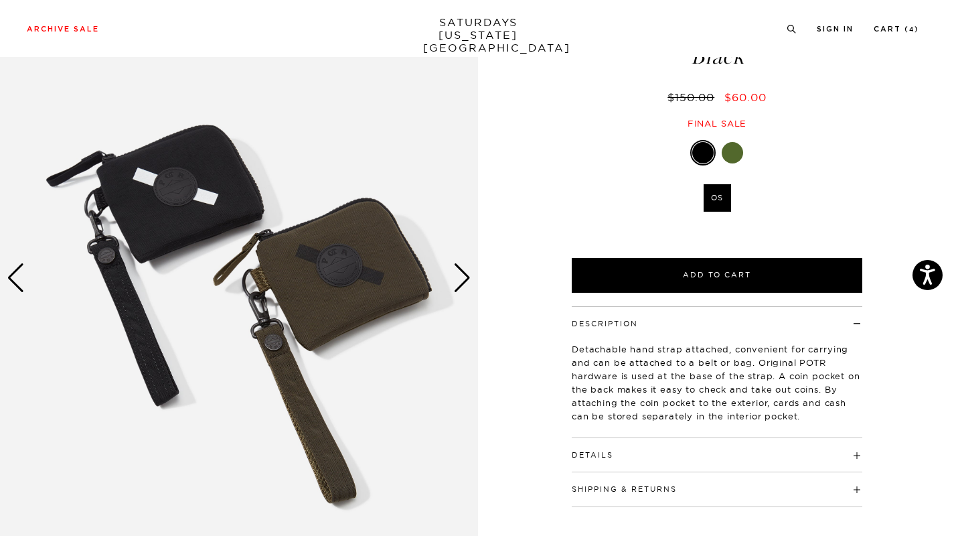
click at [463, 276] on div "Next slide" at bounding box center [462, 277] width 18 height 29
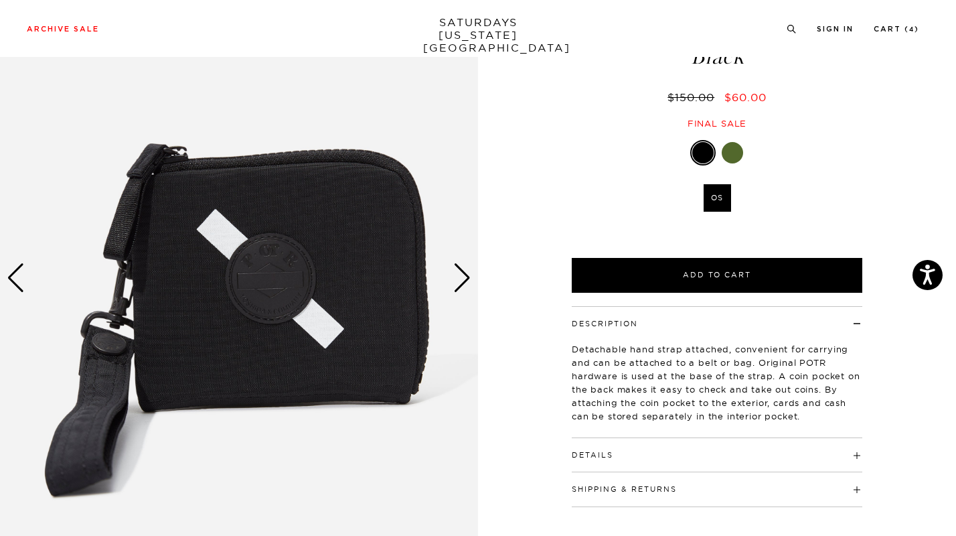
click at [463, 276] on div "Next slide" at bounding box center [462, 277] width 18 height 29
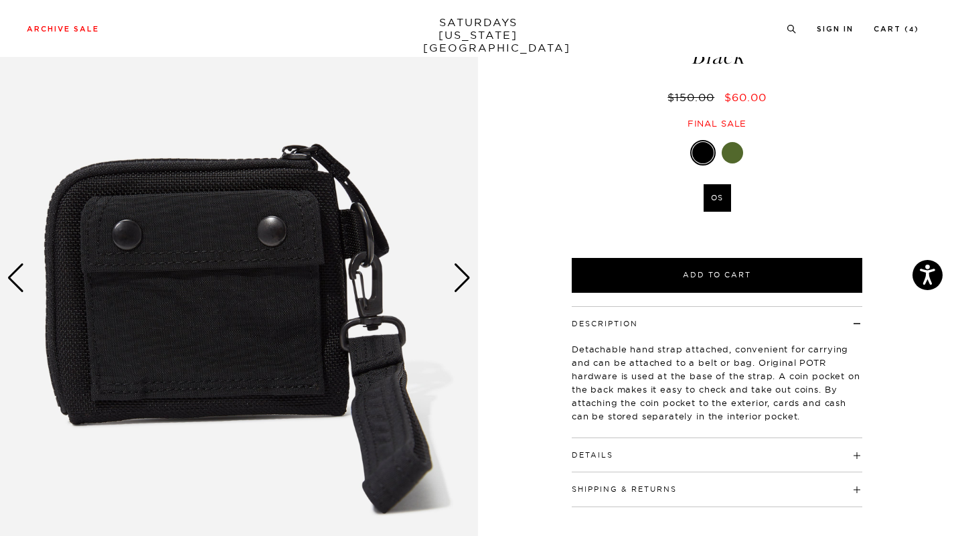
click at [381, 297] on img at bounding box center [239, 278] width 478 height 598
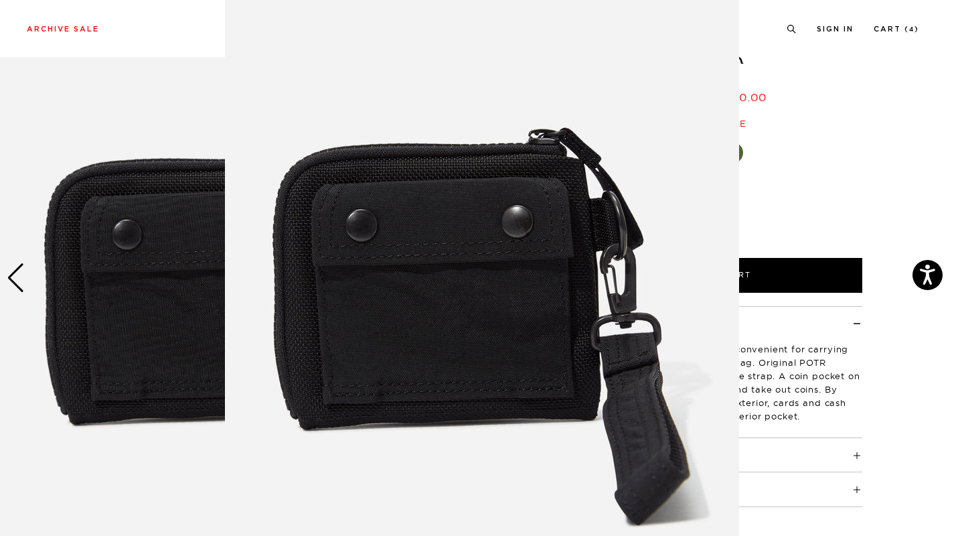
scroll to position [71, 0]
click at [12, 276] on figure at bounding box center [478, 268] width 956 height 536
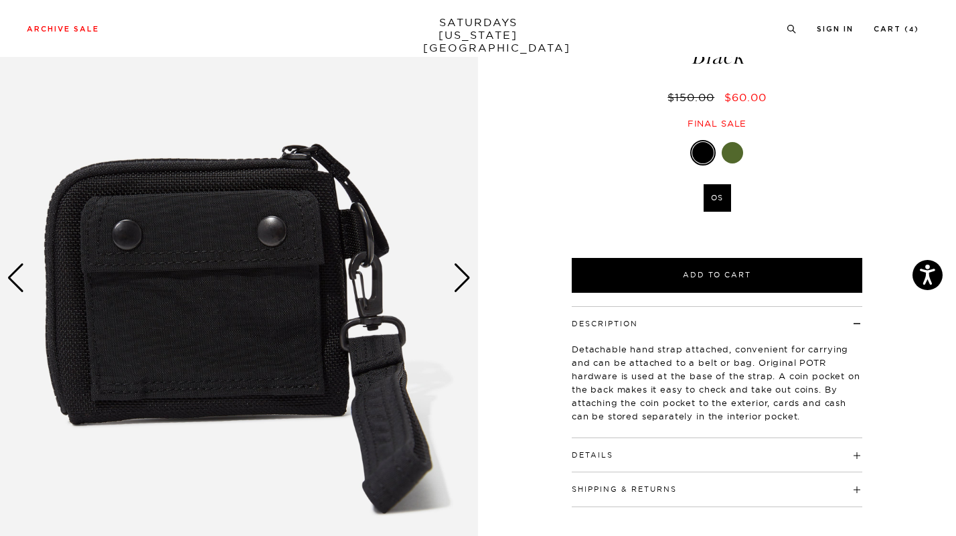
click at [12, 276] on div "Previous slide" at bounding box center [16, 277] width 18 height 29
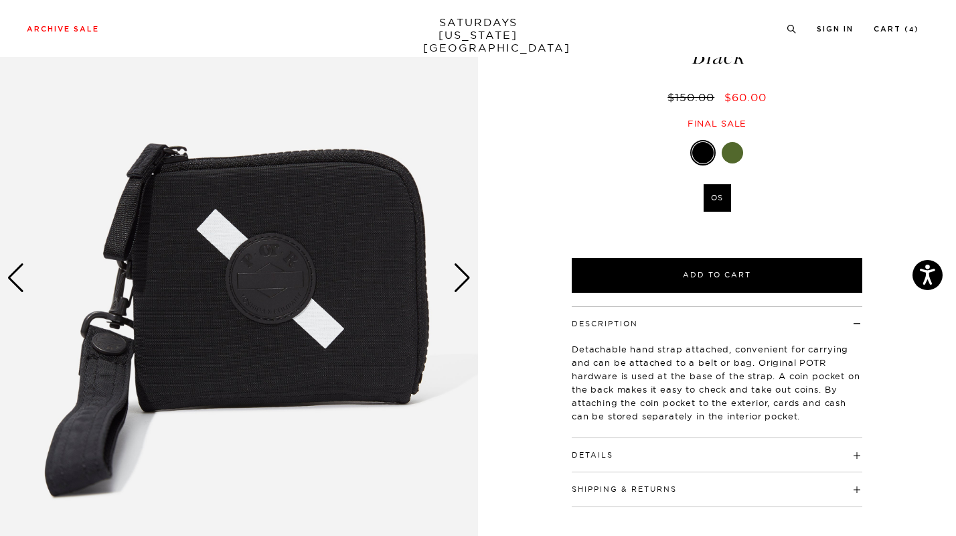
click at [464, 289] on div "Next slide" at bounding box center [462, 277] width 18 height 29
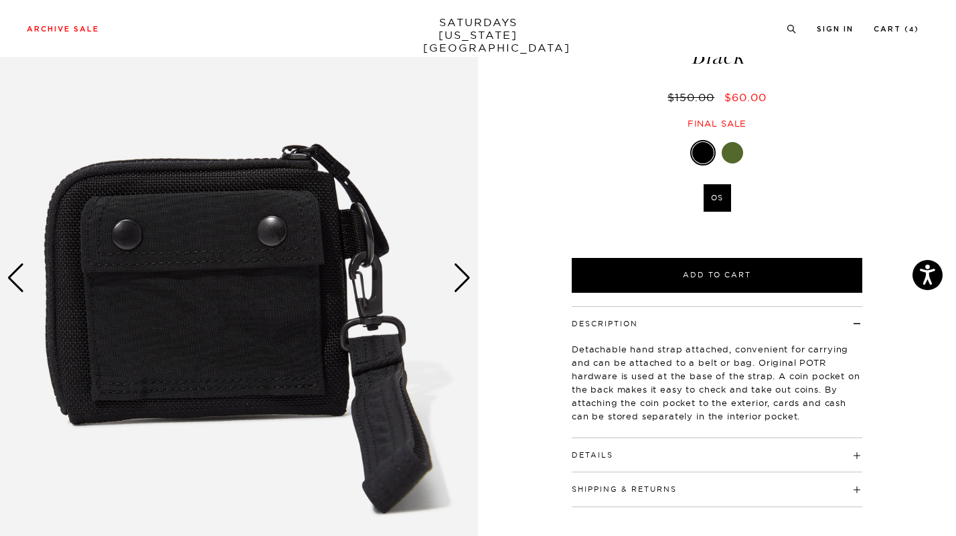
click at [457, 285] on div "Next slide" at bounding box center [462, 277] width 18 height 29
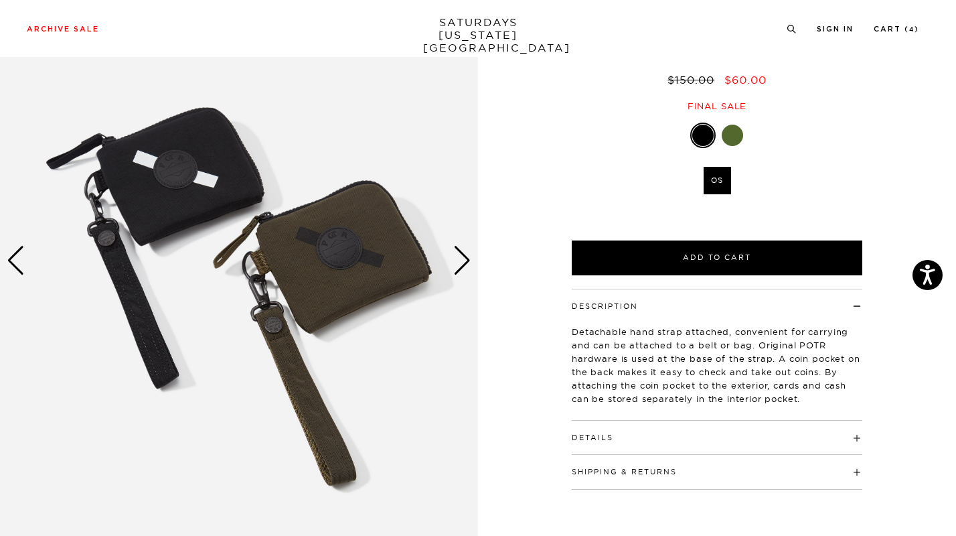
scroll to position [105, 0]
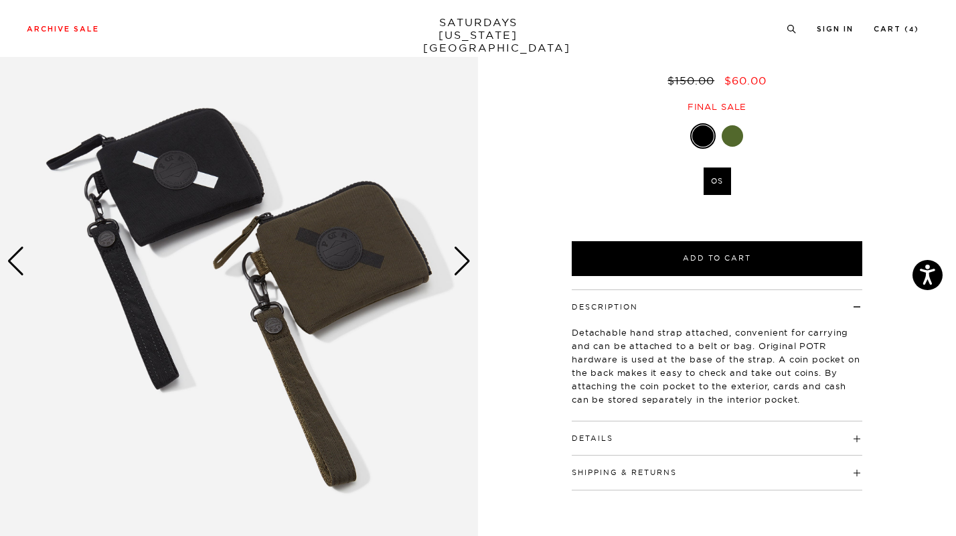
click at [820, 434] on h4 "Details" at bounding box center [717, 432] width 291 height 22
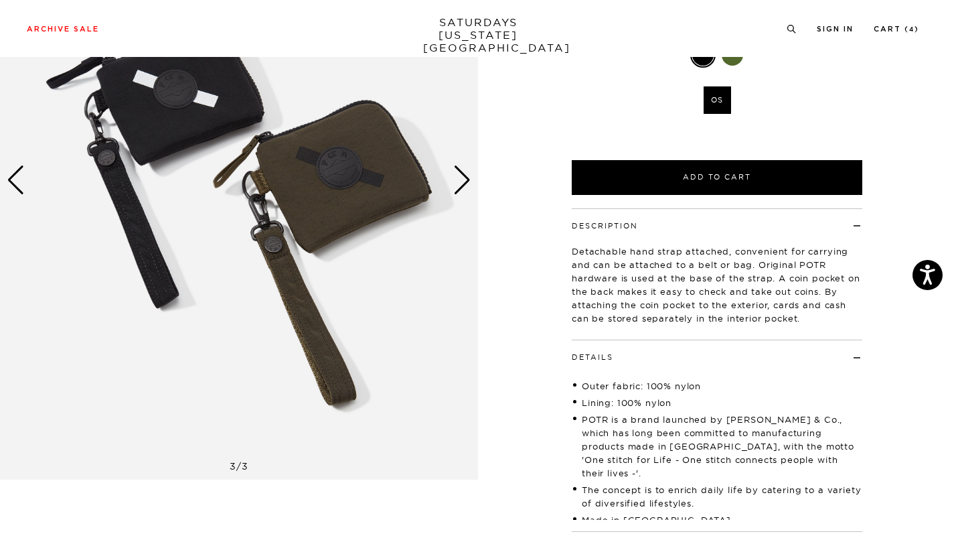
scroll to position [0, 0]
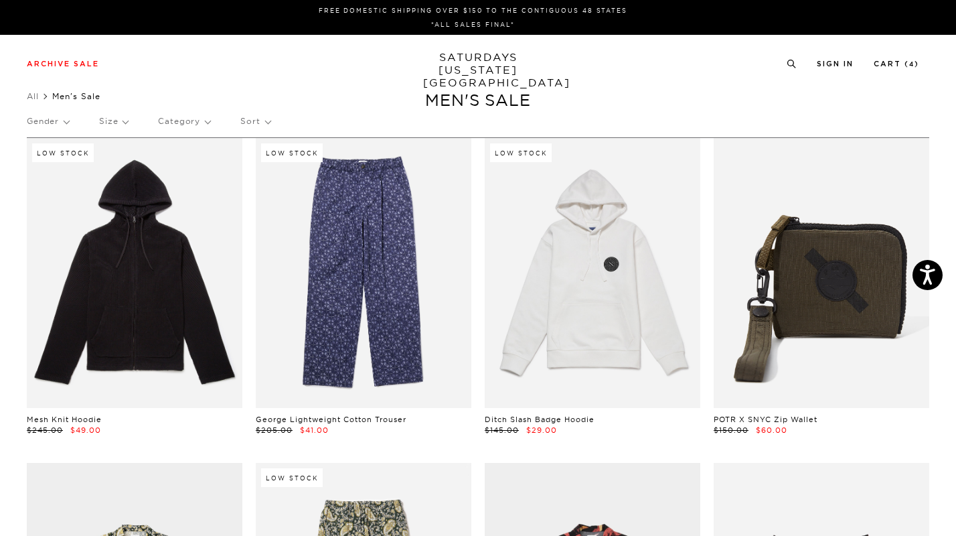
click at [255, 127] on p "Sort" at bounding box center [254, 121] width 29 height 31
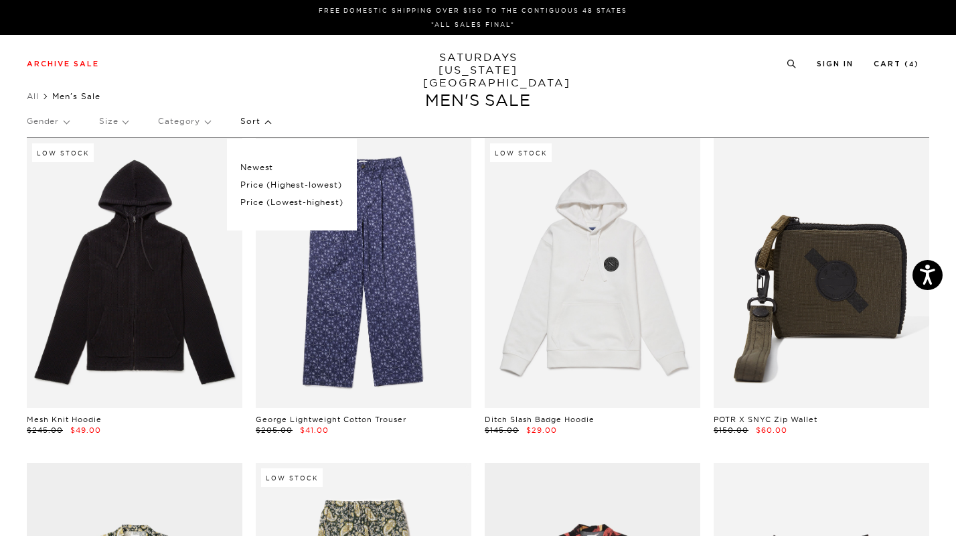
click at [278, 200] on p "Price (Lowest-highest)" at bounding box center [291, 201] width 102 height 17
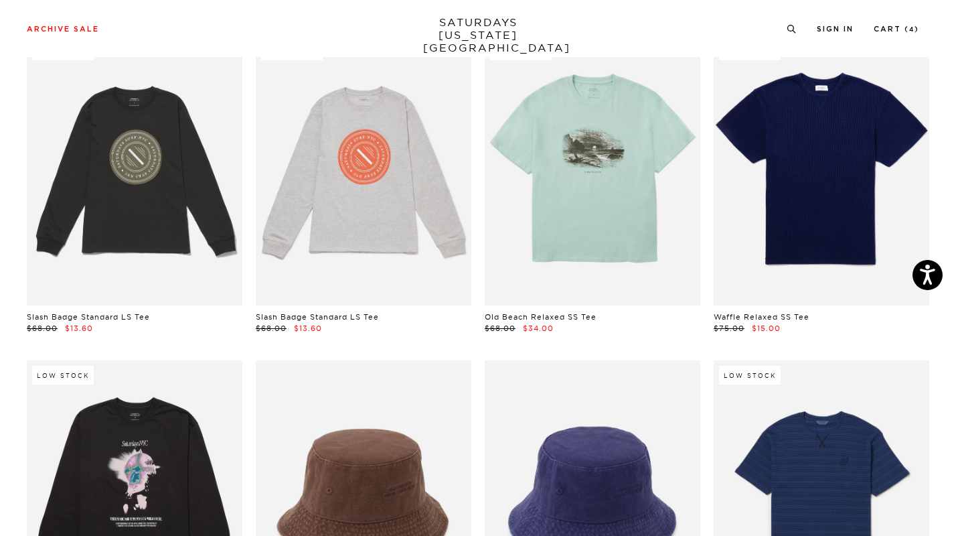
scroll to position [486, 0]
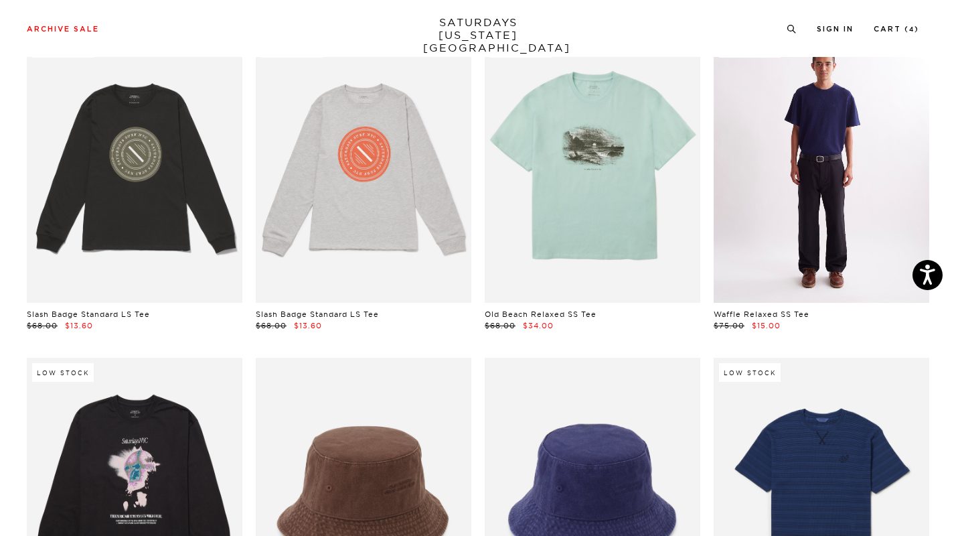
click at [819, 197] on link at bounding box center [822, 168] width 216 height 270
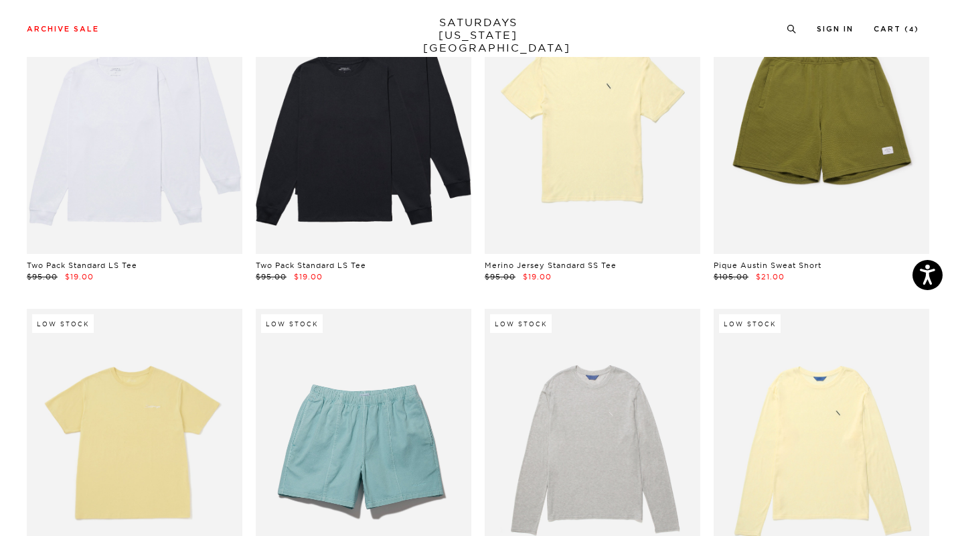
scroll to position [1710, 3]
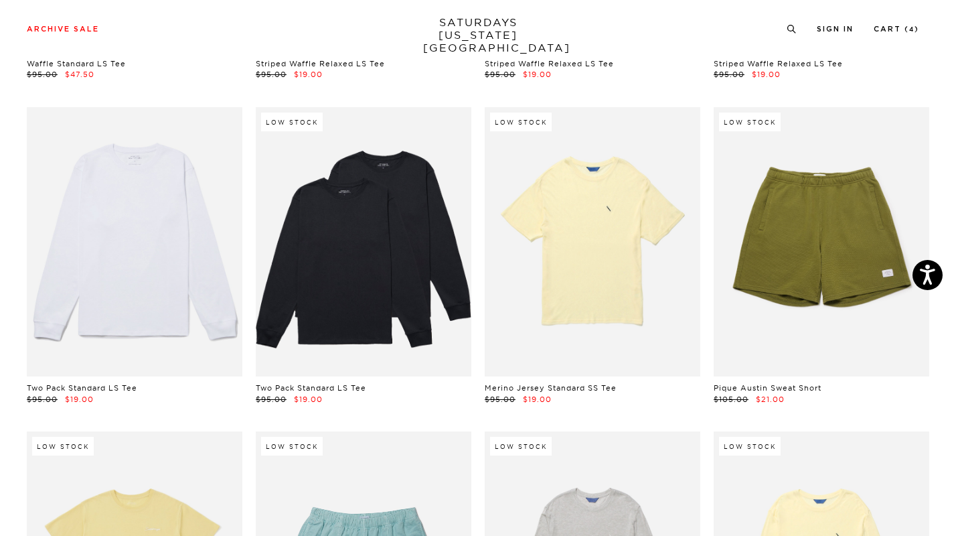
click at [127, 289] on link at bounding box center [135, 242] width 216 height 270
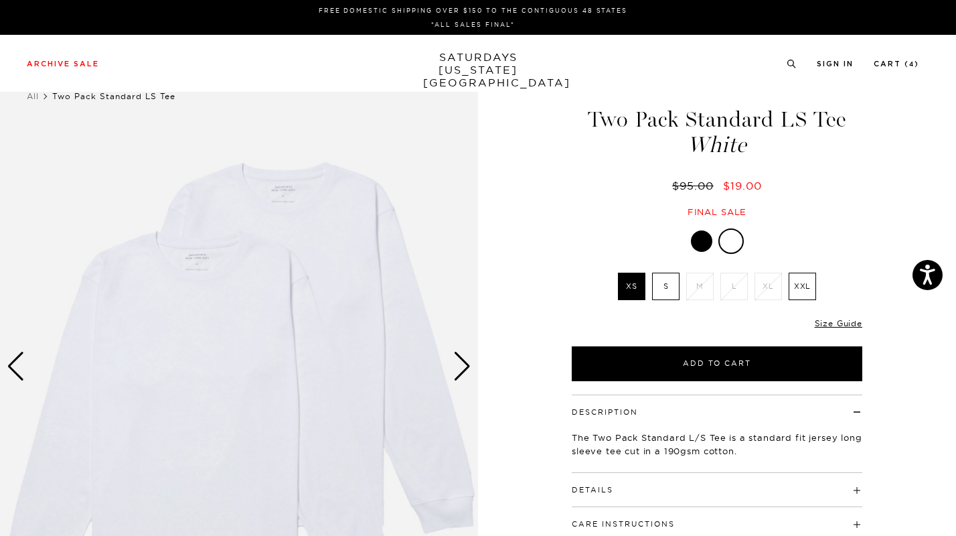
click at [705, 243] on div at bounding box center [701, 240] width 21 height 21
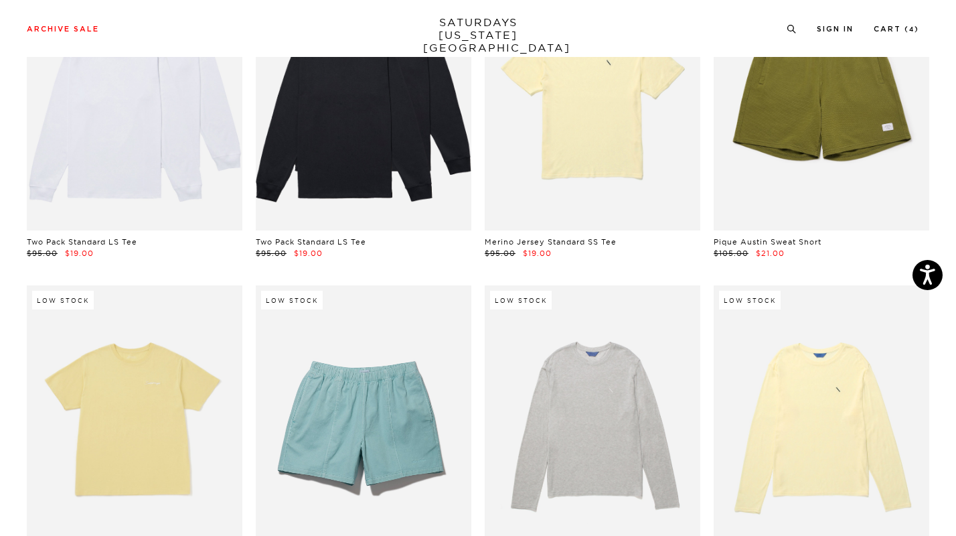
scroll to position [1748, 3]
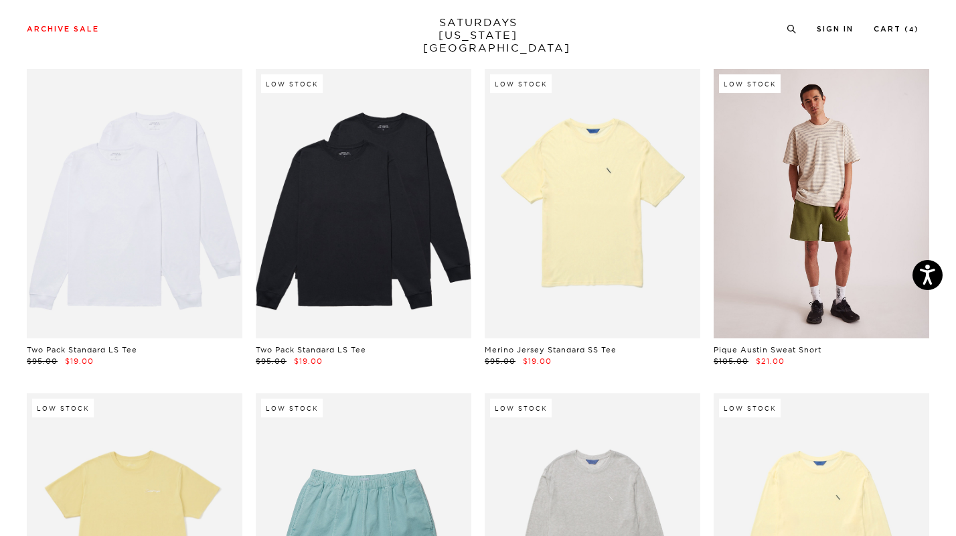
click at [789, 213] on link at bounding box center [822, 204] width 216 height 270
click at [803, 260] on link at bounding box center [822, 204] width 216 height 270
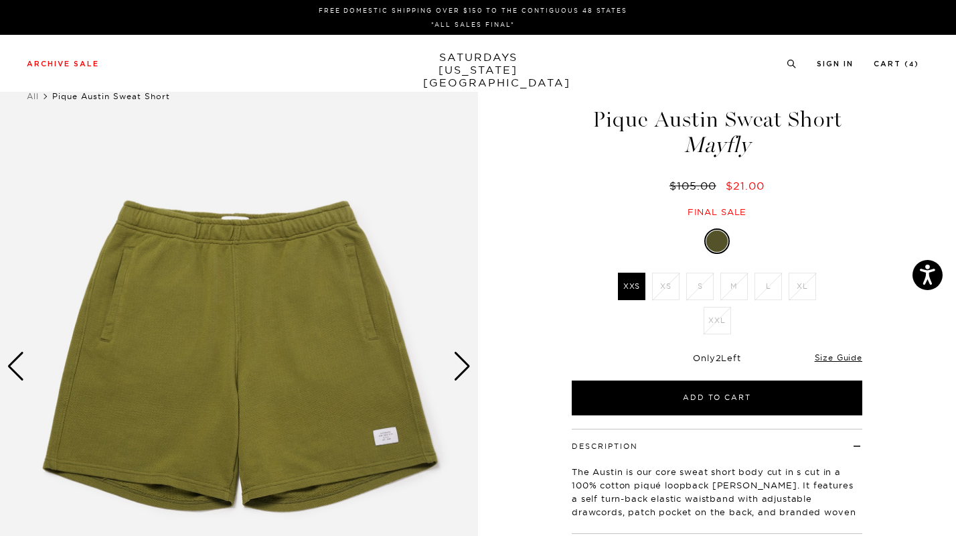
click at [461, 366] on div "Next slide" at bounding box center [462, 365] width 18 height 29
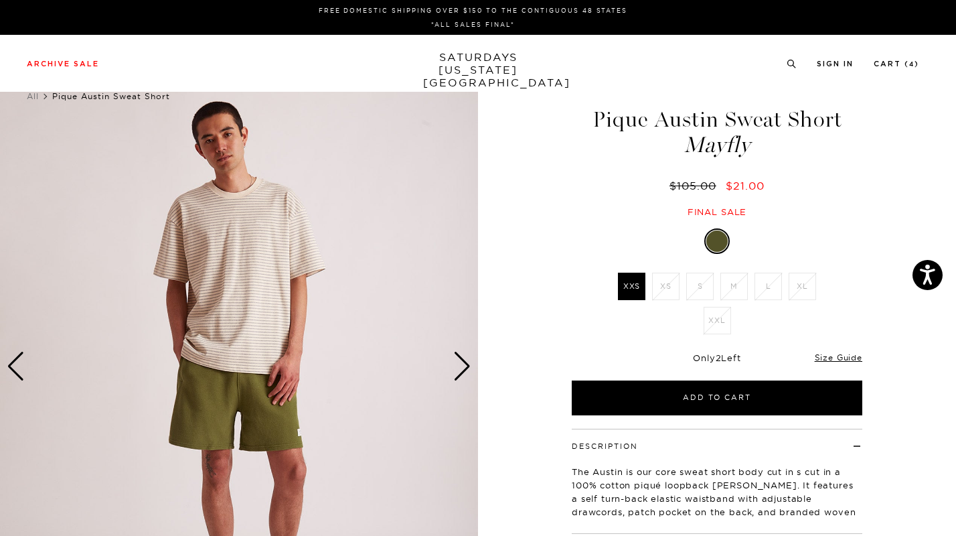
click at [461, 366] on div "Next slide" at bounding box center [462, 365] width 18 height 29
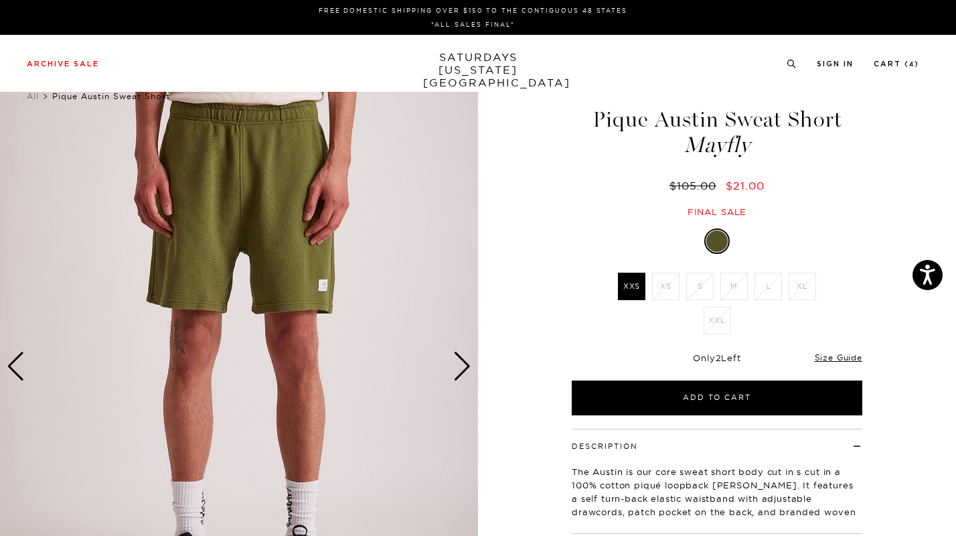
click at [461, 366] on div "Next slide" at bounding box center [462, 365] width 18 height 29
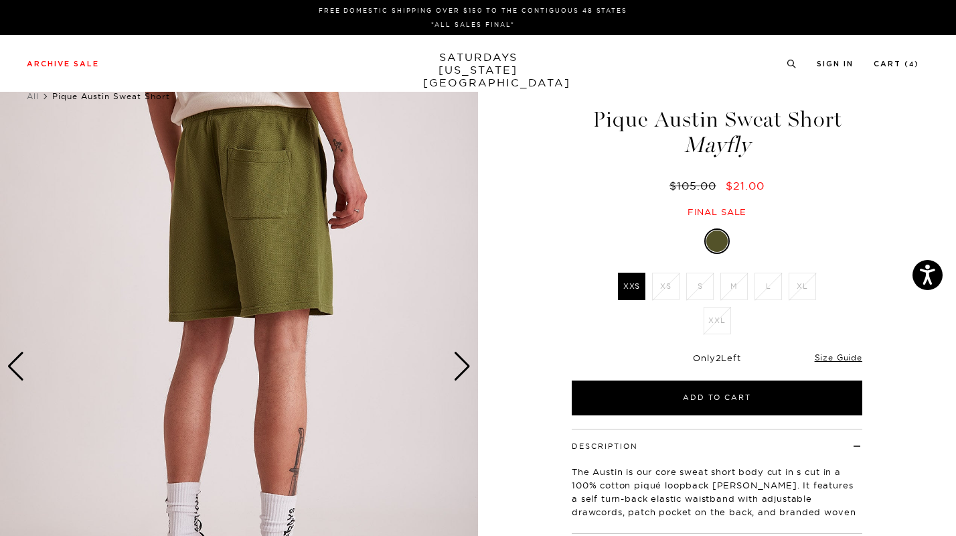
click at [461, 366] on div "Next slide" at bounding box center [462, 365] width 18 height 29
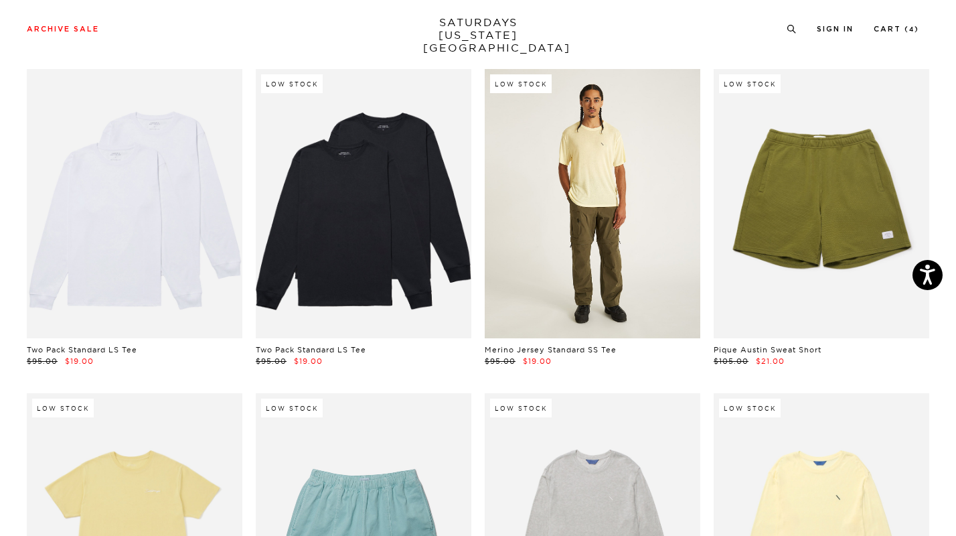
click at [589, 313] on link at bounding box center [593, 204] width 216 height 270
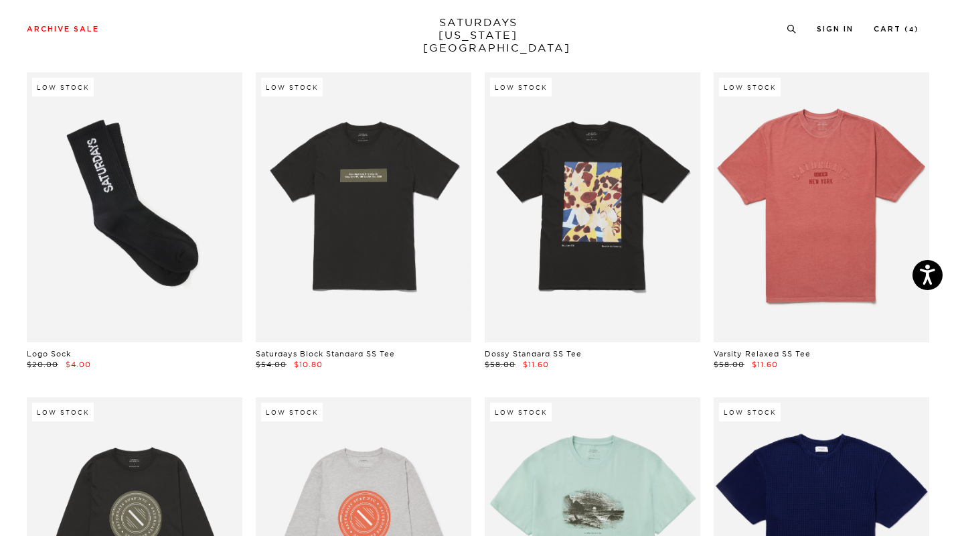
scroll to position [0, 3]
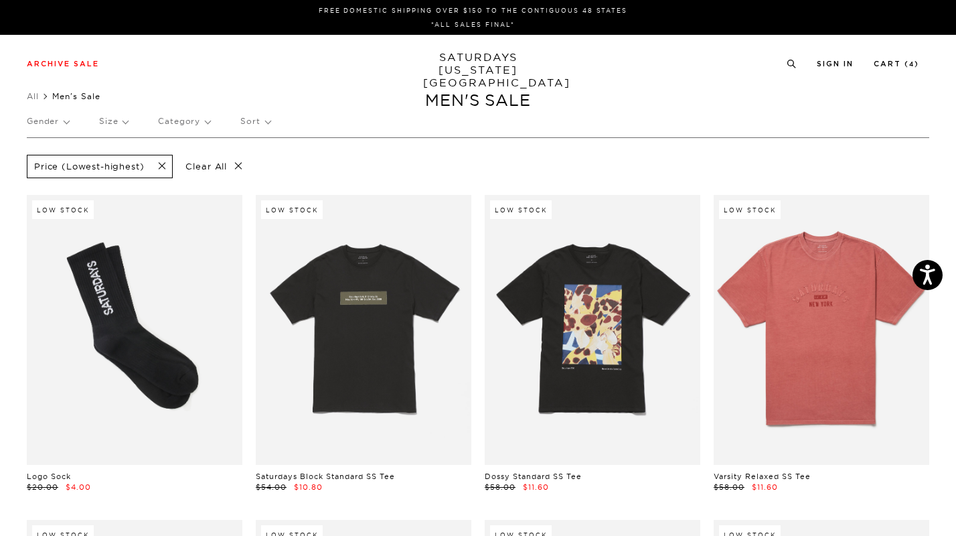
click at [126, 123] on div "Gender Size Category Sort" at bounding box center [478, 121] width 902 height 31
click at [116, 120] on p "Size" at bounding box center [113, 121] width 29 height 31
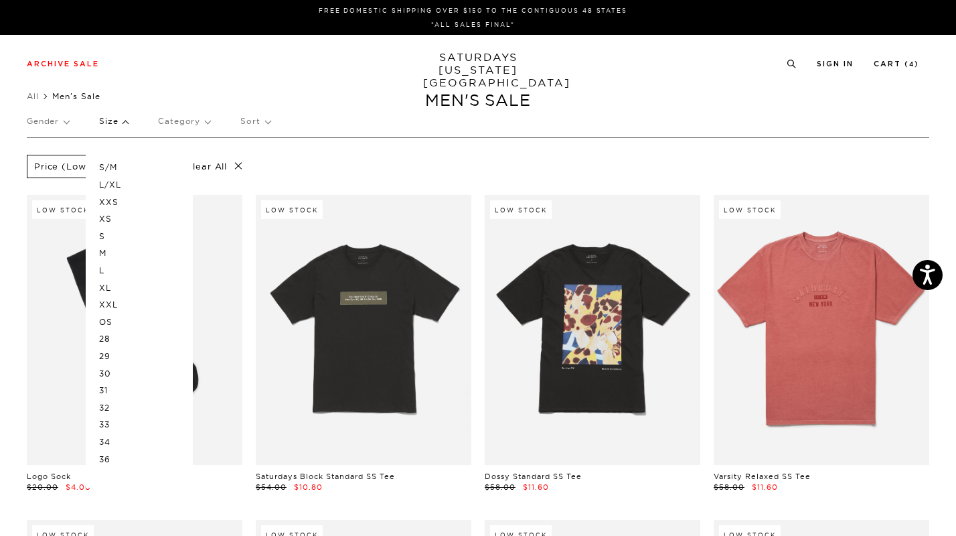
click at [102, 269] on p "L" at bounding box center [139, 270] width 80 height 17
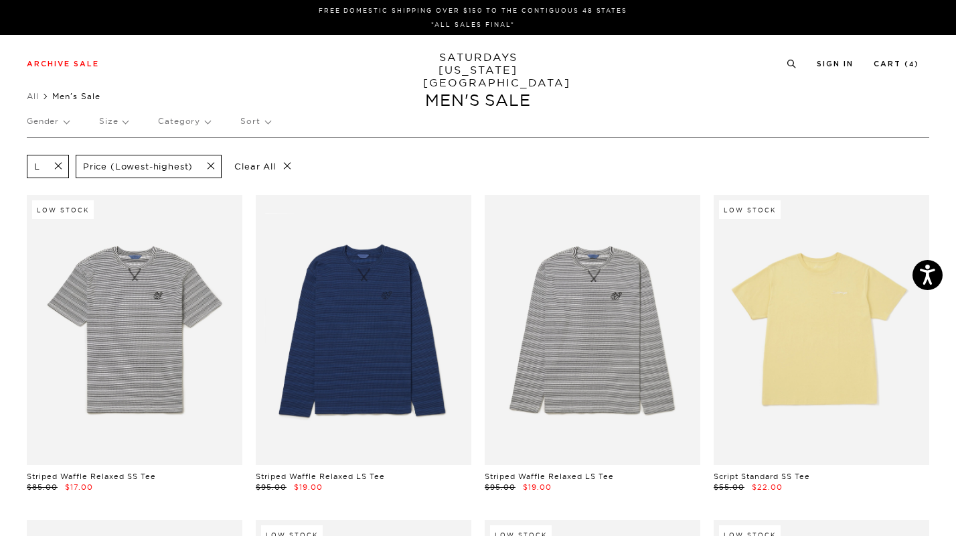
click at [122, 125] on p "Size" at bounding box center [113, 121] width 29 height 31
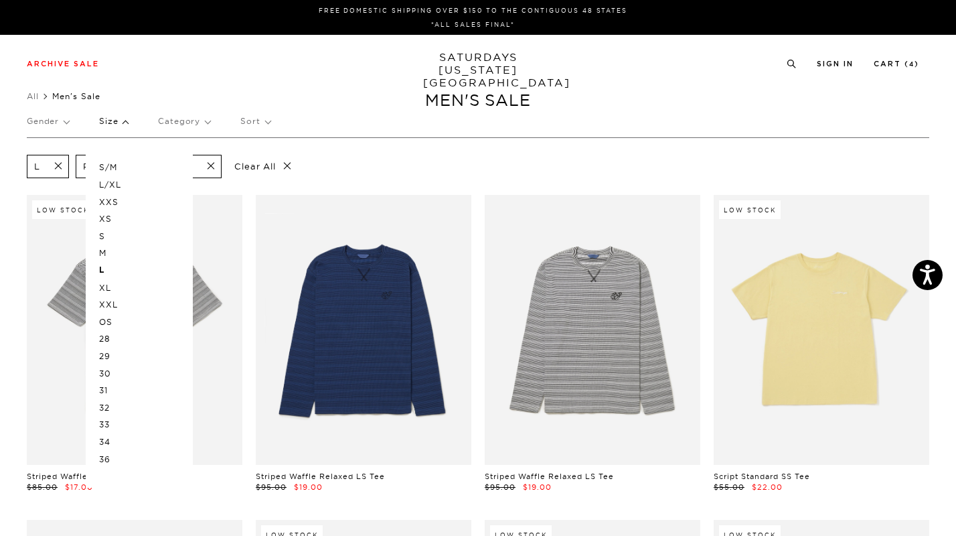
click at [104, 282] on p "XL" at bounding box center [139, 287] width 80 height 17
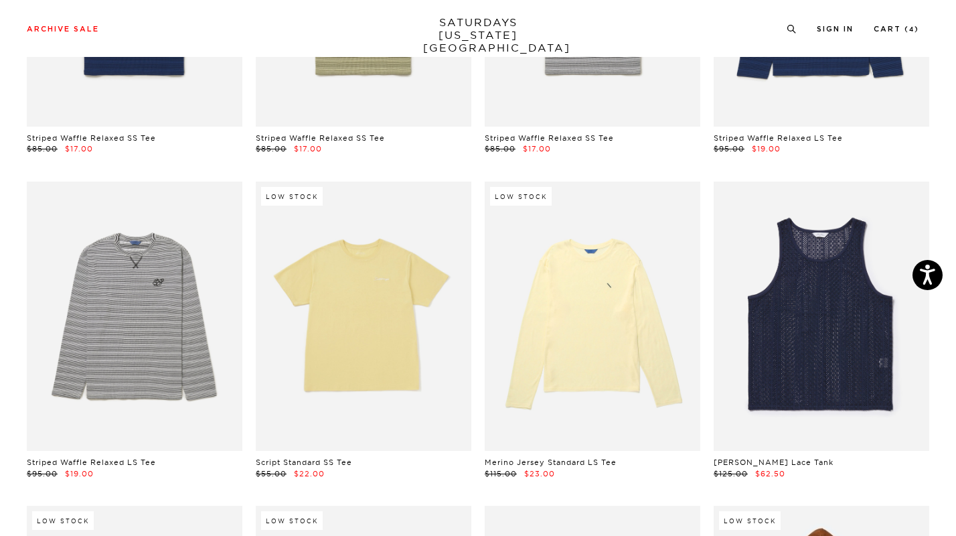
scroll to position [44, 0]
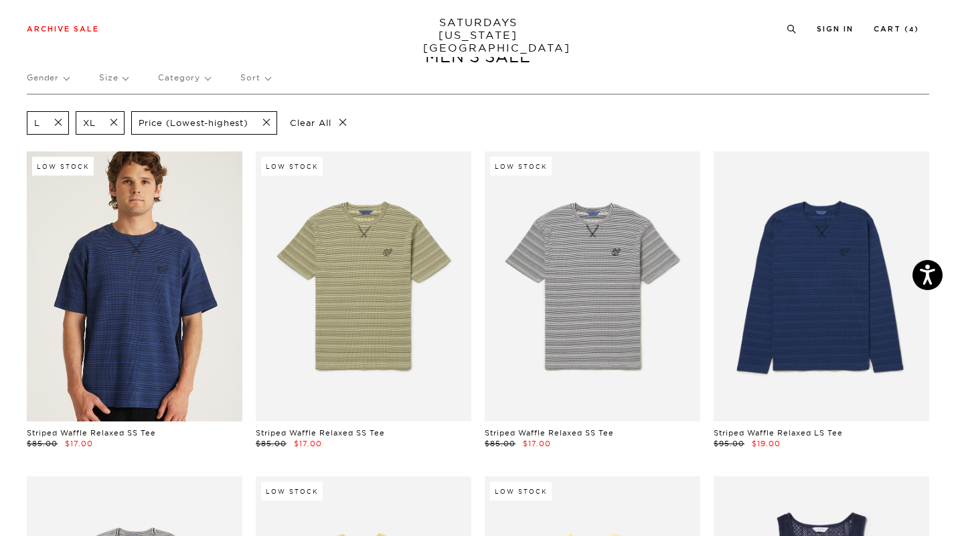
click at [187, 250] on link at bounding box center [135, 286] width 216 height 270
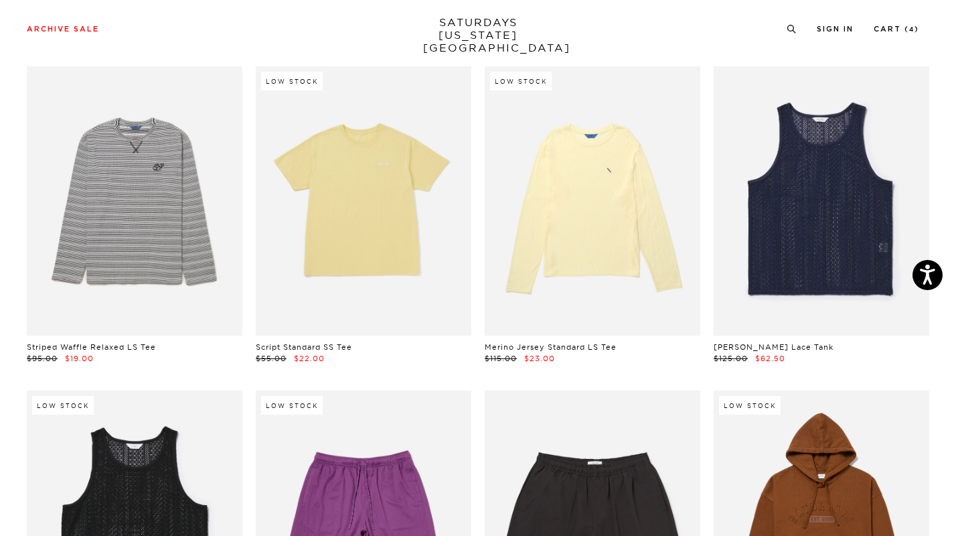
scroll to position [457, 0]
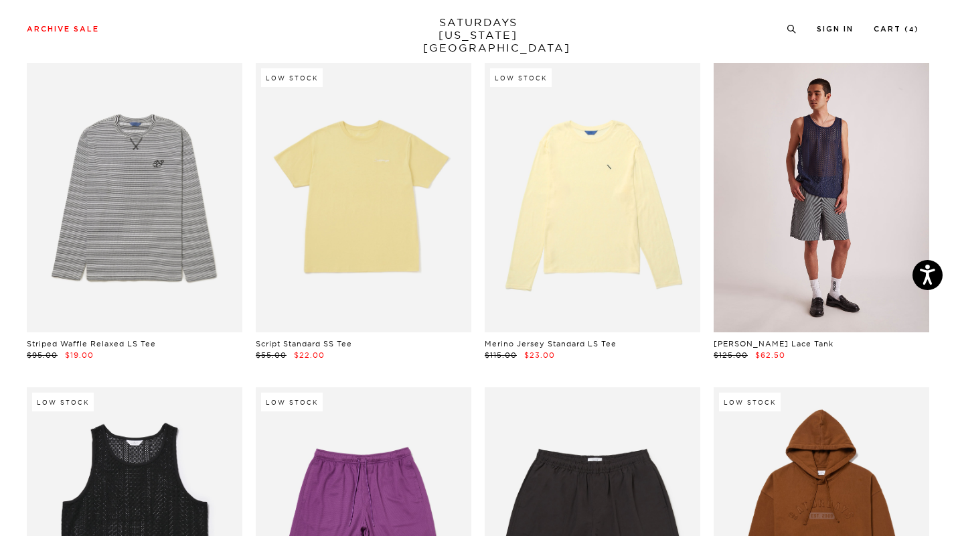
click at [791, 206] on link at bounding box center [822, 198] width 216 height 270
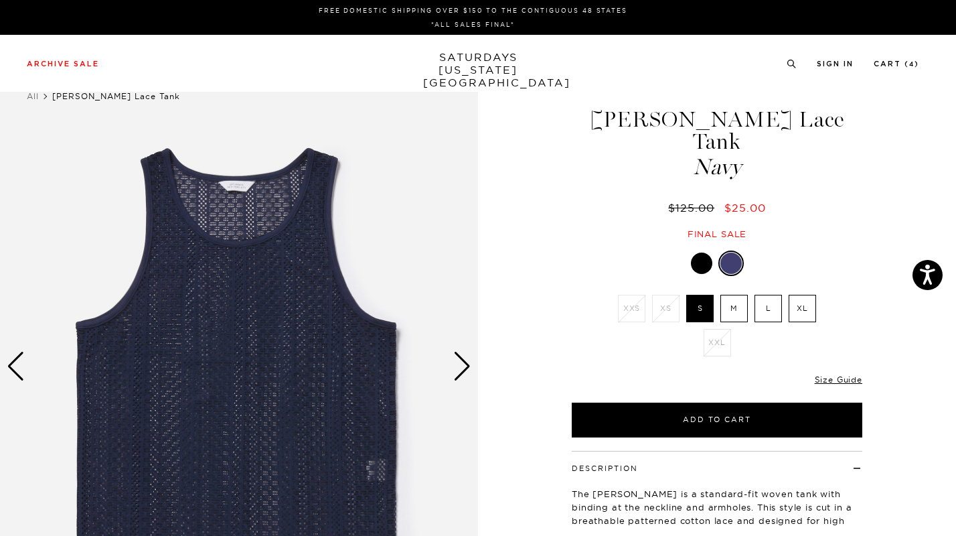
click at [467, 368] on div "Next slide" at bounding box center [462, 365] width 18 height 29
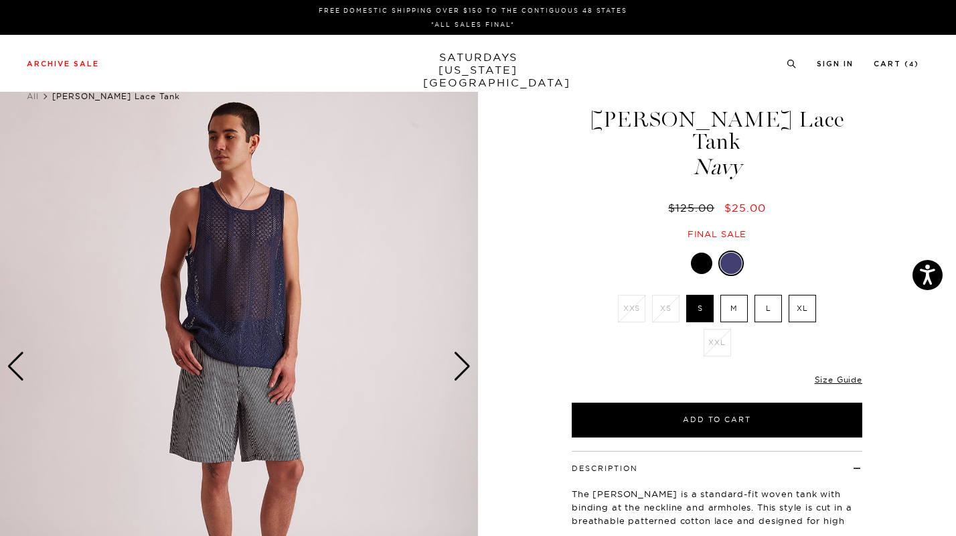
click at [467, 368] on div "Next slide" at bounding box center [462, 365] width 18 height 29
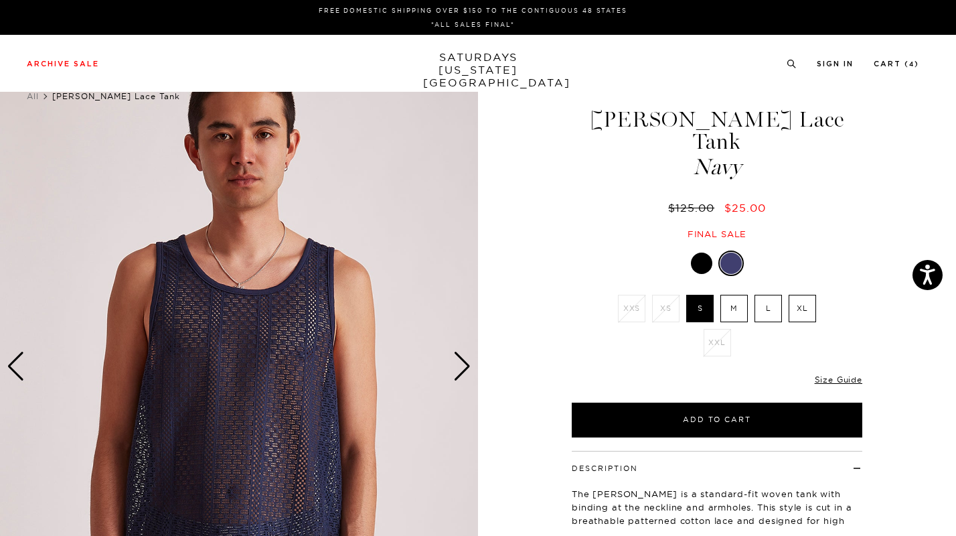
click at [467, 368] on div "Next slide" at bounding box center [462, 365] width 18 height 29
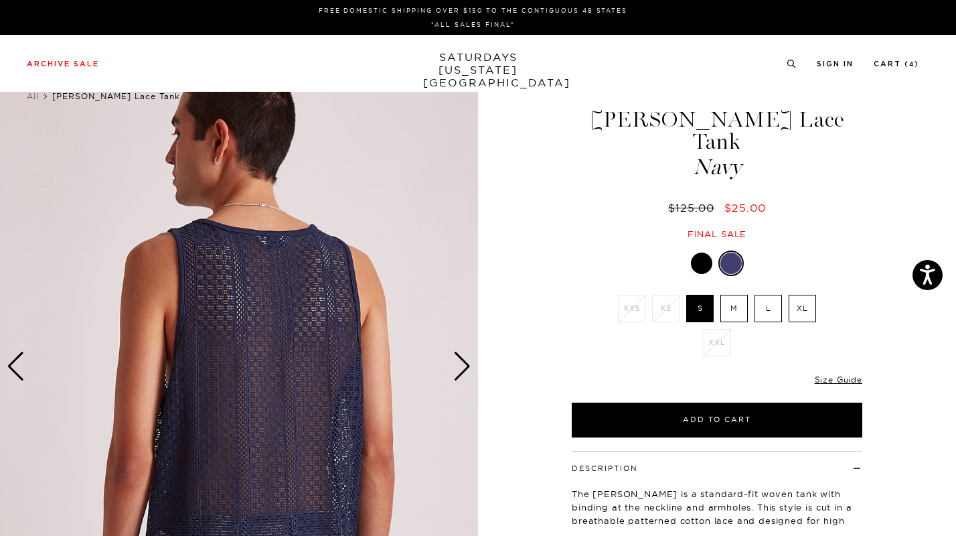
click at [467, 368] on div "Next slide" at bounding box center [462, 365] width 18 height 29
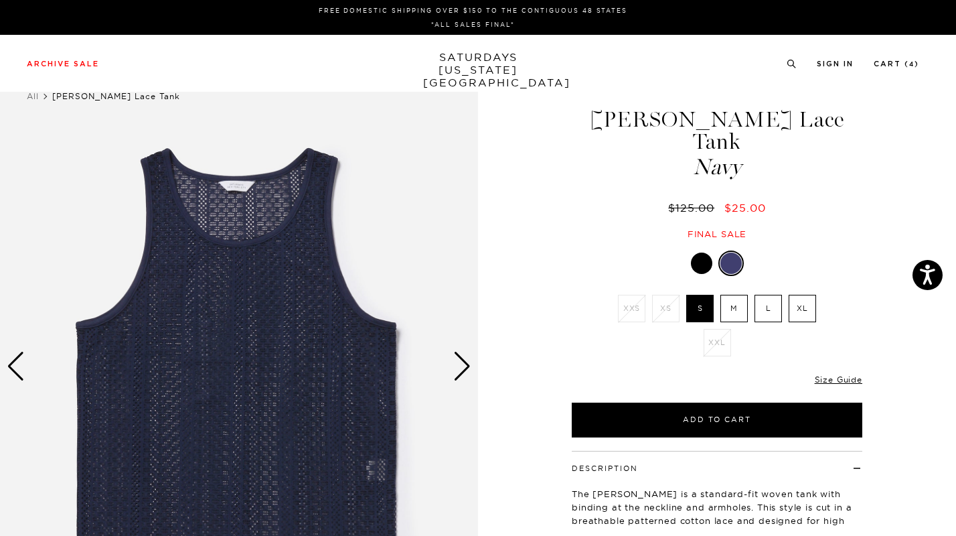
click at [467, 368] on div "Next slide" at bounding box center [462, 365] width 18 height 29
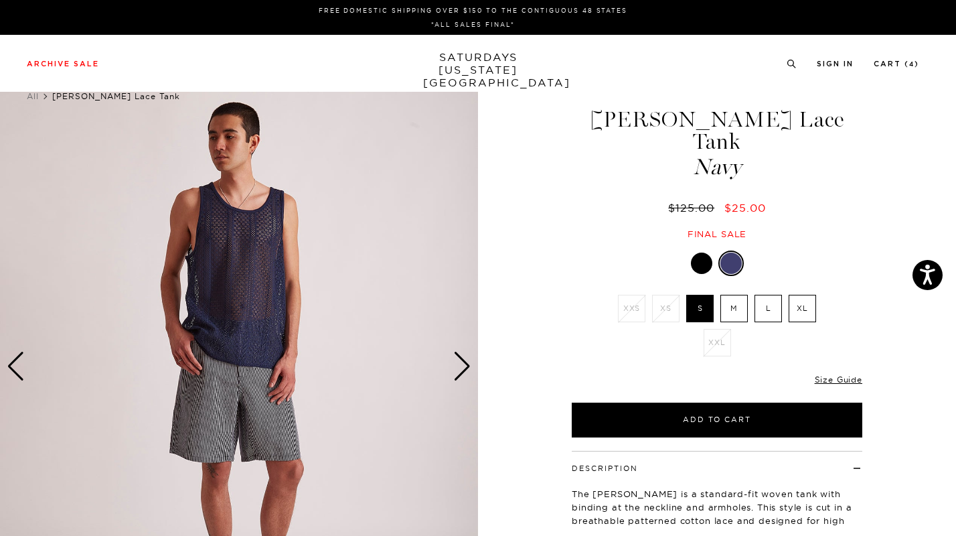
click at [467, 368] on div "Next slide" at bounding box center [462, 365] width 18 height 29
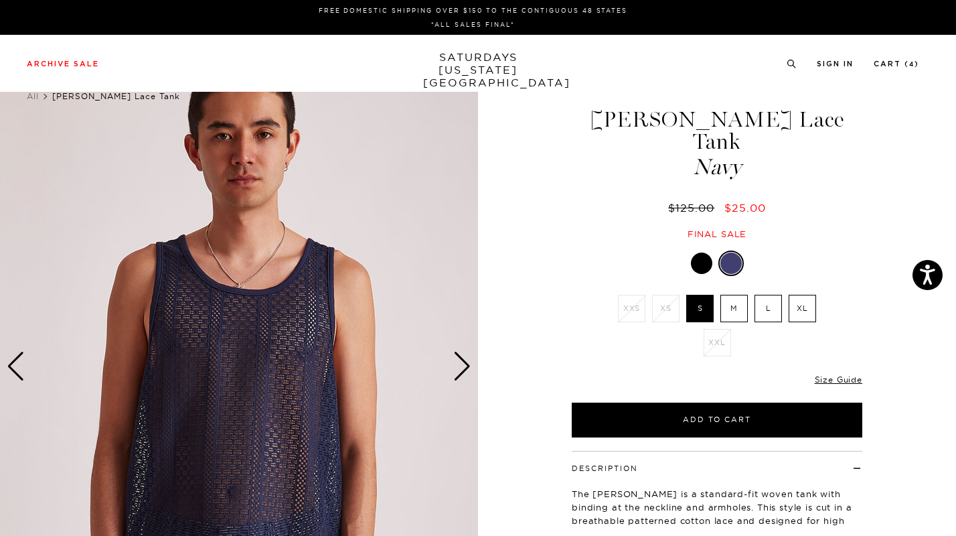
click at [703, 252] on div at bounding box center [701, 262] width 21 height 21
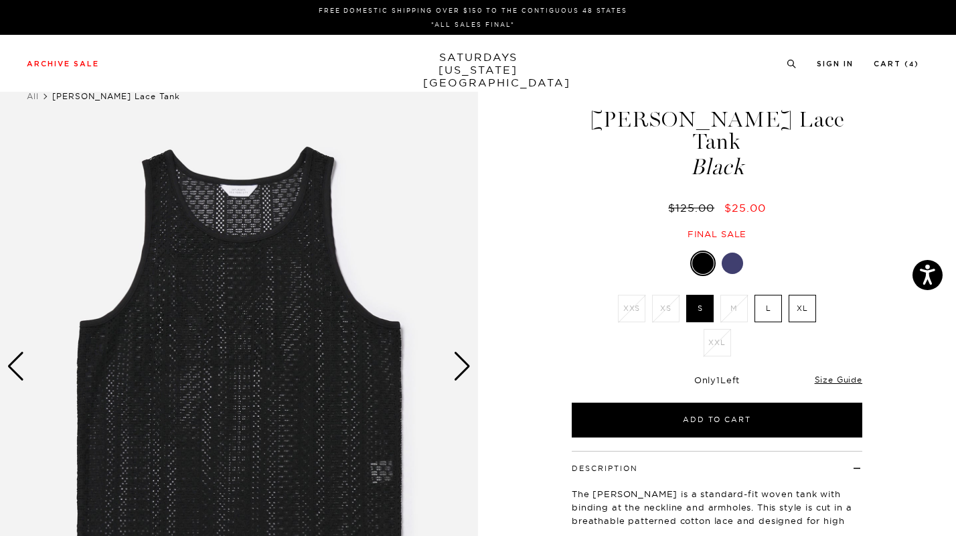
click at [456, 368] on div "Next slide" at bounding box center [462, 365] width 18 height 29
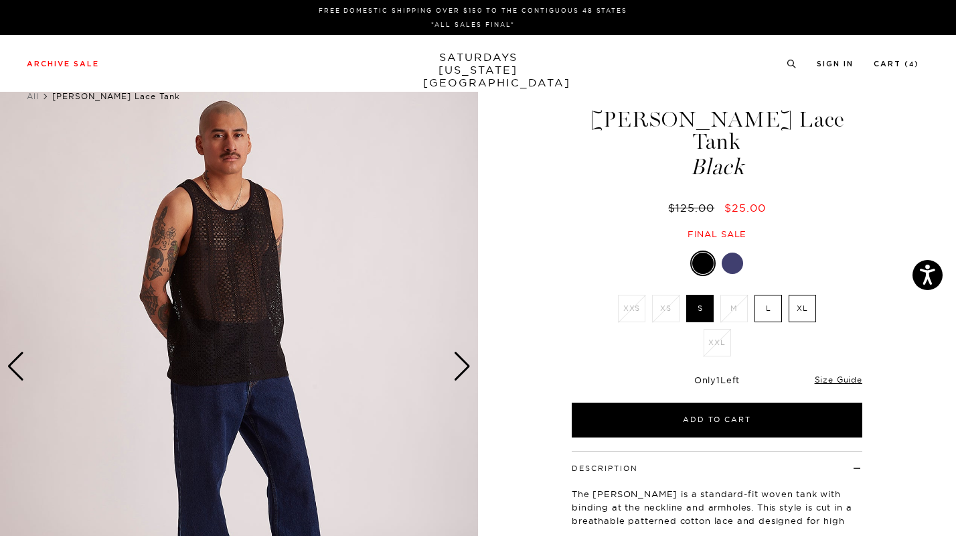
click at [456, 368] on div "Next slide" at bounding box center [462, 365] width 18 height 29
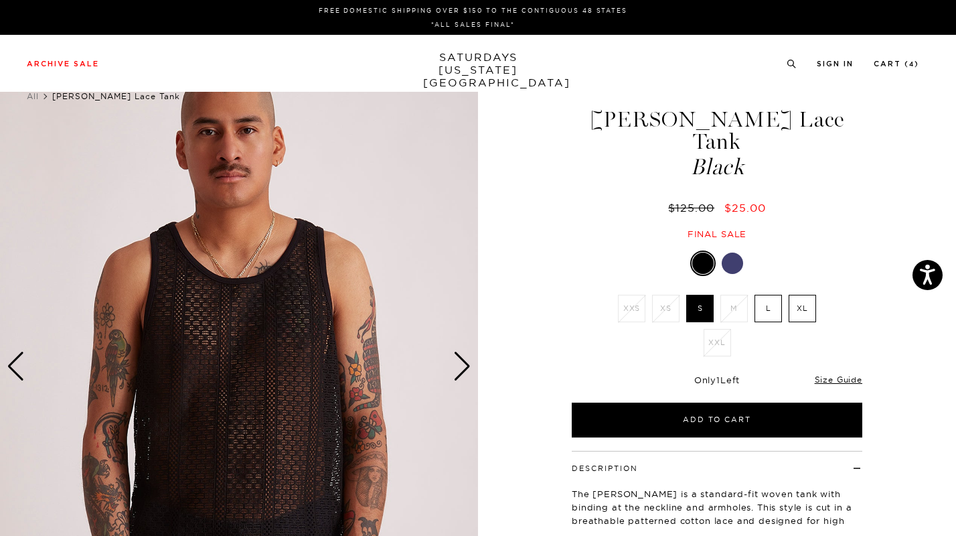
click at [456, 368] on div "Next slide" at bounding box center [462, 365] width 18 height 29
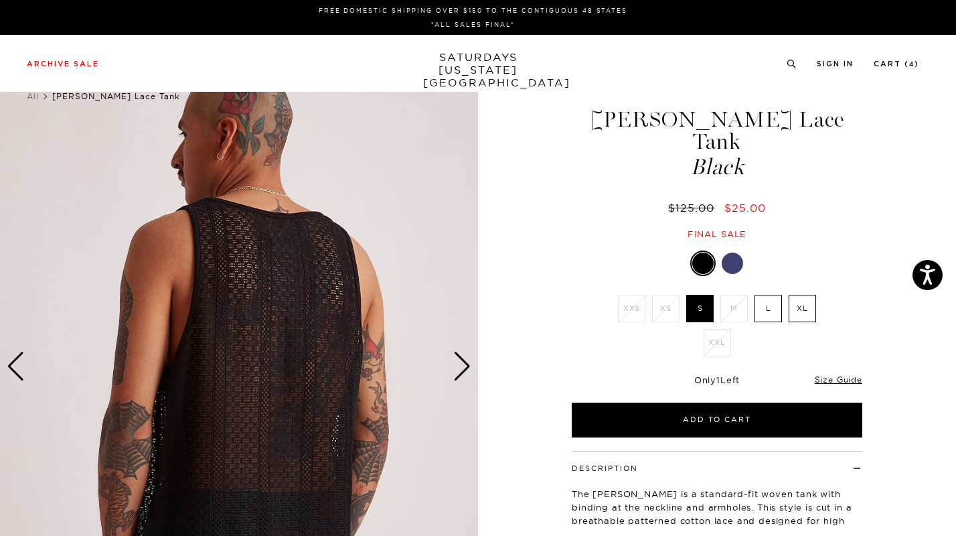
click at [456, 368] on div "Next slide" at bounding box center [462, 365] width 18 height 29
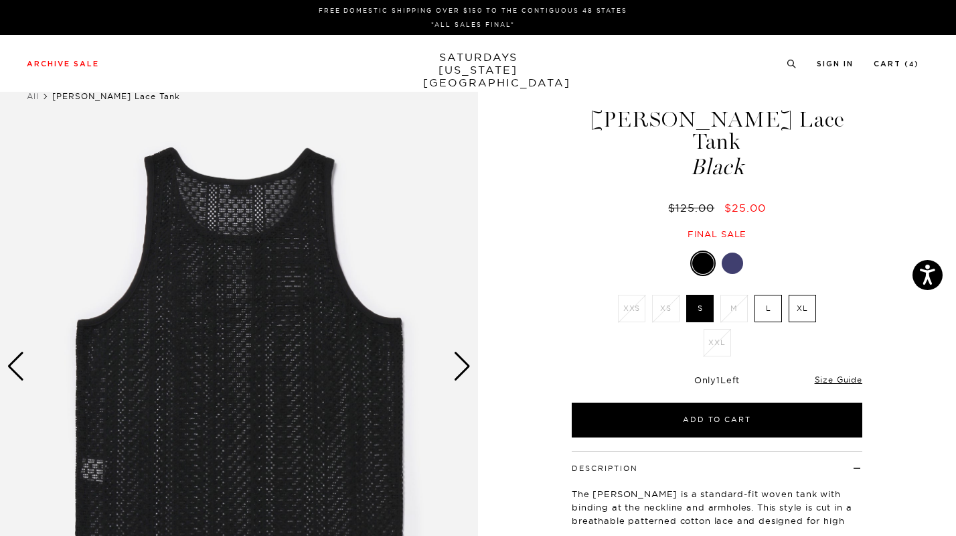
click at [456, 368] on div "Next slide" at bounding box center [462, 365] width 18 height 29
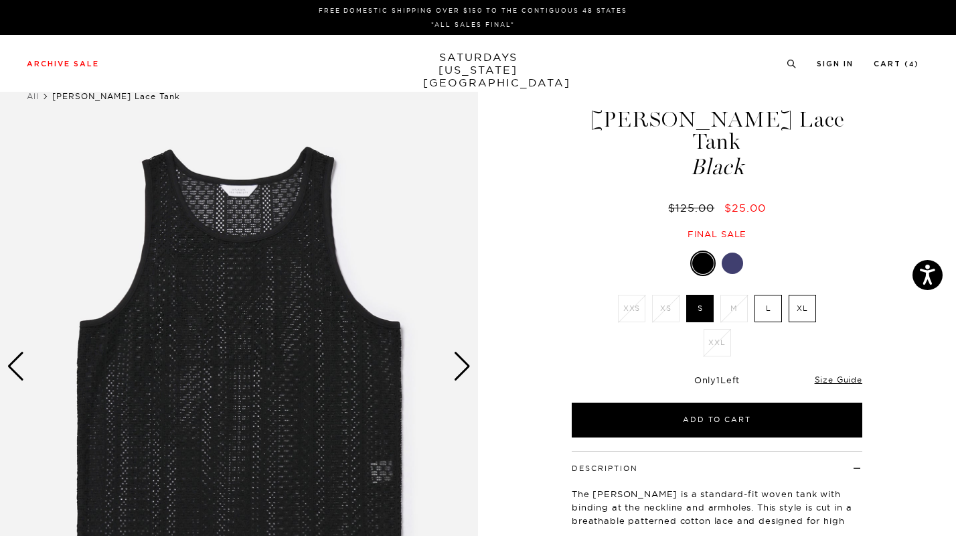
click at [456, 368] on div "Next slide" at bounding box center [462, 365] width 18 height 29
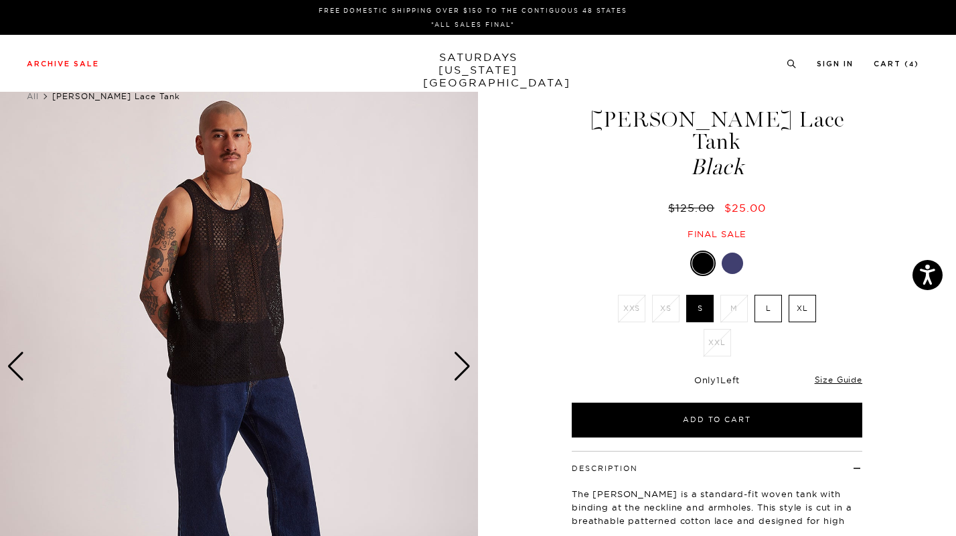
click at [720, 250] on div at bounding box center [717, 262] width 291 height 25
click at [731, 252] on div at bounding box center [732, 262] width 21 height 21
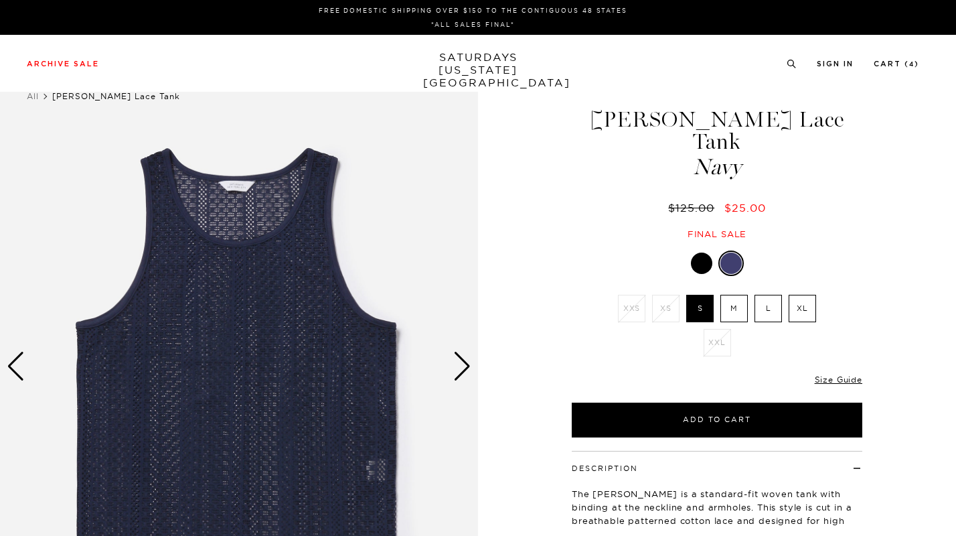
click at [465, 366] on div "Next slide" at bounding box center [462, 365] width 18 height 29
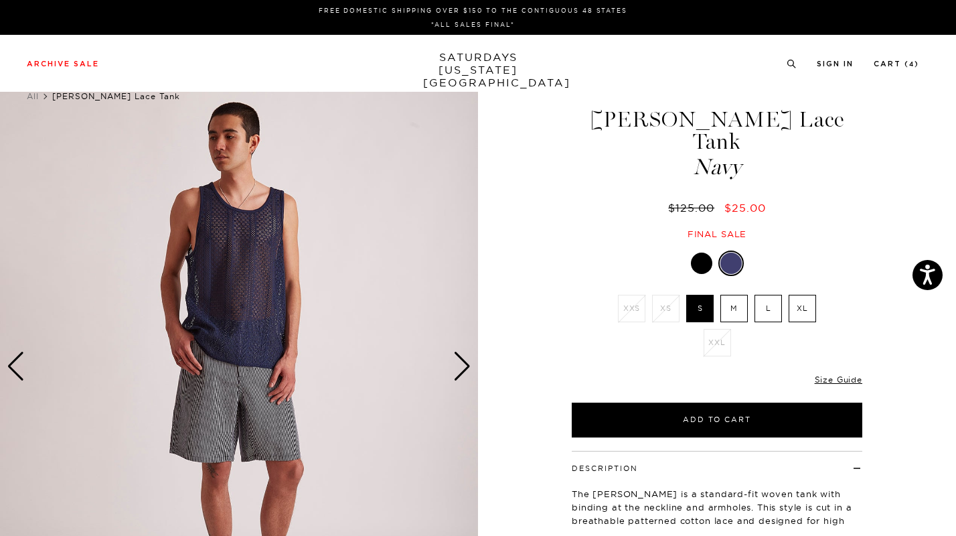
click at [465, 366] on div "Next slide" at bounding box center [462, 365] width 18 height 29
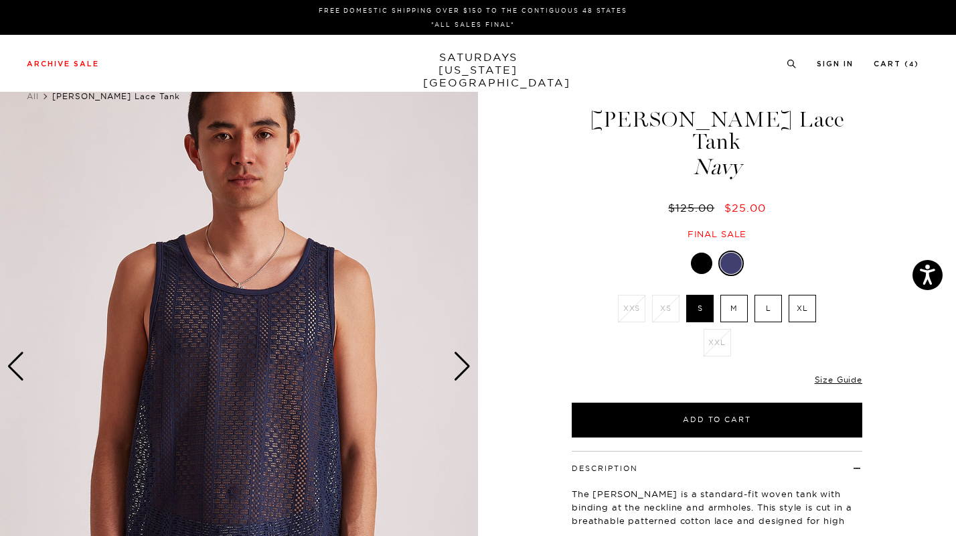
click at [465, 366] on div "Next slide" at bounding box center [462, 365] width 18 height 29
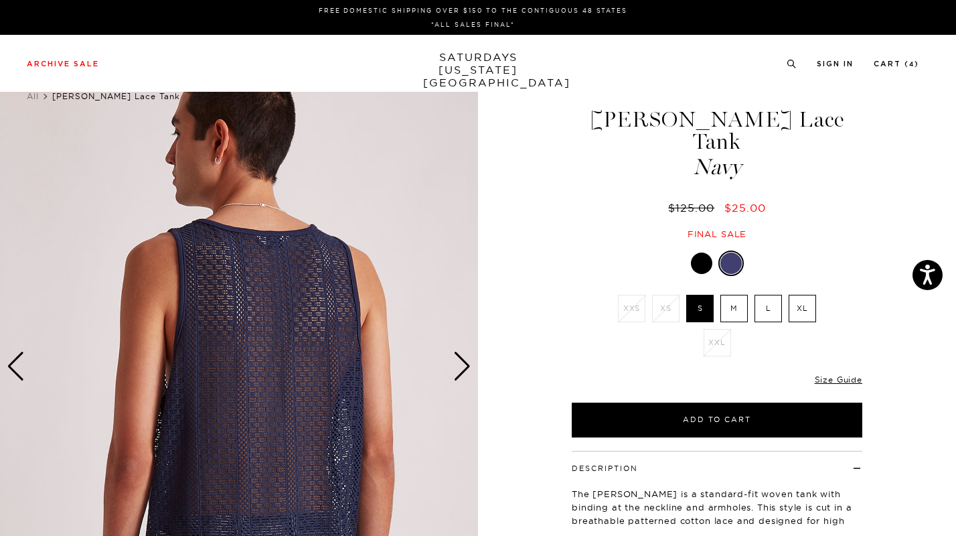
click at [465, 367] on div "Next slide" at bounding box center [462, 365] width 18 height 29
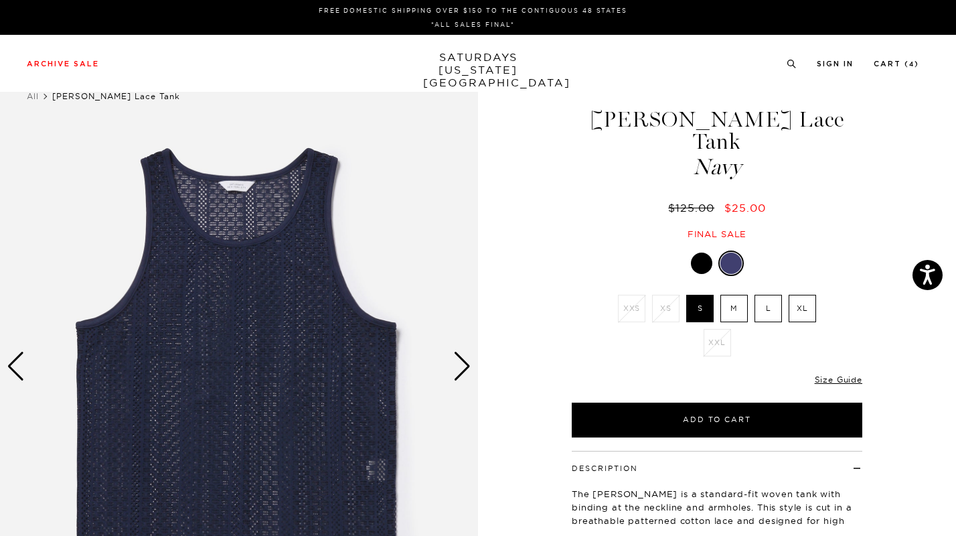
click at [465, 368] on div "Next slide" at bounding box center [462, 365] width 18 height 29
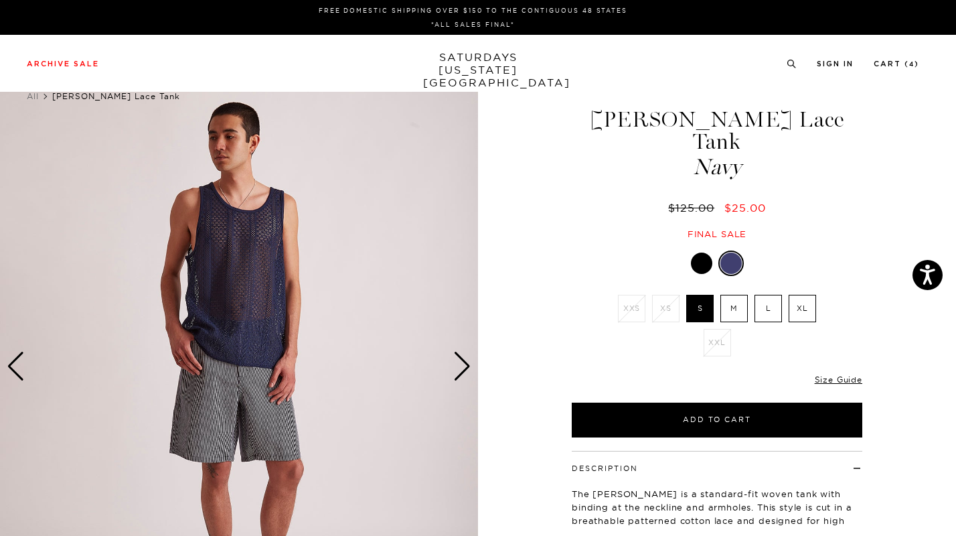
click at [773, 295] on label "L" at bounding box center [767, 308] width 27 height 27
click at [0, 0] on input "L" at bounding box center [0, 0] width 0 height 0
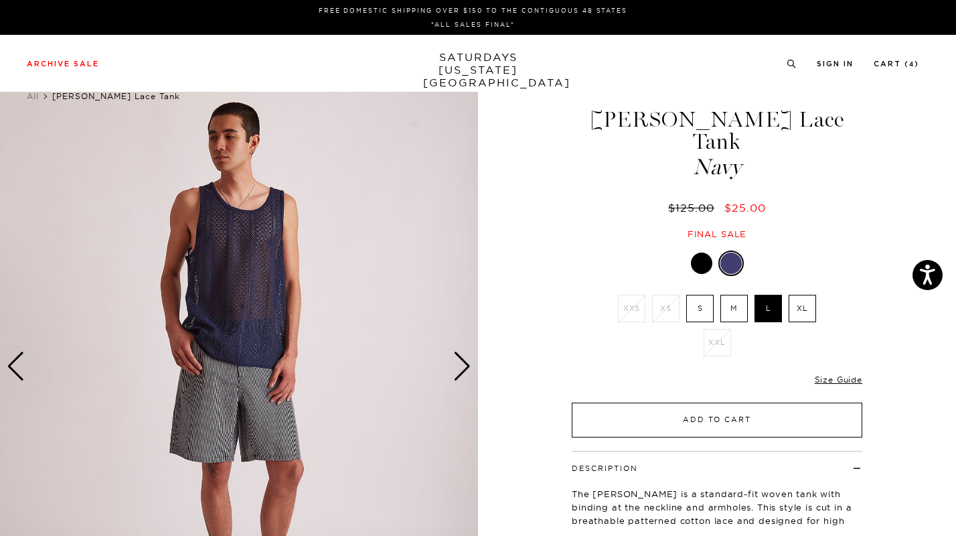
click at [771, 402] on button "Add to Cart" at bounding box center [717, 419] width 291 height 35
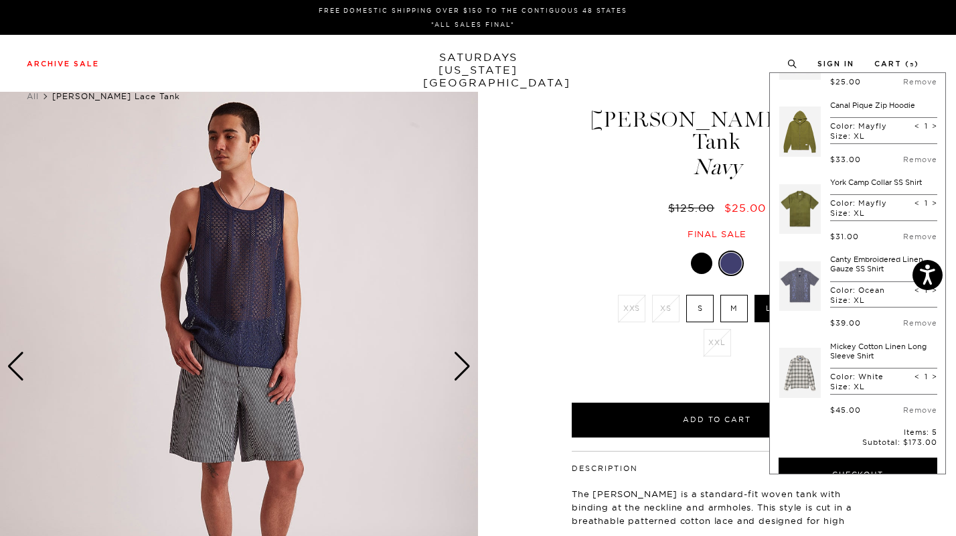
scroll to position [72, 0]
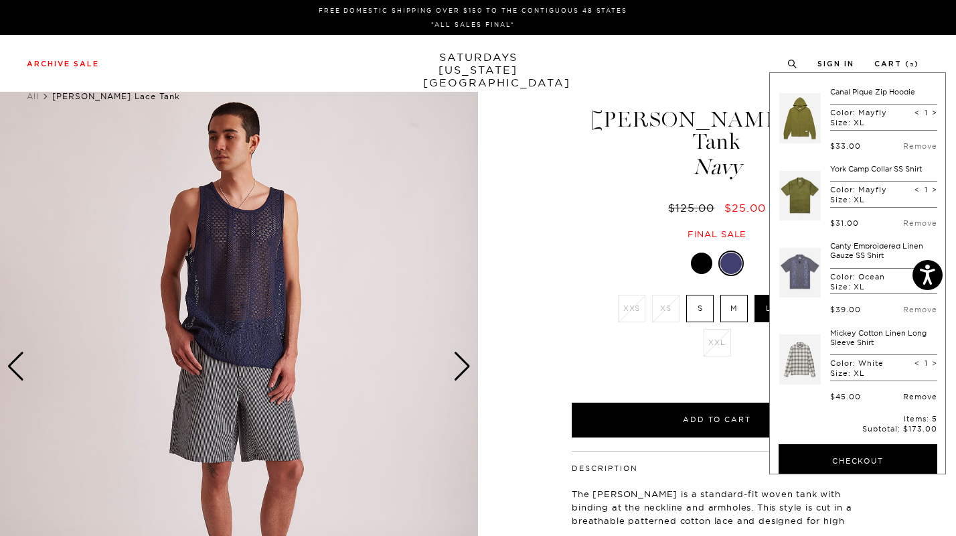
click at [903, 392] on link "Remove" at bounding box center [920, 396] width 34 height 9
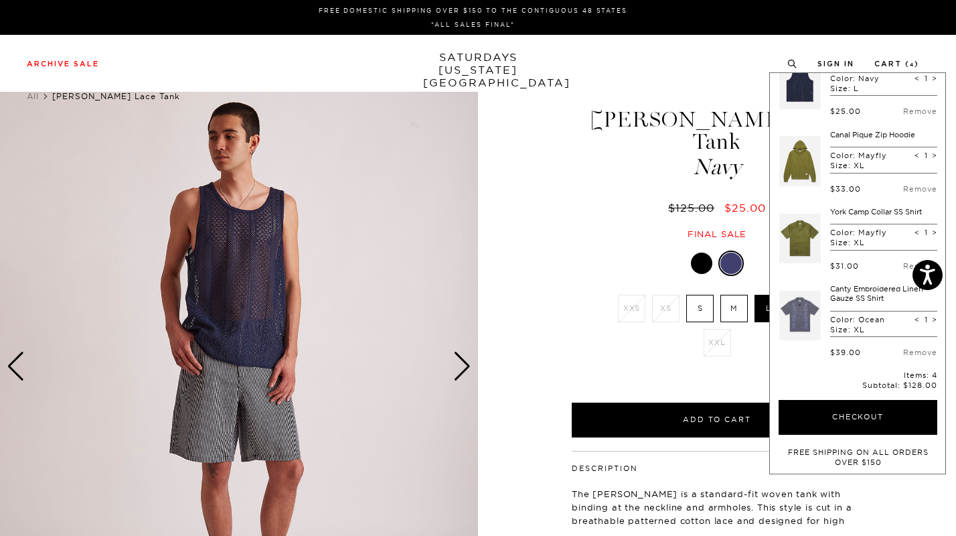
scroll to position [0, 0]
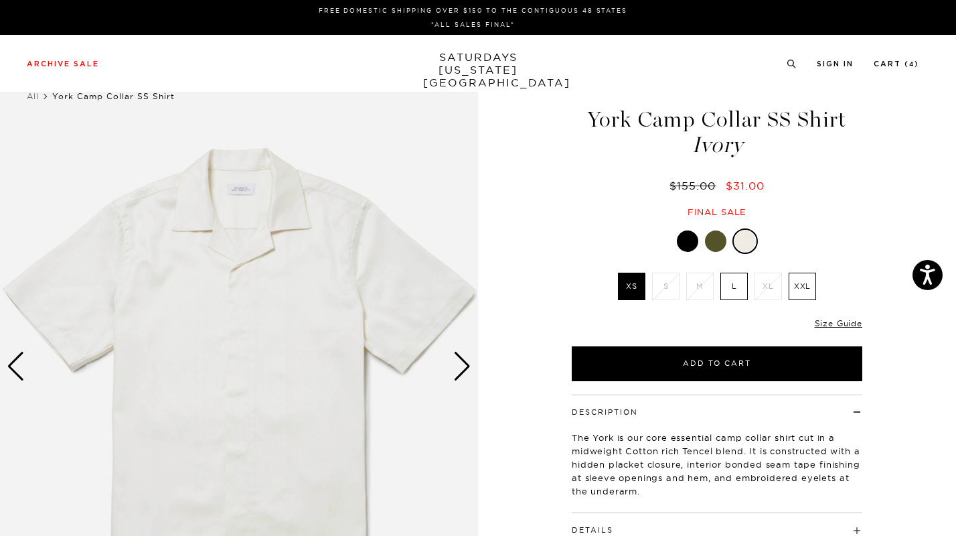
click at [680, 240] on div at bounding box center [687, 240] width 21 height 21
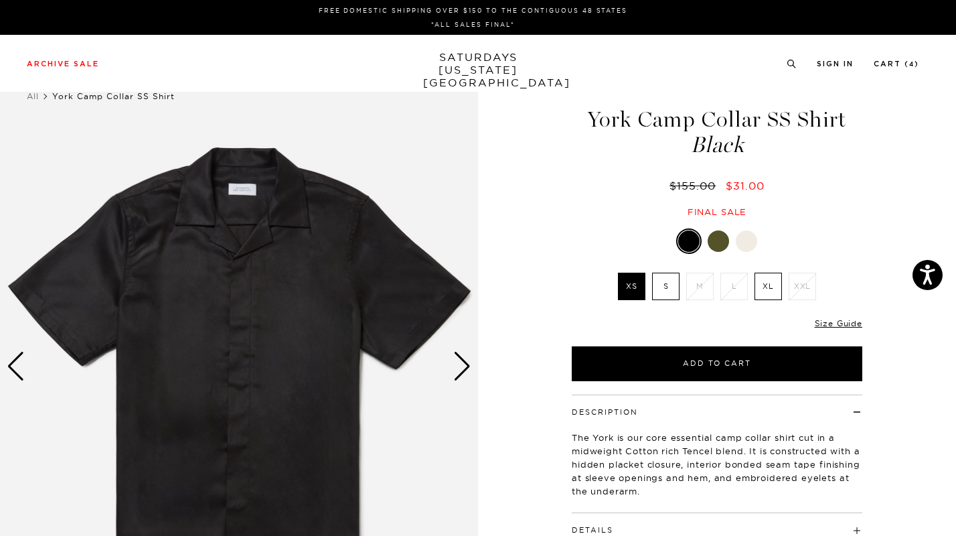
click at [717, 236] on div at bounding box center [718, 240] width 21 height 21
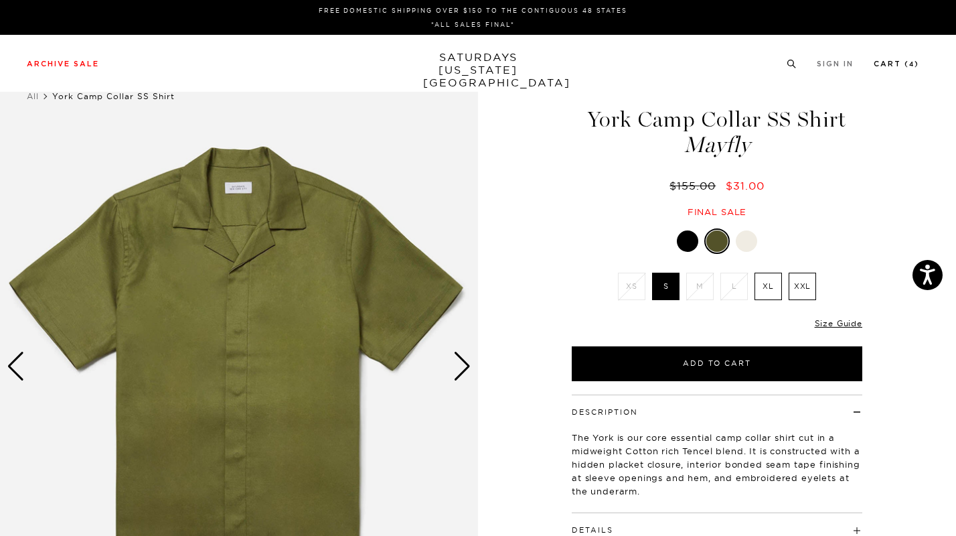
click at [903, 65] on link "Cart ( 4 )" at bounding box center [897, 63] width 46 height 7
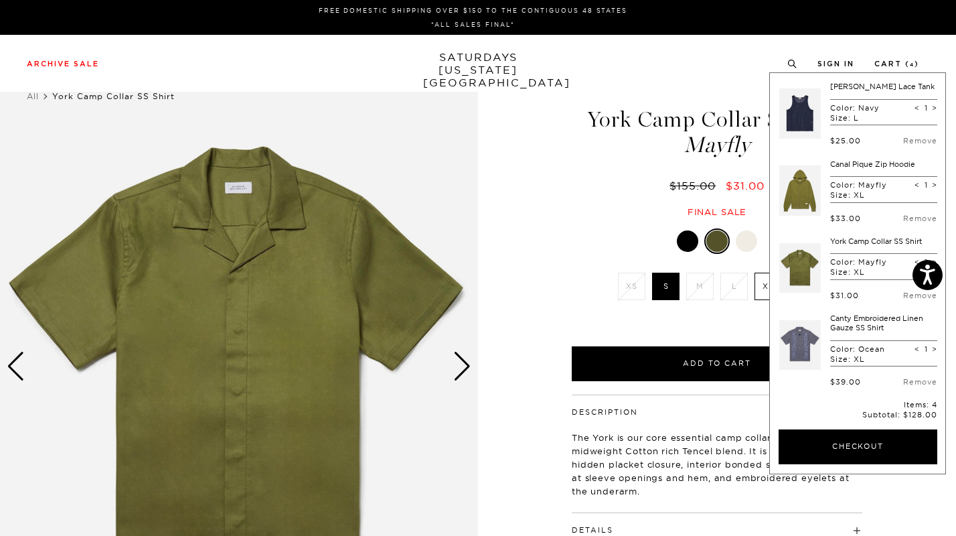
click at [797, 339] on link at bounding box center [800, 344] width 42 height 63
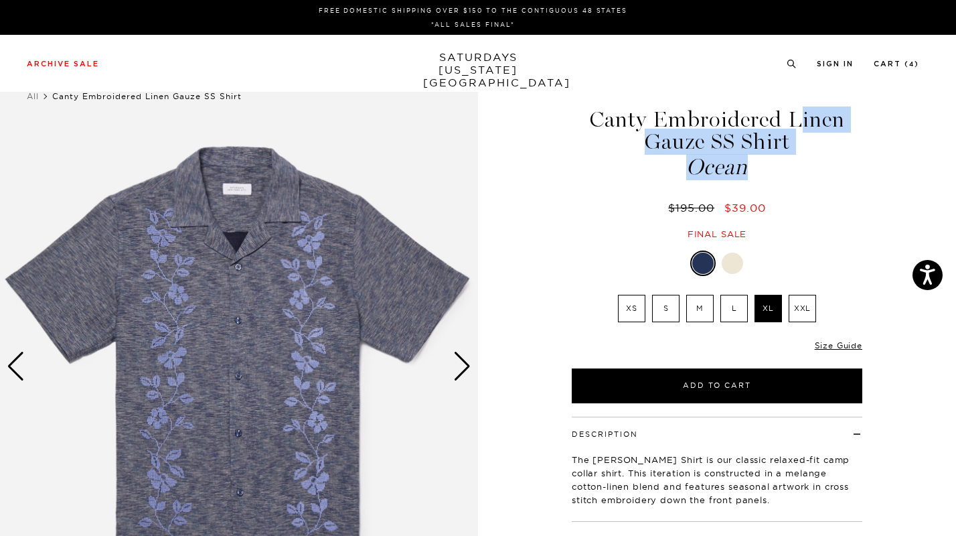
drag, startPoint x: 766, startPoint y: 170, endPoint x: 588, endPoint y: 123, distance: 184.1
click at [588, 123] on h1 "Canty Embroidered Linen Gauze SS Shirt Ocean" at bounding box center [717, 143] width 295 height 70
copy h1 "Canty Embroidered Linen Gauze SS Shirt Ocean"
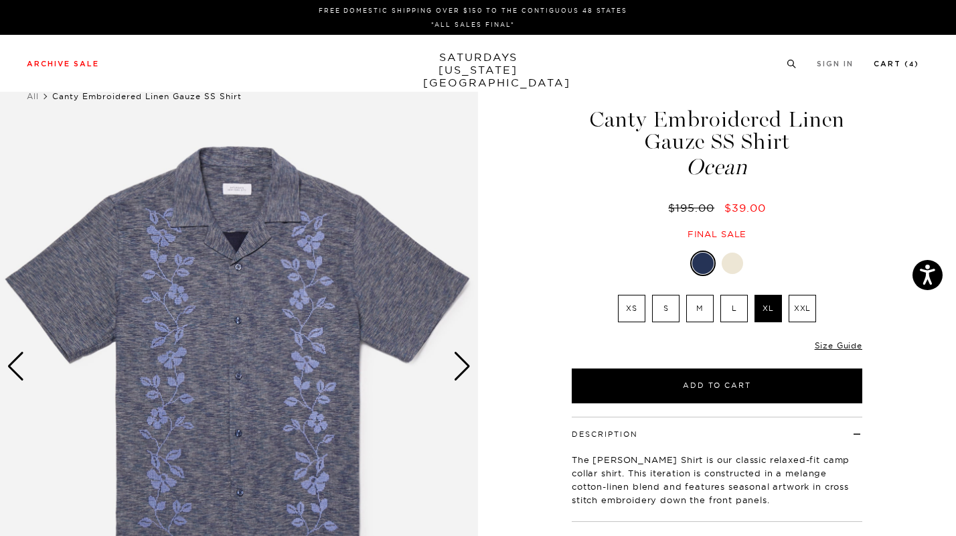
click at [906, 60] on li "Cart ( 4 )" at bounding box center [897, 63] width 46 height 12
click at [904, 63] on link "Cart ( 4 )" at bounding box center [897, 63] width 46 height 7
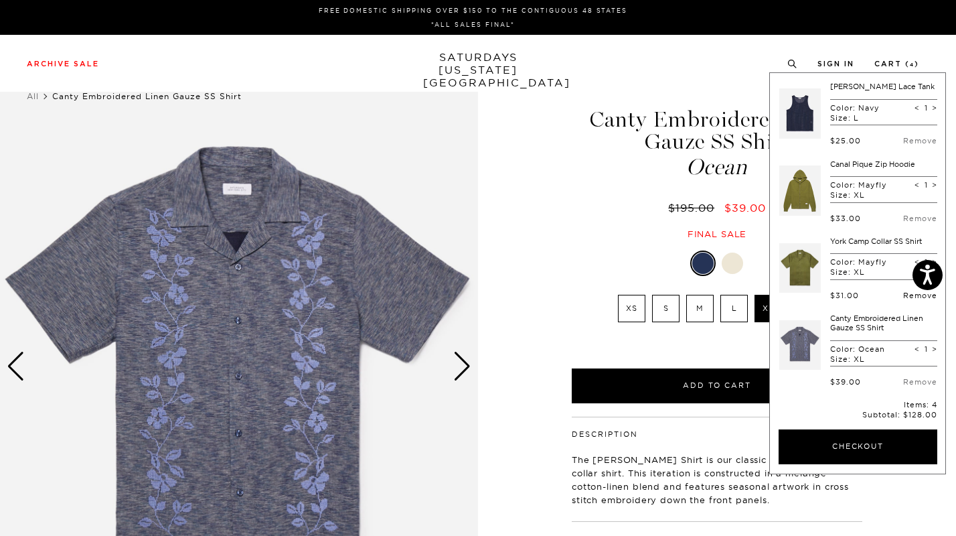
click at [903, 299] on link "Remove" at bounding box center [920, 295] width 34 height 9
